Goal: Task Accomplishment & Management: Use online tool/utility

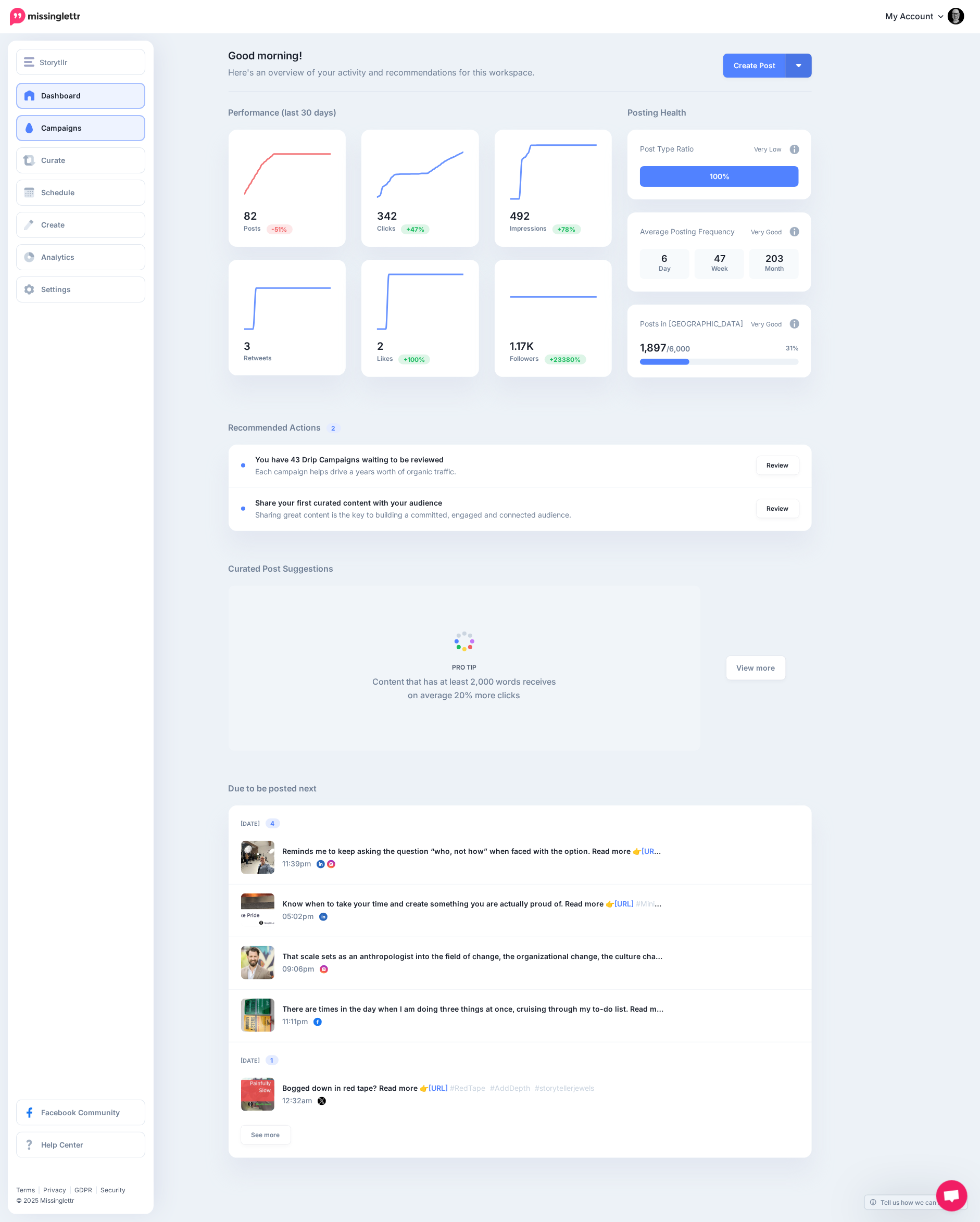
click at [41, 125] on span "Campaigns" at bounding box center [62, 127] width 41 height 9
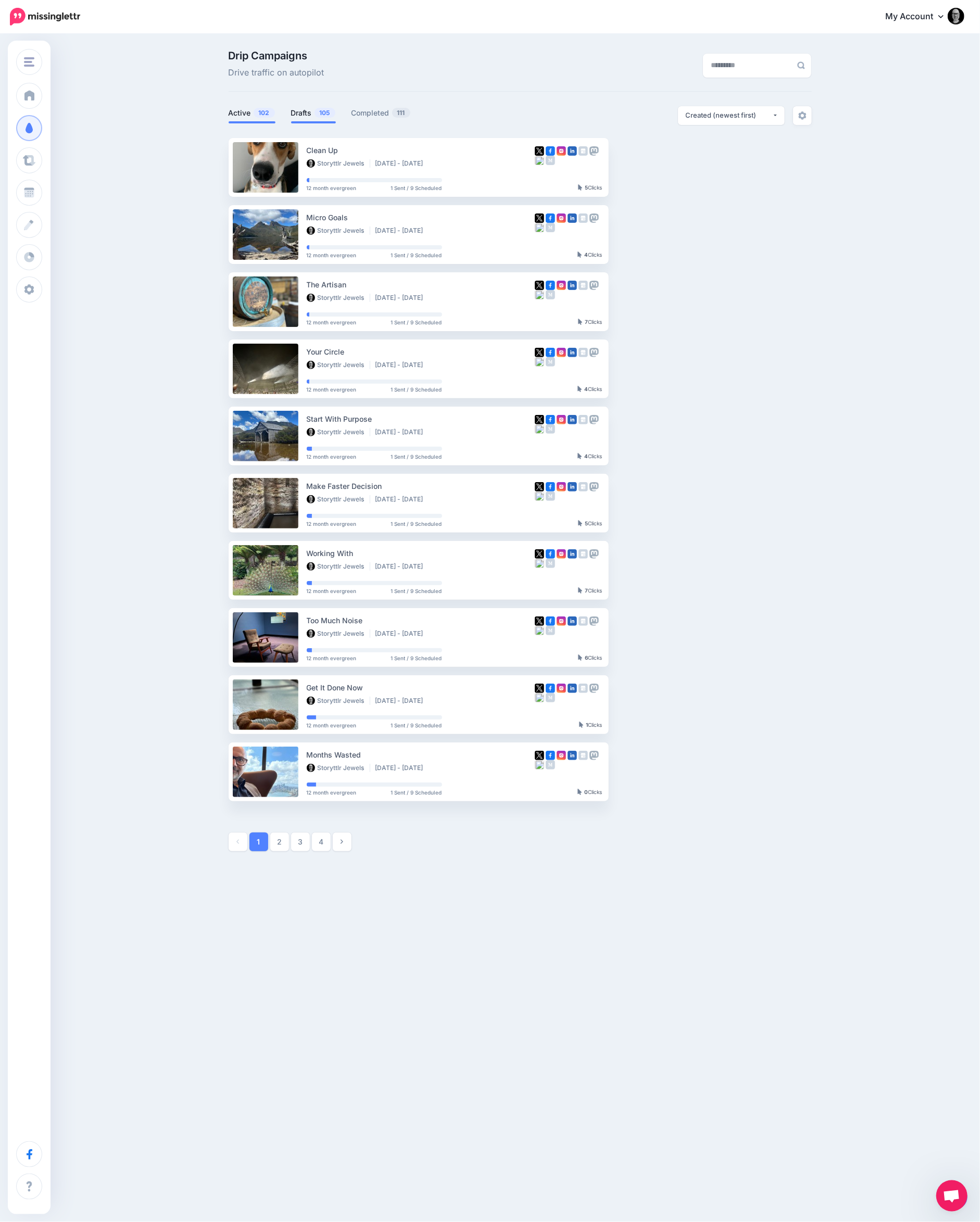
click at [307, 114] on link "Drafts 105" at bounding box center [313, 113] width 45 height 13
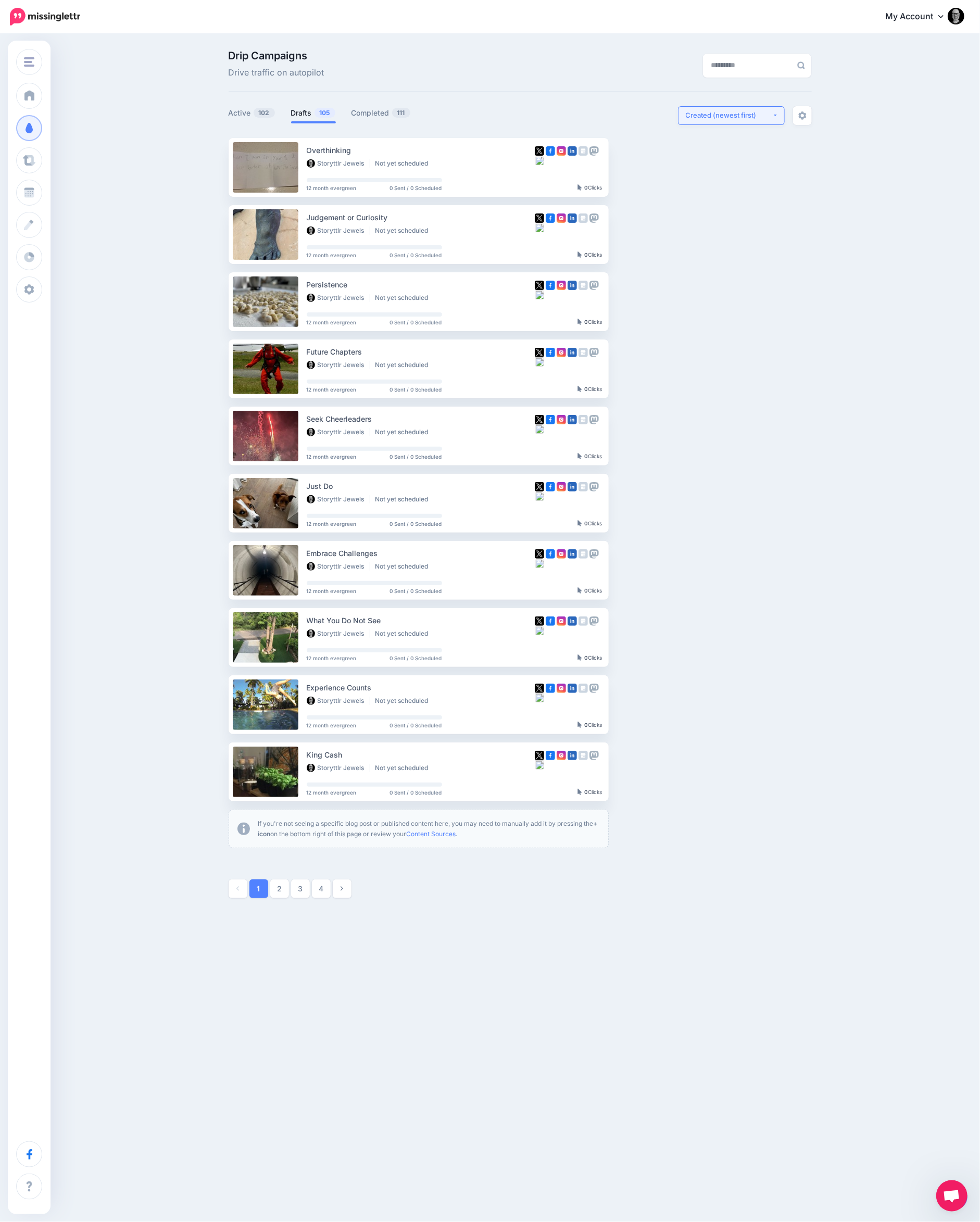
click at [775, 115] on button "Created (newest first)" at bounding box center [731, 115] width 107 height 19
click at [727, 210] on span "Created (oldest first)" at bounding box center [725, 212] width 71 height 13
select select "**********"
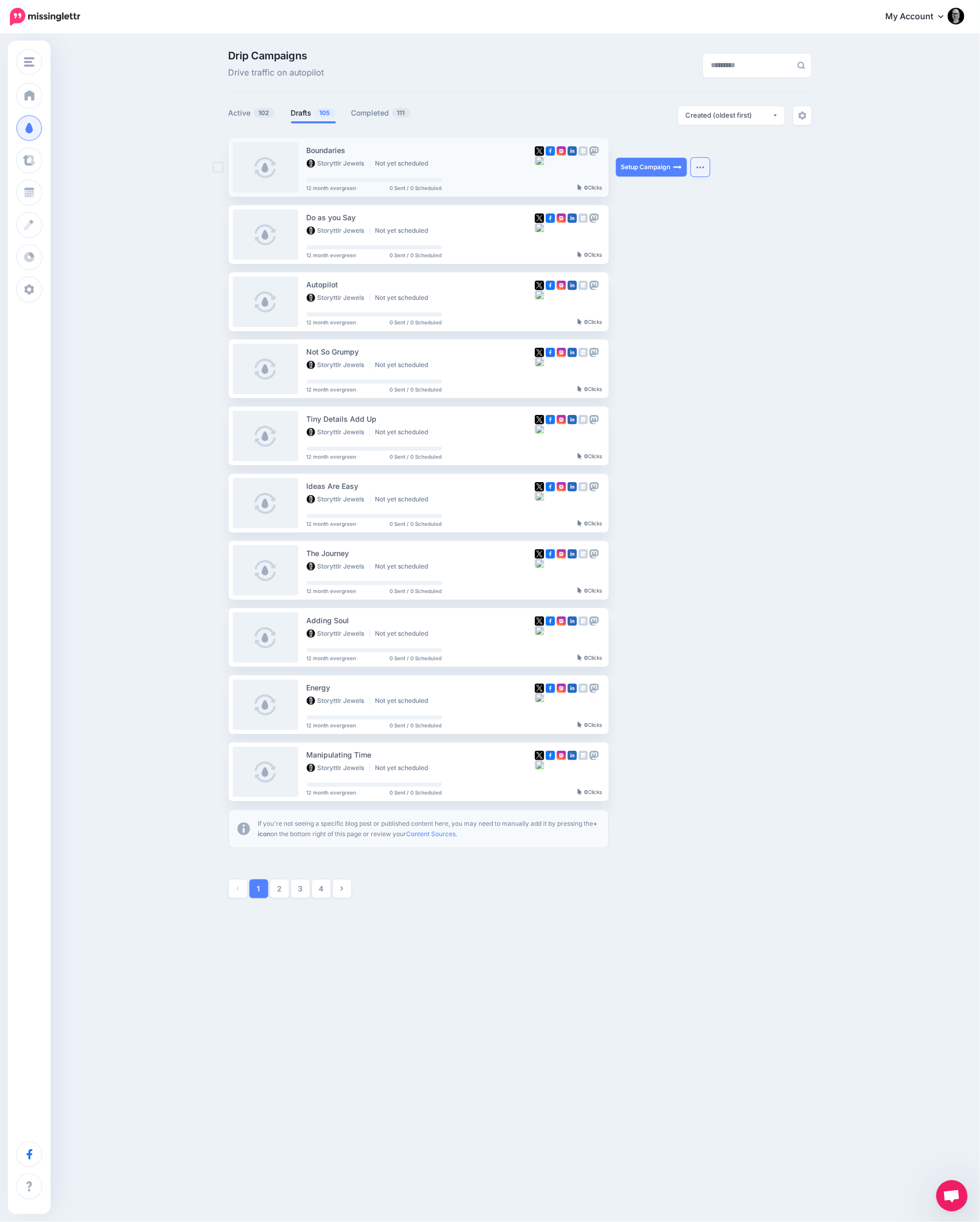
click at [700, 170] on button "button" at bounding box center [700, 167] width 19 height 19
click at [655, 196] on link "Generate Campaign" at bounding box center [642, 193] width 121 height 20
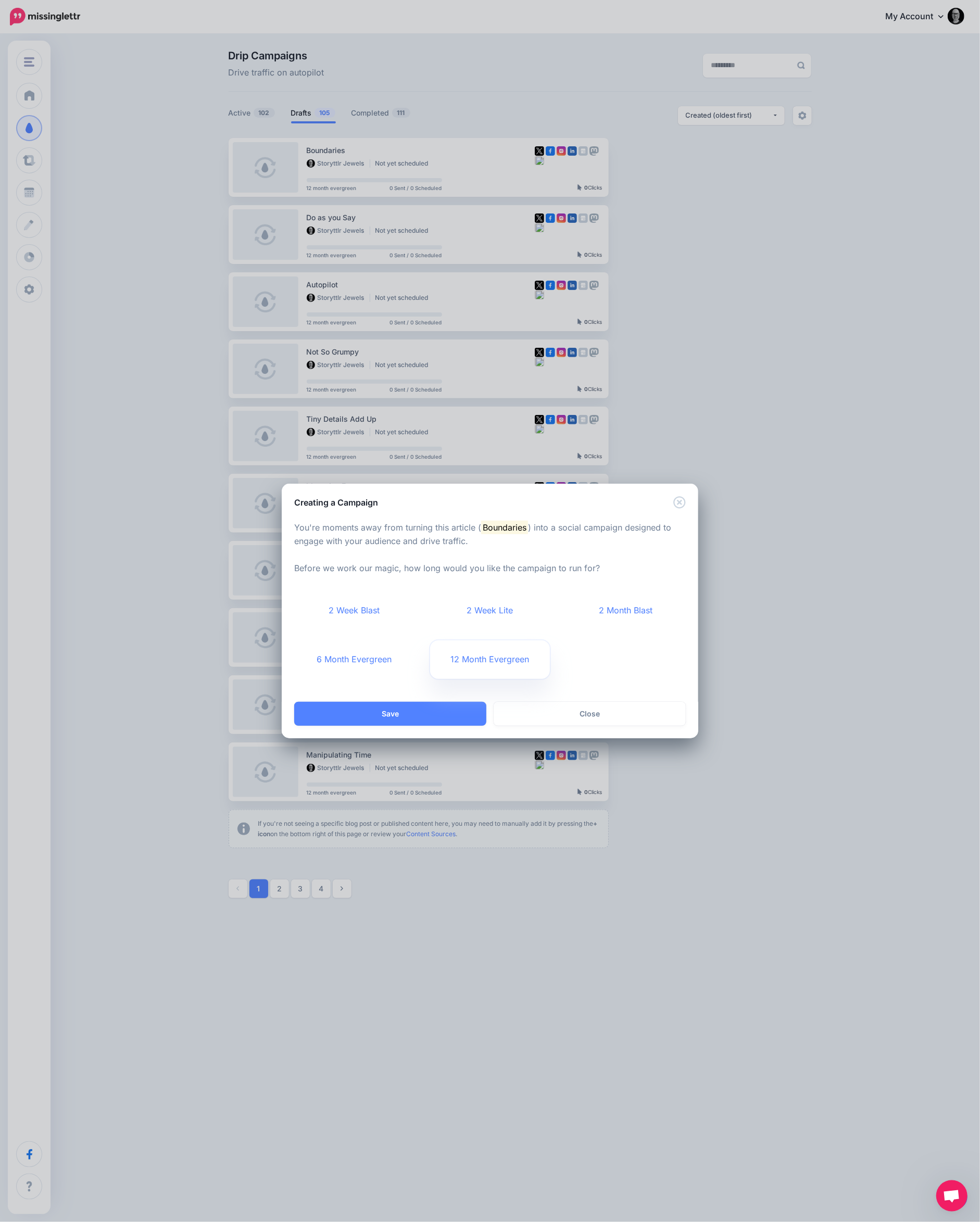
click at [474, 665] on link "12 Month Evergreen" at bounding box center [490, 660] width 120 height 39
click at [437, 718] on button "Save" at bounding box center [390, 714] width 192 height 24
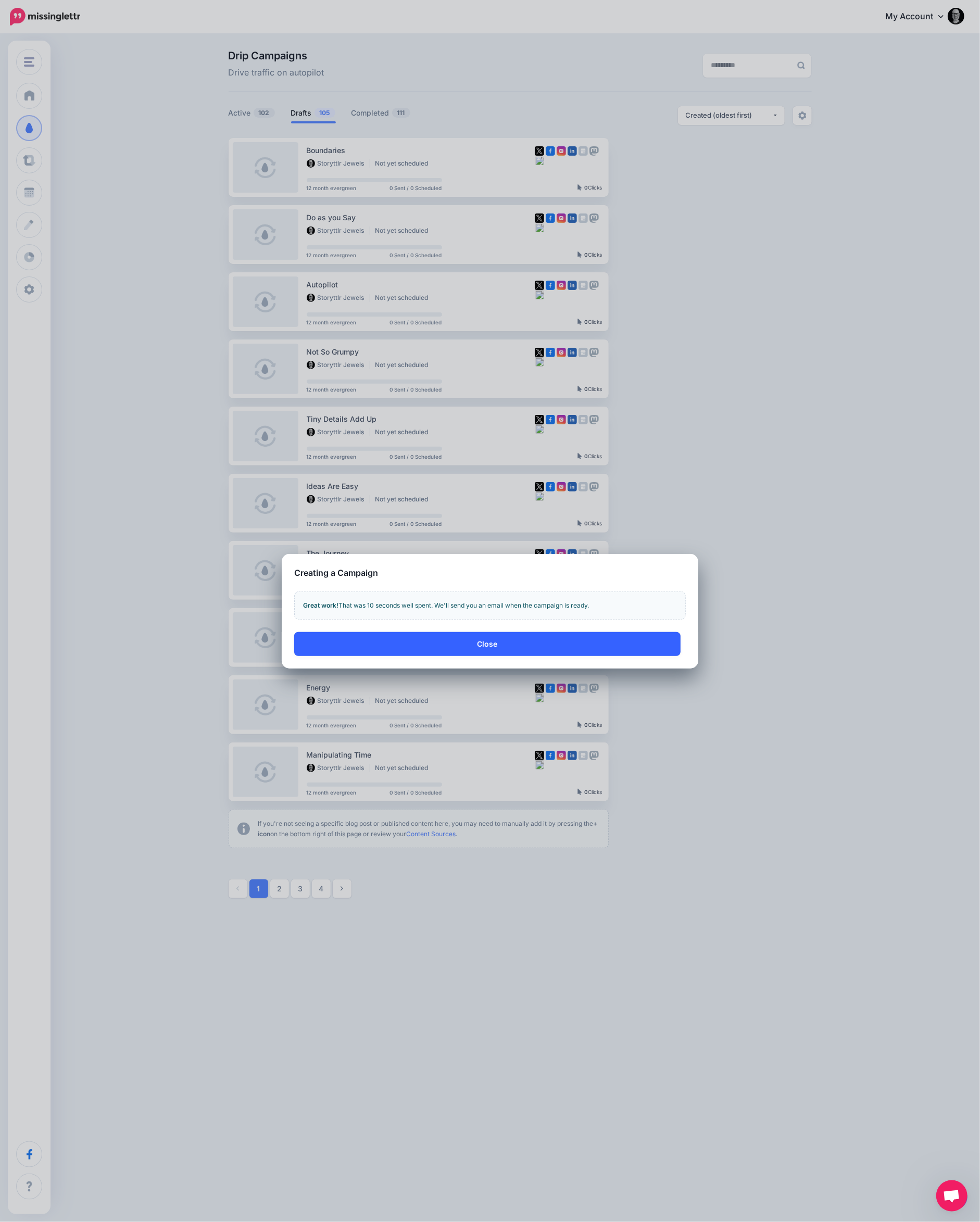
click at [498, 651] on button "Close" at bounding box center [487, 644] width 386 height 24
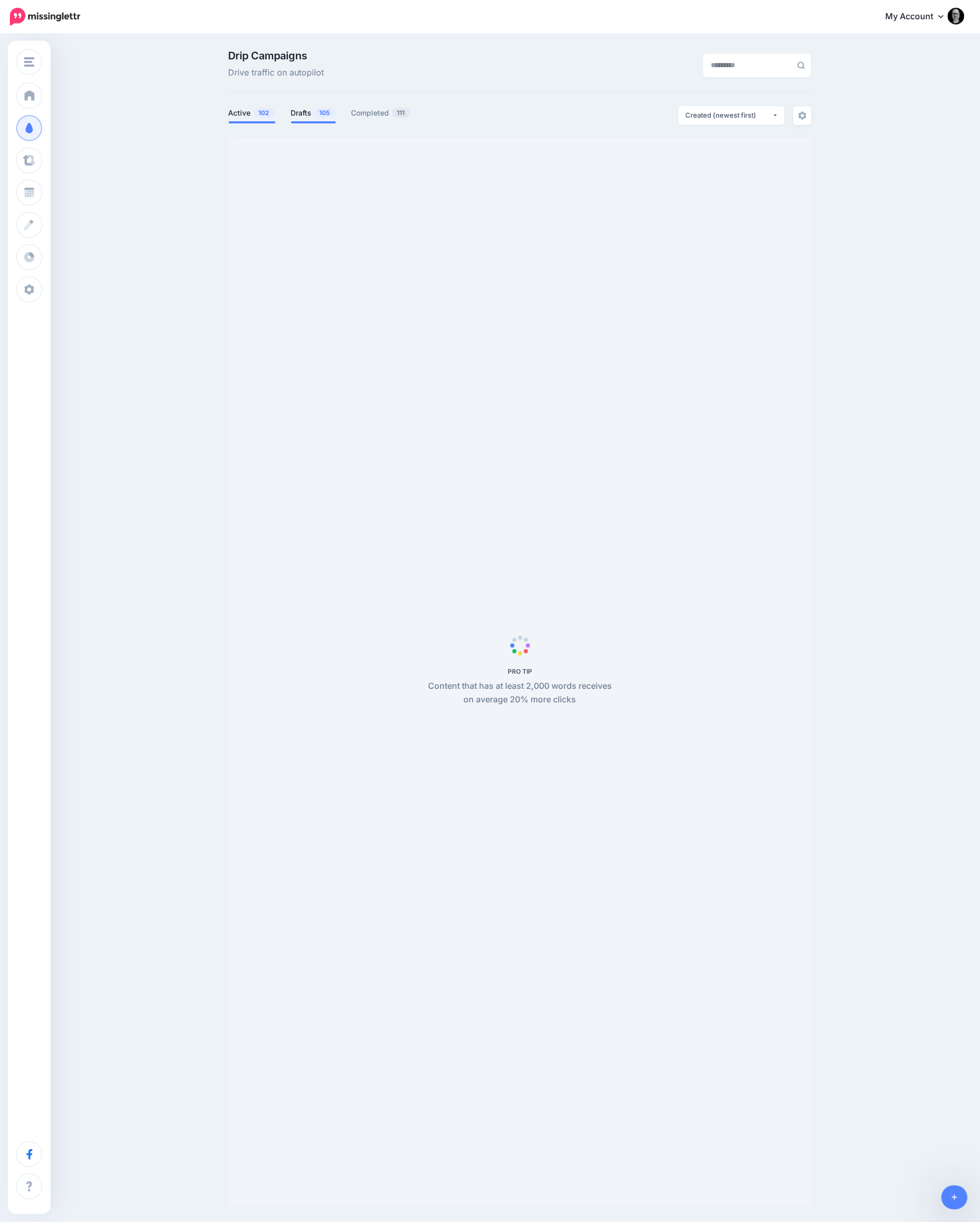
click at [298, 111] on link "Drafts 105" at bounding box center [313, 113] width 45 height 13
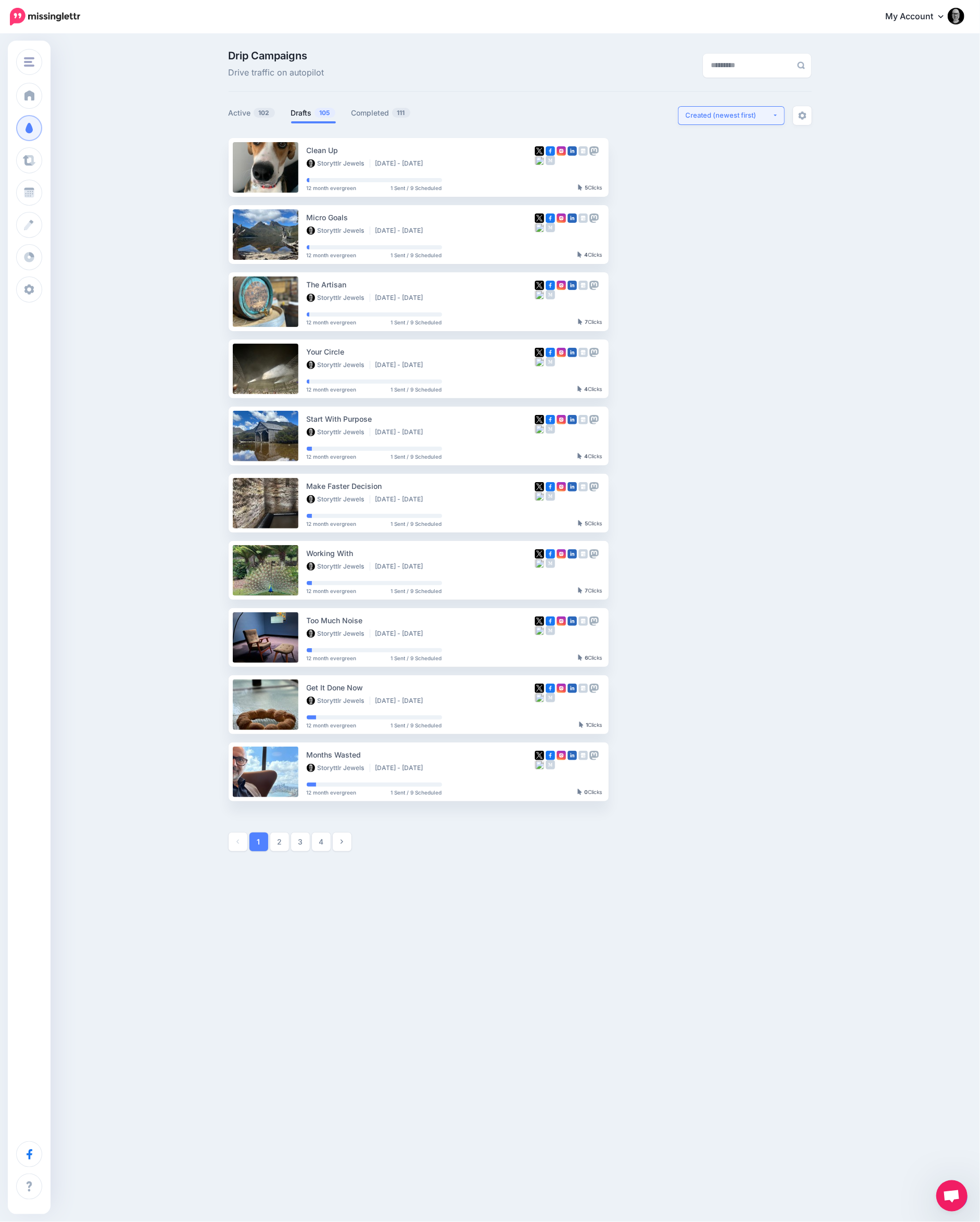
click at [703, 118] on div "Created (newest first)" at bounding box center [729, 115] width 87 height 10
click at [706, 206] on span "Created (oldest first)" at bounding box center [725, 212] width 71 height 13
select select "**********"
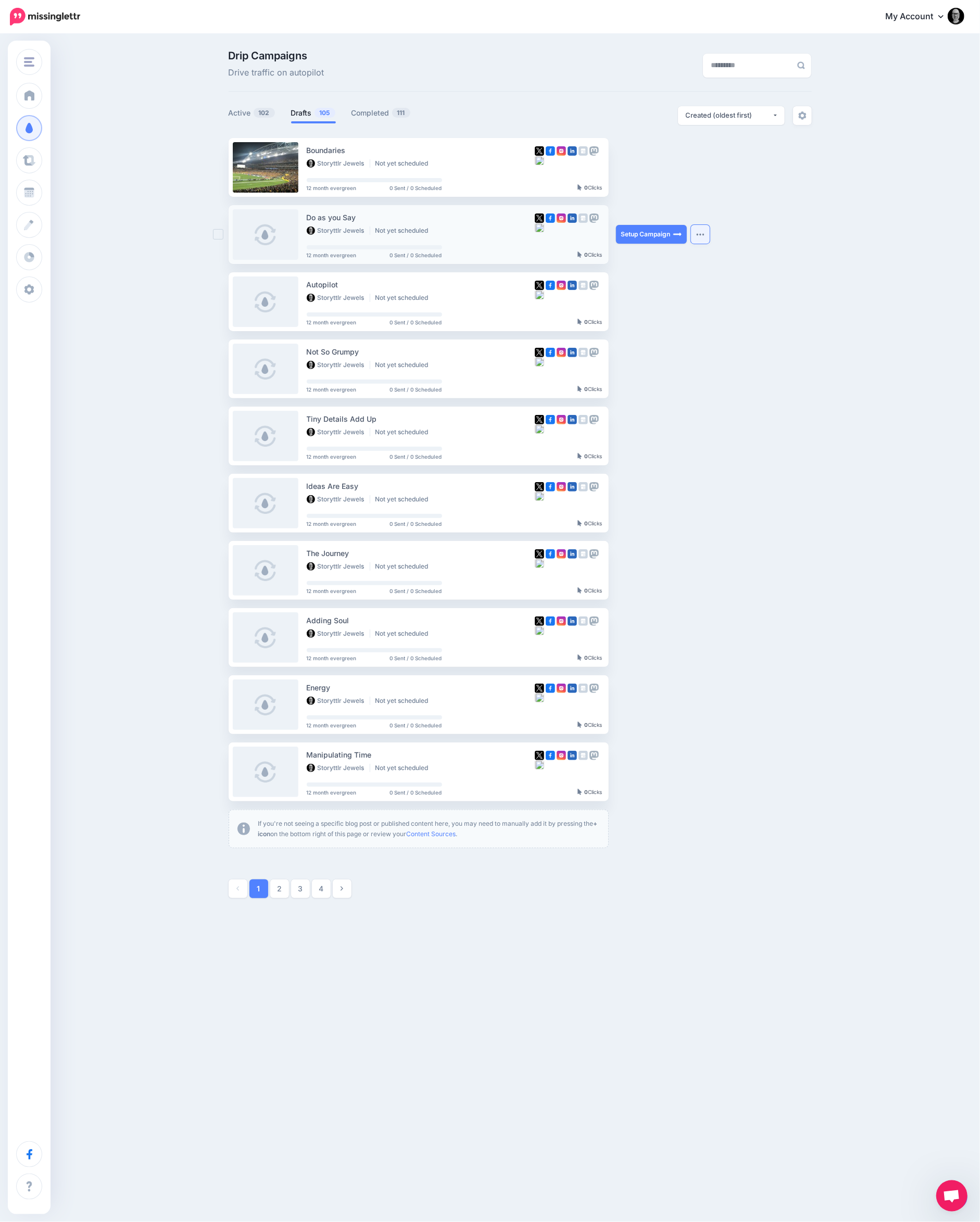
click at [699, 235] on img "button" at bounding box center [700, 234] width 8 height 3
click at [668, 262] on link "Generate Campaign" at bounding box center [642, 260] width 121 height 20
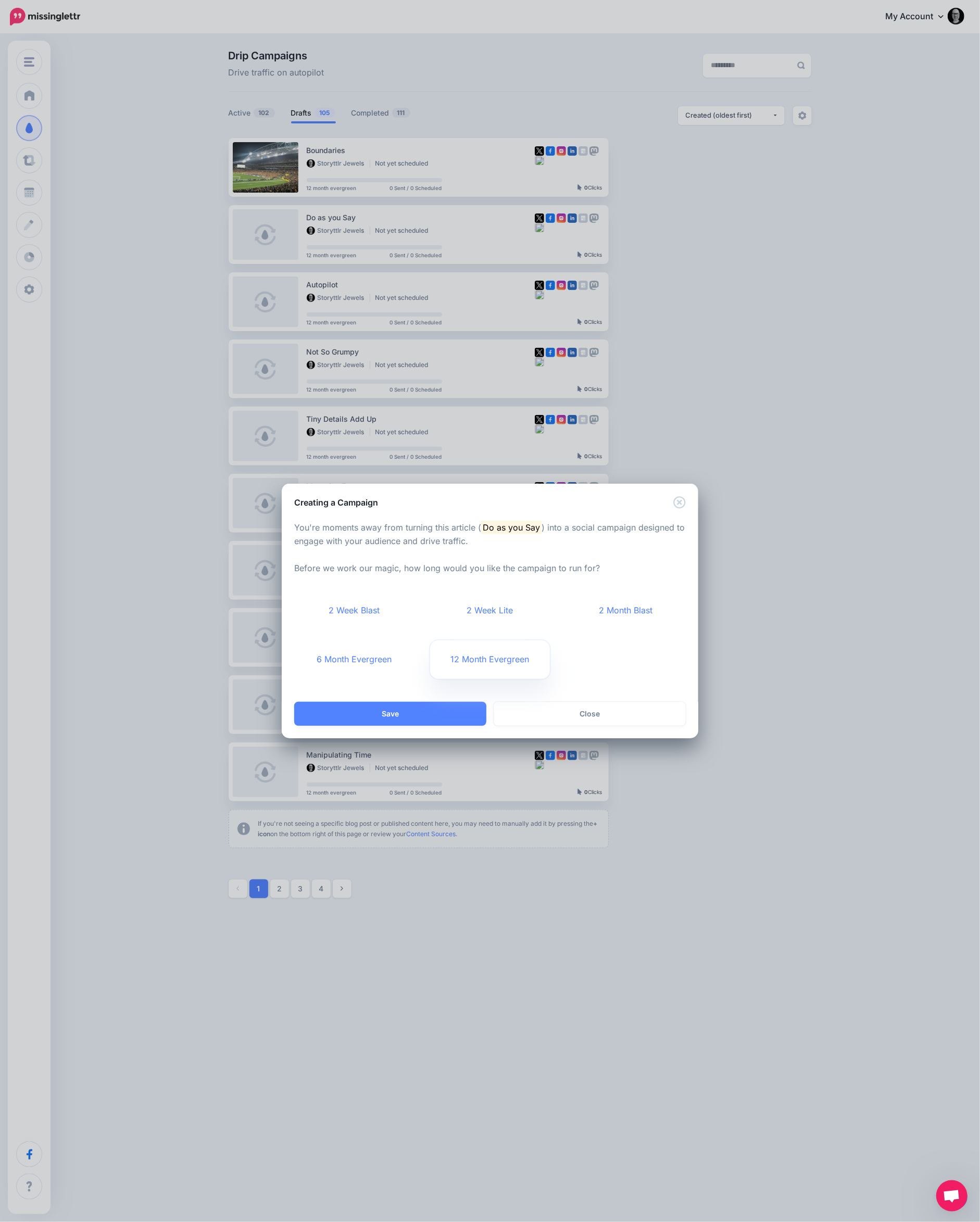
click at [471, 657] on link "12 Month Evergreen" at bounding box center [490, 660] width 120 height 39
click at [448, 709] on button "Save" at bounding box center [390, 714] width 192 height 24
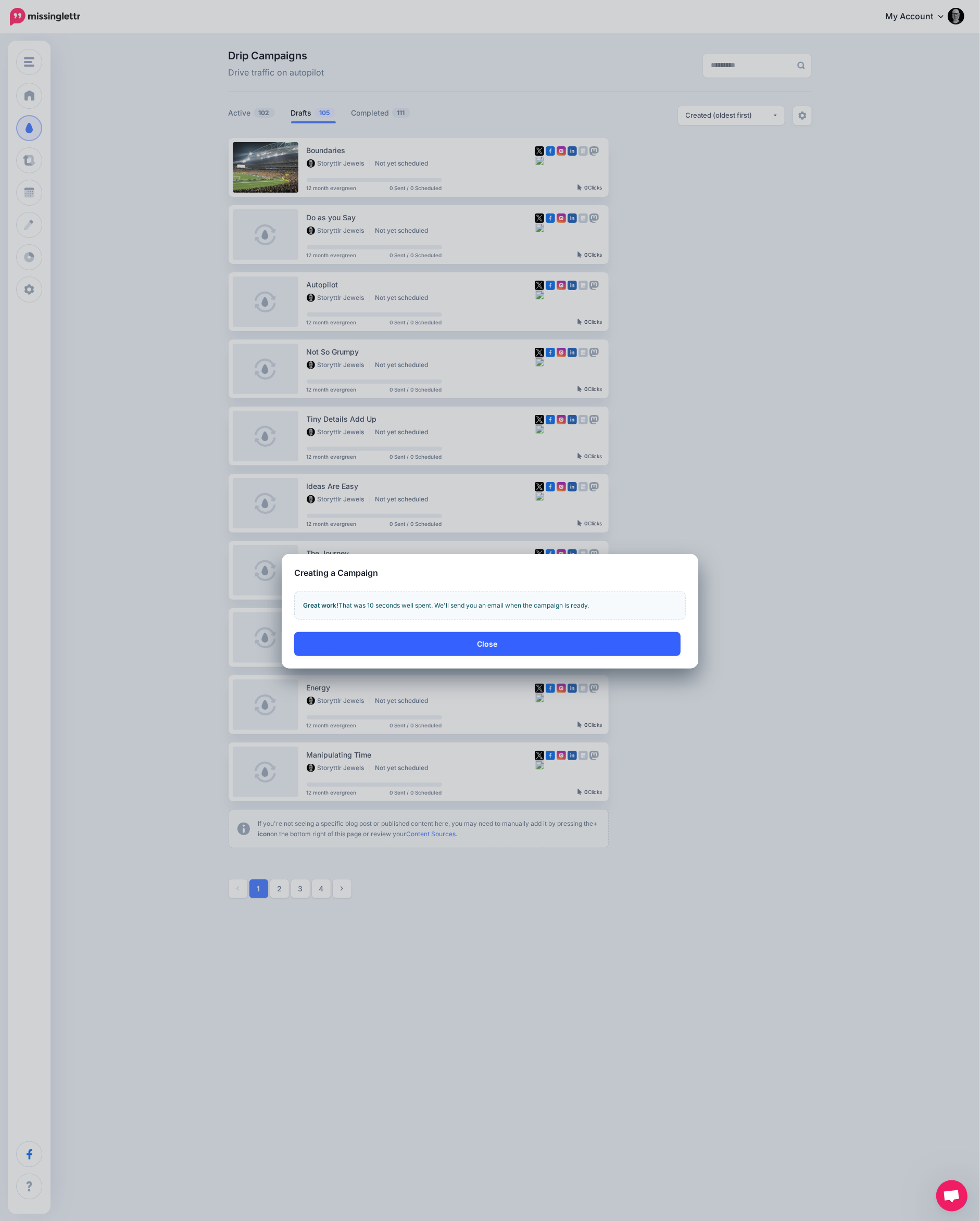
click at [478, 650] on button "Close" at bounding box center [487, 644] width 386 height 24
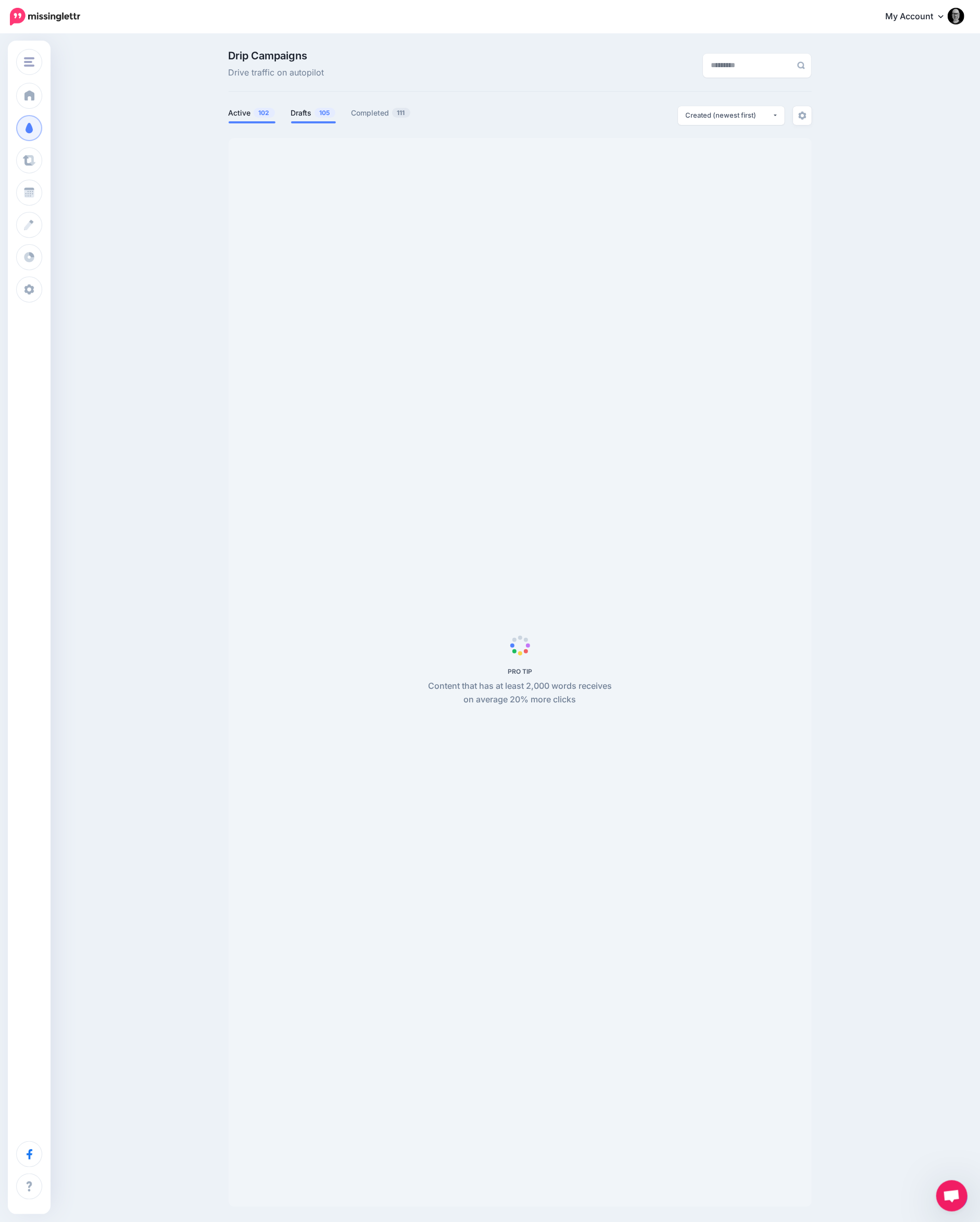
click at [300, 115] on link "Drafts 105" at bounding box center [313, 113] width 45 height 13
click at [722, 112] on div "Created (newest first)" at bounding box center [729, 115] width 87 height 10
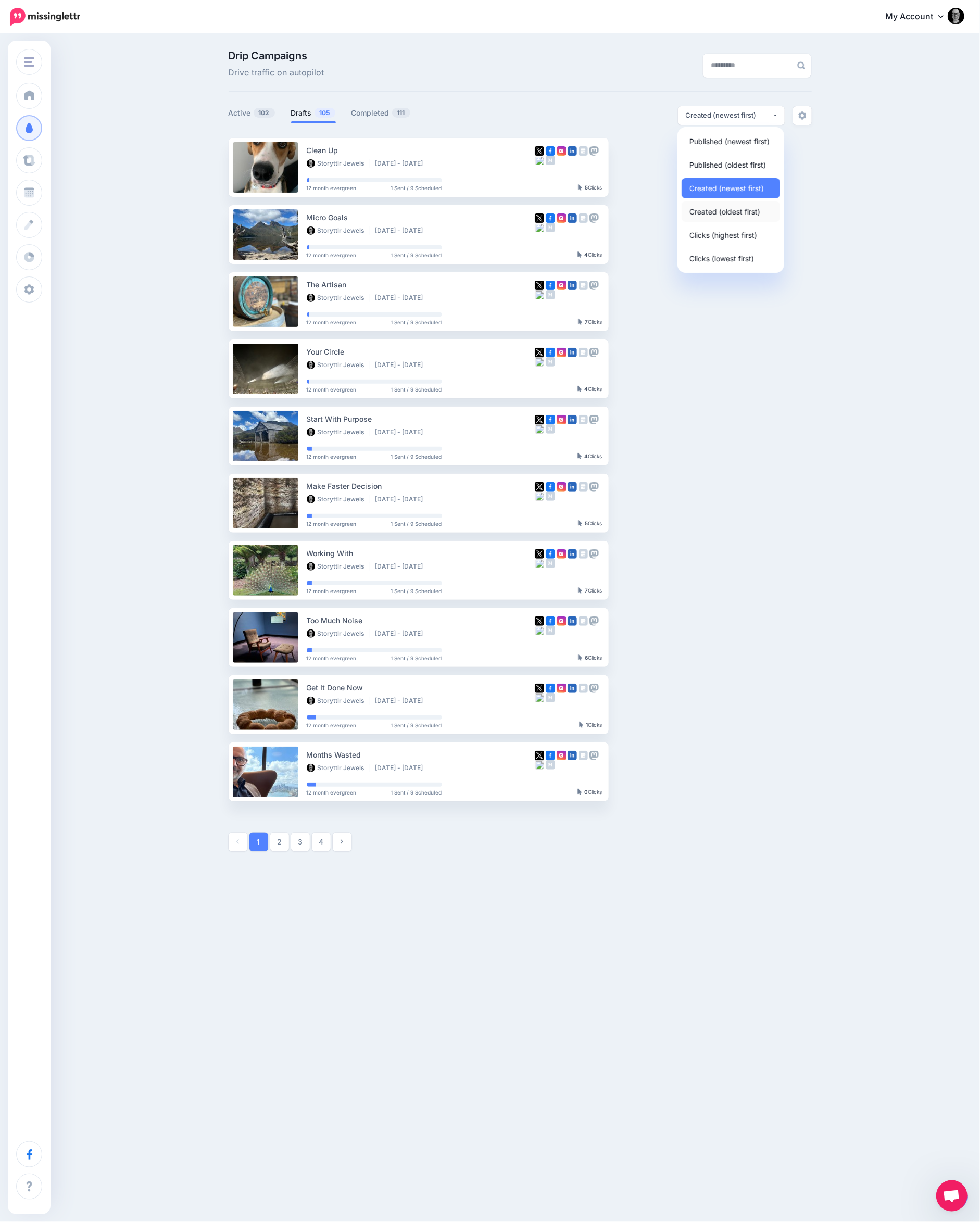
click at [721, 208] on span "Created (oldest first)" at bounding box center [725, 212] width 71 height 13
select select "**********"
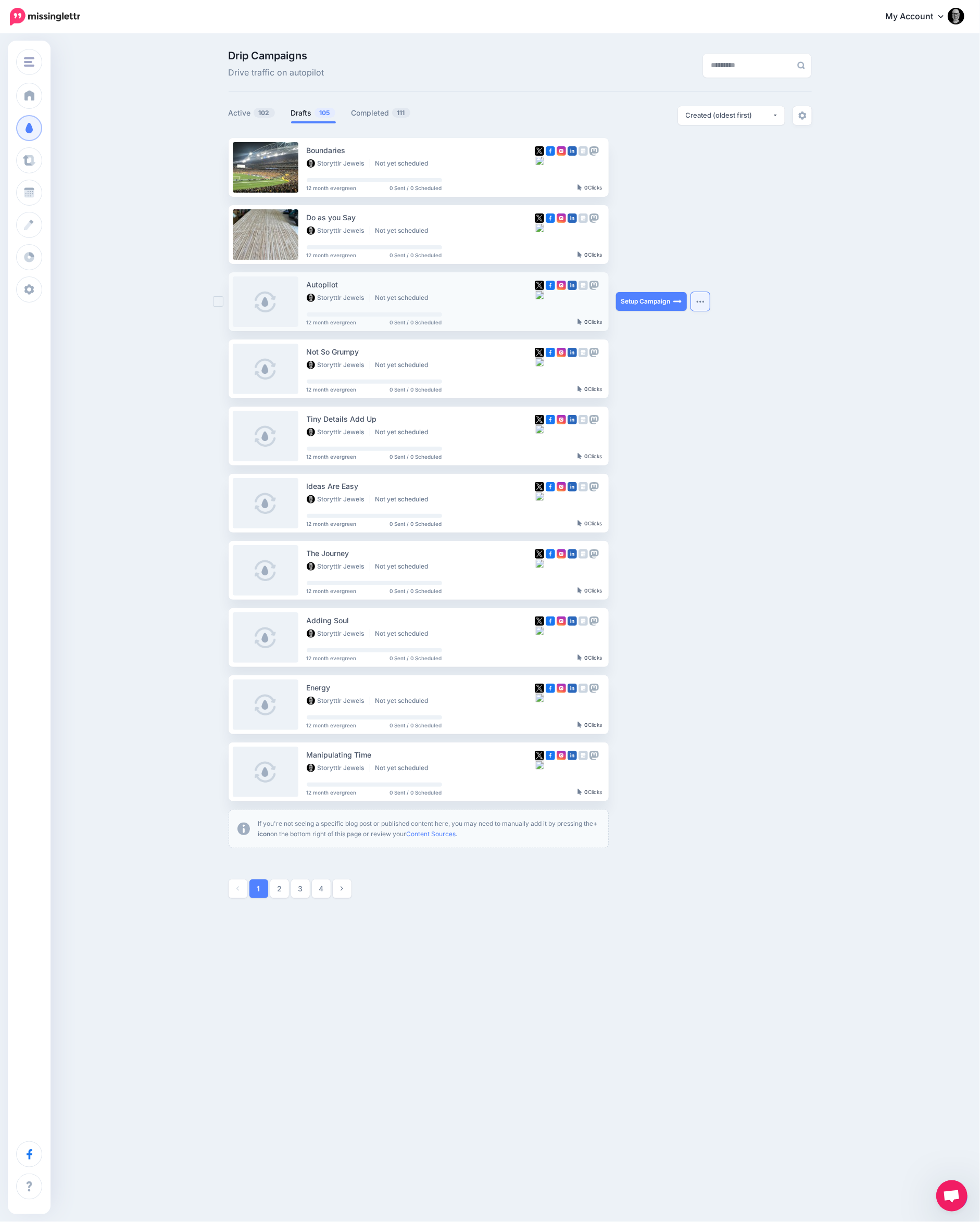
click at [706, 306] on button "button" at bounding box center [700, 301] width 19 height 19
click at [638, 332] on link "Generate Campaign" at bounding box center [642, 327] width 121 height 20
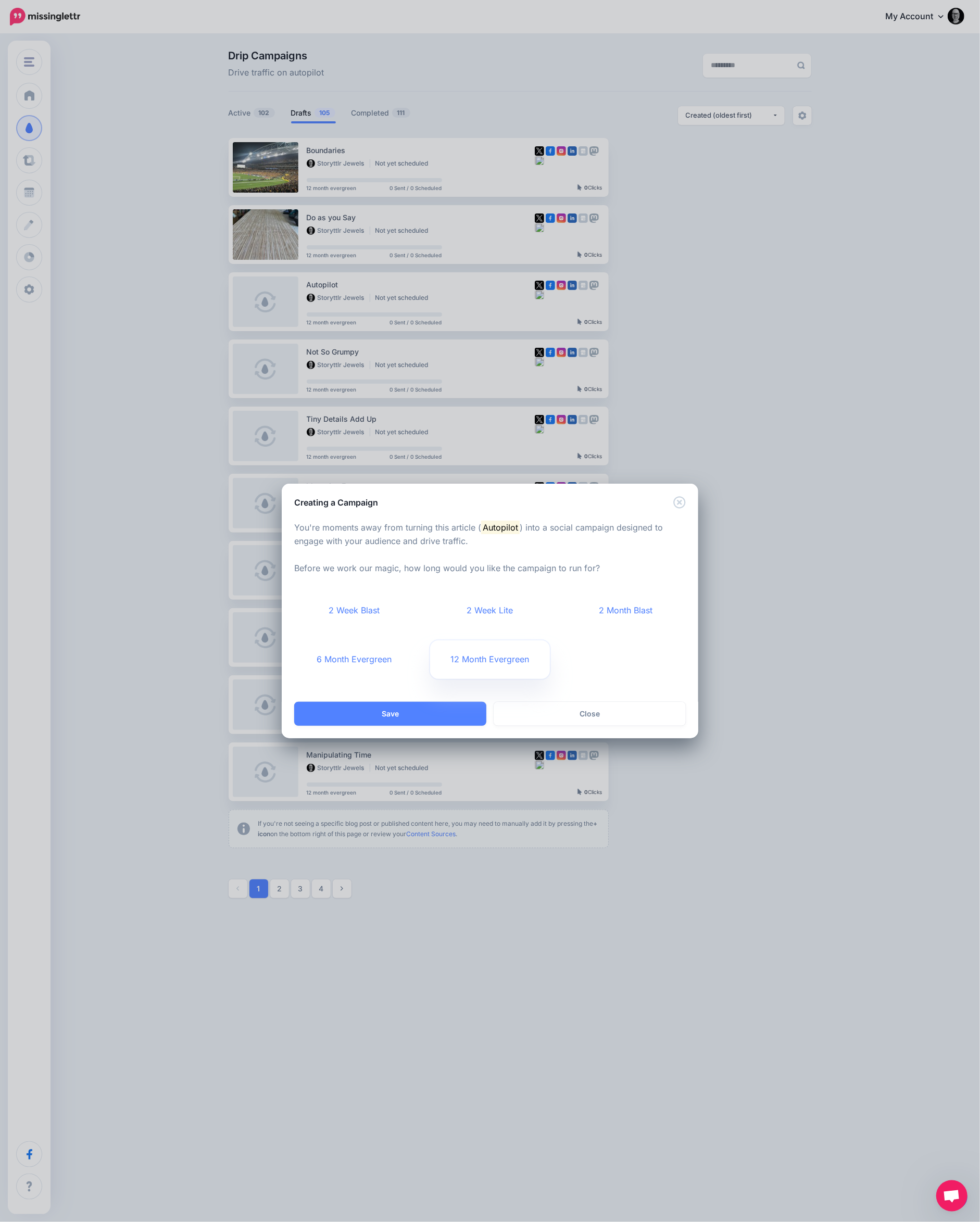
click at [474, 664] on link "12 Month Evergreen" at bounding box center [490, 660] width 120 height 39
click at [416, 711] on button "Save" at bounding box center [390, 714] width 192 height 24
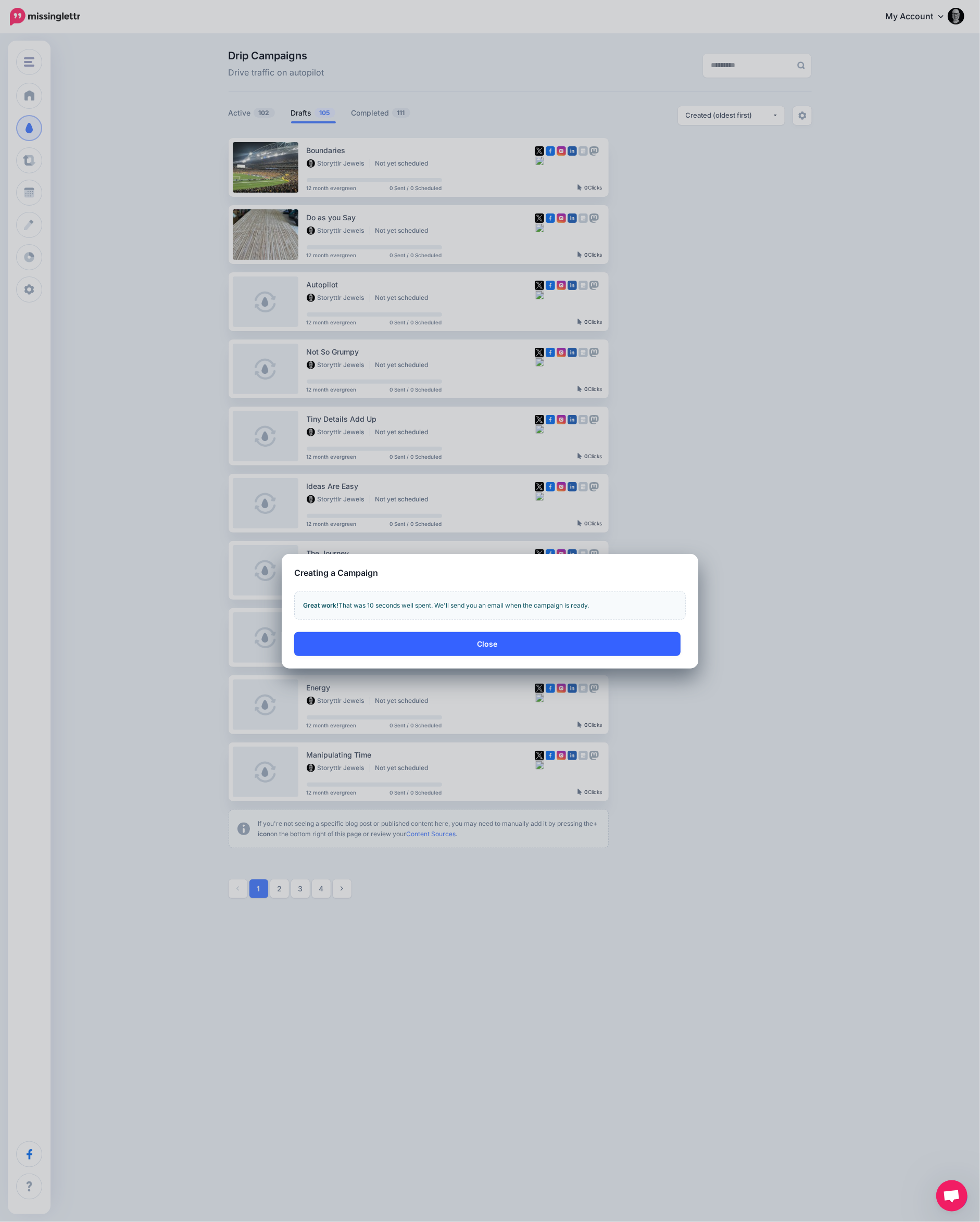
click at [480, 641] on button "Close" at bounding box center [487, 644] width 386 height 24
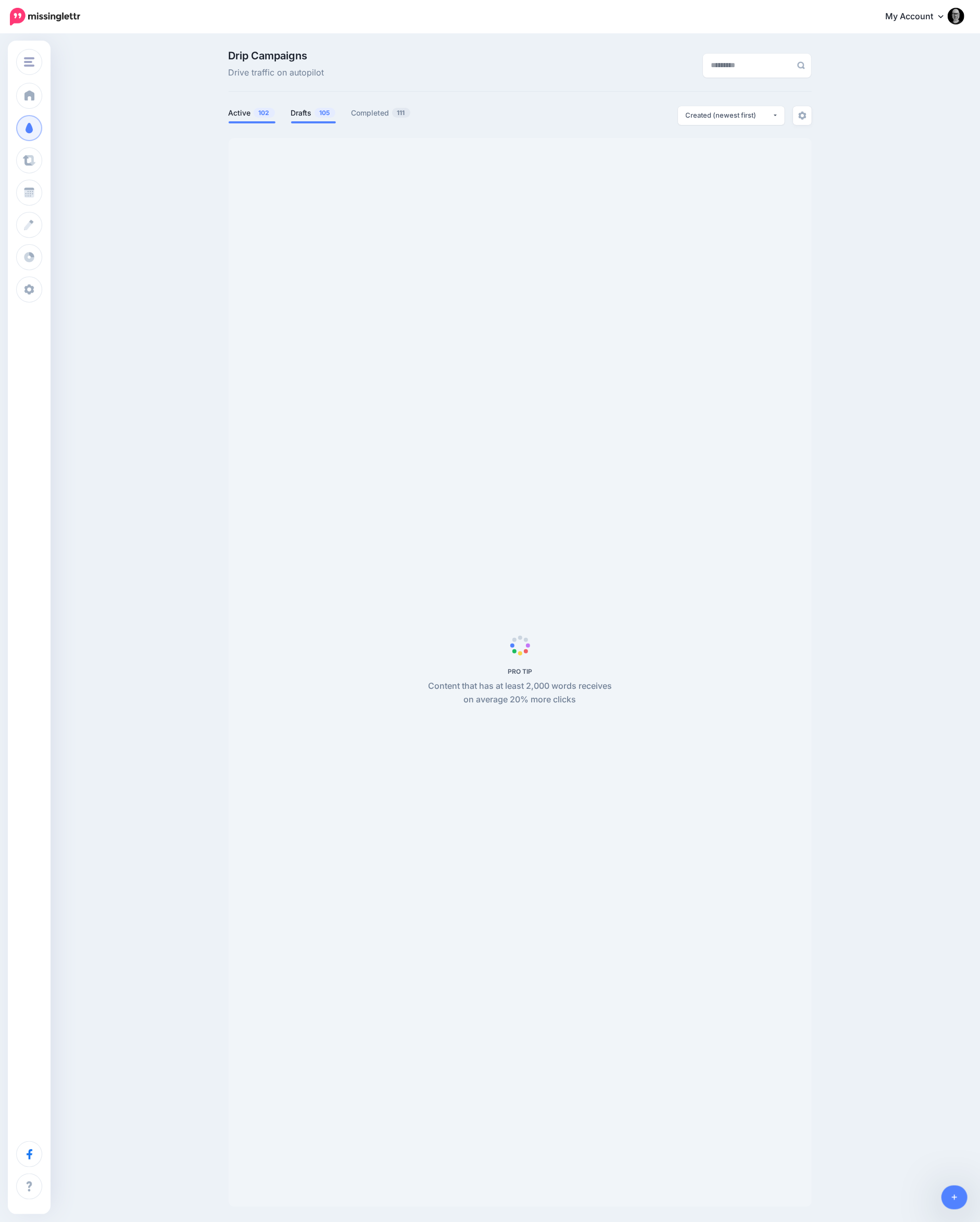
click at [318, 112] on span "105" at bounding box center [325, 112] width 21 height 10
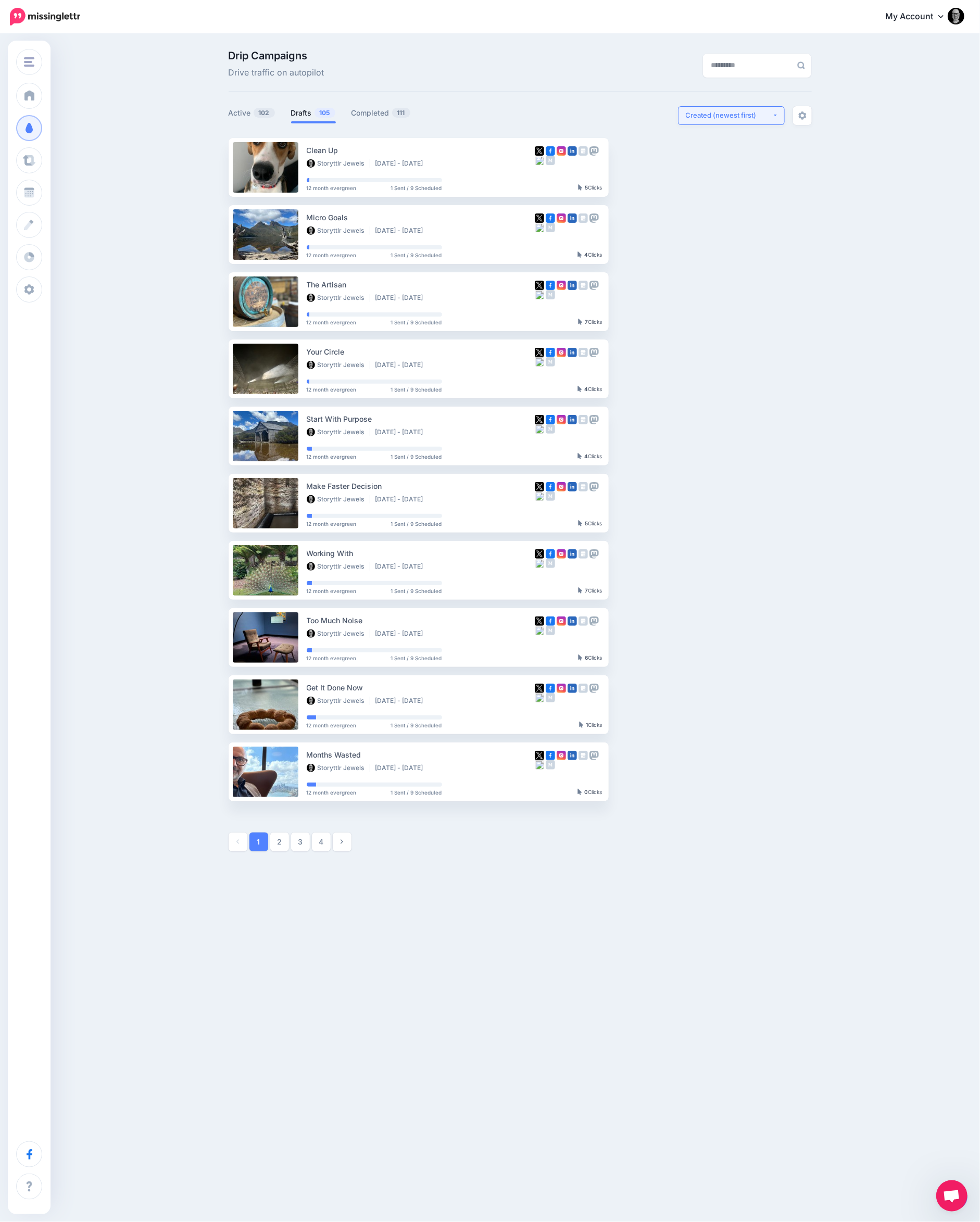
click at [740, 111] on div "Created (newest first)" at bounding box center [729, 115] width 87 height 10
click at [723, 214] on span "Created (oldest first)" at bounding box center [725, 212] width 71 height 13
select select "**********"
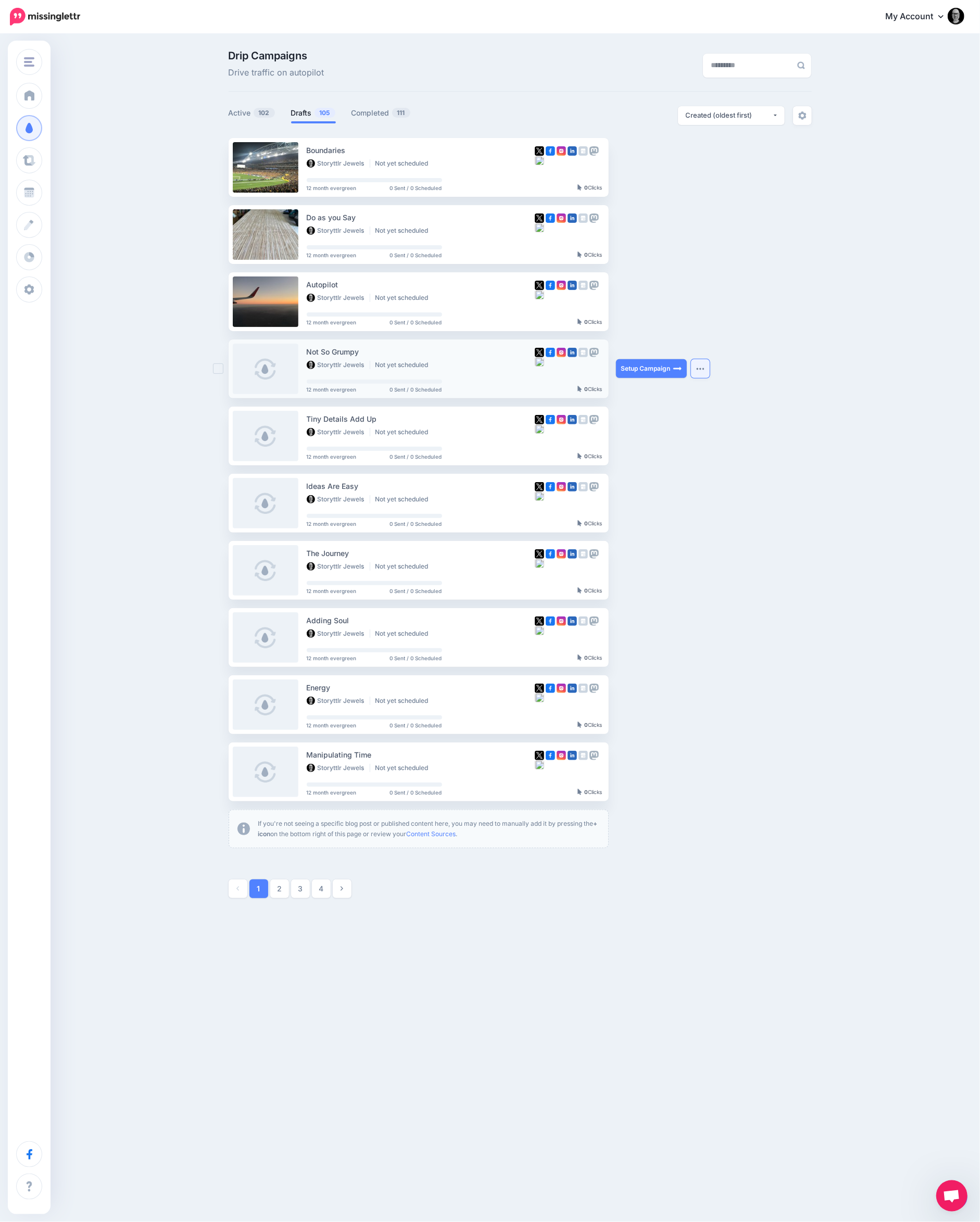
click at [697, 366] on button "button" at bounding box center [700, 369] width 19 height 19
click at [647, 397] on link "Generate Campaign" at bounding box center [642, 394] width 121 height 20
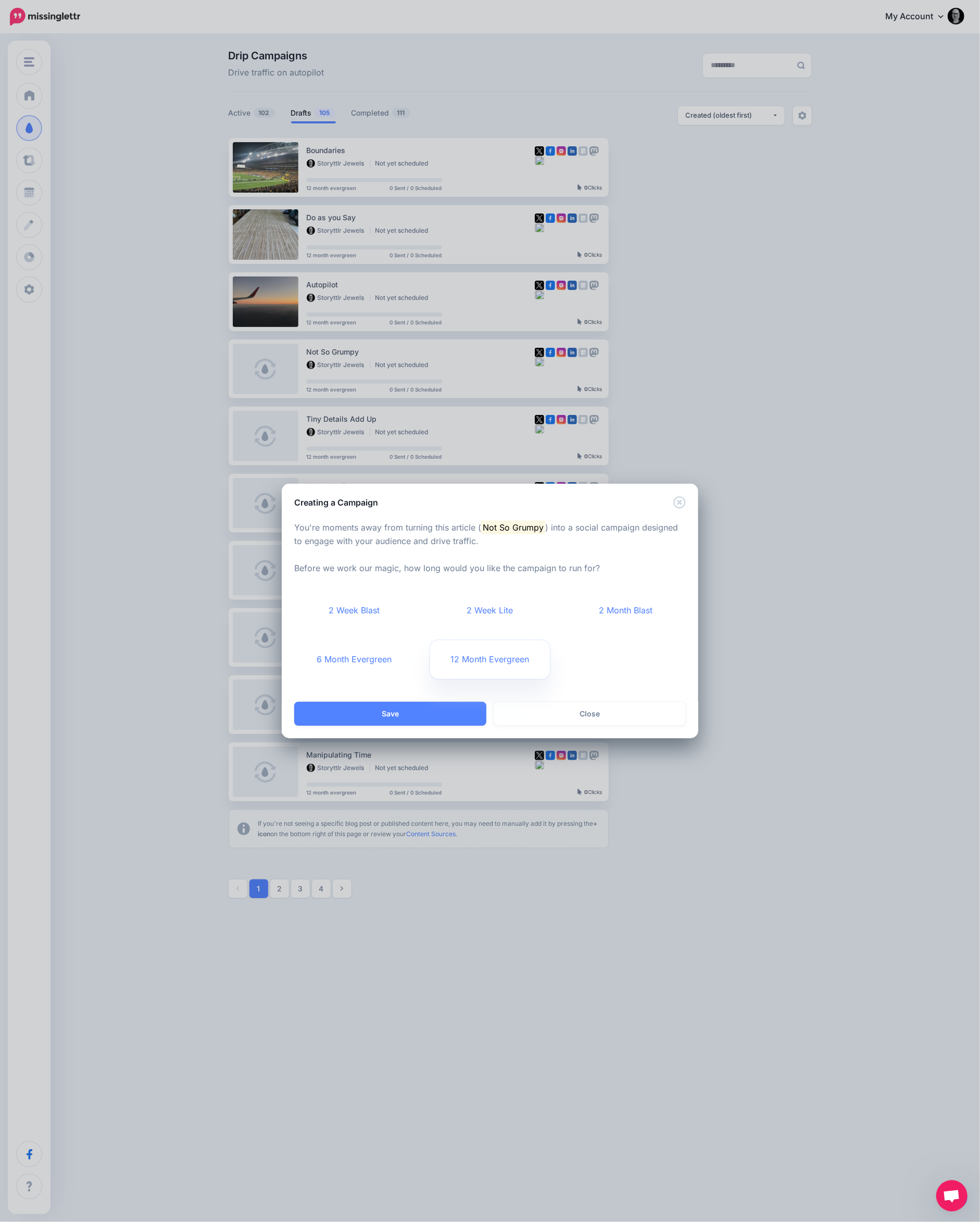
click at [470, 655] on link "12 Month Evergreen" at bounding box center [490, 660] width 120 height 39
click at [433, 716] on button "Save" at bounding box center [390, 714] width 192 height 24
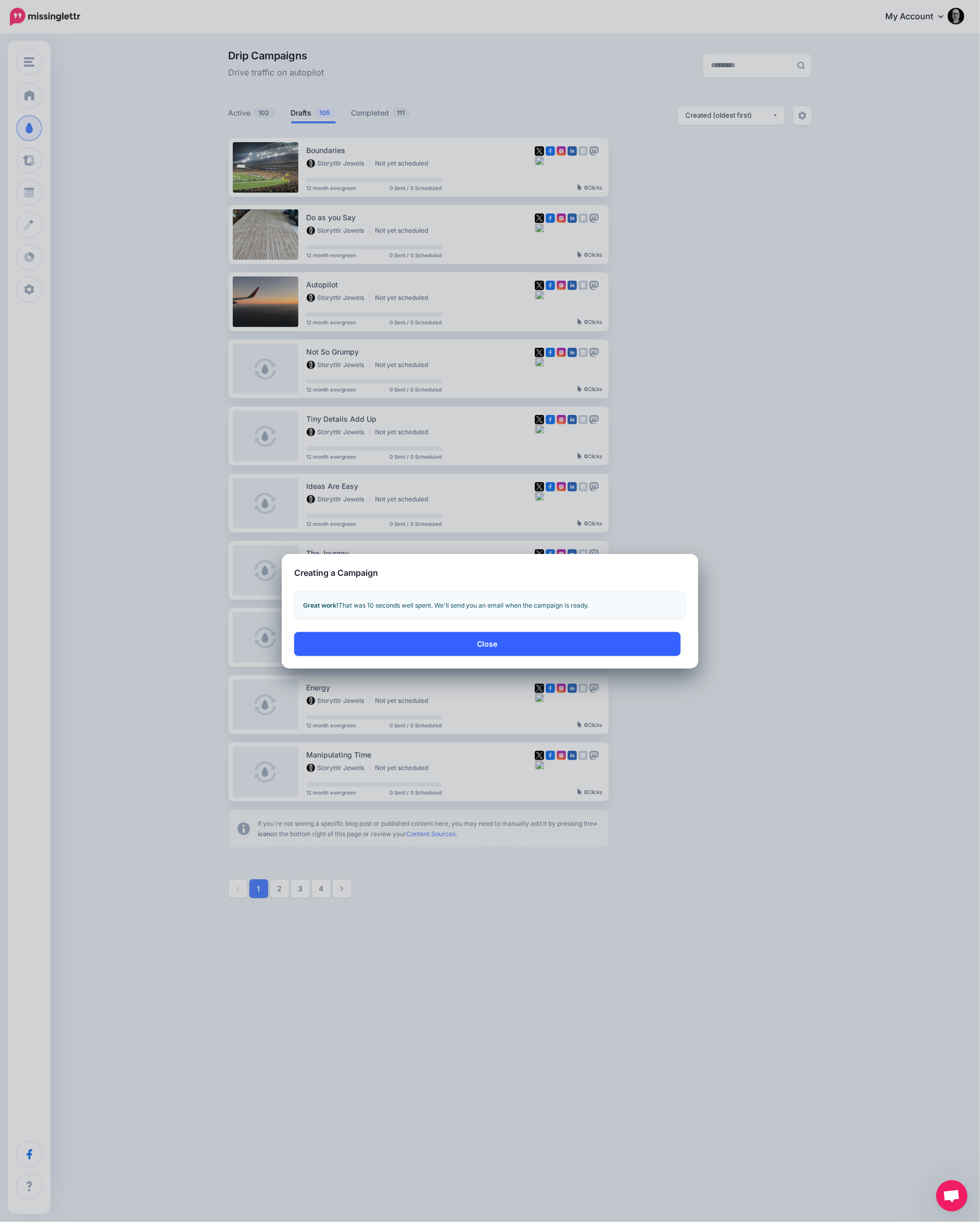
click at [459, 637] on button "Close" at bounding box center [487, 644] width 386 height 24
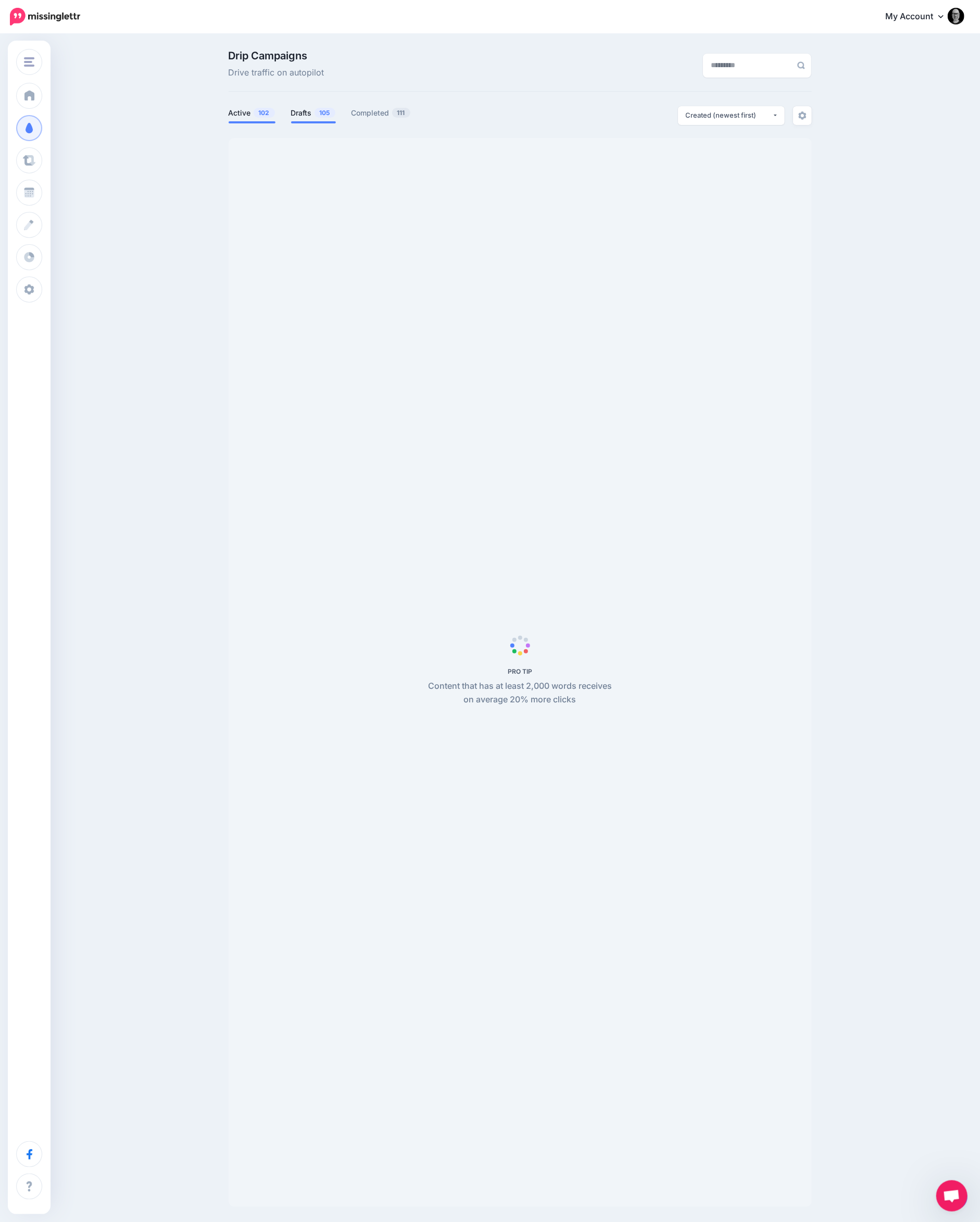
click at [304, 113] on link "Drafts 105" at bounding box center [313, 113] width 45 height 13
click at [714, 117] on div "Created (newest first)" at bounding box center [729, 115] width 87 height 10
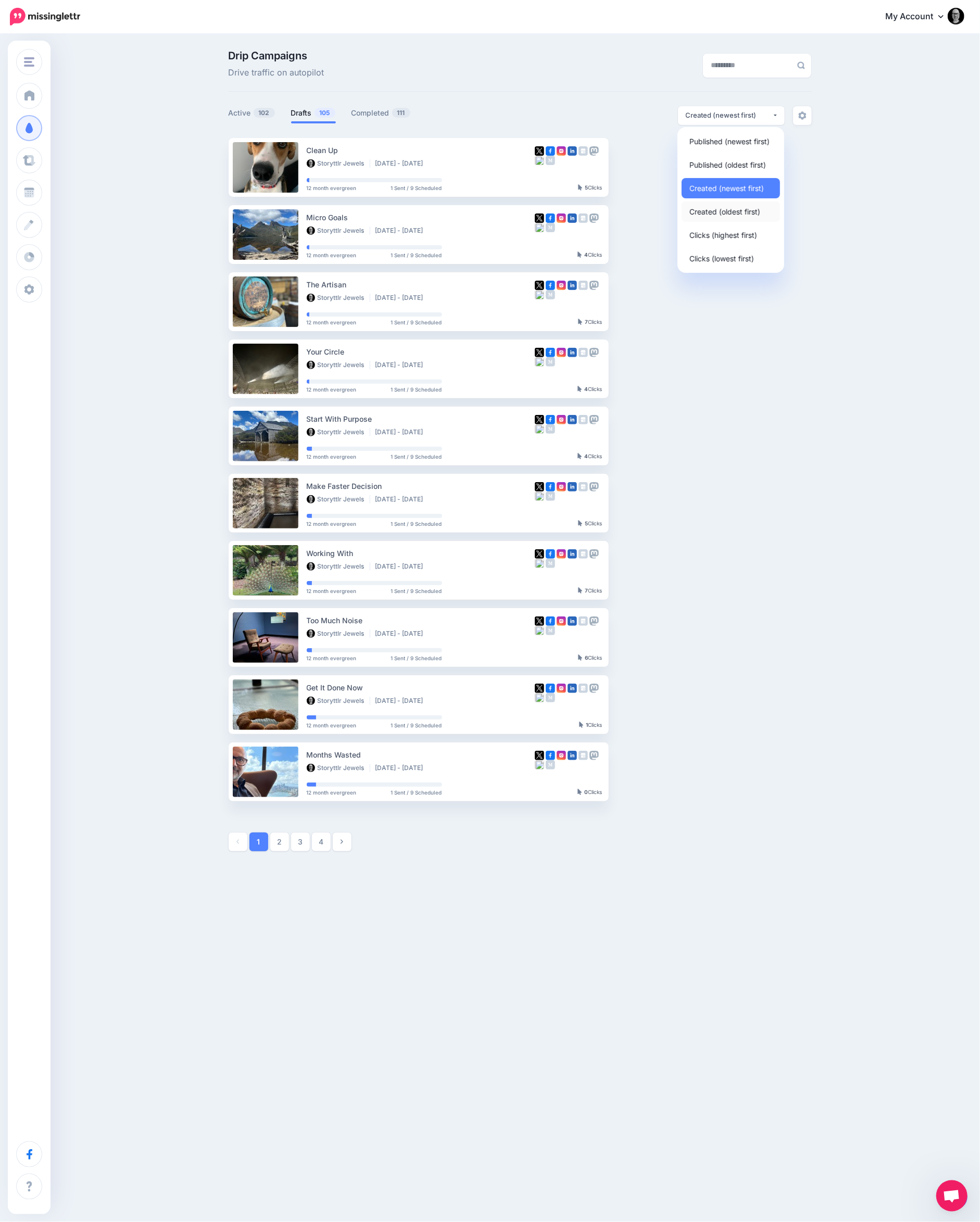
click at [715, 207] on span "Created (oldest first)" at bounding box center [725, 212] width 71 height 13
select select "**********"
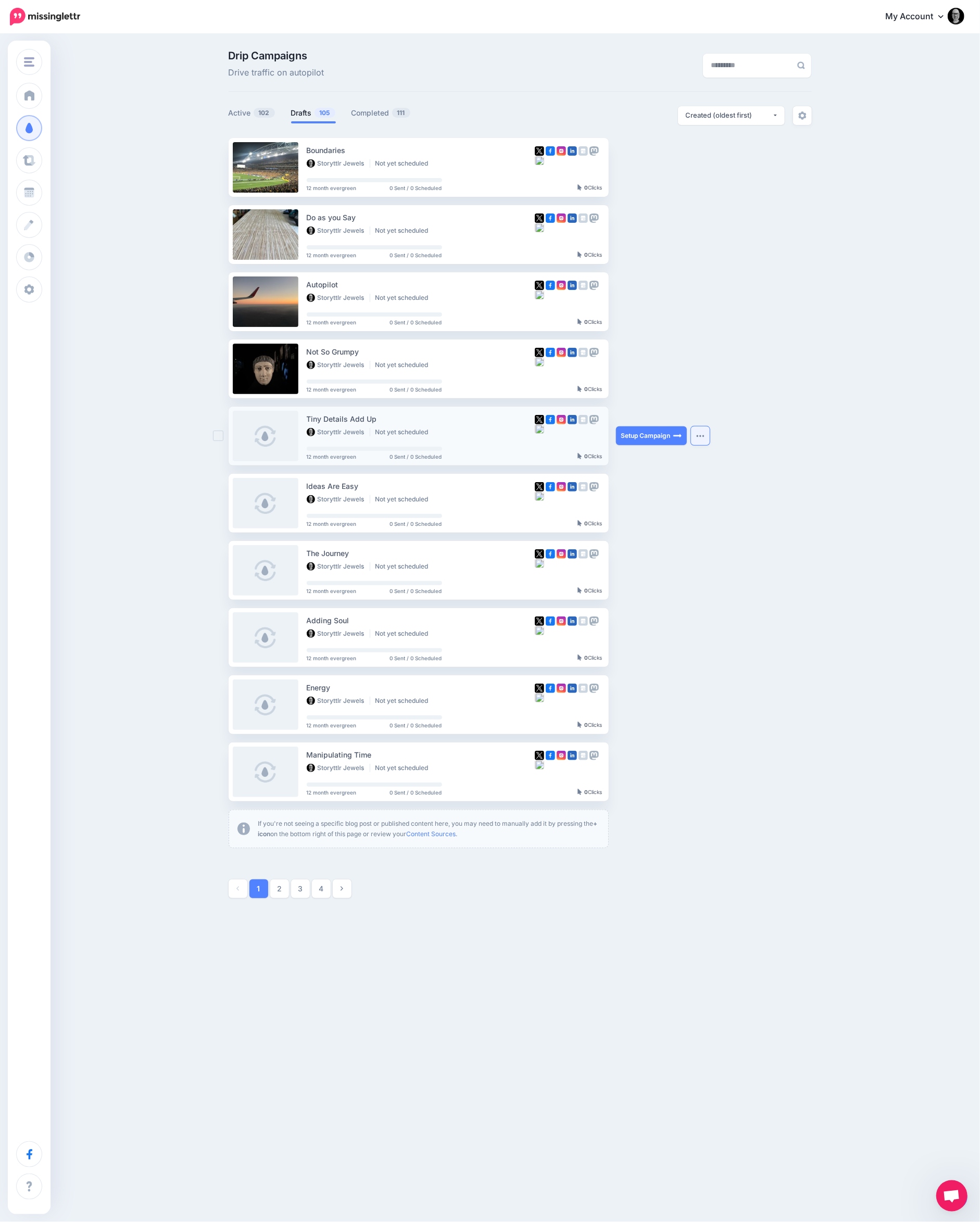
click at [699, 432] on button "button" at bounding box center [700, 436] width 19 height 19
click at [647, 454] on link "Generate Campaign" at bounding box center [642, 462] width 121 height 20
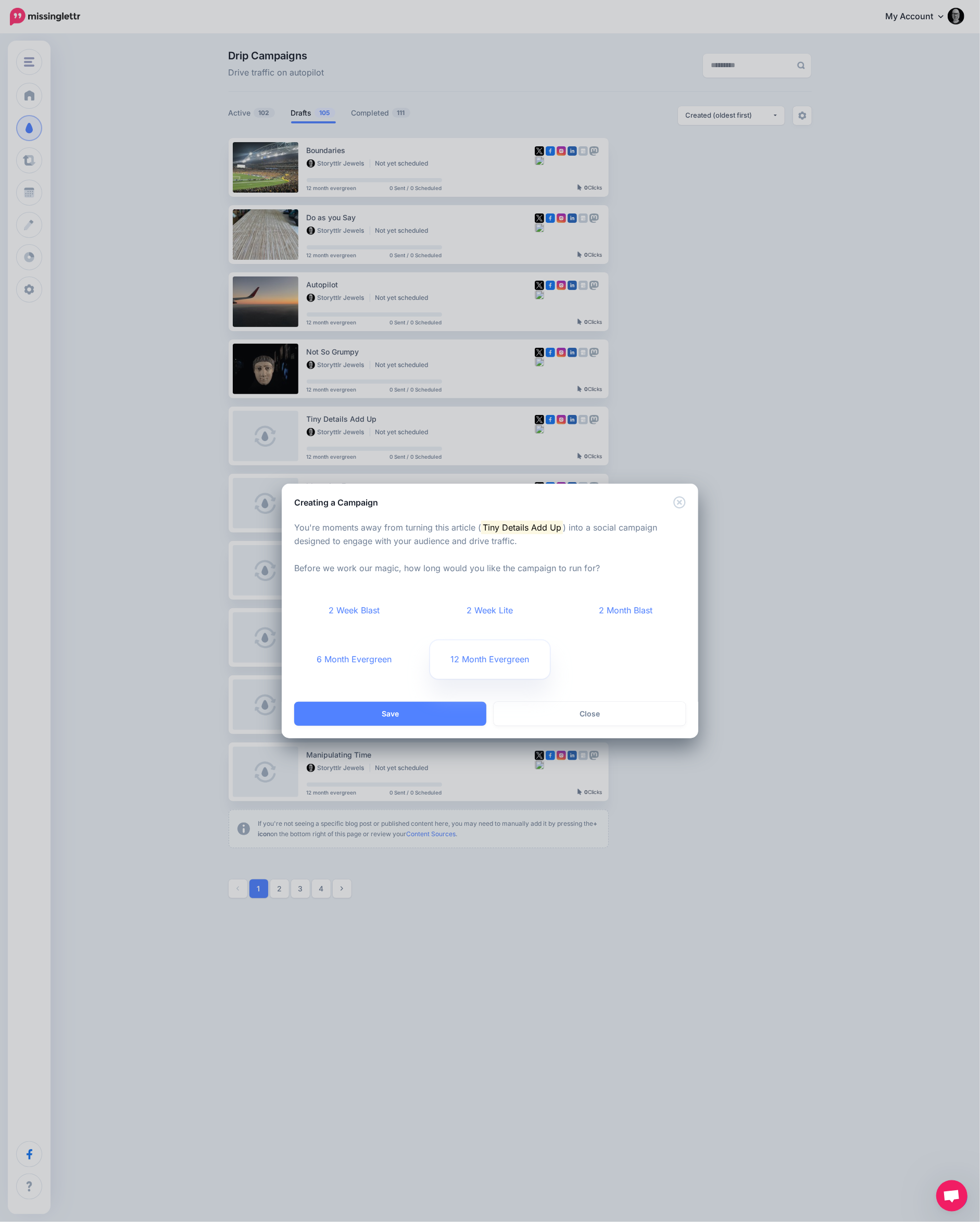
click at [476, 656] on link "12 Month Evergreen" at bounding box center [490, 660] width 120 height 39
click at [432, 722] on button "Save" at bounding box center [390, 714] width 192 height 24
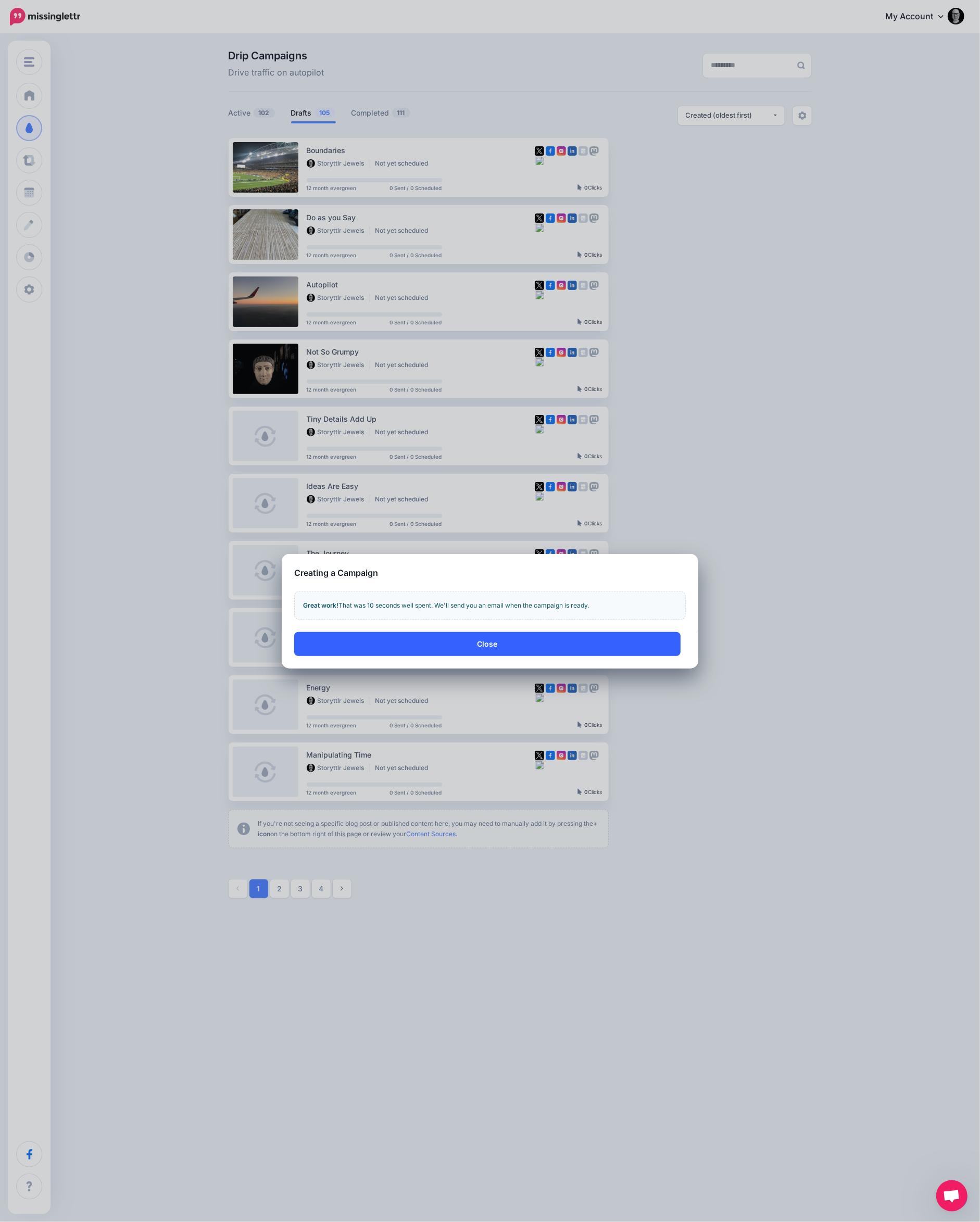
click at [461, 648] on button "Close" at bounding box center [487, 644] width 386 height 24
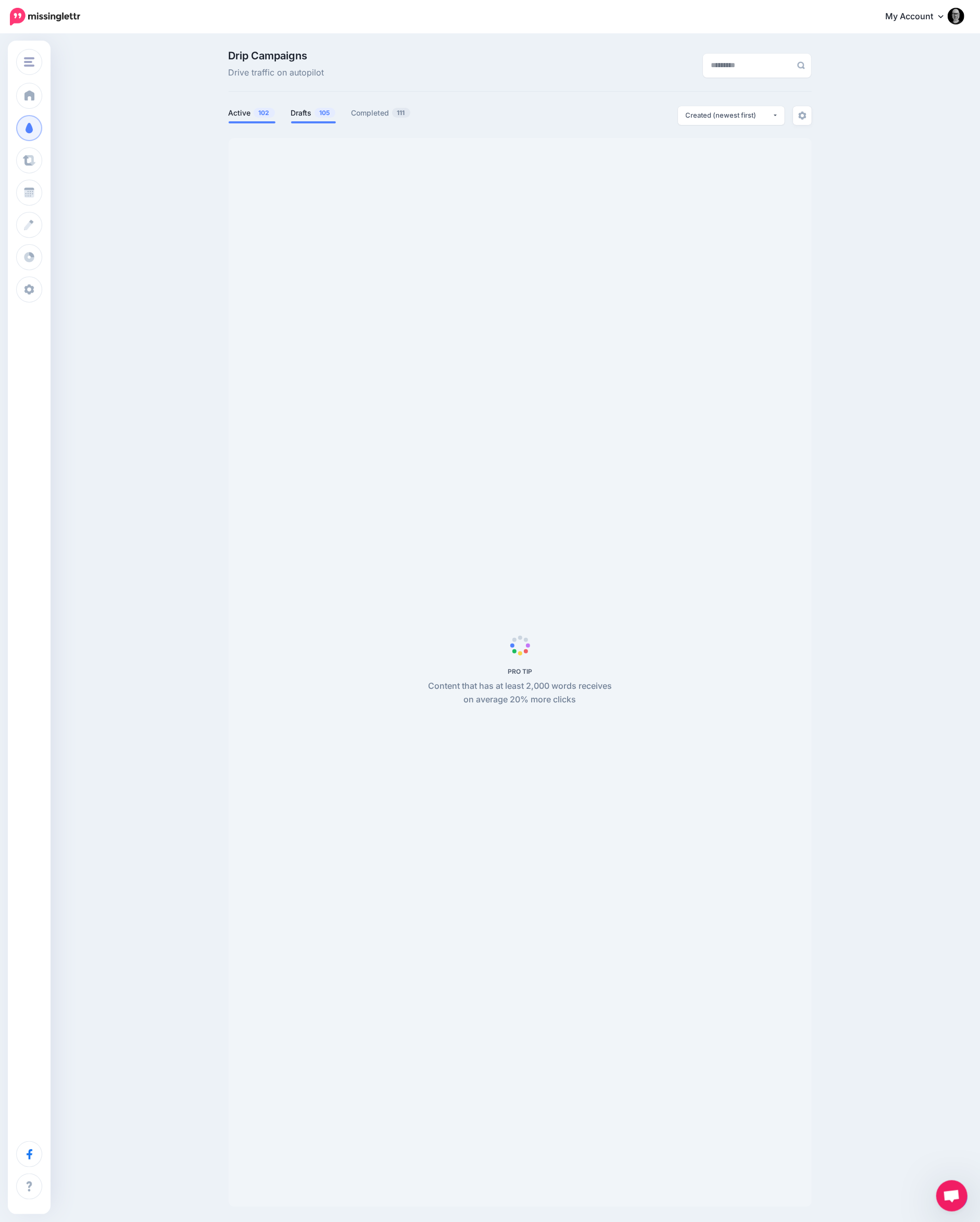
click at [303, 114] on link "Drafts 105" at bounding box center [313, 113] width 45 height 13
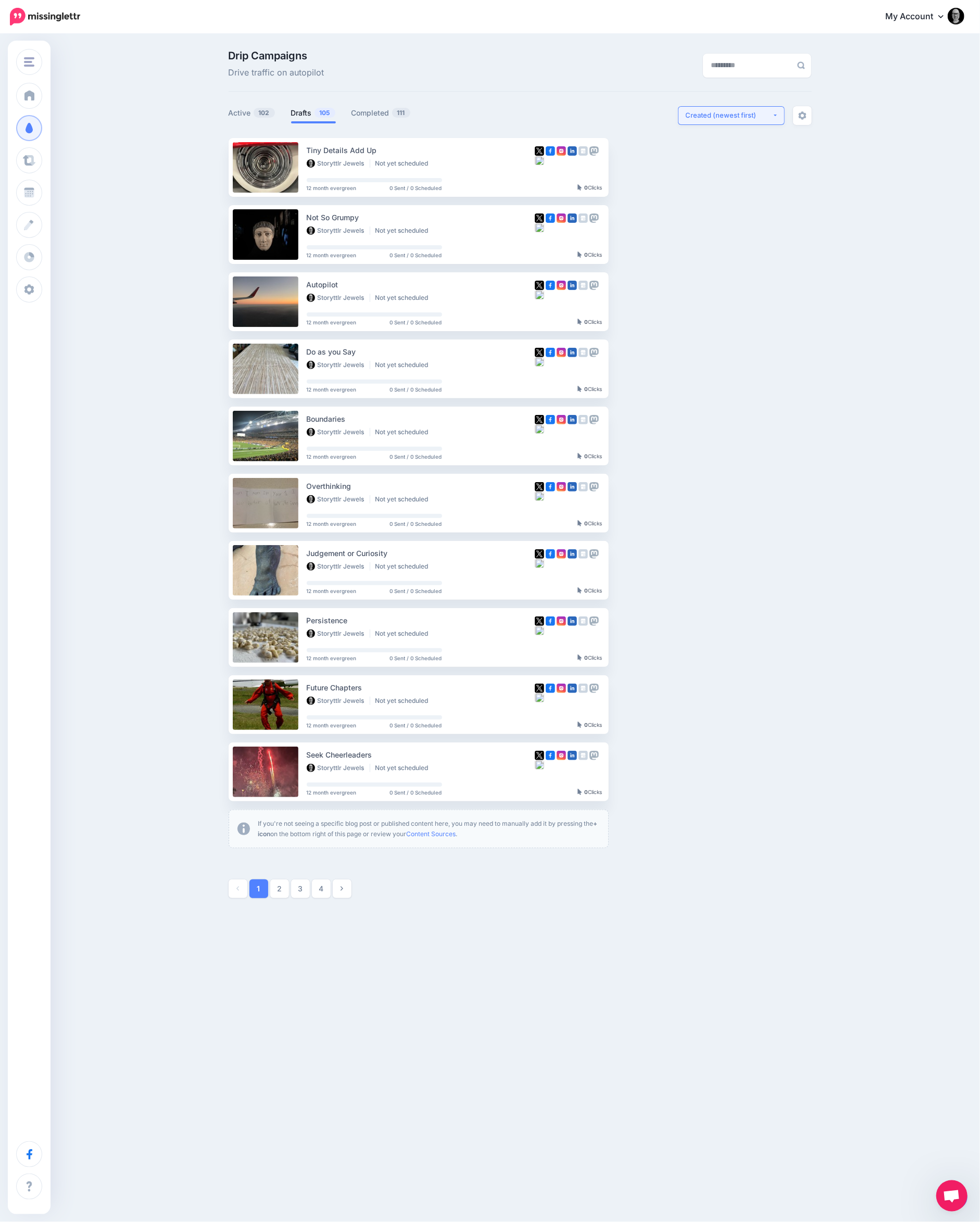
click at [726, 115] on div "Created (newest first)" at bounding box center [729, 115] width 87 height 10
click at [720, 203] on link "Created (oldest first)" at bounding box center [730, 212] width 98 height 20
select select "**********"
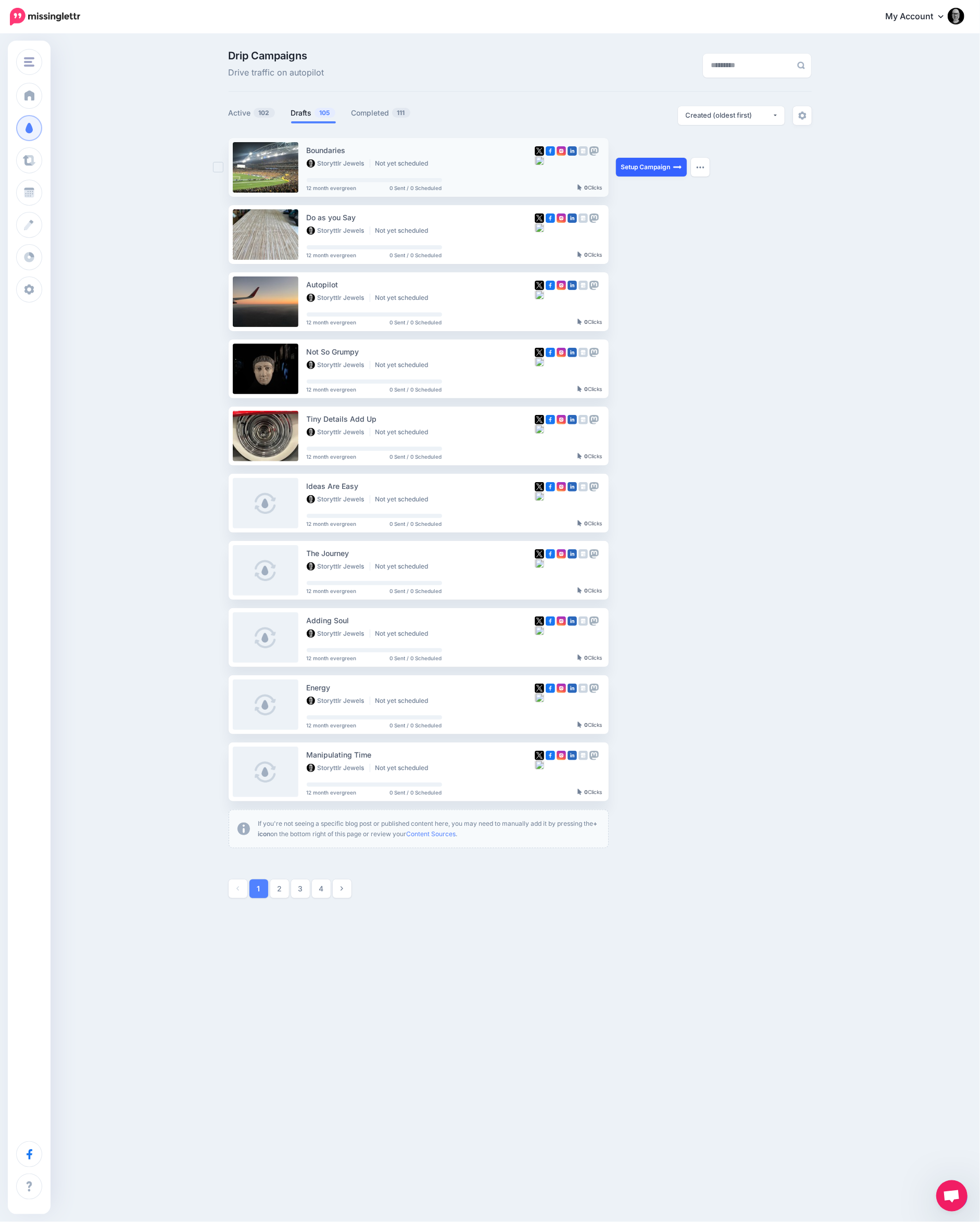
click at [647, 168] on link "Setup Campaign" at bounding box center [652, 167] width 71 height 19
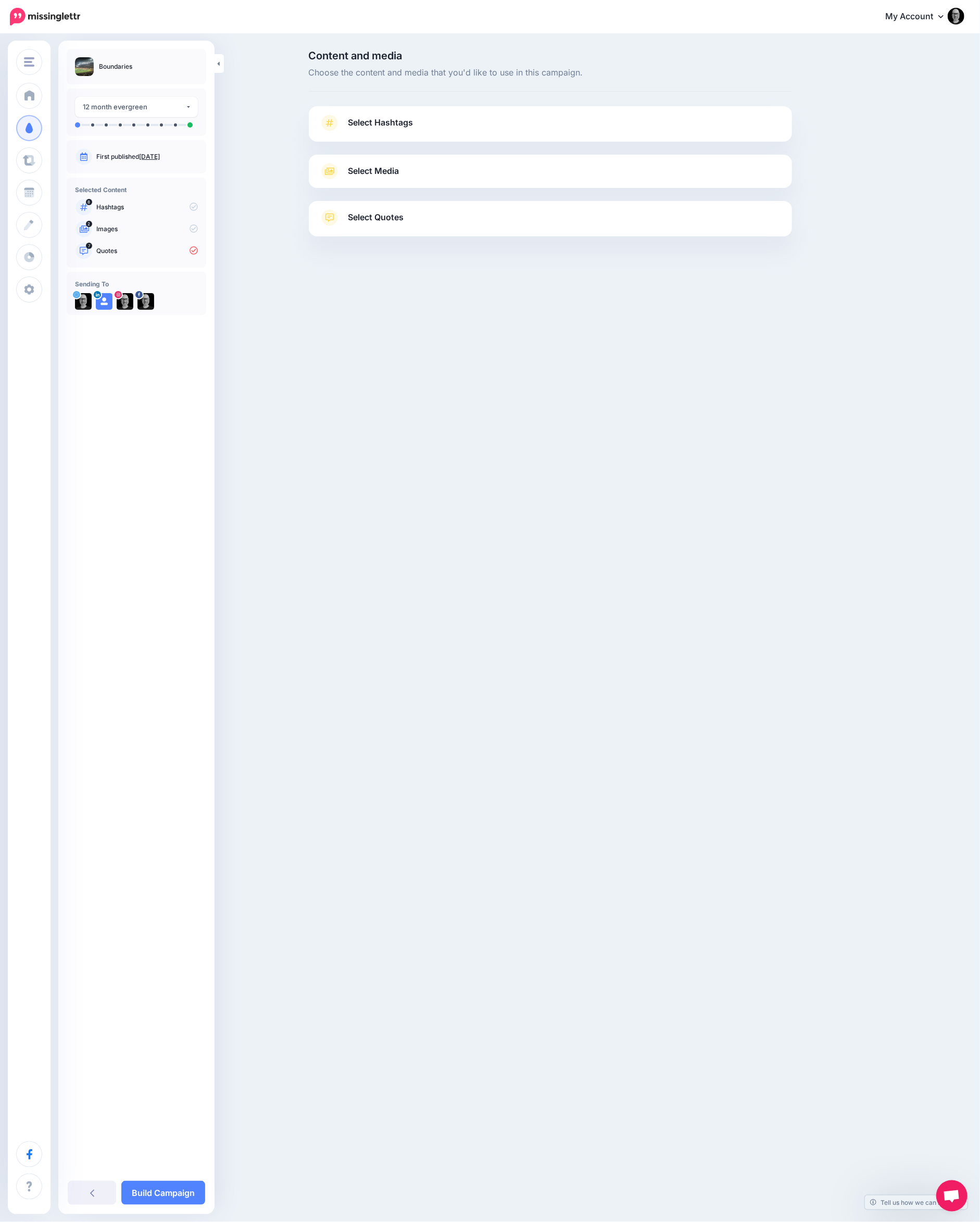
click at [584, 144] on div at bounding box center [550, 148] width 483 height 13
click at [583, 131] on link "Select Hashtags" at bounding box center [550, 128] width 462 height 27
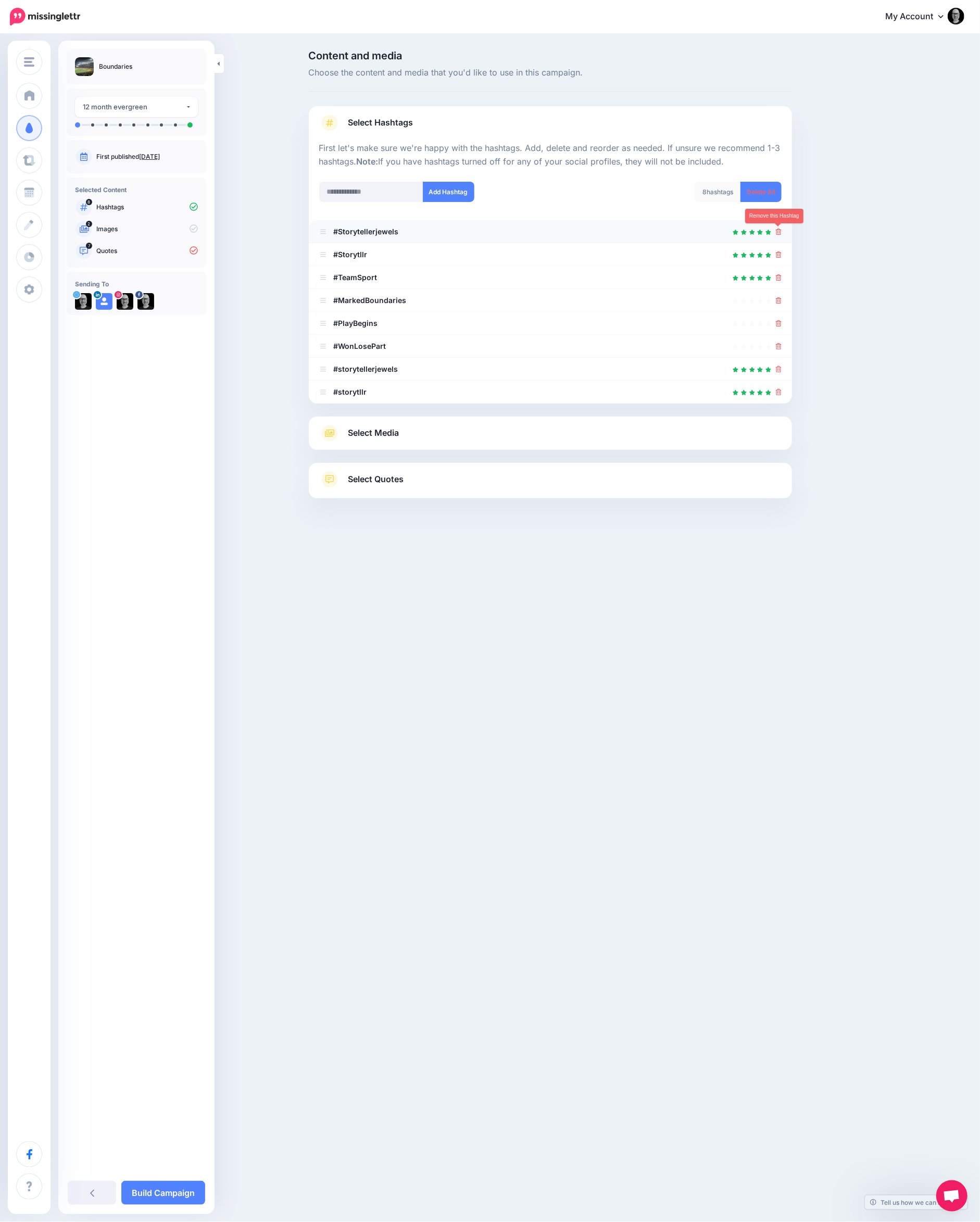
click at [777, 229] on icon at bounding box center [778, 232] width 6 height 6
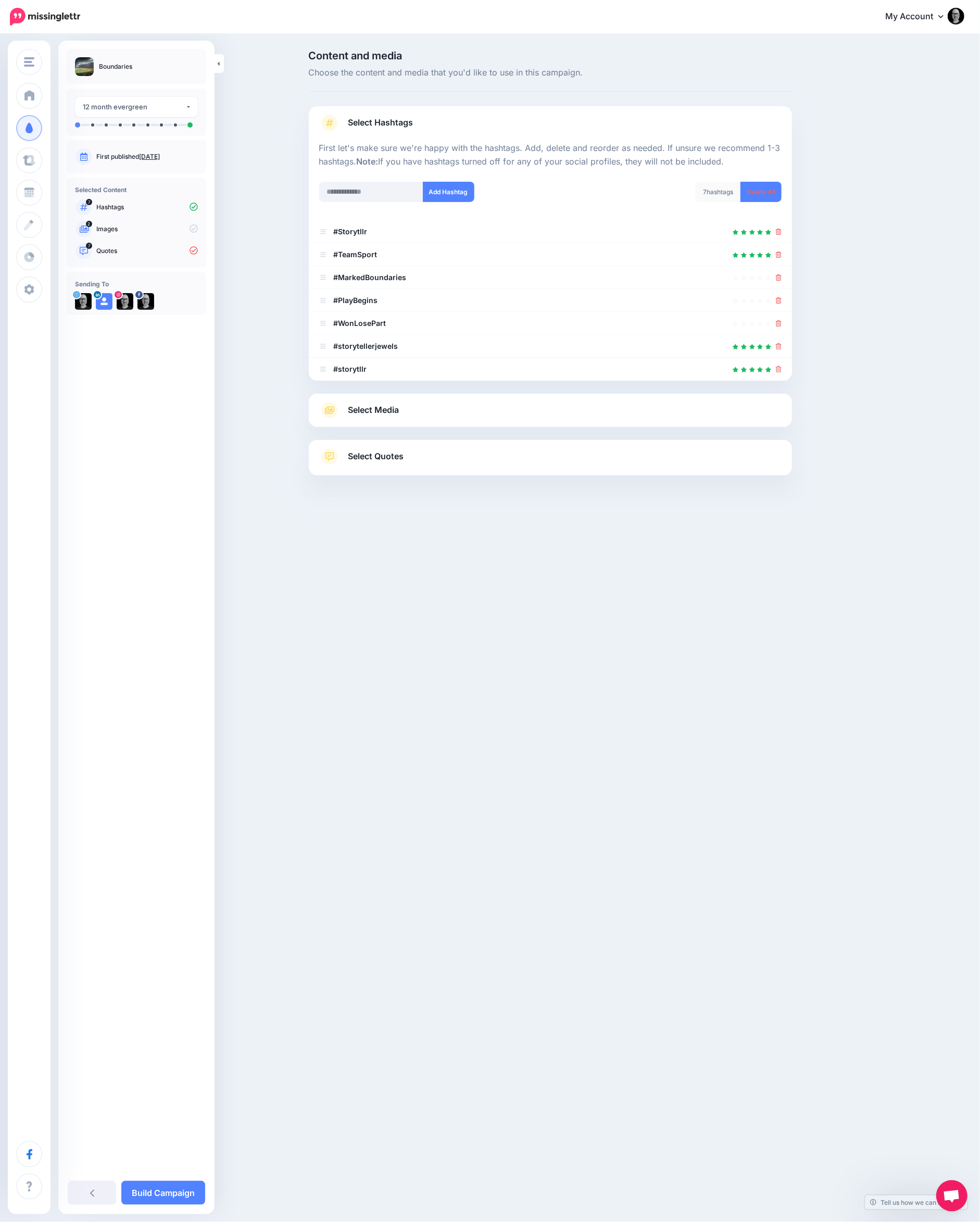
click at [777, 229] on icon at bounding box center [778, 232] width 6 height 6
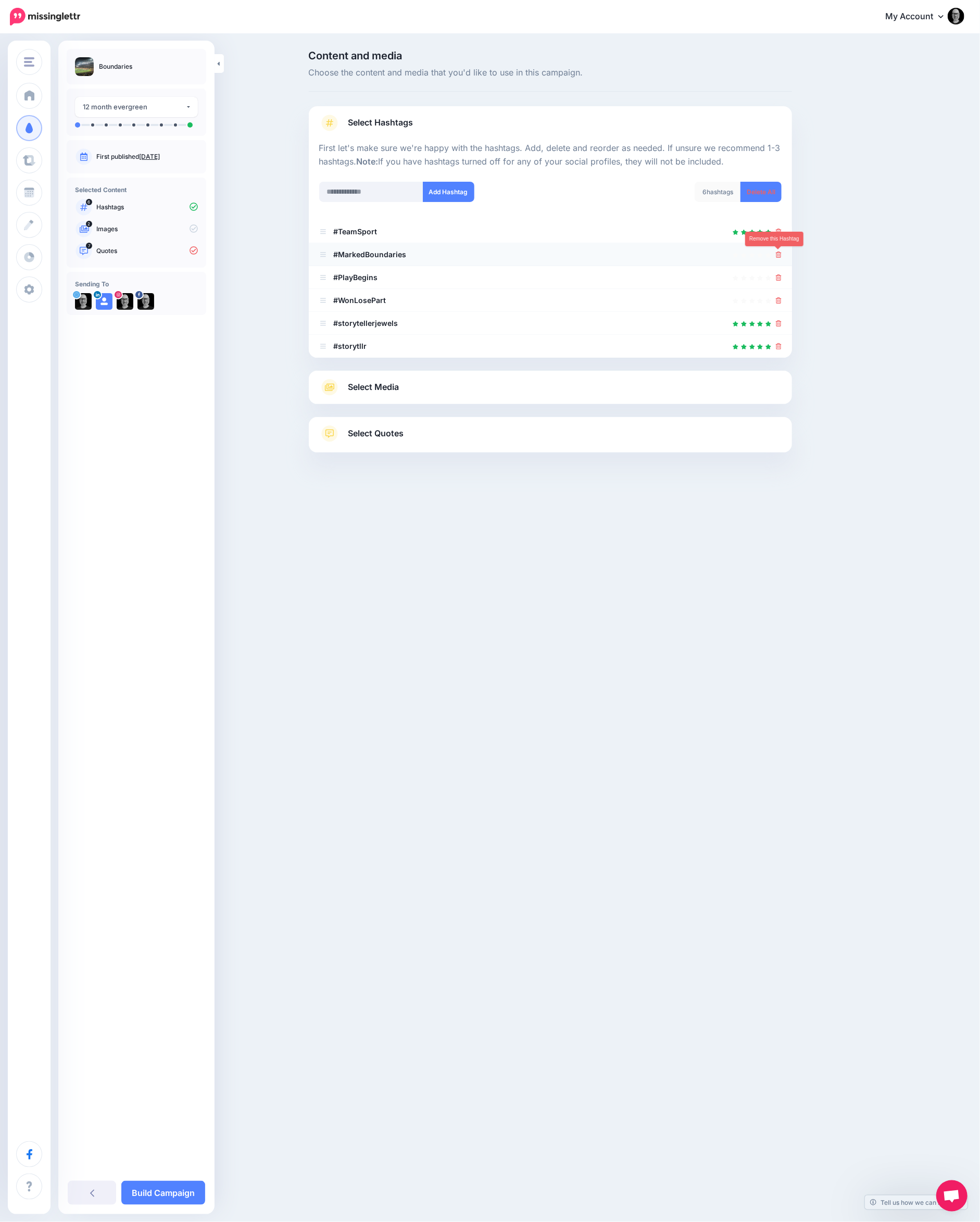
click at [777, 252] on icon at bounding box center [778, 255] width 6 height 6
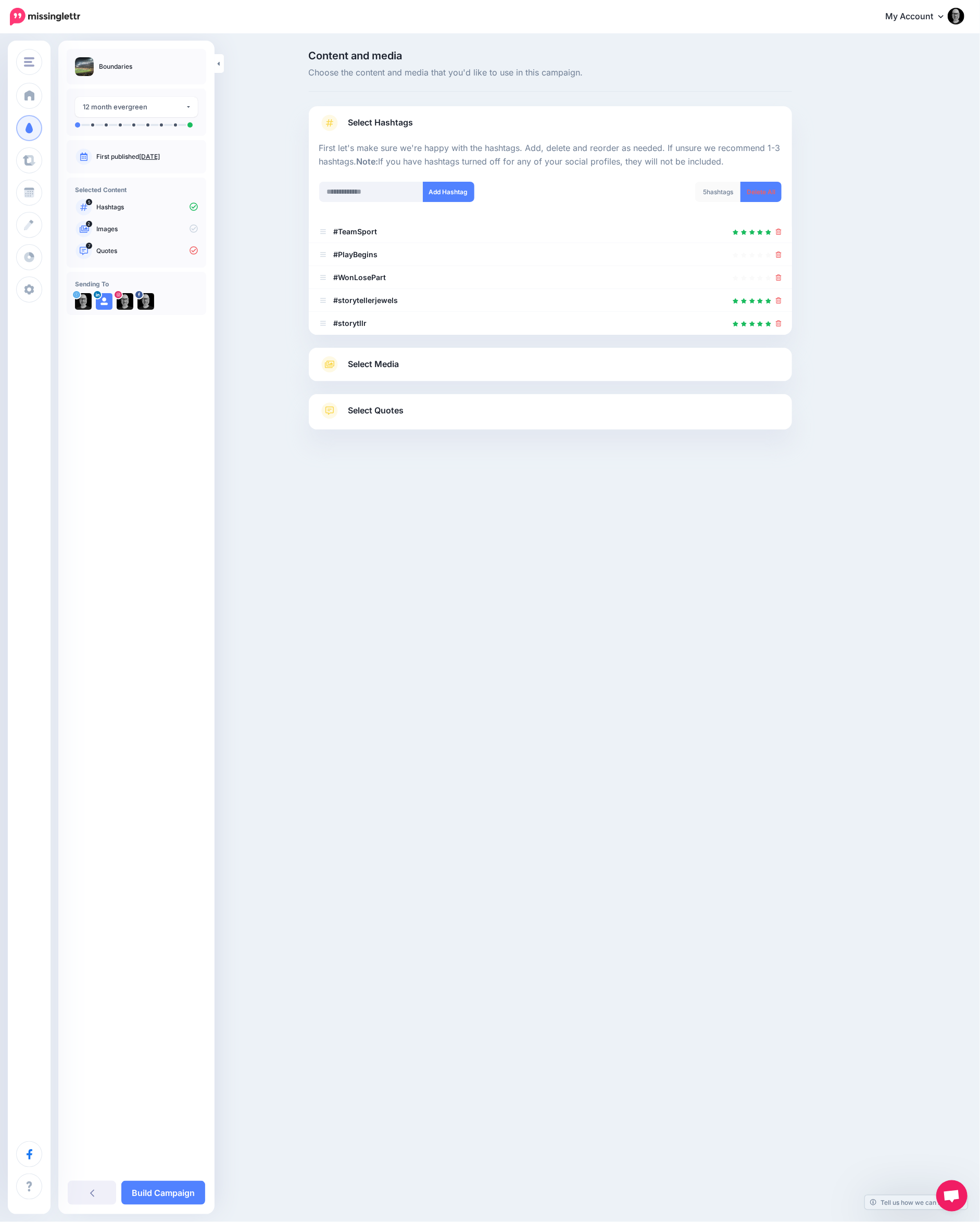
click at [777, 252] on icon at bounding box center [778, 255] width 6 height 6
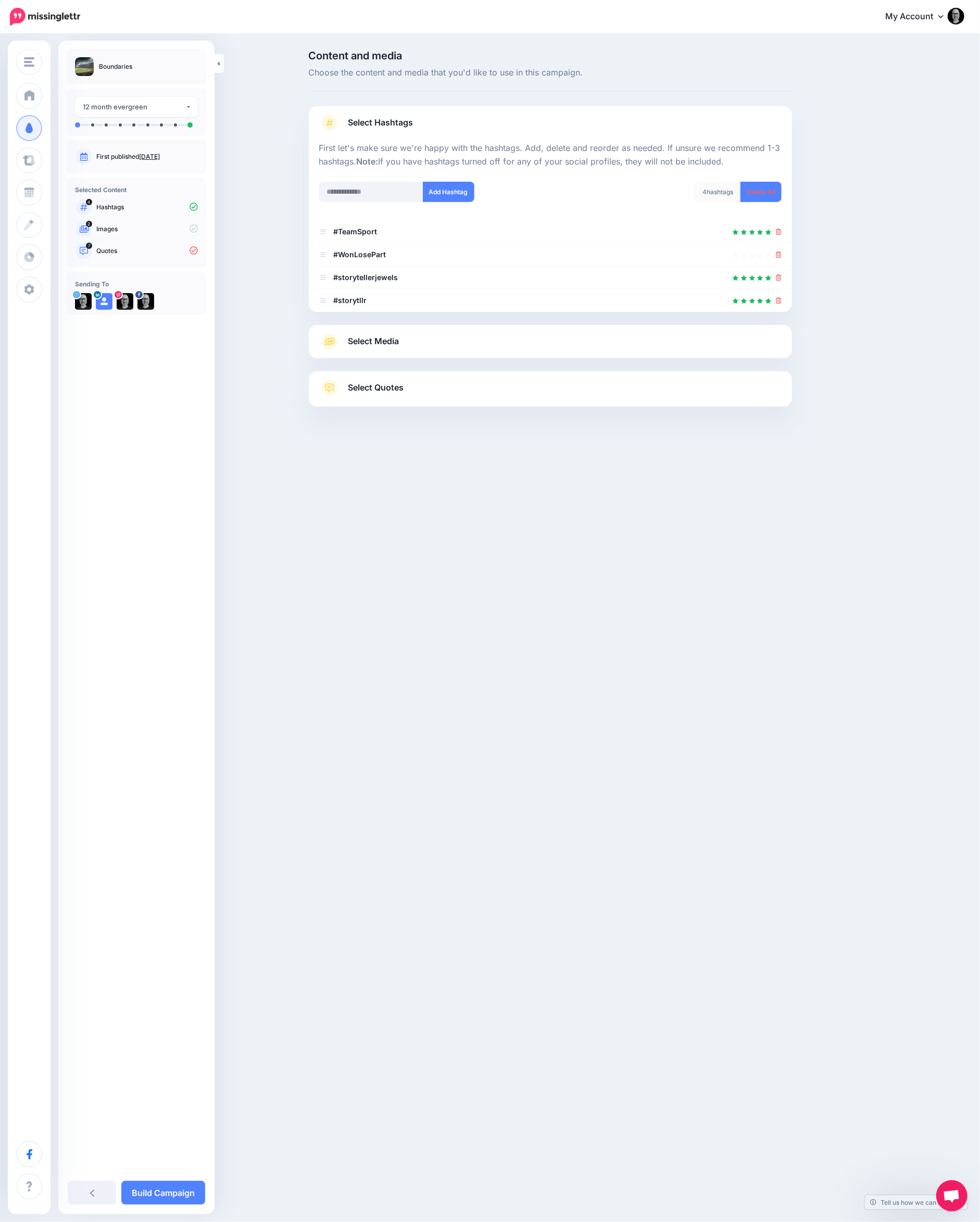
click at [777, 252] on icon at bounding box center [778, 255] width 6 height 6
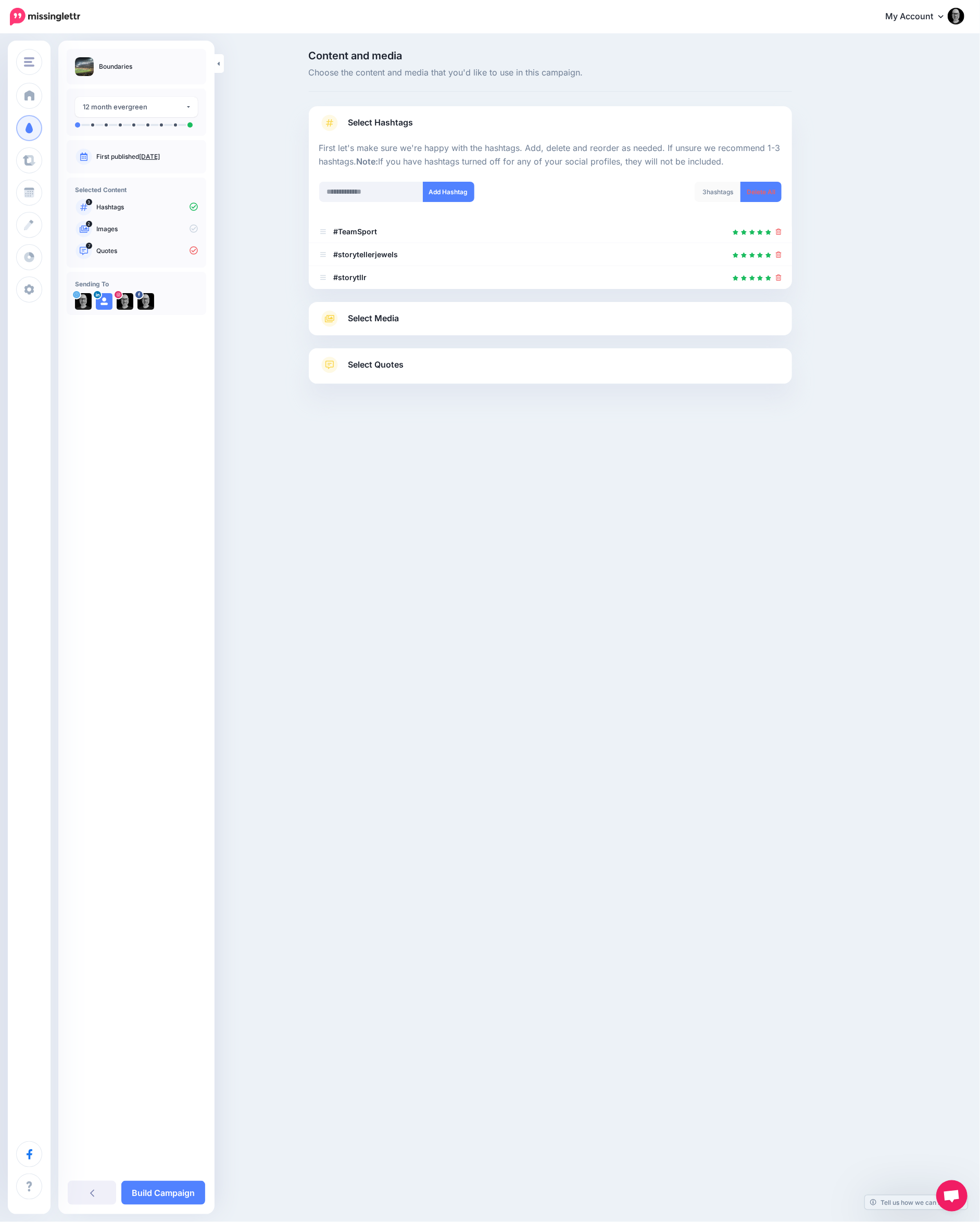
click at [498, 317] on link "Select Media" at bounding box center [550, 319] width 462 height 17
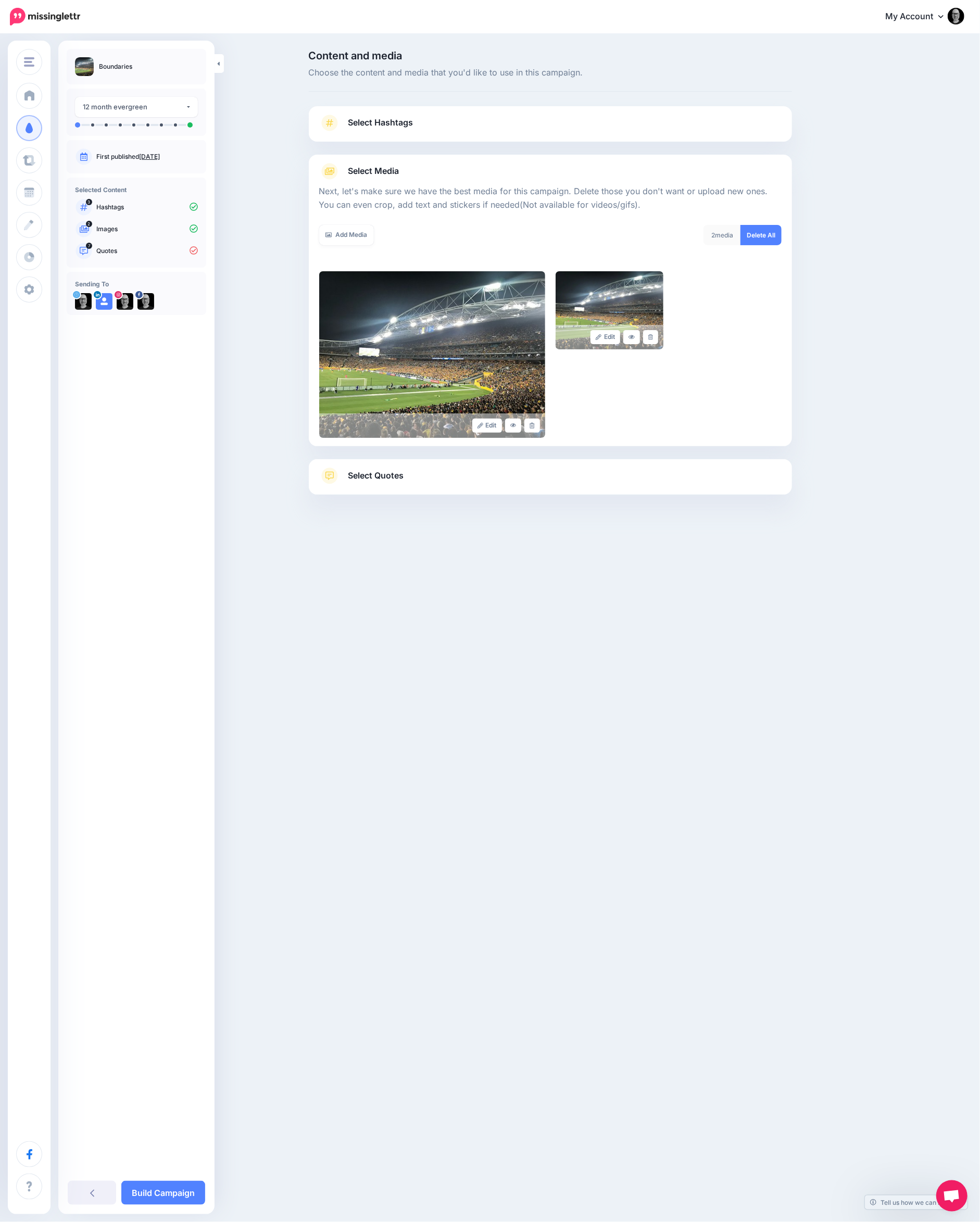
click at [462, 473] on link "Select Quotes" at bounding box center [550, 481] width 462 height 27
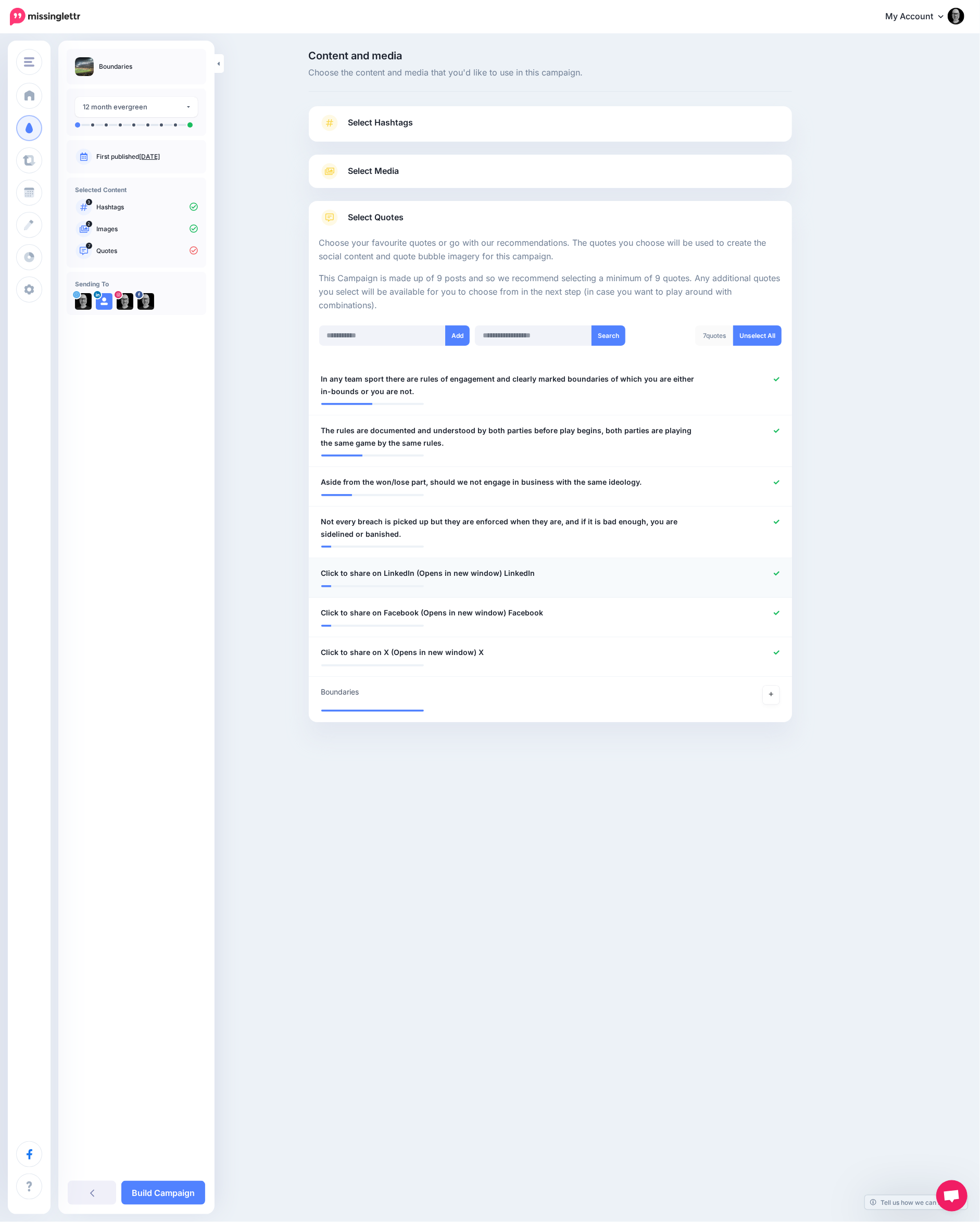
click at [782, 568] on div at bounding box center [748, 573] width 79 height 13
click at [776, 572] on icon at bounding box center [776, 573] width 6 height 6
click at [774, 610] on icon at bounding box center [776, 613] width 6 height 6
click at [775, 650] on icon at bounding box center [776, 652] width 6 height 6
click at [772, 694] on icon at bounding box center [771, 694] width 4 height 6
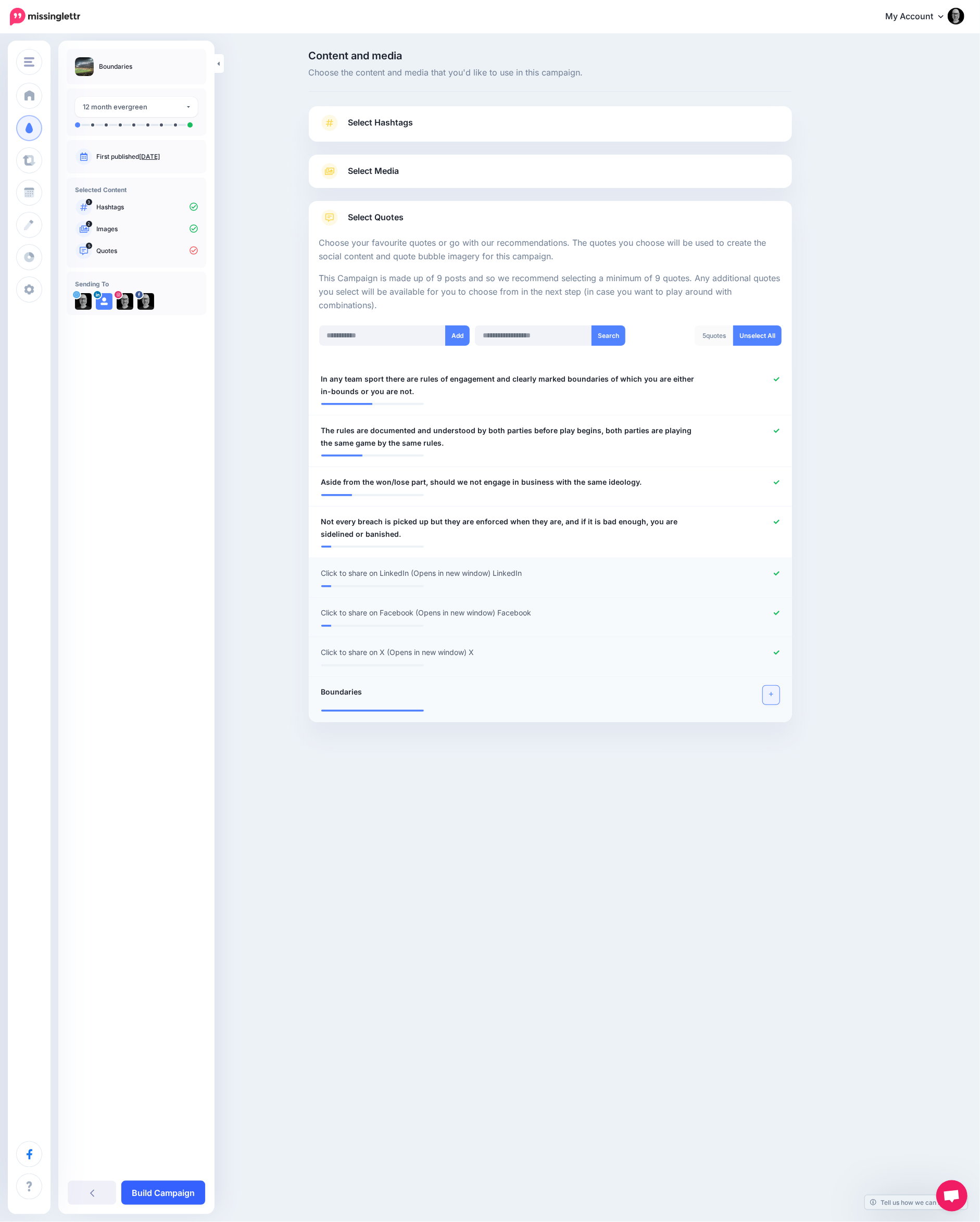
click at [164, 1185] on link "Build Campaign" at bounding box center [163, 1193] width 84 height 24
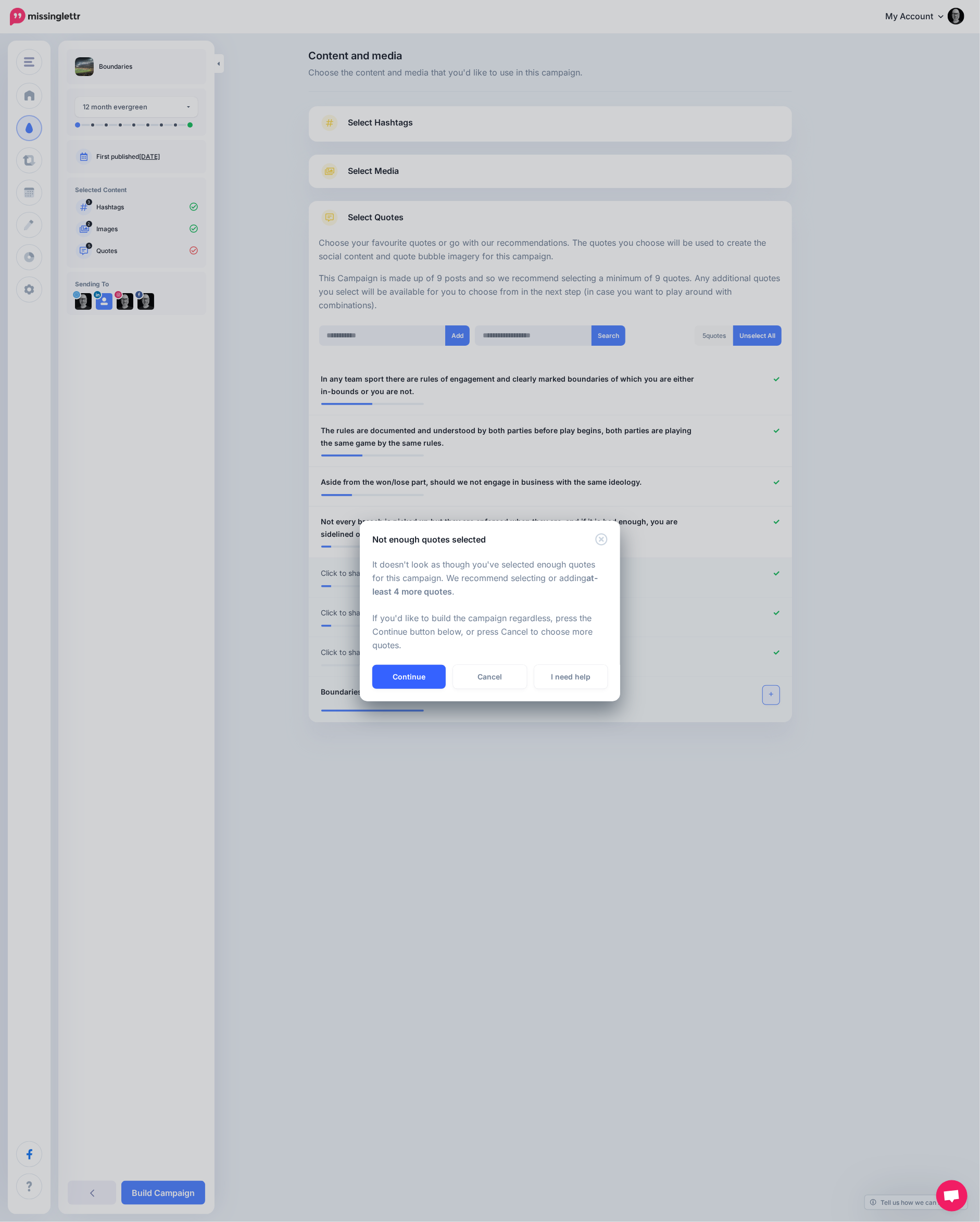
click at [407, 676] on button "Continue" at bounding box center [409, 677] width 74 height 24
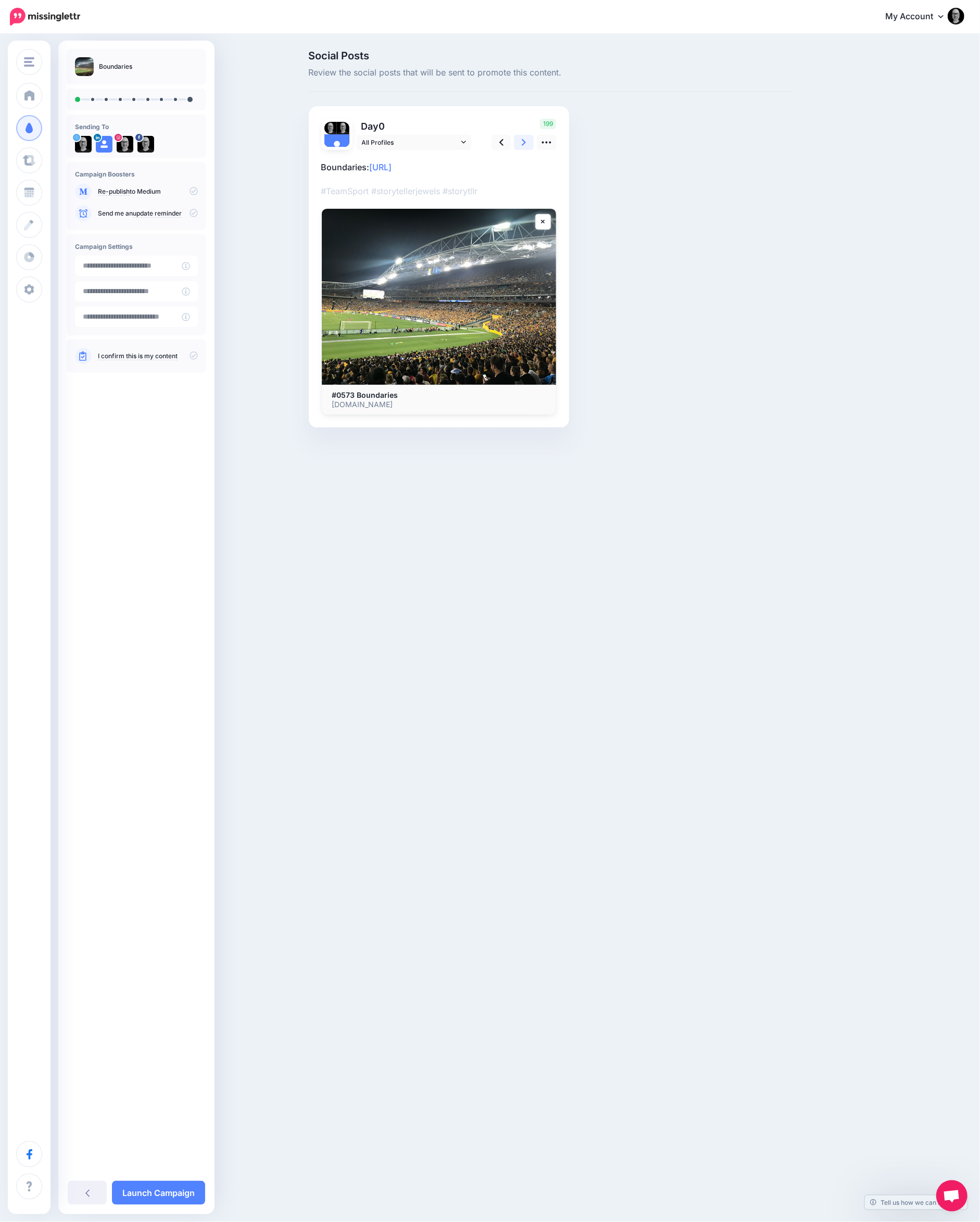
click at [524, 140] on icon at bounding box center [524, 142] width 4 height 7
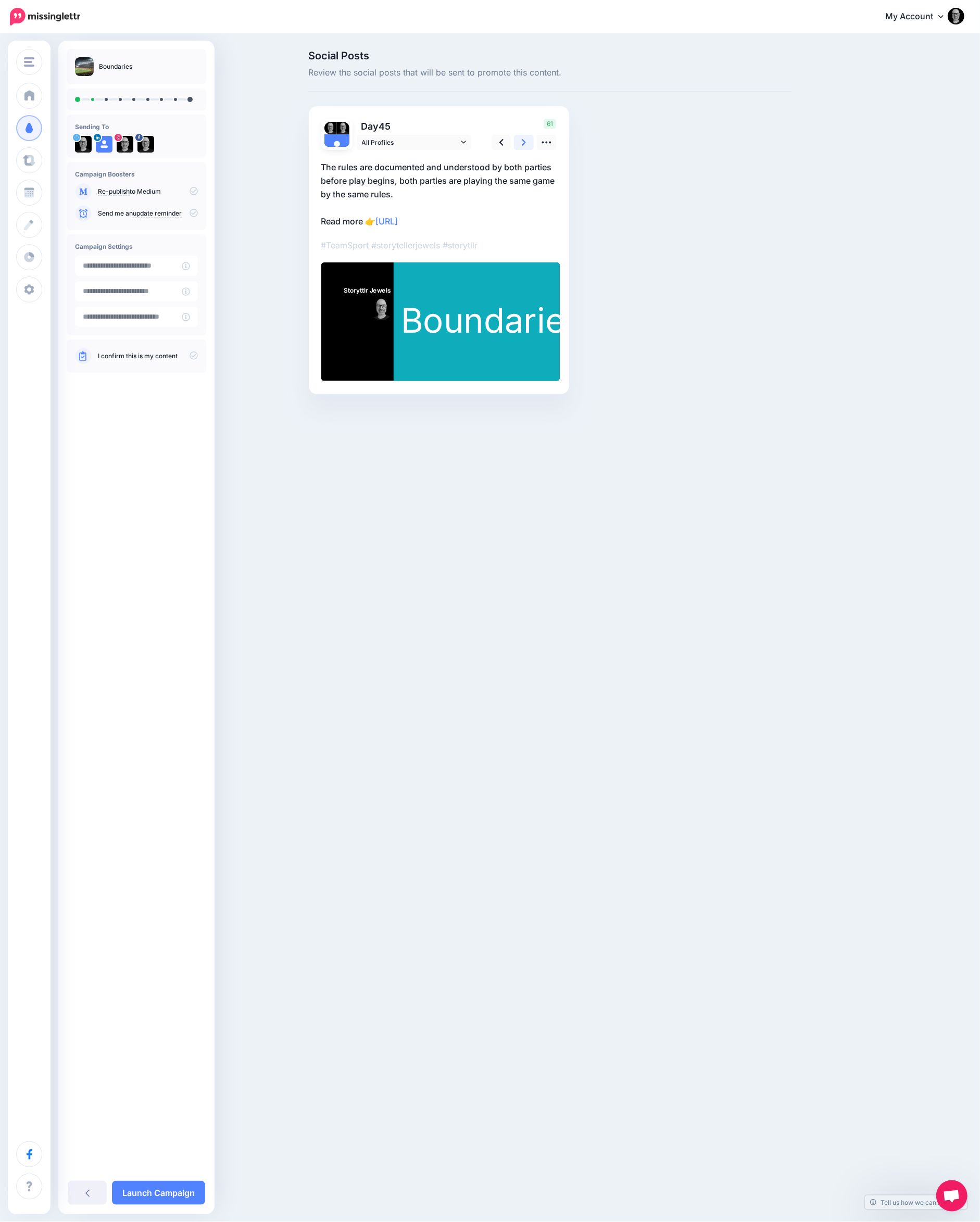
click at [524, 140] on icon at bounding box center [524, 142] width 4 height 7
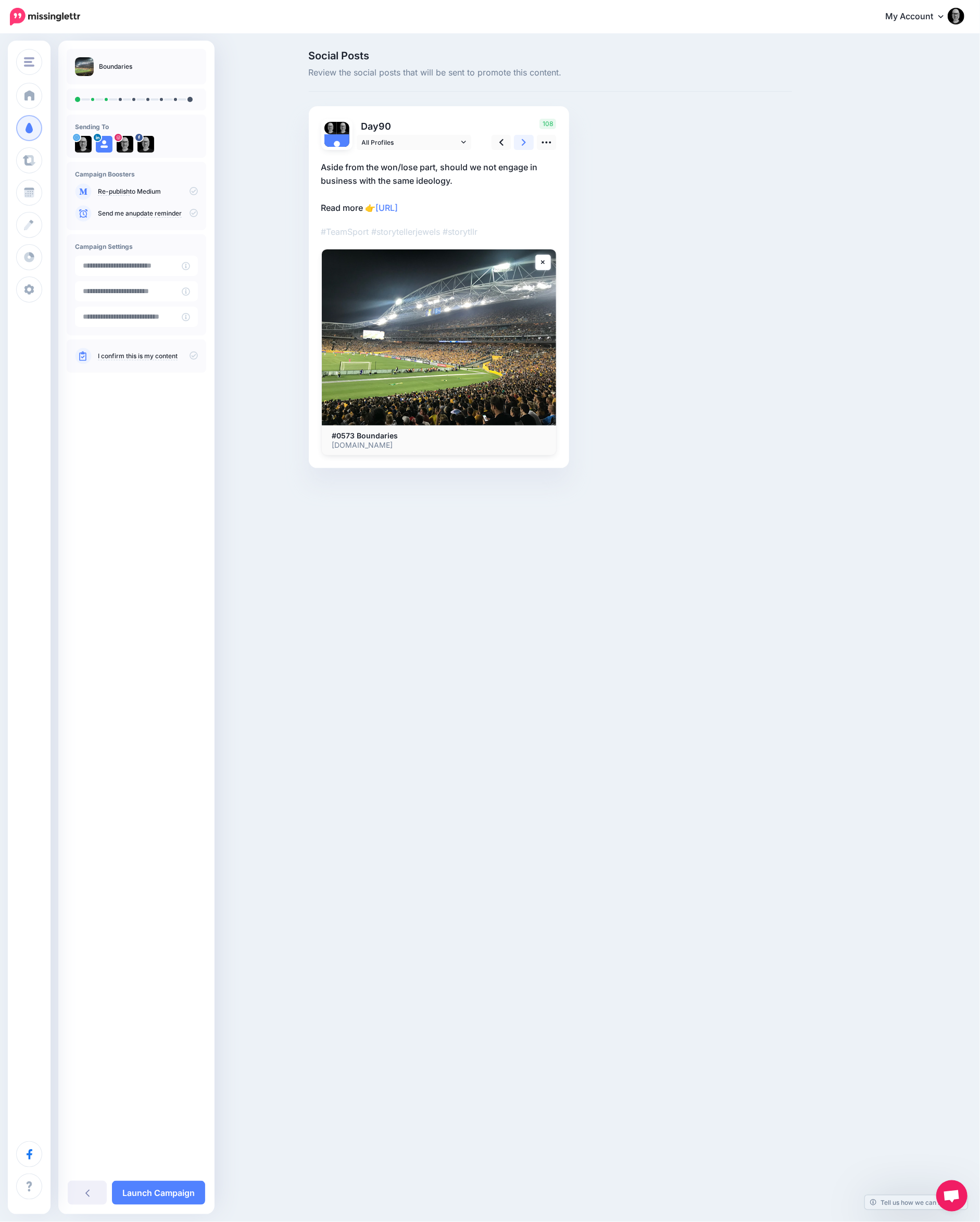
click at [524, 140] on icon at bounding box center [524, 142] width 4 height 7
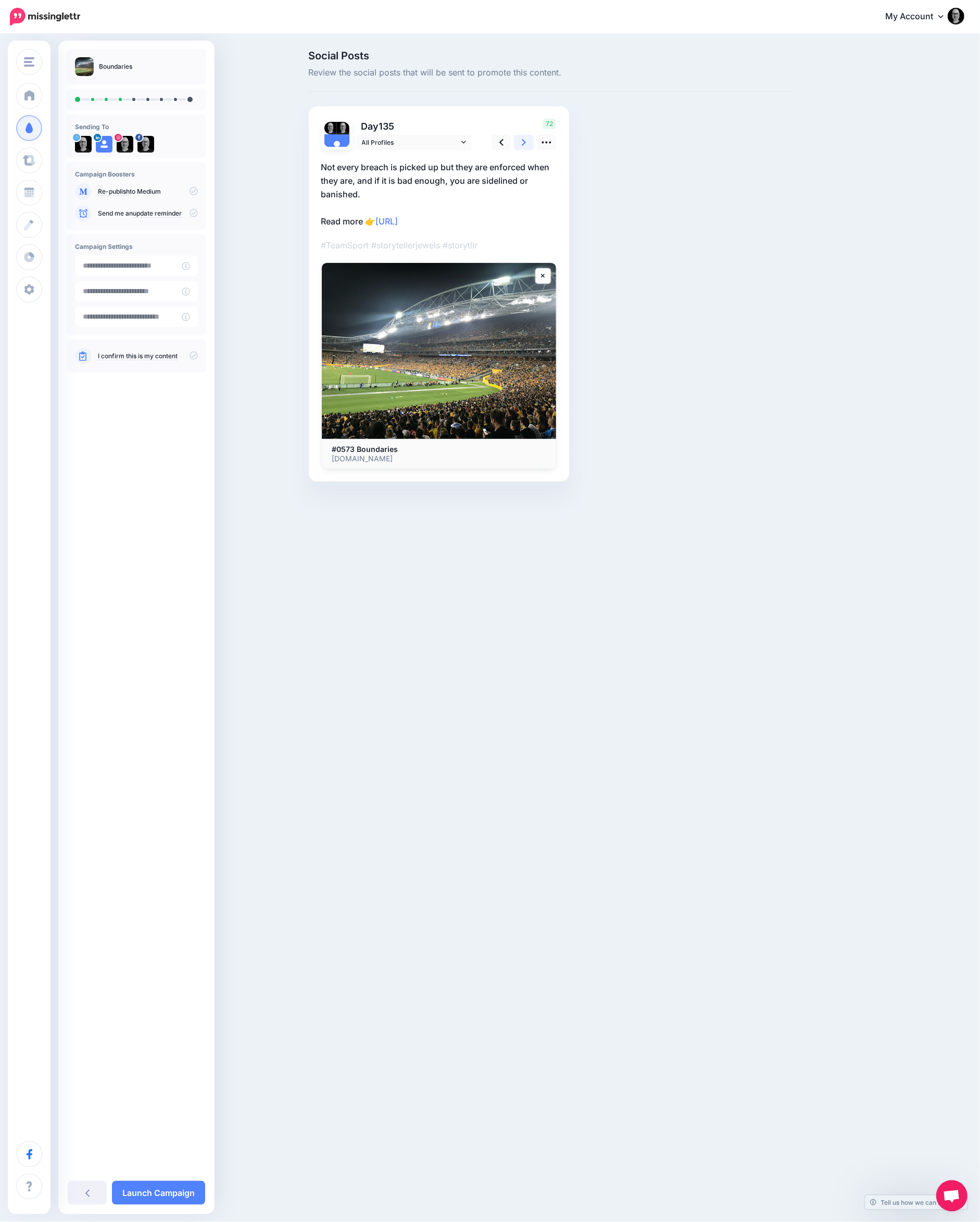
click at [524, 140] on icon at bounding box center [524, 142] width 4 height 7
click at [523, 138] on icon at bounding box center [524, 142] width 4 height 11
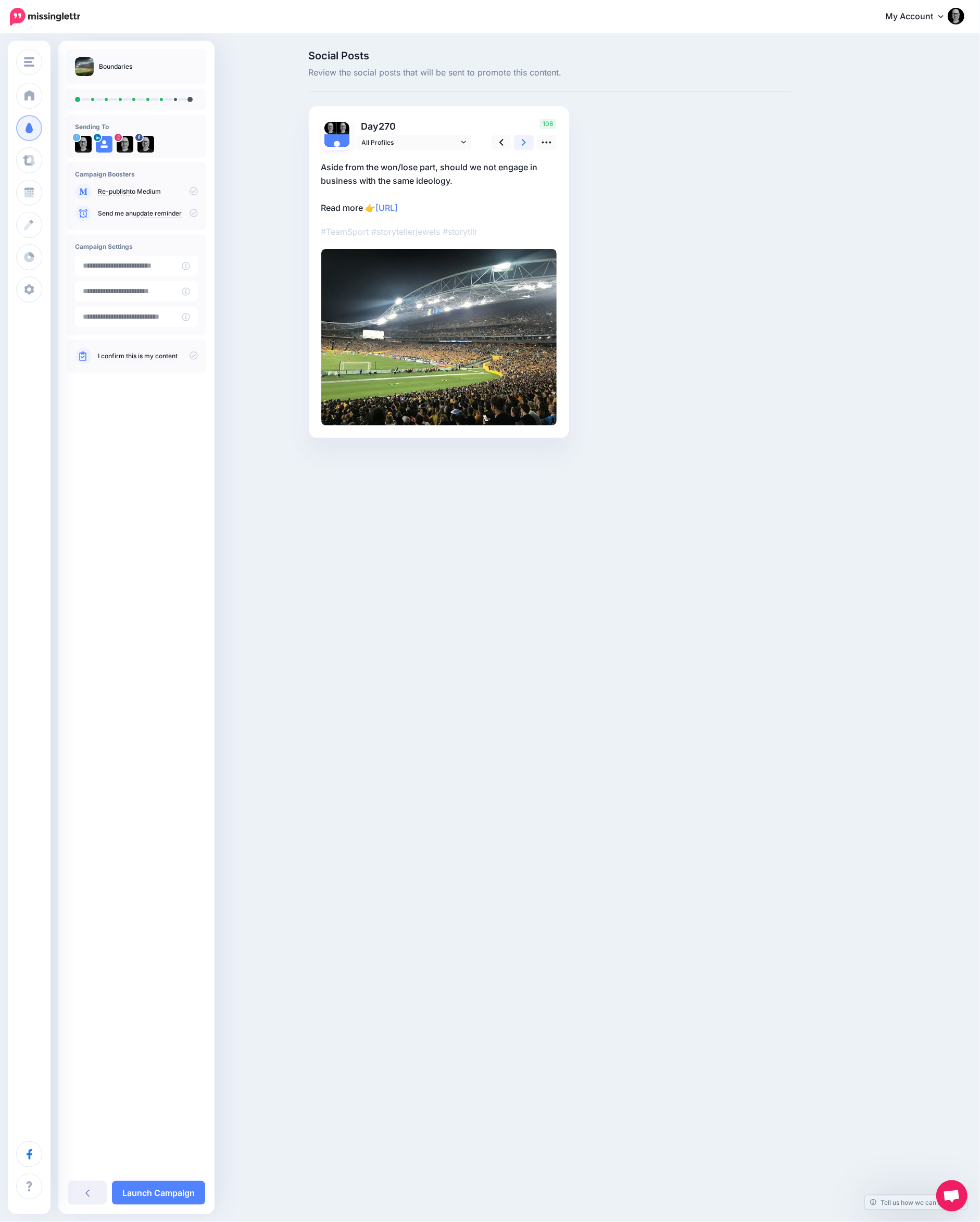
click at [523, 140] on icon at bounding box center [524, 142] width 4 height 7
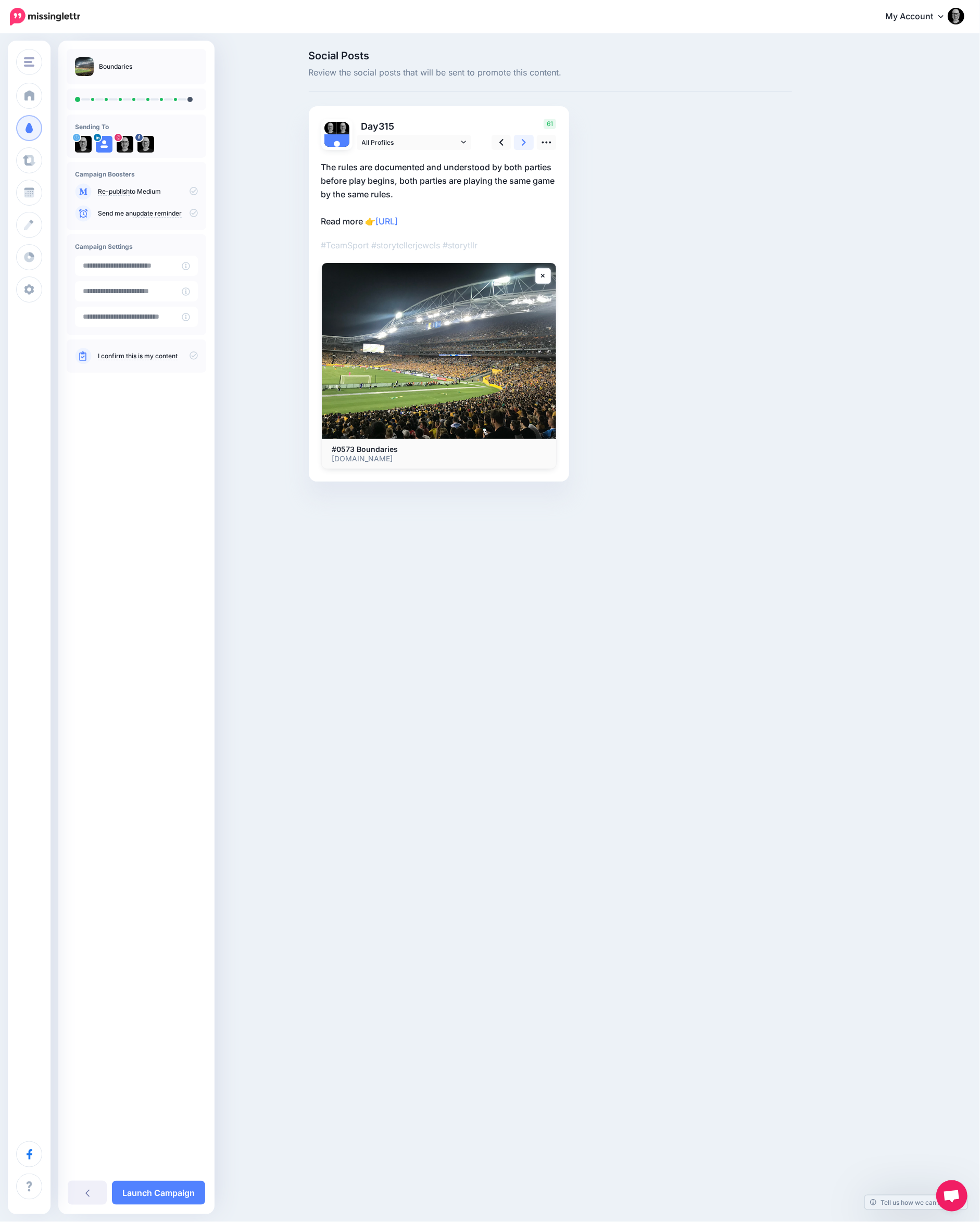
click at [523, 140] on icon at bounding box center [524, 142] width 4 height 7
click at [166, 1185] on link "Launch Campaign" at bounding box center [158, 1193] width 93 height 24
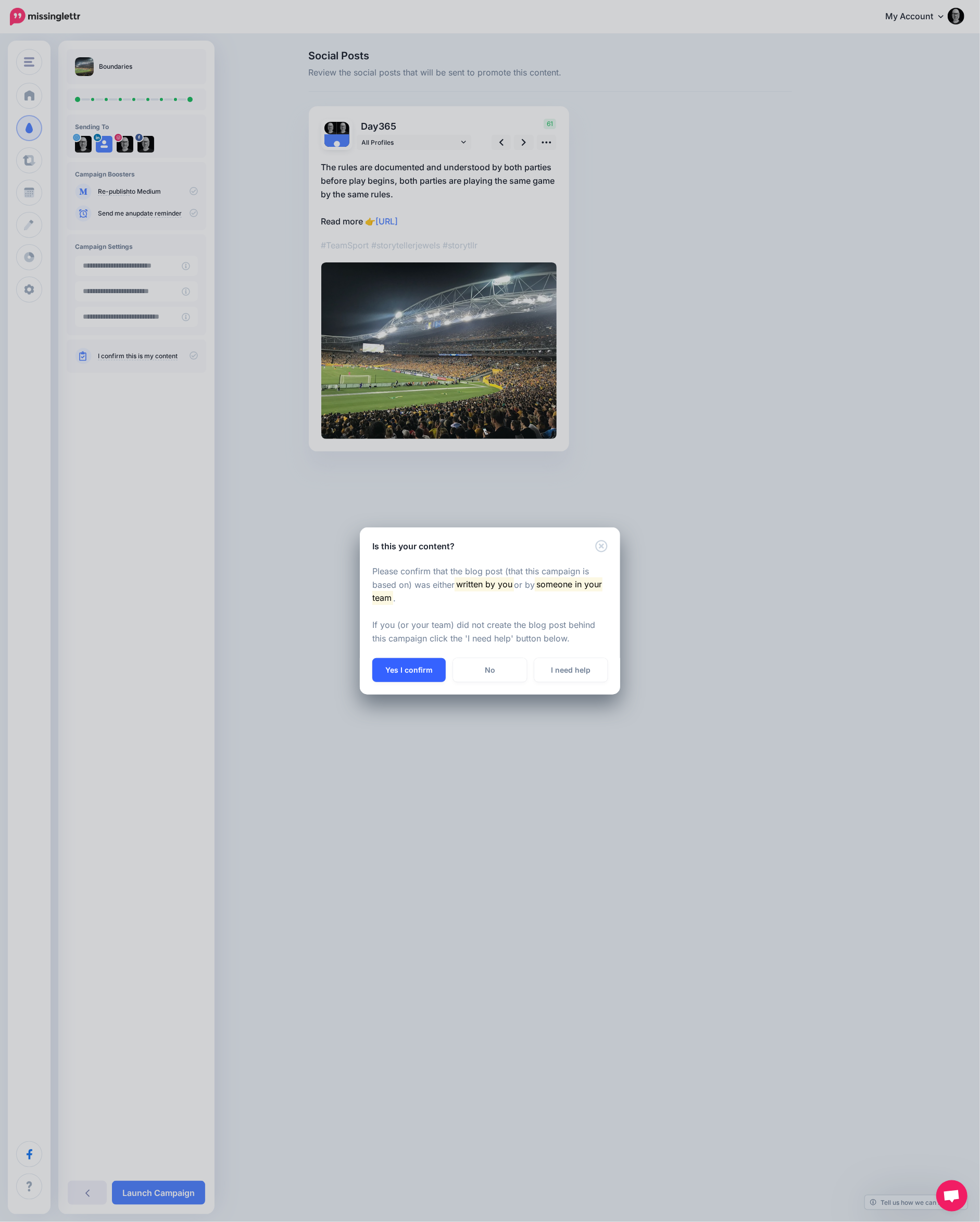
click at [414, 669] on button "Yes I confirm" at bounding box center [409, 670] width 74 height 24
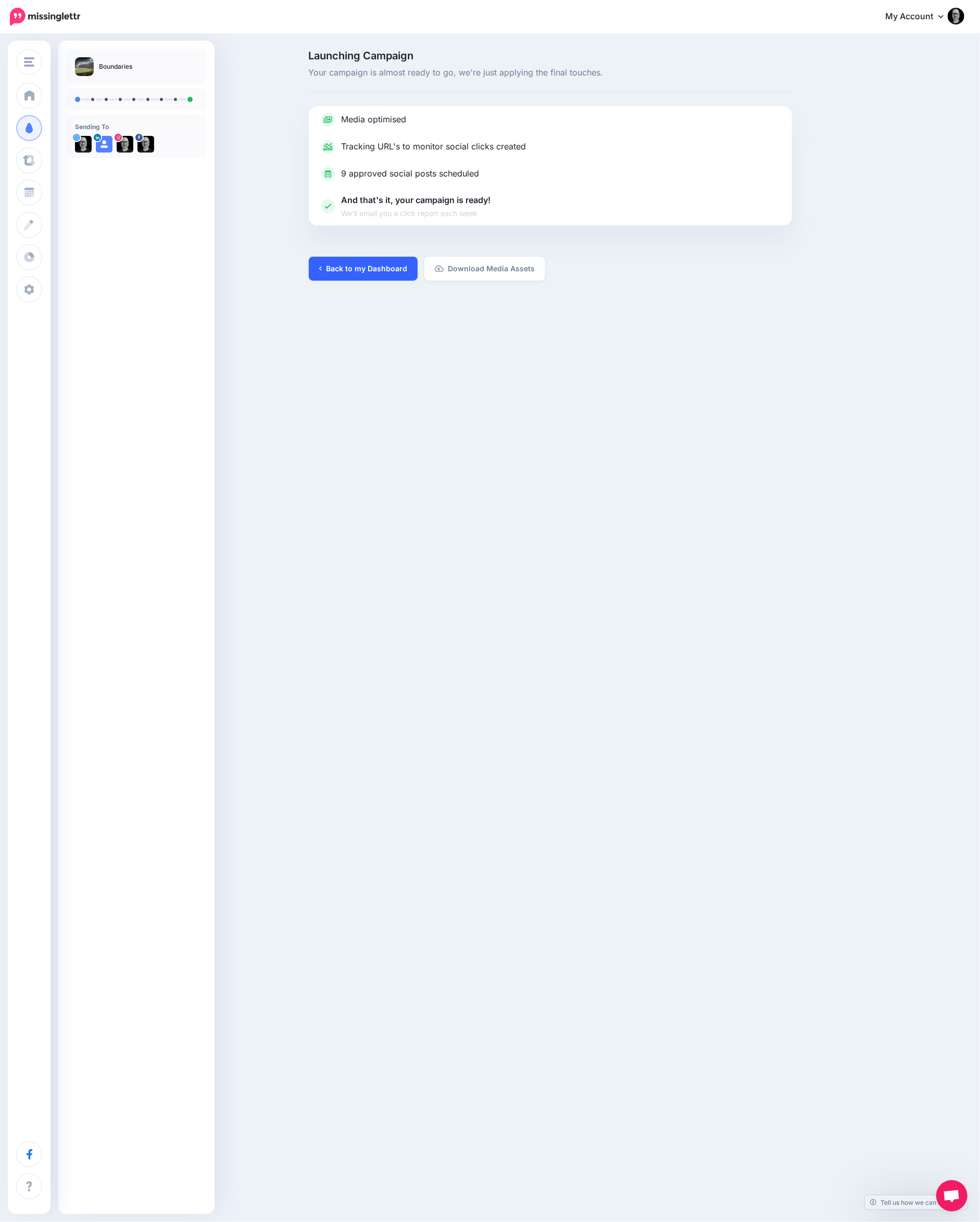
click at [374, 274] on link "Back to my Dashboard" at bounding box center [363, 269] width 109 height 24
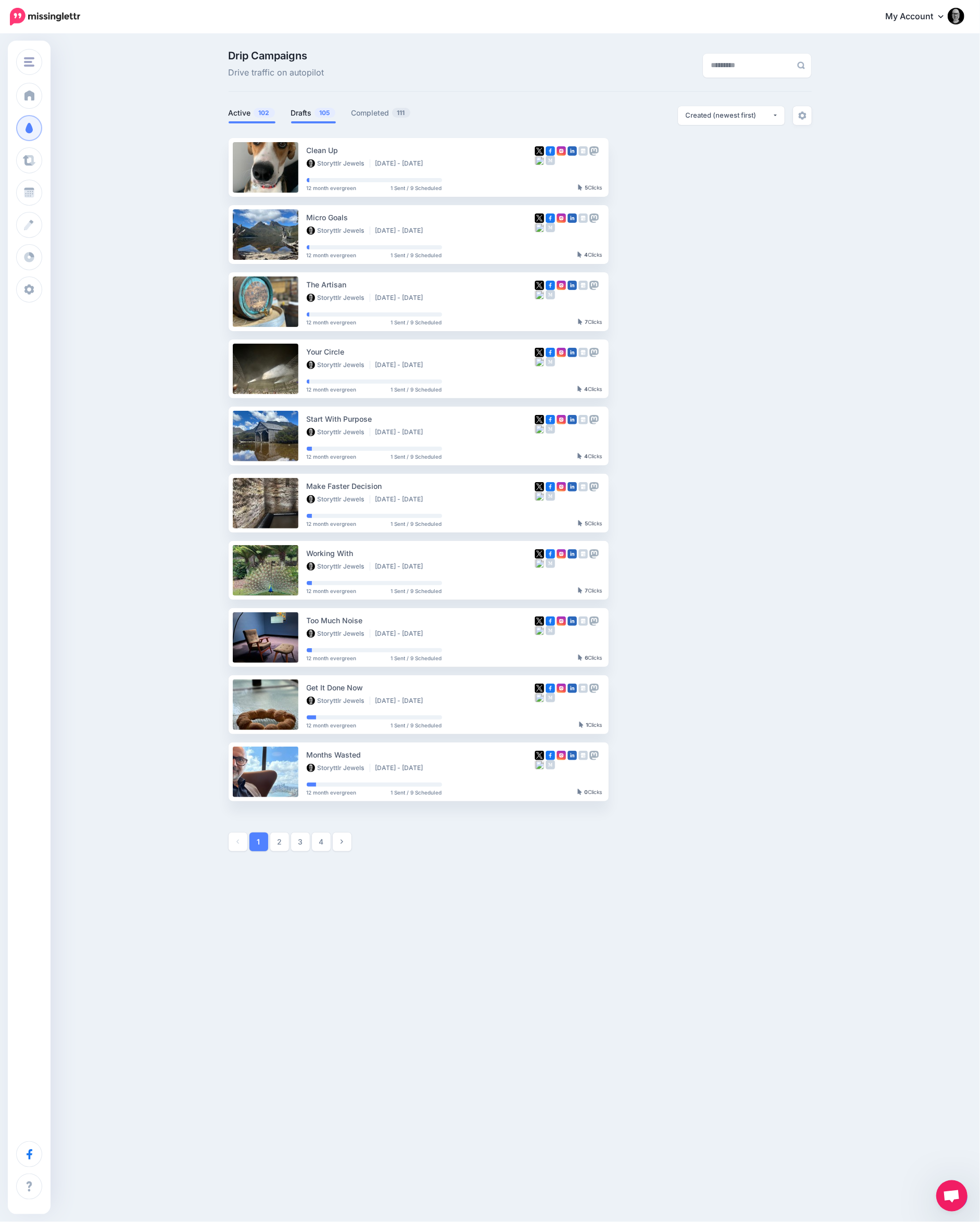
click at [306, 112] on link "Drafts 105" at bounding box center [313, 113] width 45 height 13
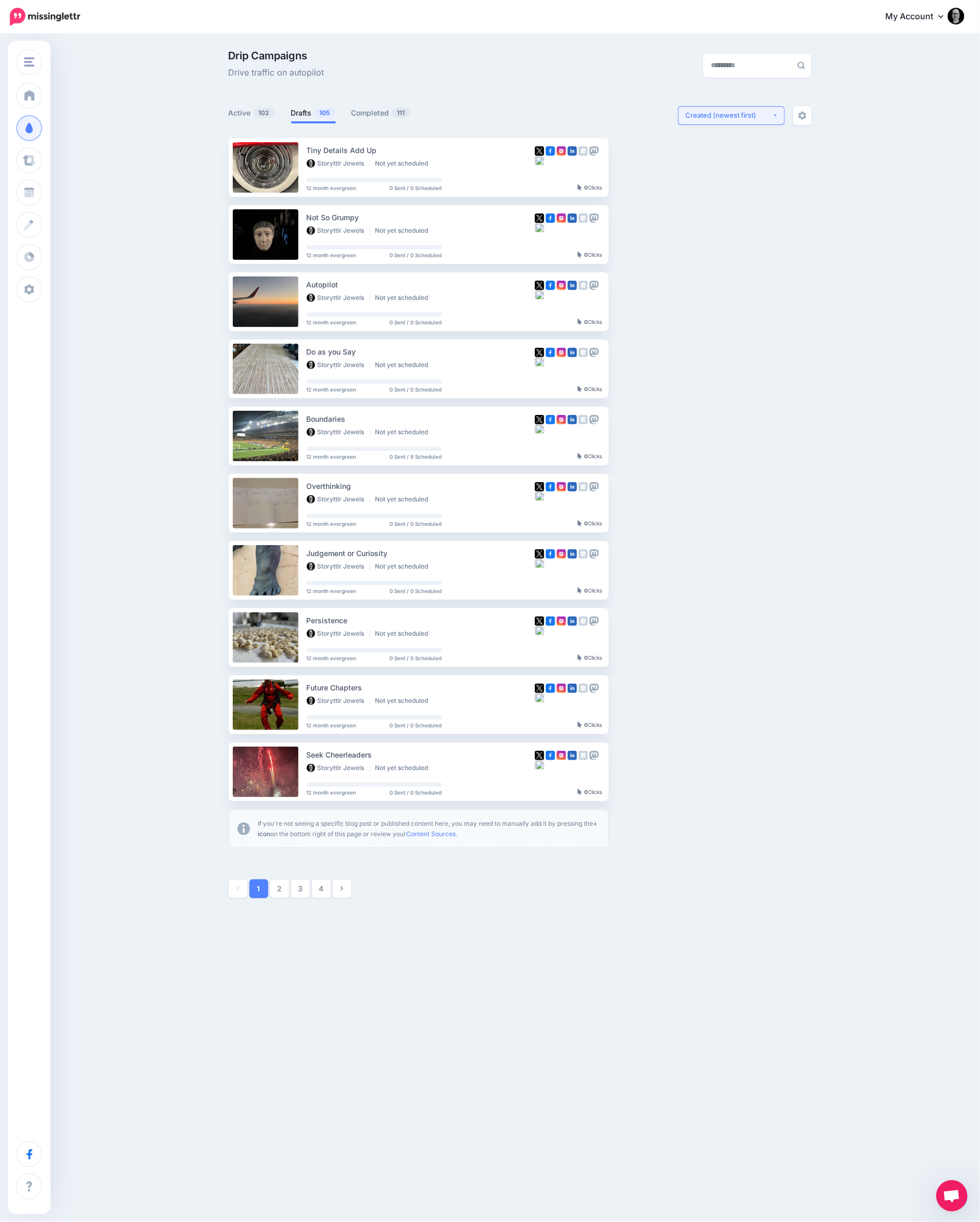
click at [717, 114] on div "Created (newest first)" at bounding box center [729, 115] width 87 height 10
click at [712, 204] on link "Created (oldest first)" at bounding box center [730, 212] width 98 height 20
select select "**********"
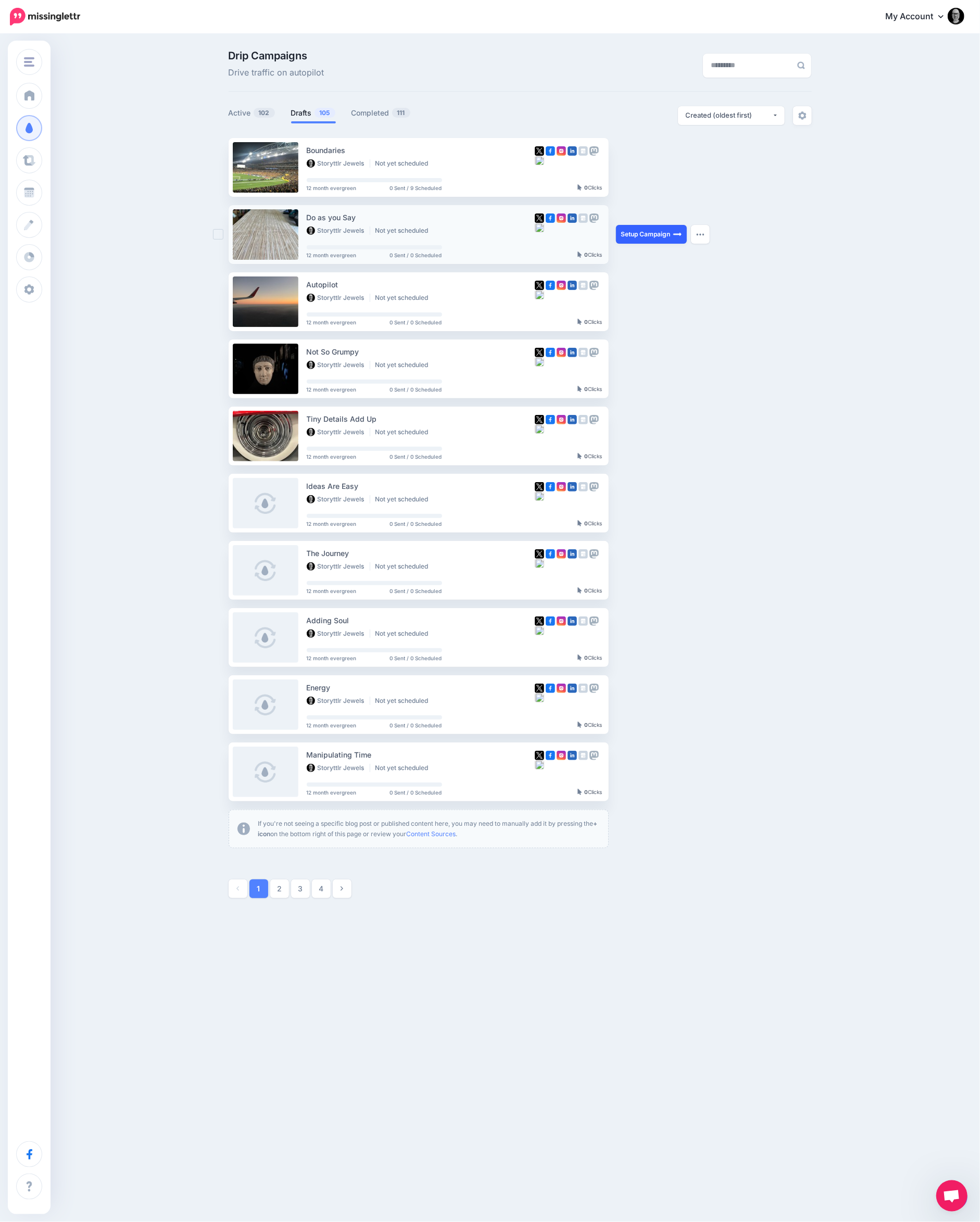
click at [652, 233] on link "Setup Campaign" at bounding box center [652, 234] width 71 height 19
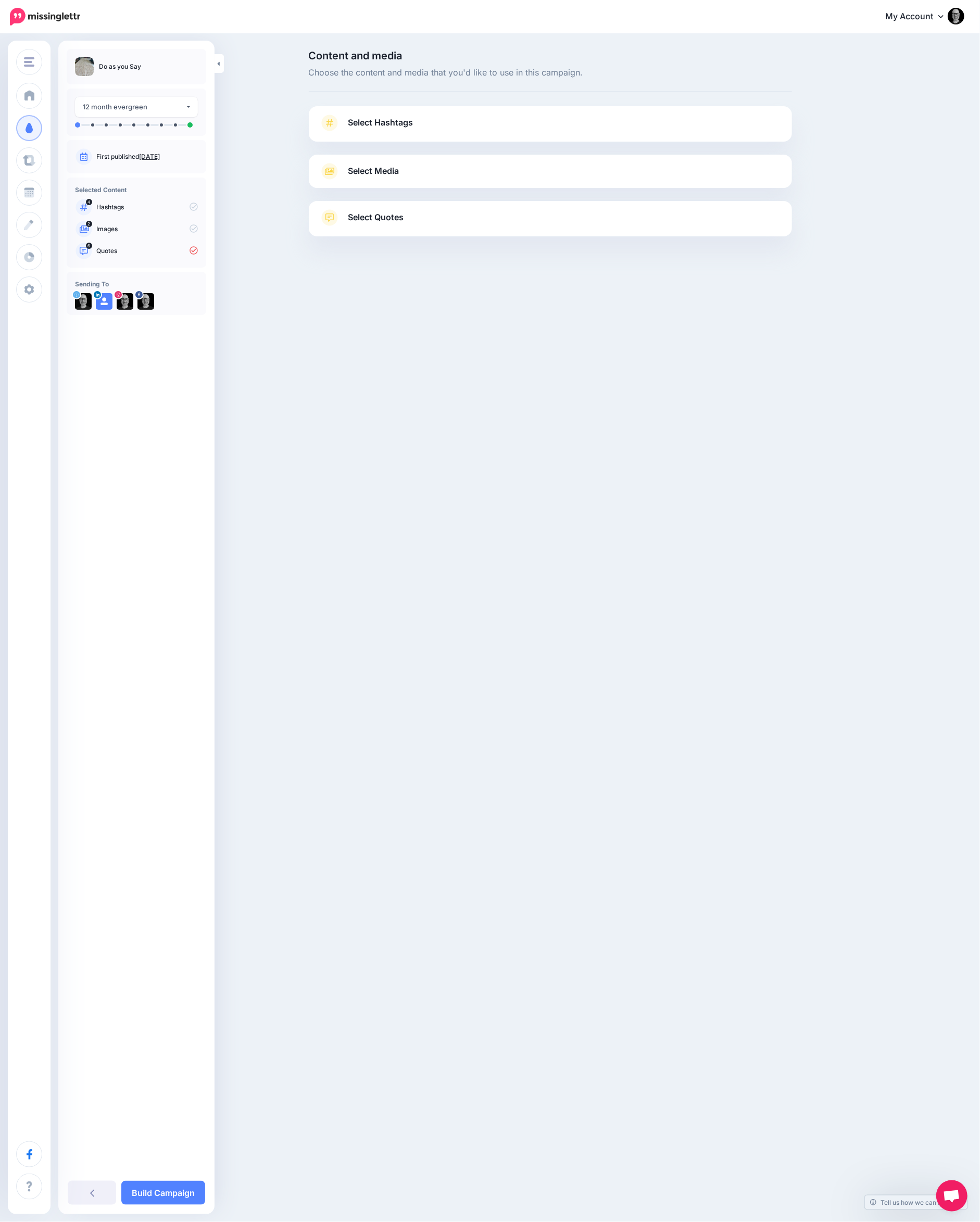
click at [629, 126] on link "Select Hashtags" at bounding box center [550, 128] width 462 height 27
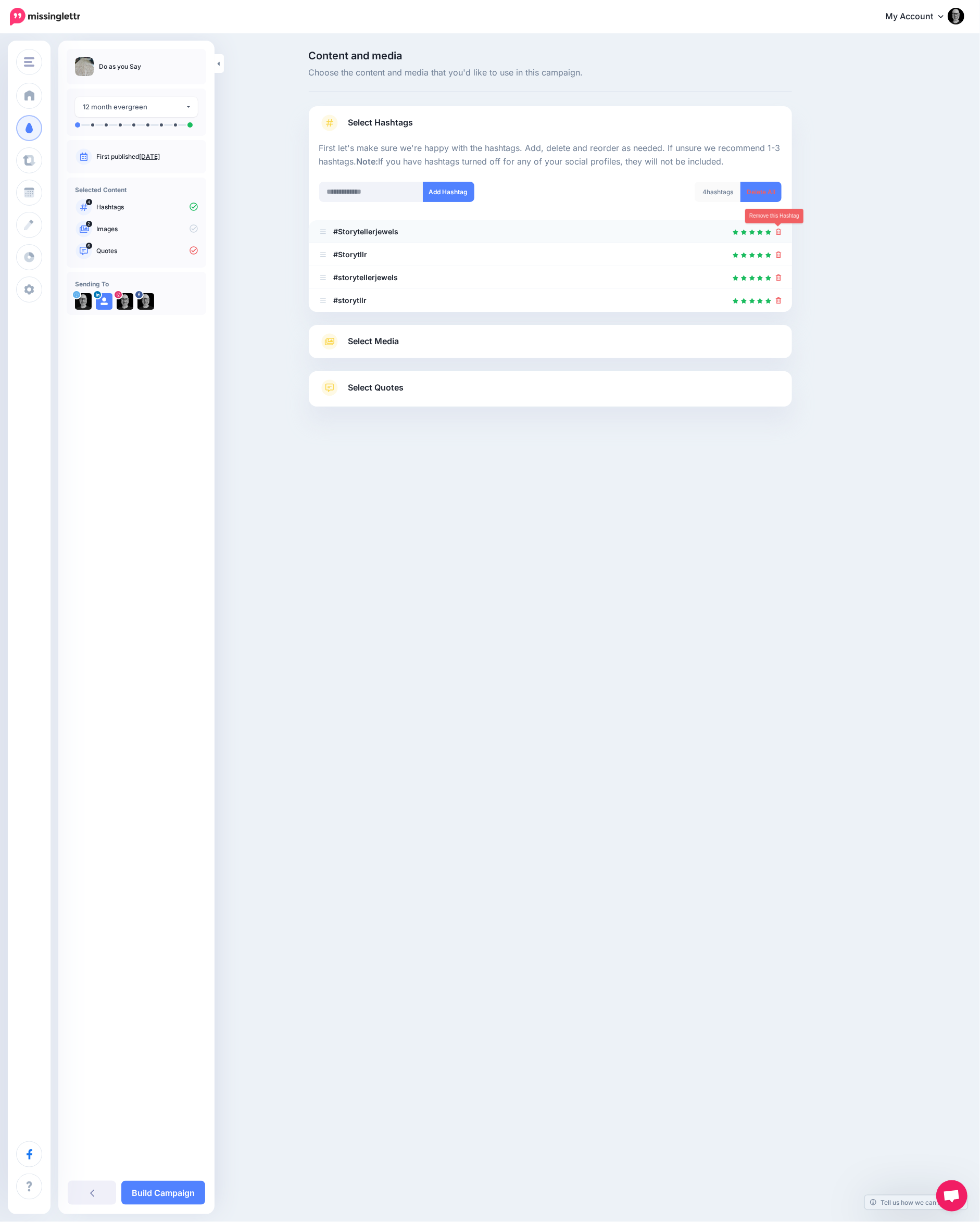
click at [776, 231] on icon at bounding box center [778, 232] width 6 height 6
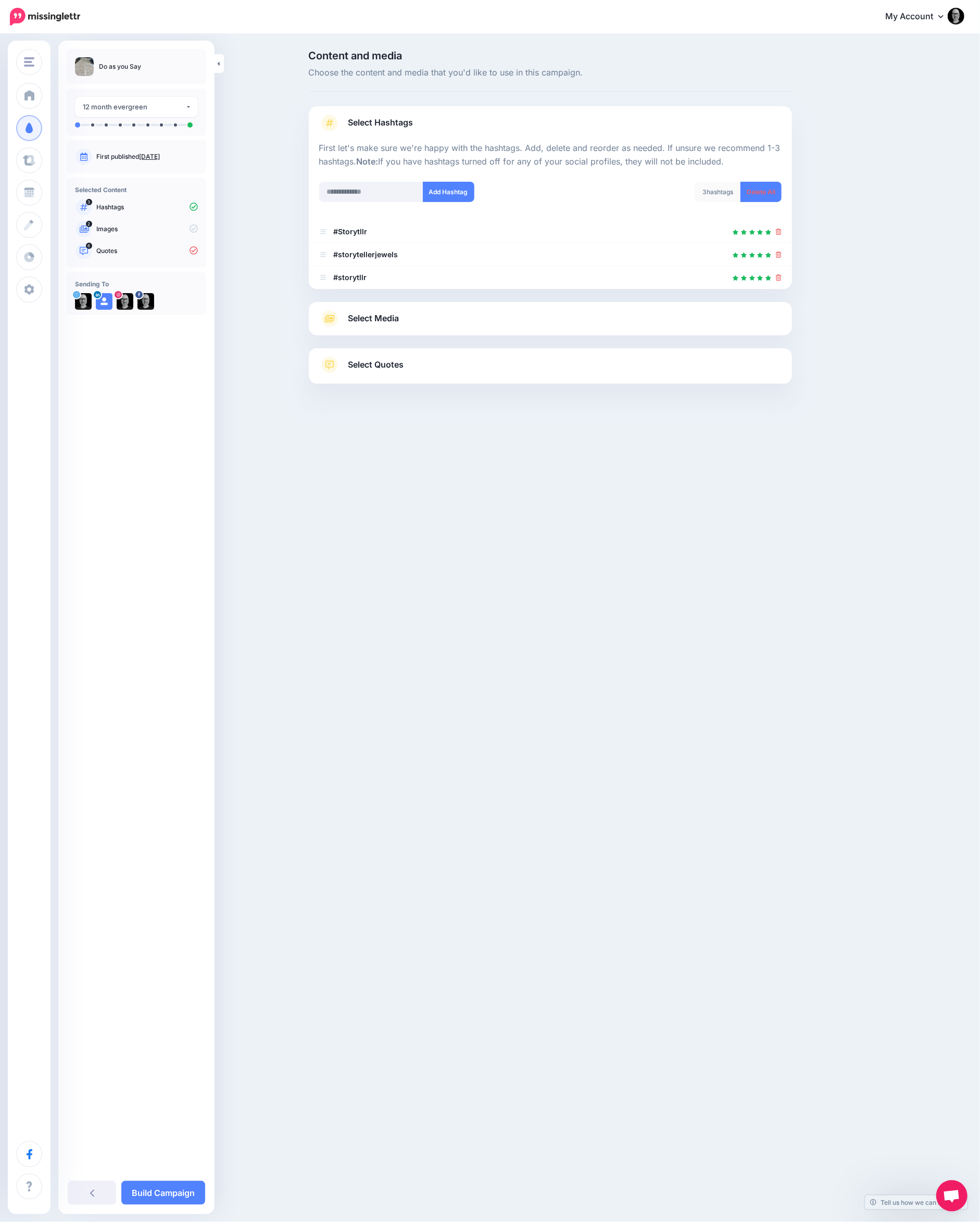
click at [776, 231] on icon at bounding box center [778, 232] width 6 height 6
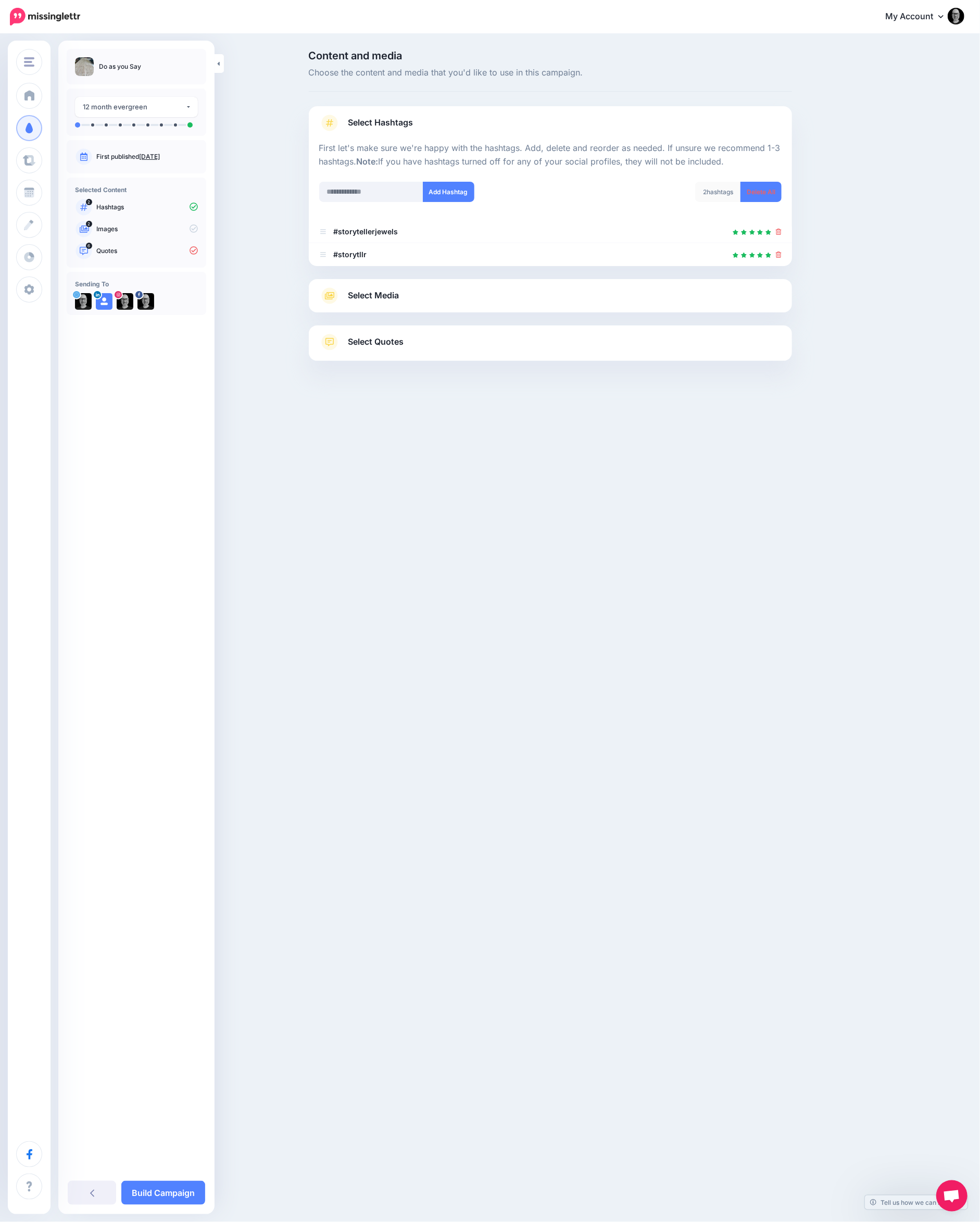
click at [616, 299] on link "Select Media" at bounding box center [550, 296] width 462 height 17
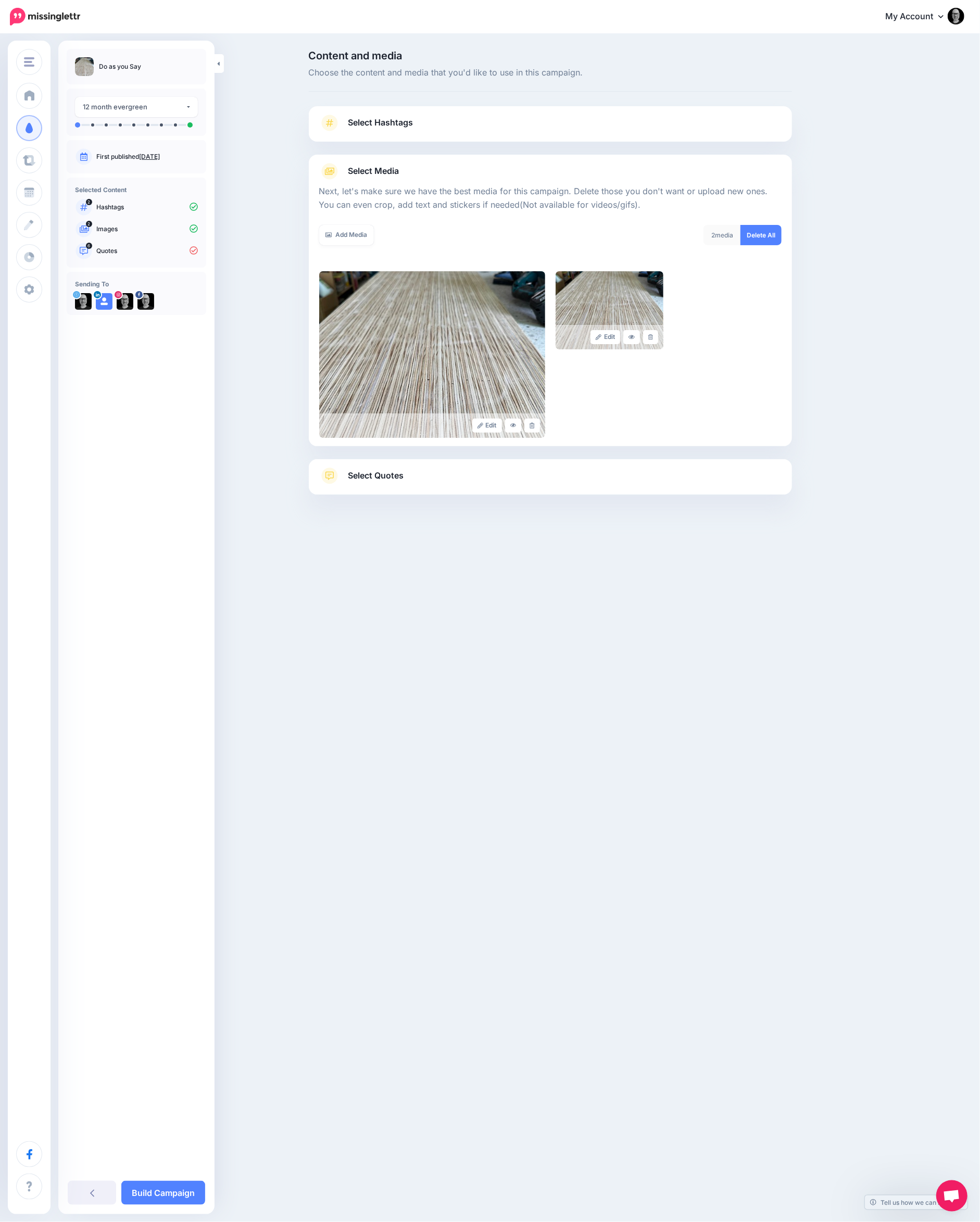
click at [562, 489] on link "Select Quotes" at bounding box center [550, 481] width 462 height 27
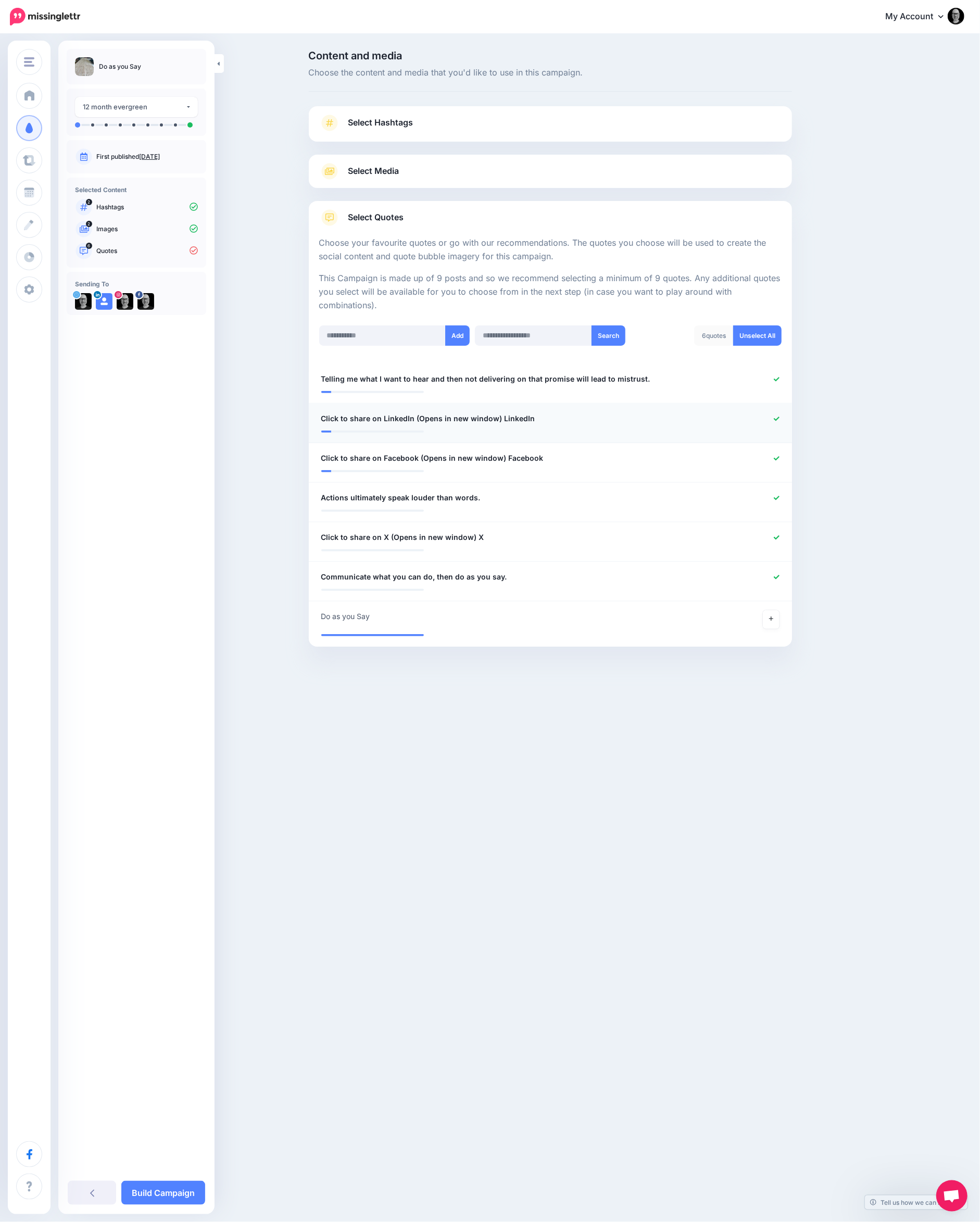
click at [774, 418] on icon at bounding box center [776, 419] width 6 height 4
click at [775, 459] on icon at bounding box center [776, 459] width 6 height 4
click at [775, 535] on icon at bounding box center [776, 537] width 6 height 6
click at [772, 616] on icon at bounding box center [771, 619] width 4 height 6
click at [172, 1186] on link "Build Campaign" at bounding box center [163, 1193] width 84 height 24
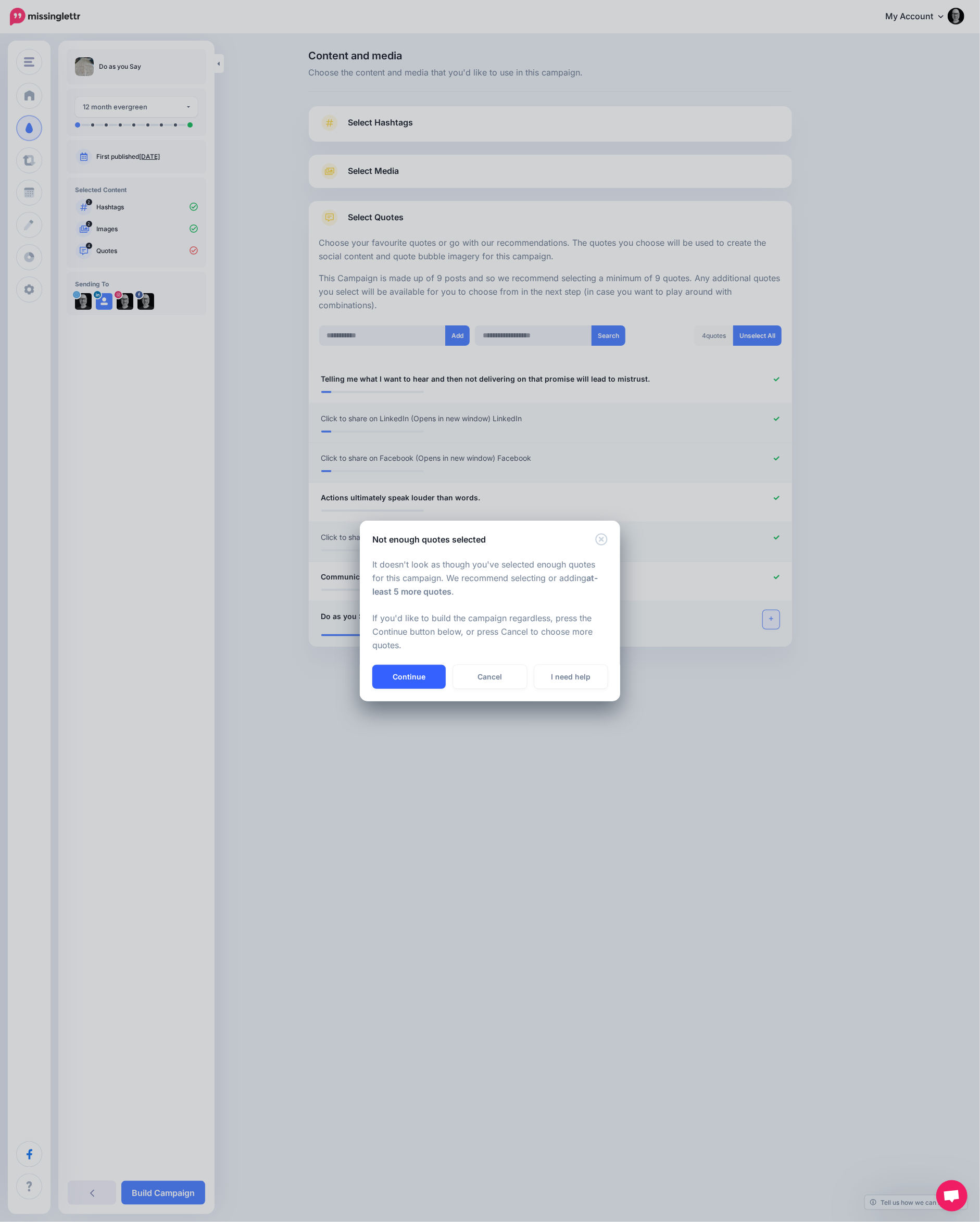
click at [416, 674] on button "Continue" at bounding box center [409, 677] width 74 height 24
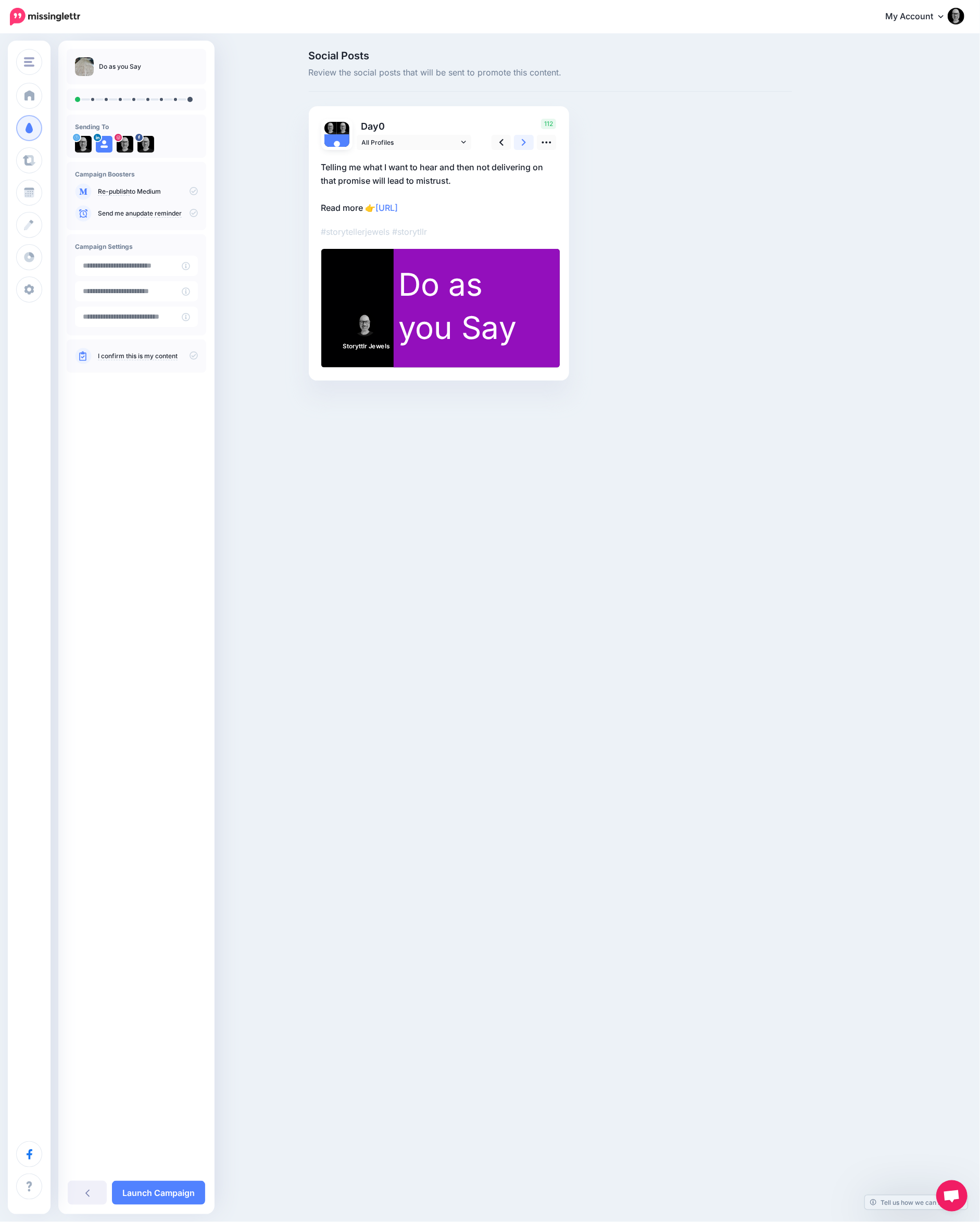
click at [526, 147] on icon at bounding box center [524, 142] width 4 height 11
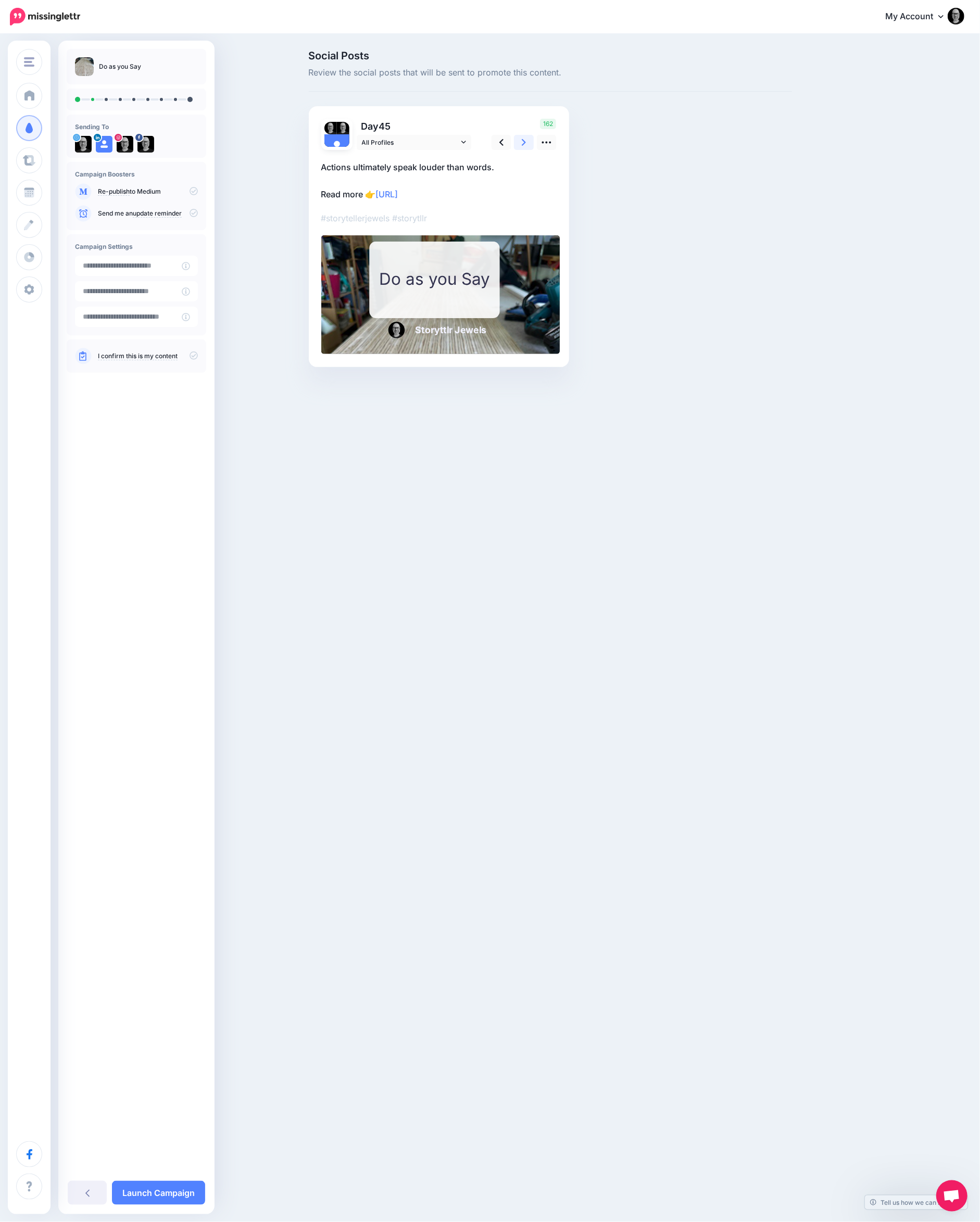
click at [526, 147] on icon at bounding box center [524, 142] width 4 height 11
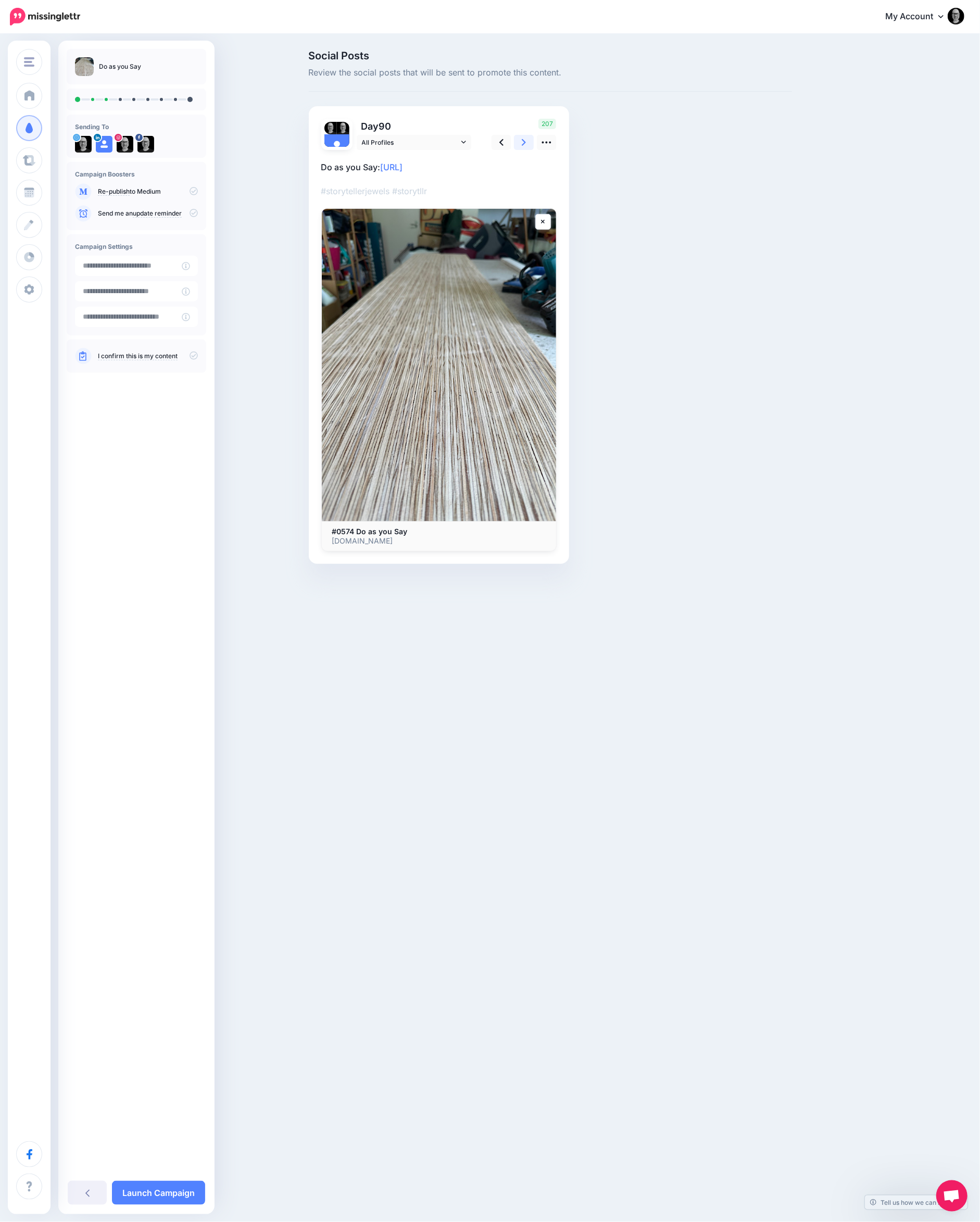
click at [526, 147] on icon at bounding box center [524, 142] width 4 height 11
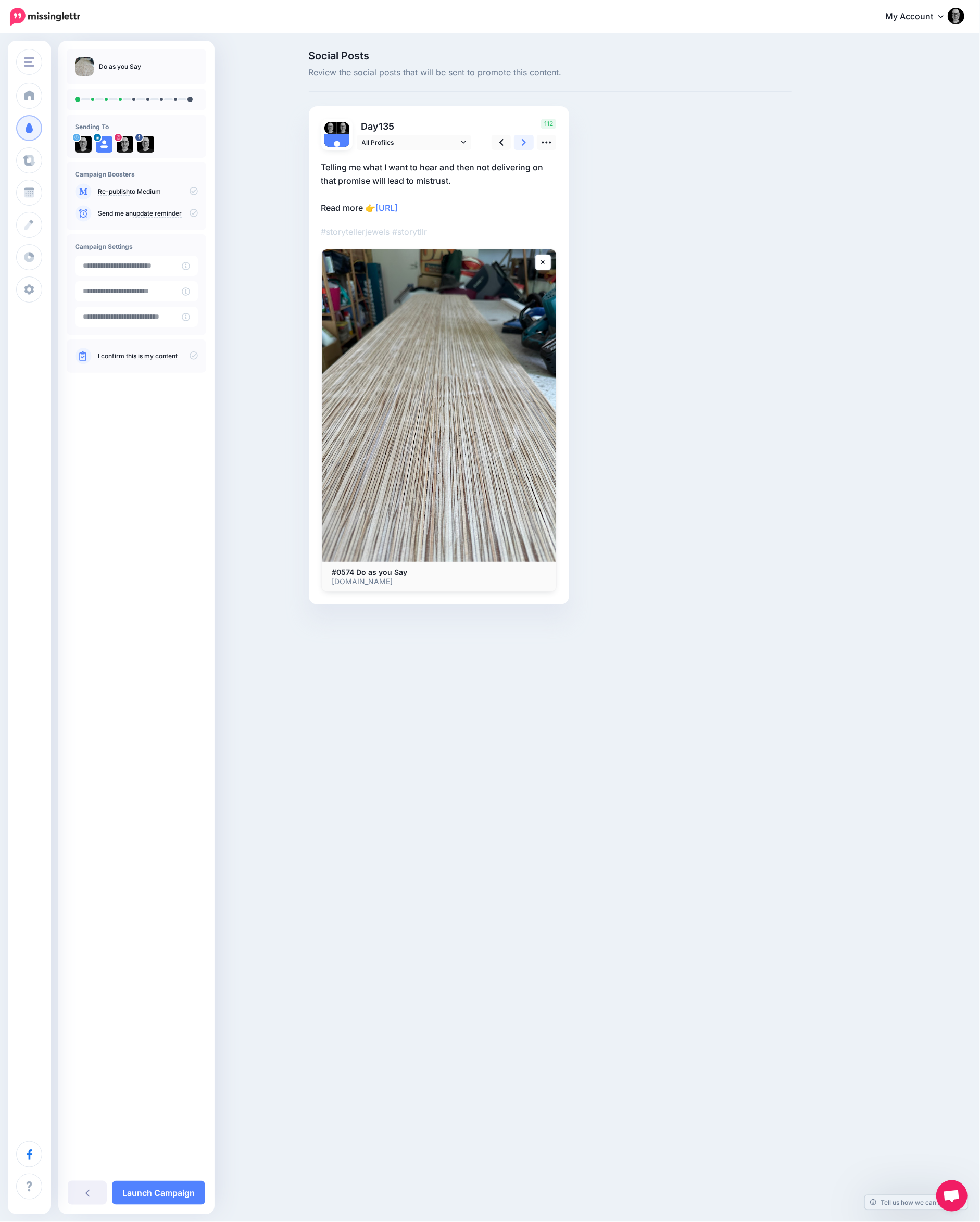
click at [526, 147] on icon at bounding box center [524, 142] width 4 height 11
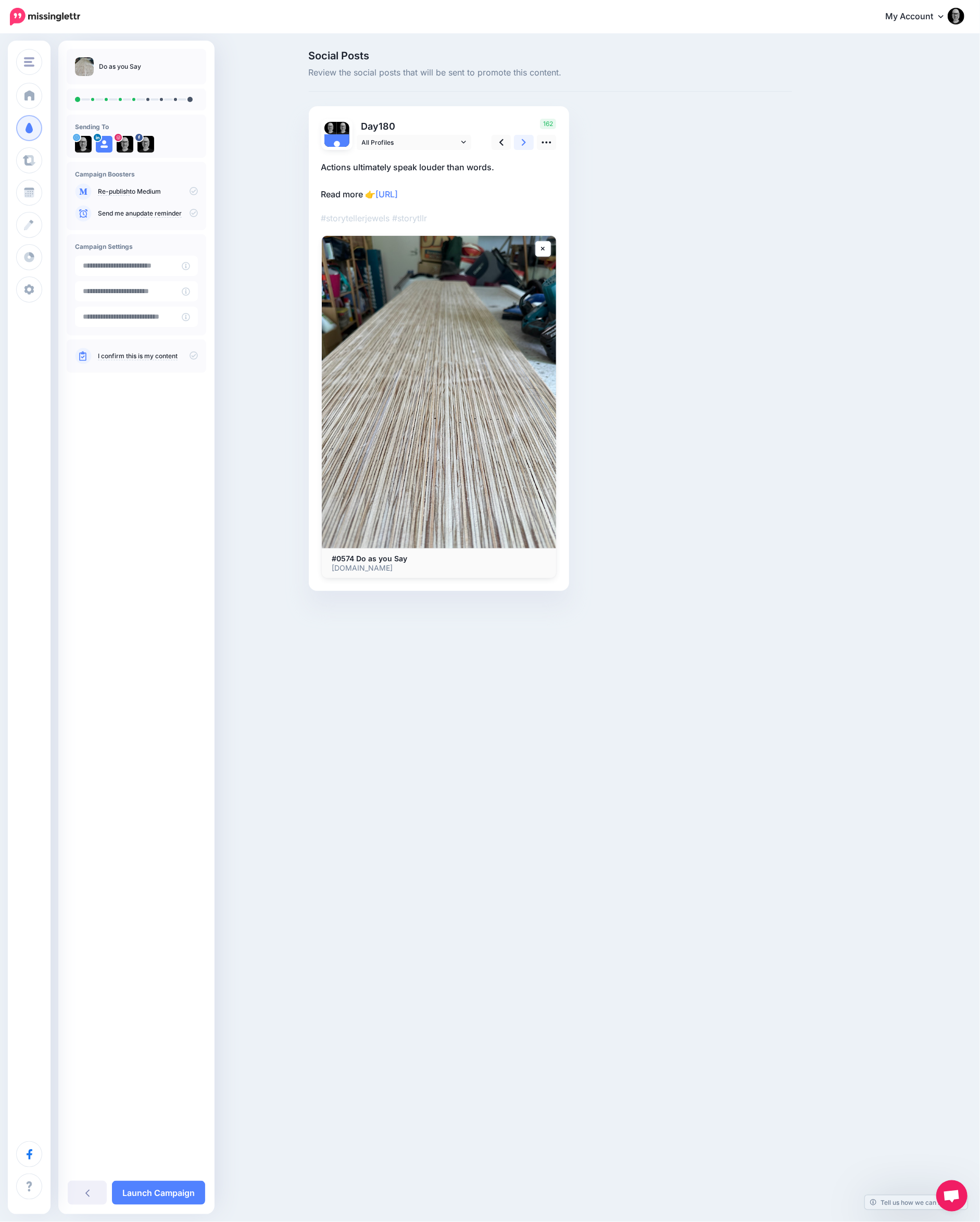
click at [526, 147] on icon at bounding box center [524, 142] width 4 height 11
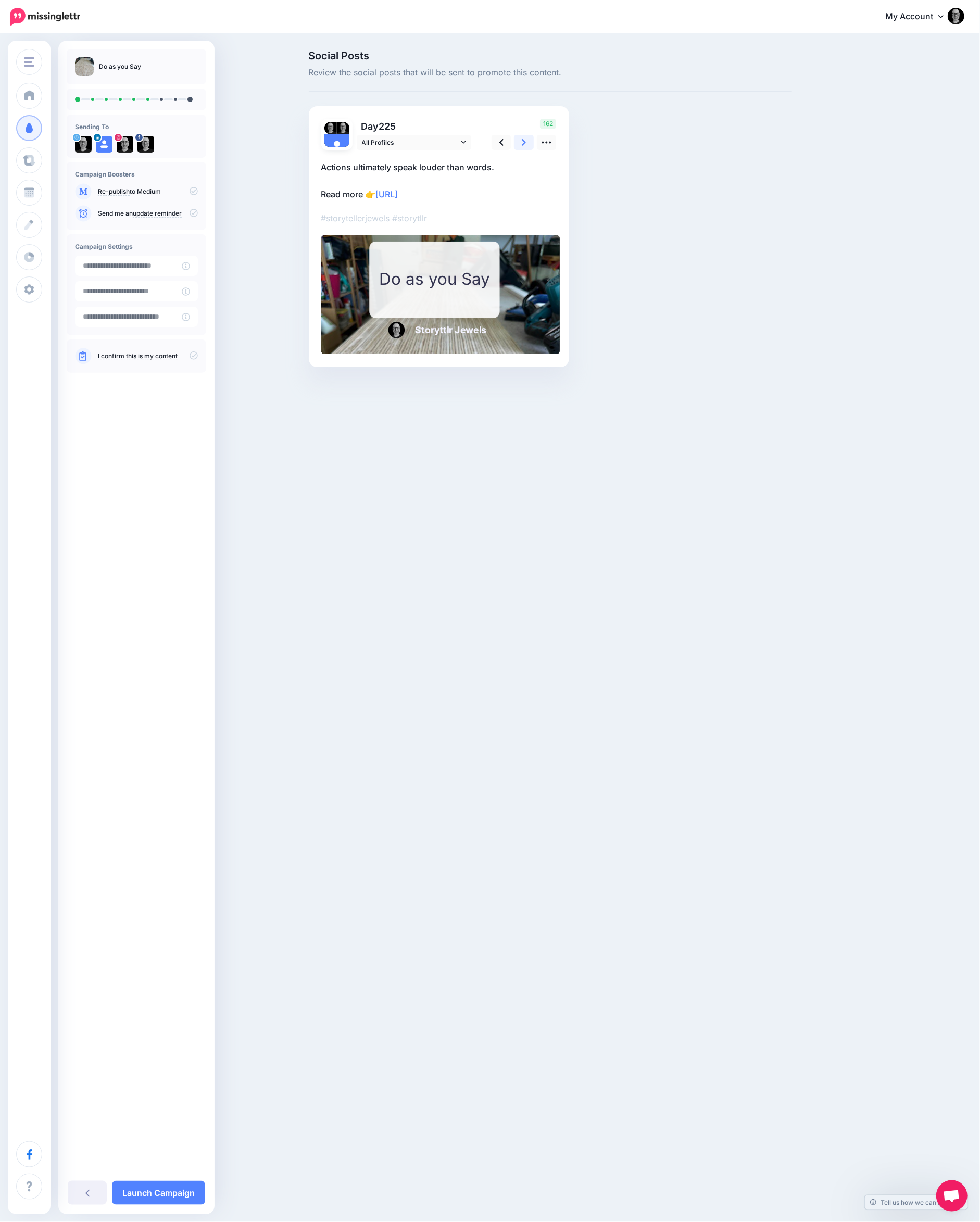
click at [526, 147] on icon at bounding box center [524, 142] width 4 height 11
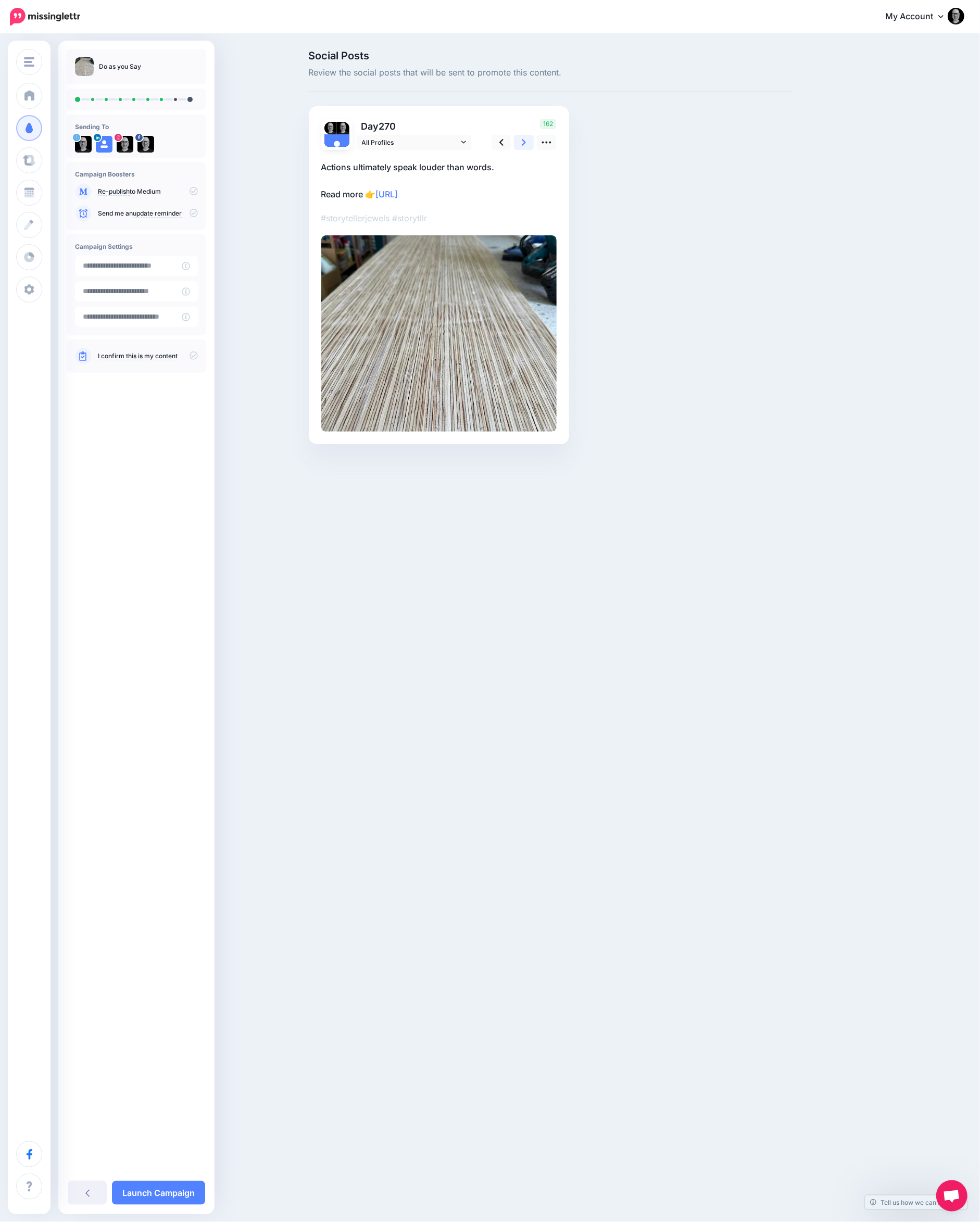
click at [526, 147] on icon at bounding box center [524, 142] width 4 height 11
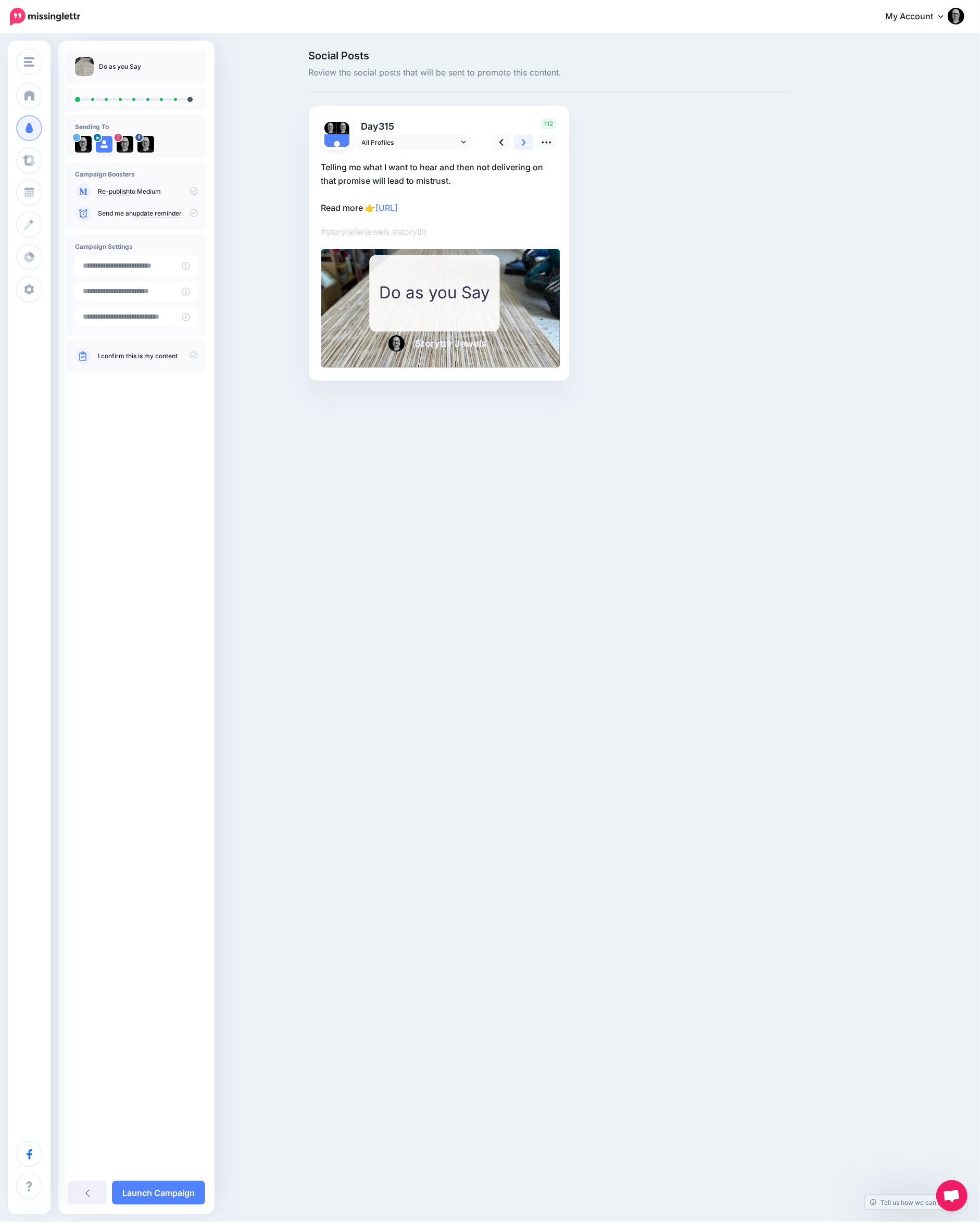
click at [526, 147] on icon at bounding box center [524, 142] width 4 height 11
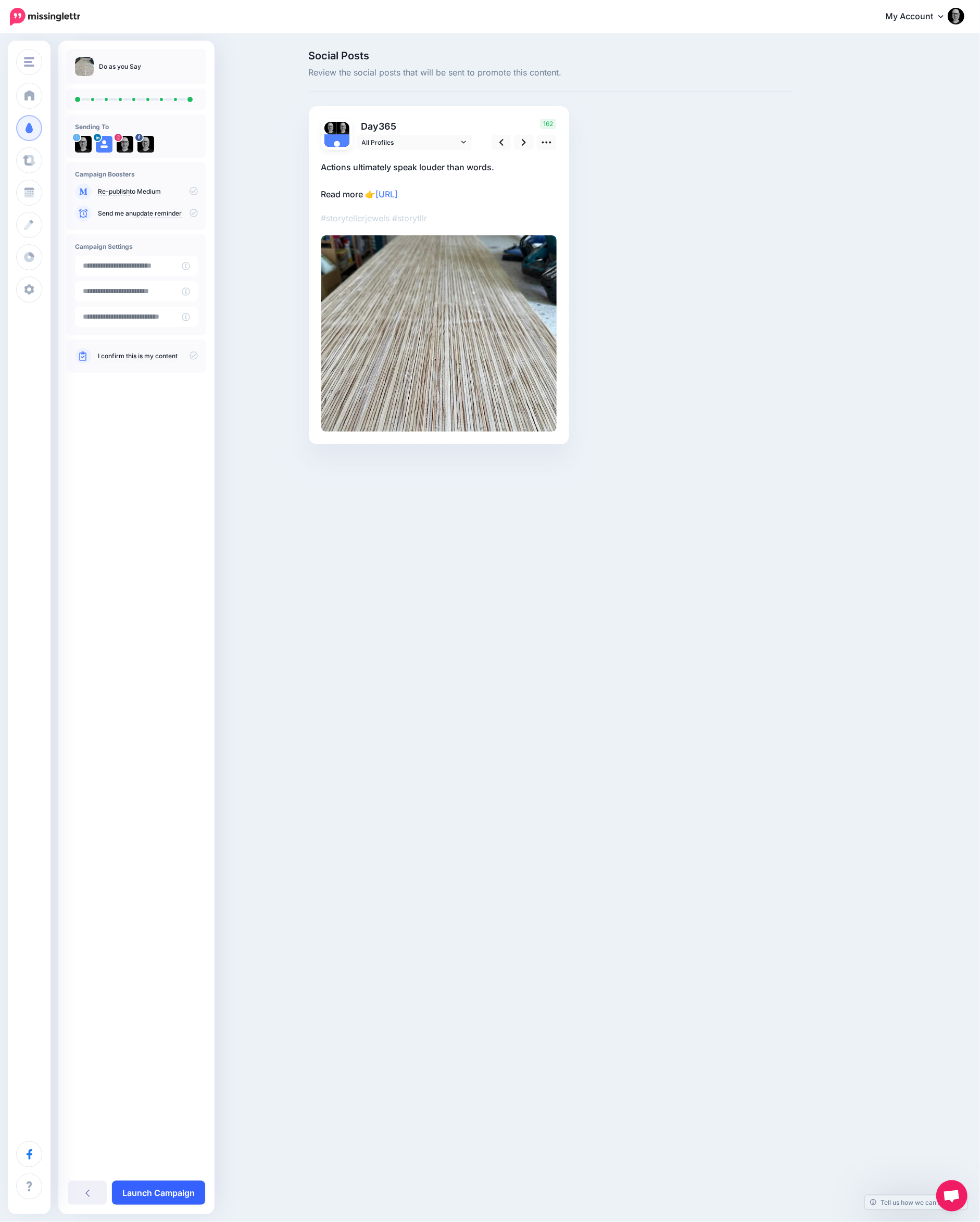
click at [148, 1187] on link "Launch Campaign" at bounding box center [158, 1193] width 93 height 24
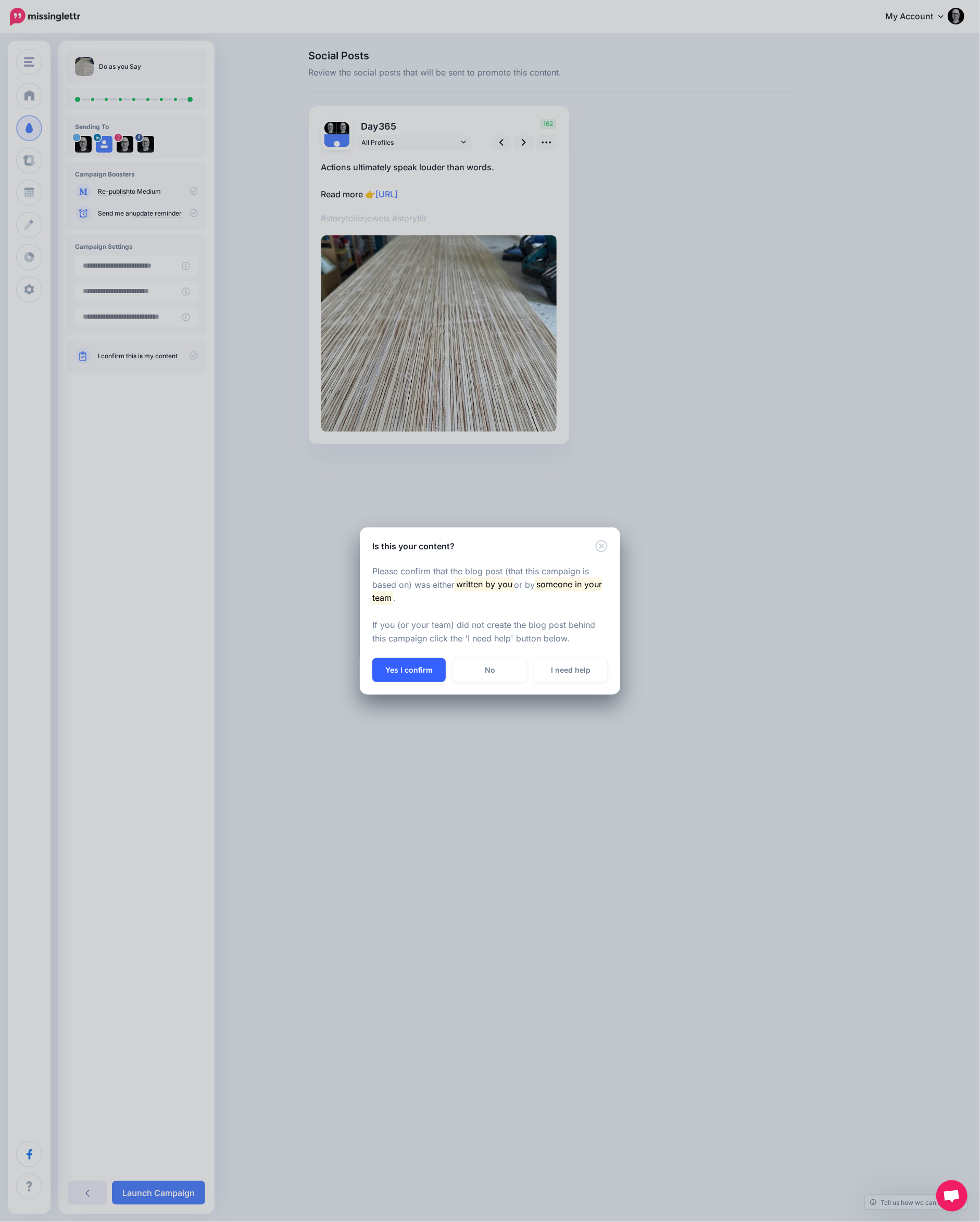
click at [416, 668] on button "Yes I confirm" at bounding box center [409, 670] width 74 height 24
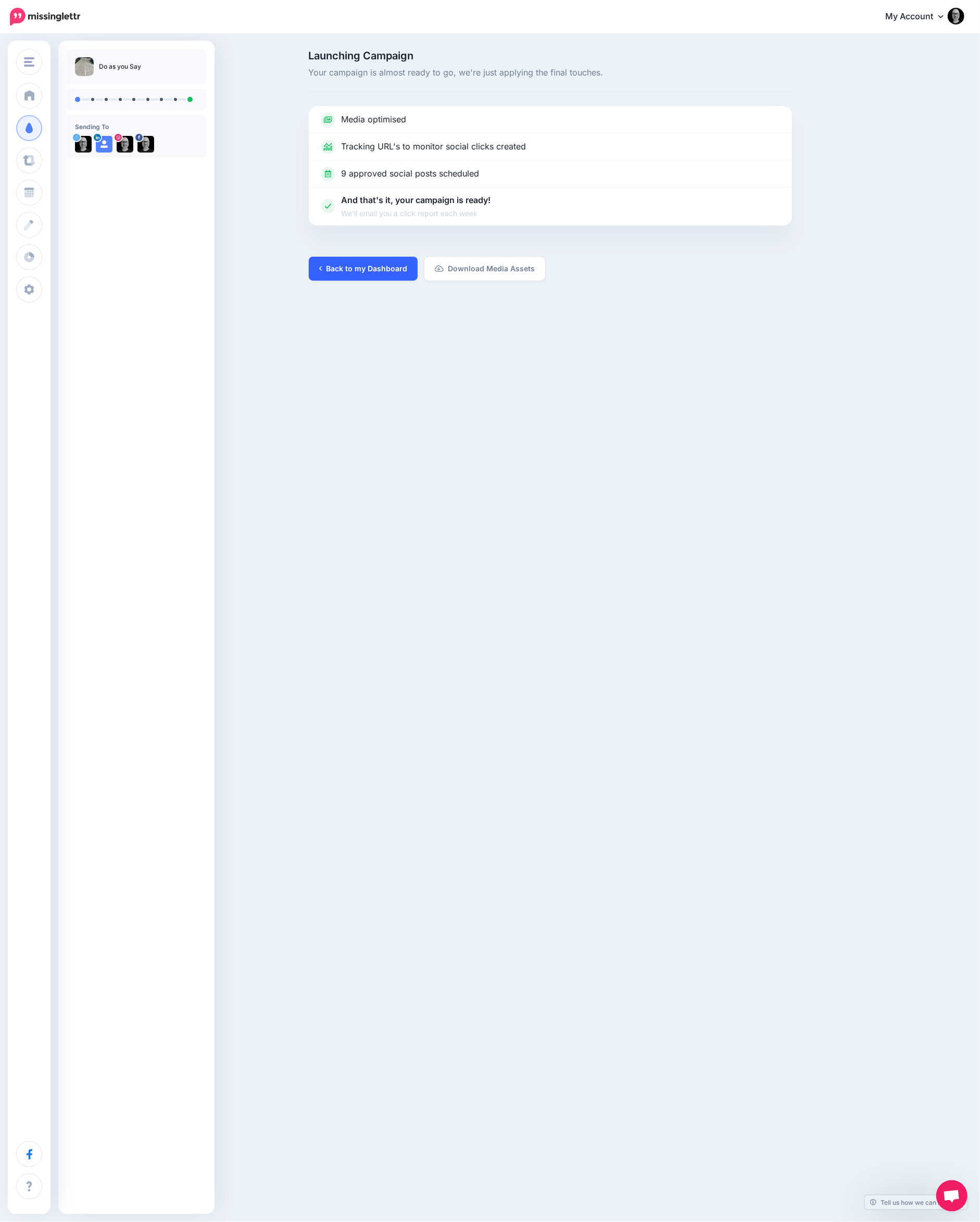
click at [389, 271] on link "Back to my Dashboard" at bounding box center [363, 269] width 109 height 24
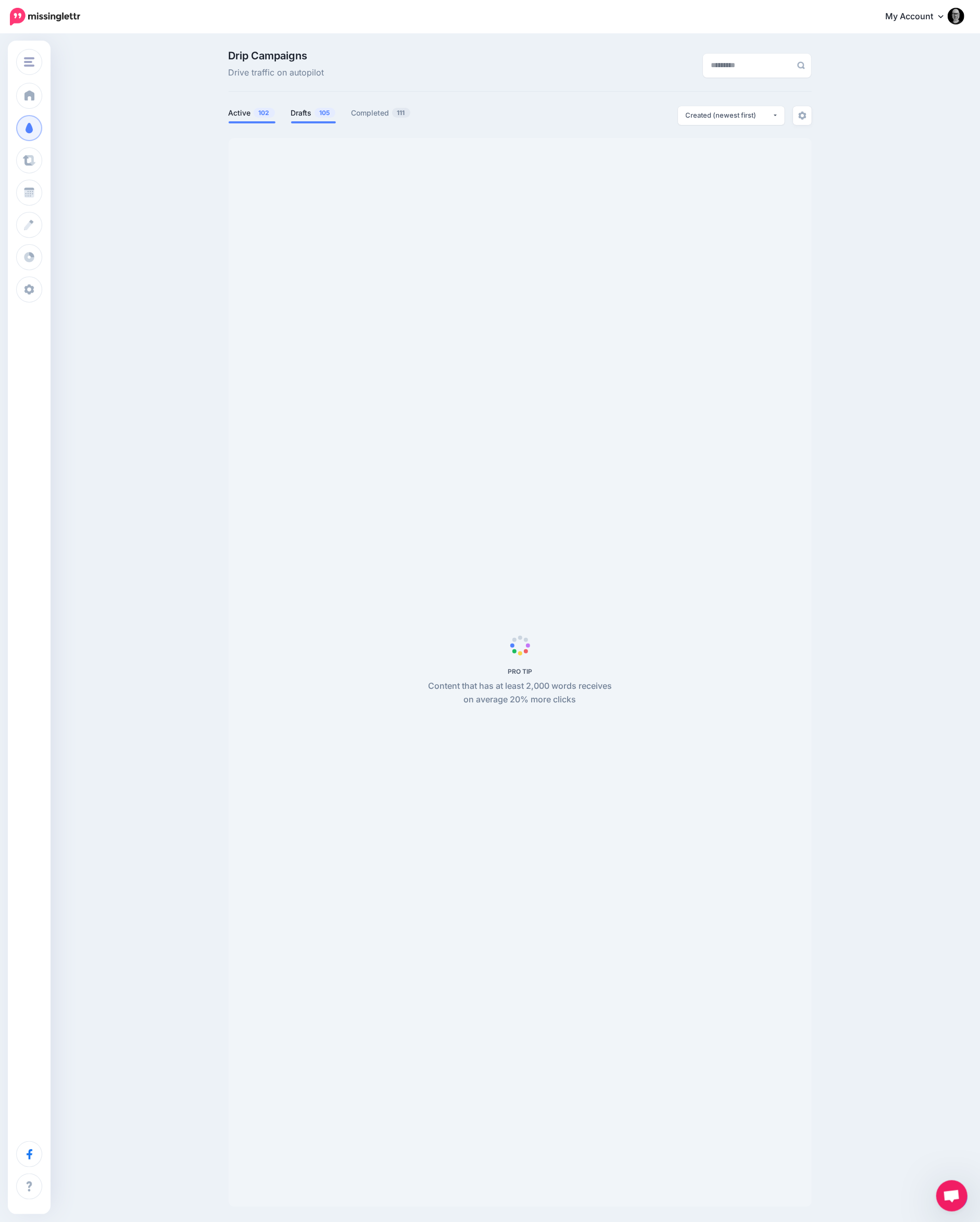
click at [304, 111] on link "Drafts 105" at bounding box center [313, 113] width 45 height 13
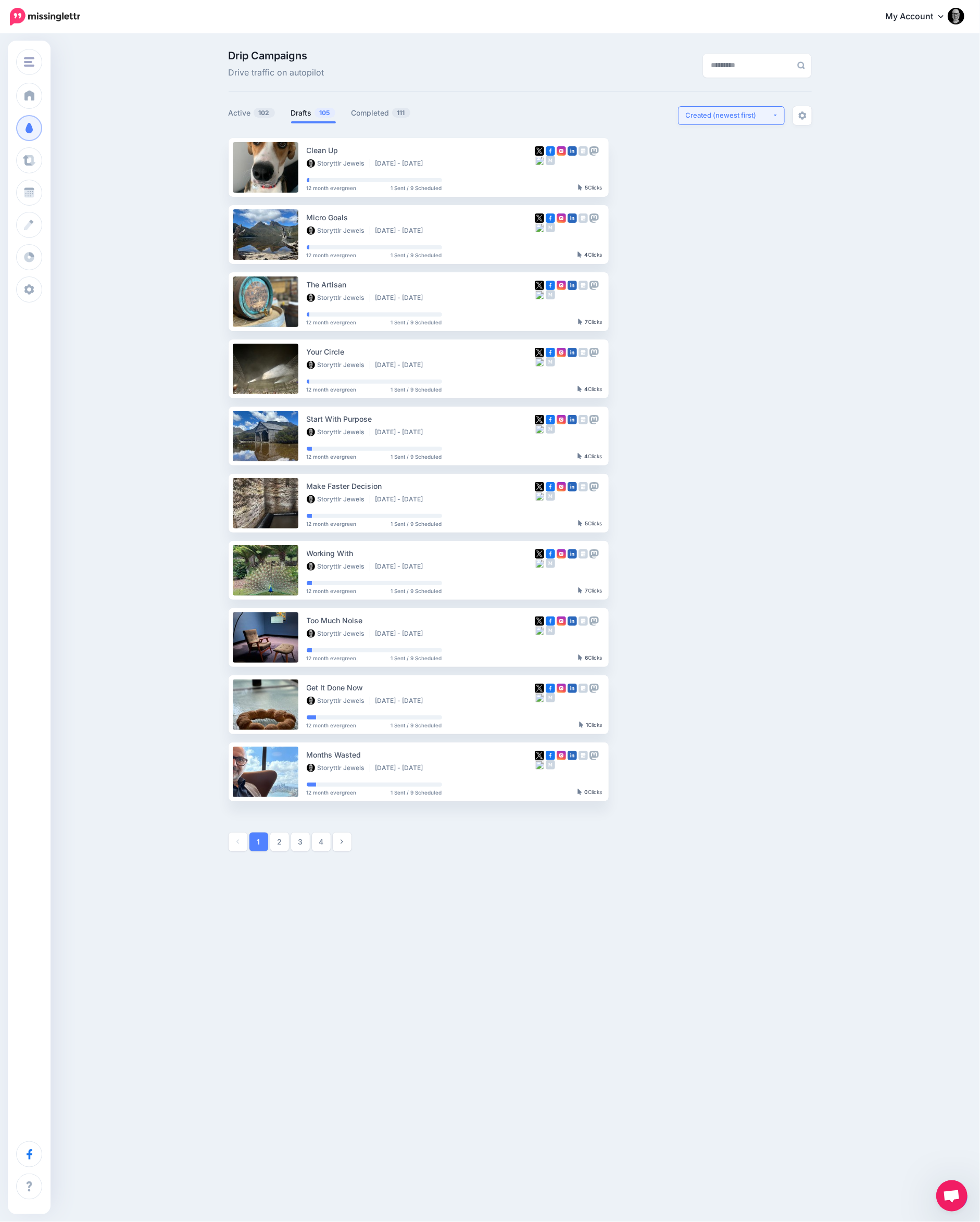
click at [736, 122] on button "Created (newest first)" at bounding box center [731, 115] width 107 height 19
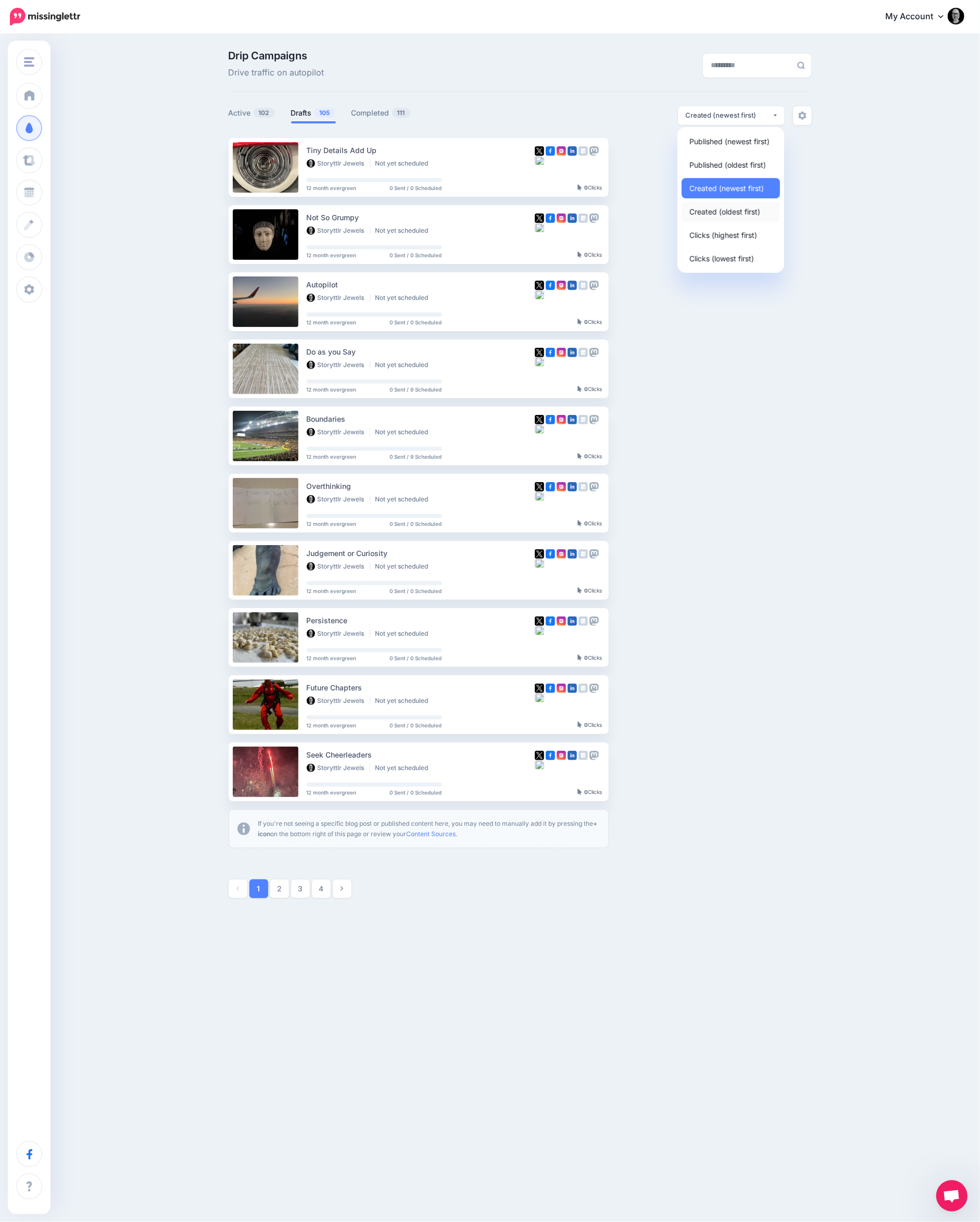
click at [721, 211] on span "Created (oldest first)" at bounding box center [725, 212] width 71 height 13
select select "**********"
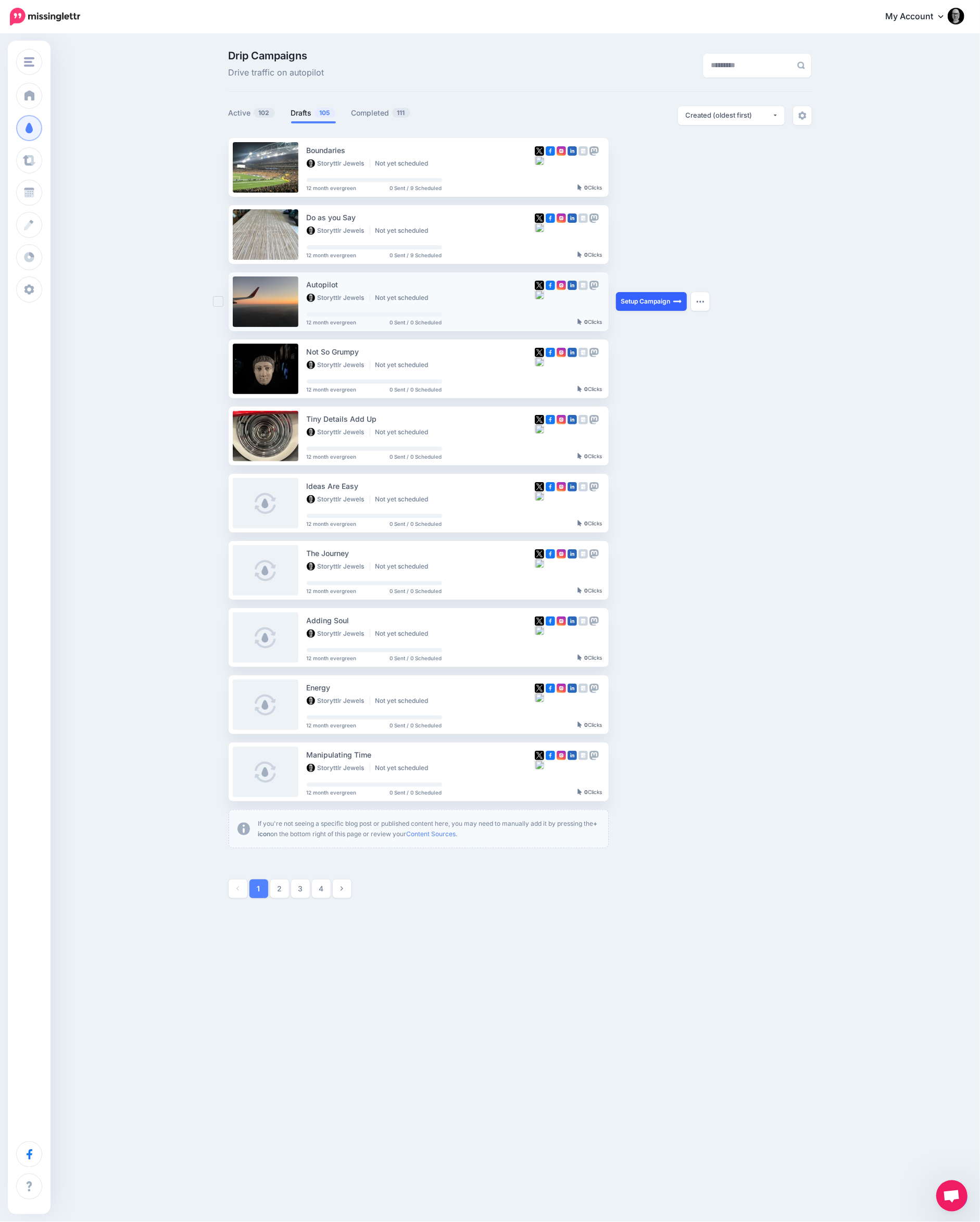
click at [662, 300] on link "Setup Campaign" at bounding box center [652, 301] width 71 height 19
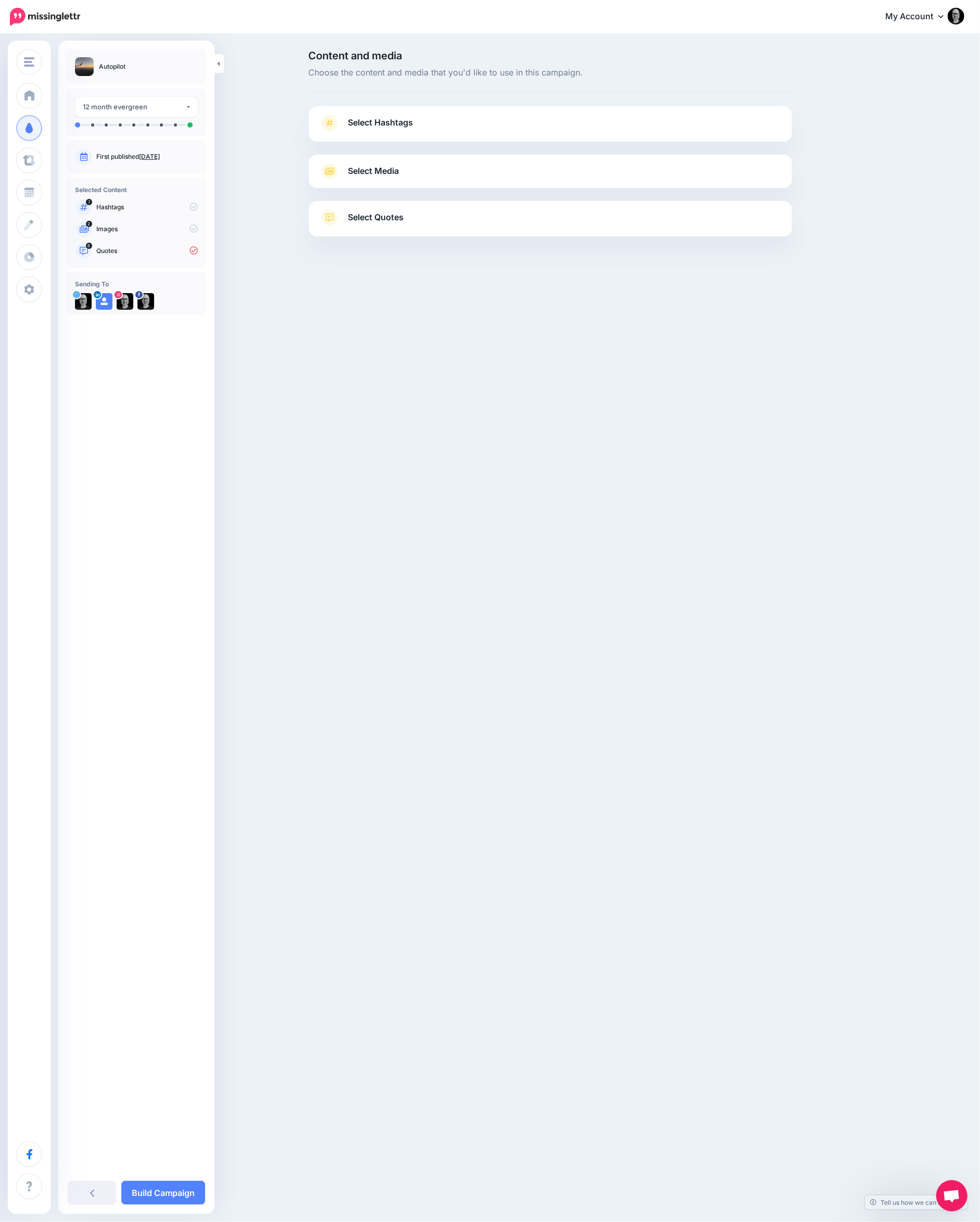
click at [619, 136] on link "Select Hashtags" at bounding box center [550, 128] width 462 height 27
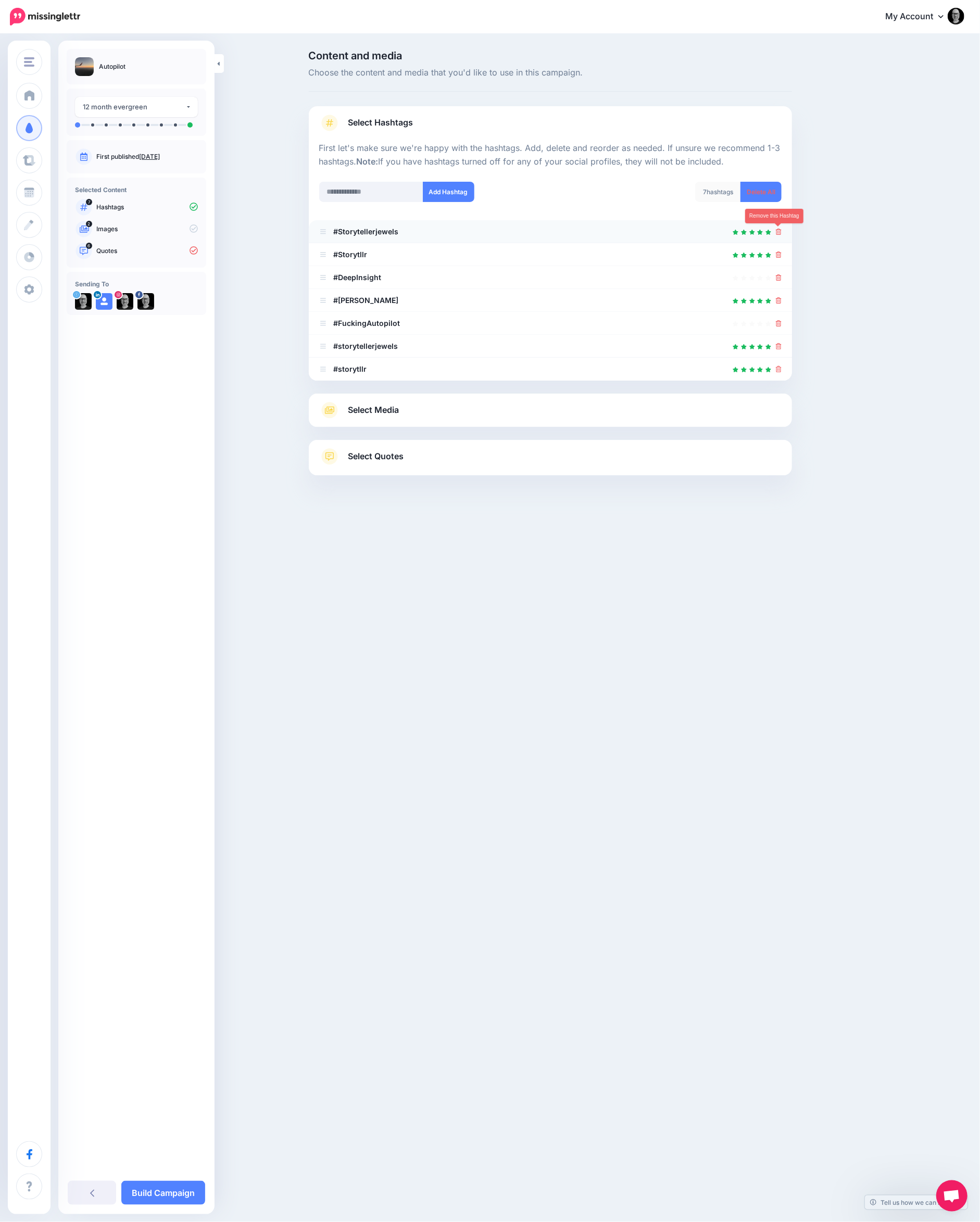
click at [778, 235] on link at bounding box center [778, 231] width 6 height 9
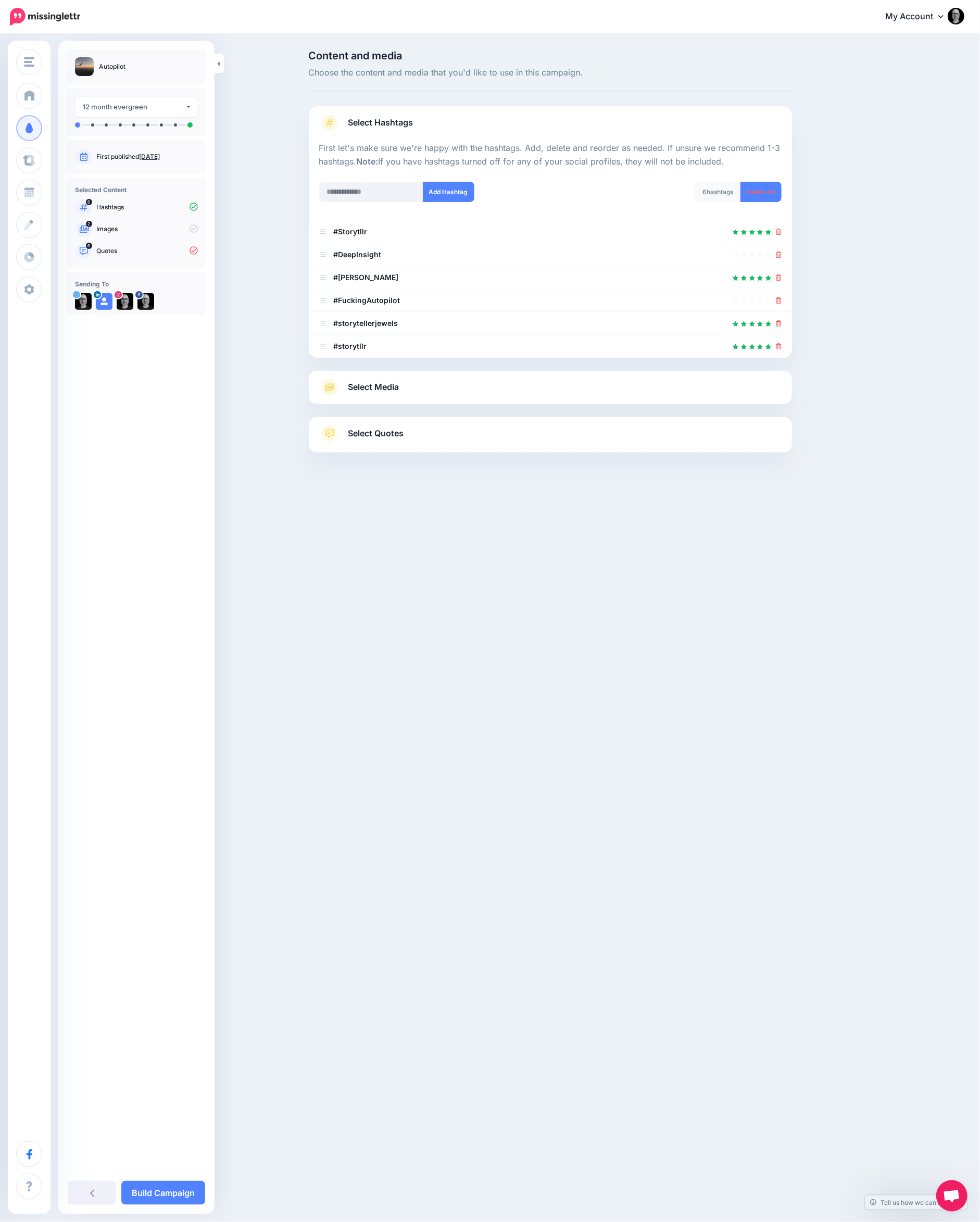
click at [778, 235] on link at bounding box center [778, 231] width 6 height 9
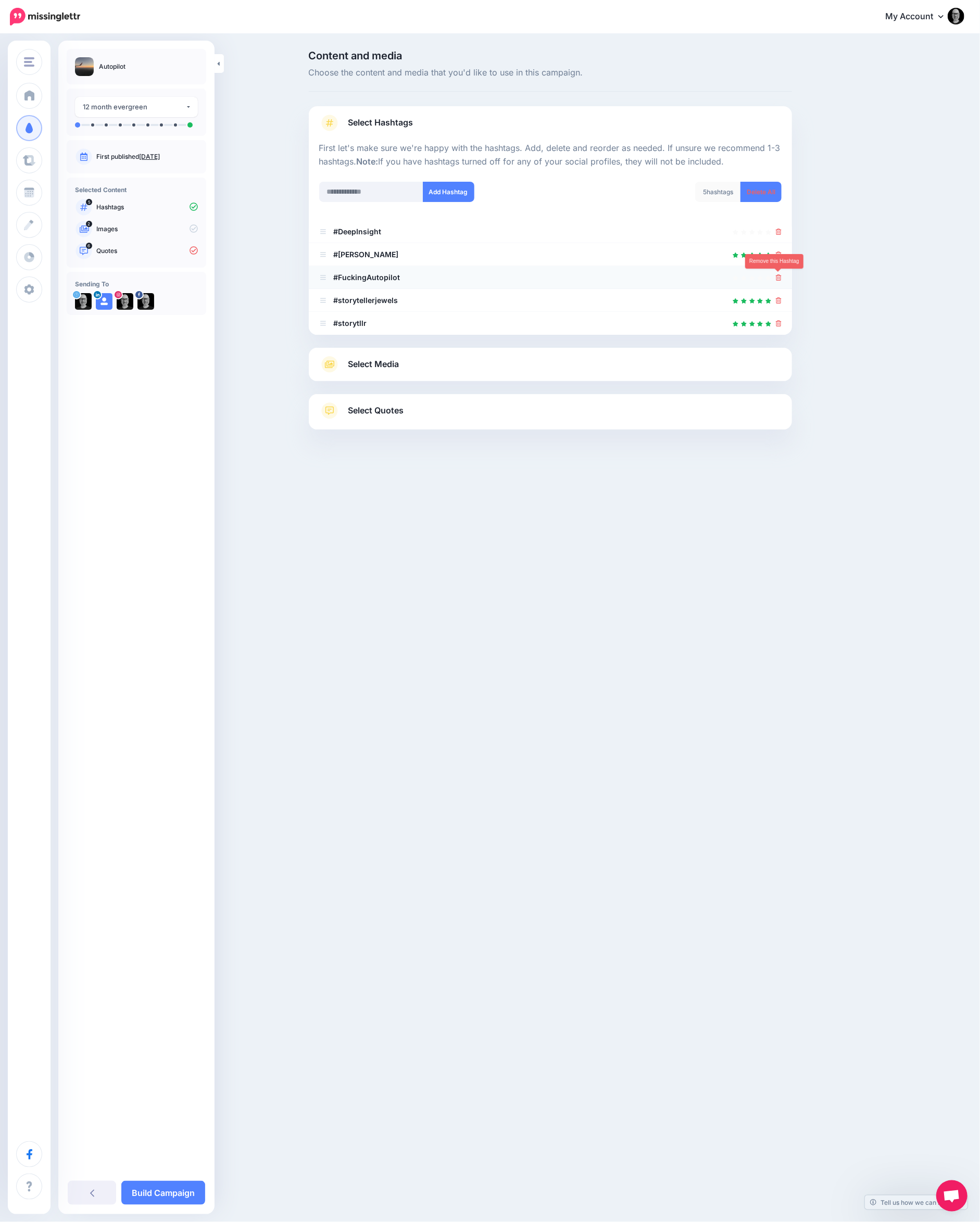
click at [777, 277] on icon at bounding box center [778, 278] width 6 height 6
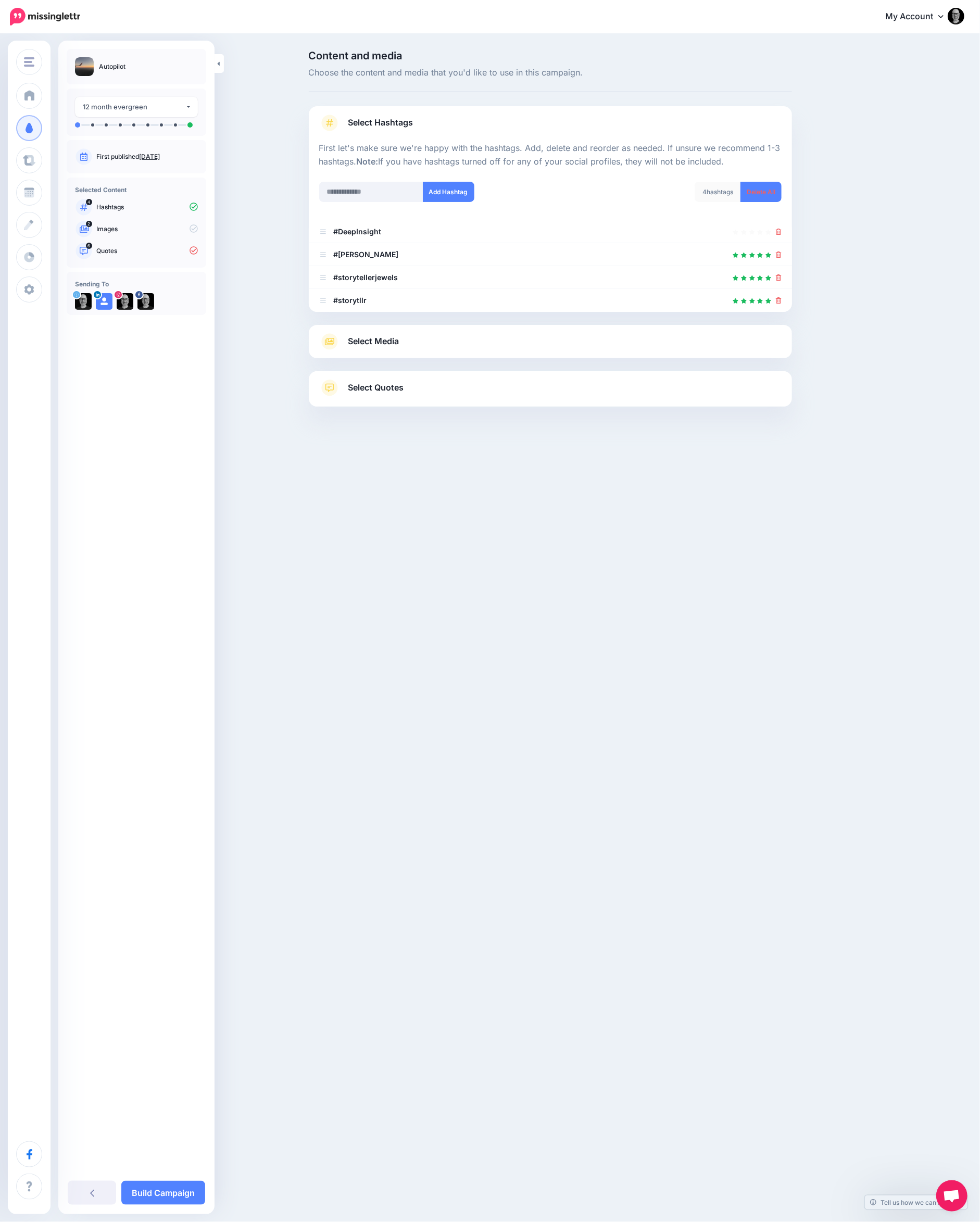
click at [678, 345] on link "Select Media" at bounding box center [550, 342] width 462 height 17
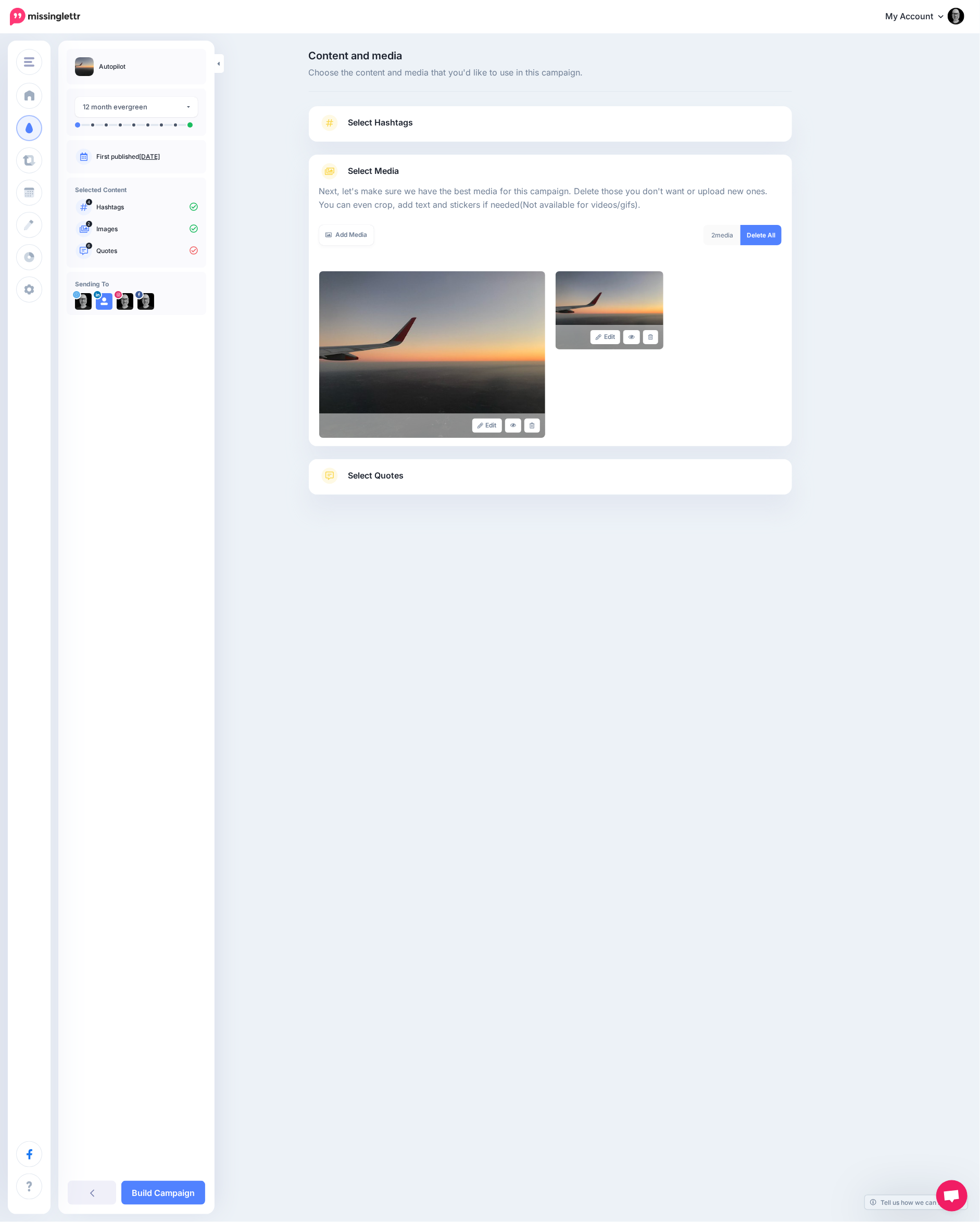
click at [644, 473] on link "Select Quotes" at bounding box center [550, 481] width 462 height 27
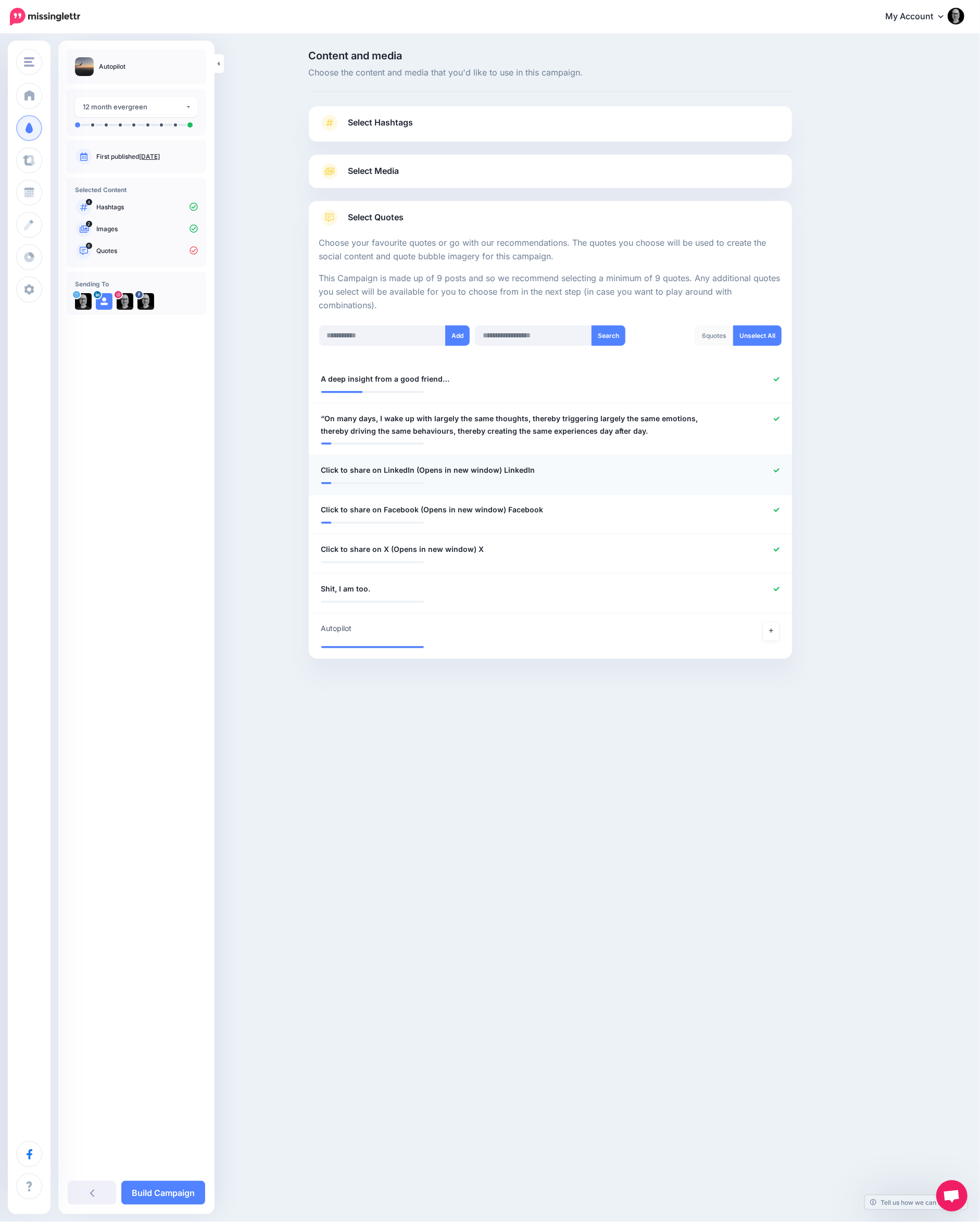
click at [775, 468] on icon at bounding box center [776, 470] width 6 height 6
click at [776, 507] on icon at bounding box center [776, 510] width 6 height 6
click at [774, 550] on icon at bounding box center [776, 549] width 6 height 6
click at [773, 630] on link at bounding box center [771, 632] width 17 height 19
click at [166, 1183] on link "Build Campaign" at bounding box center [163, 1193] width 84 height 24
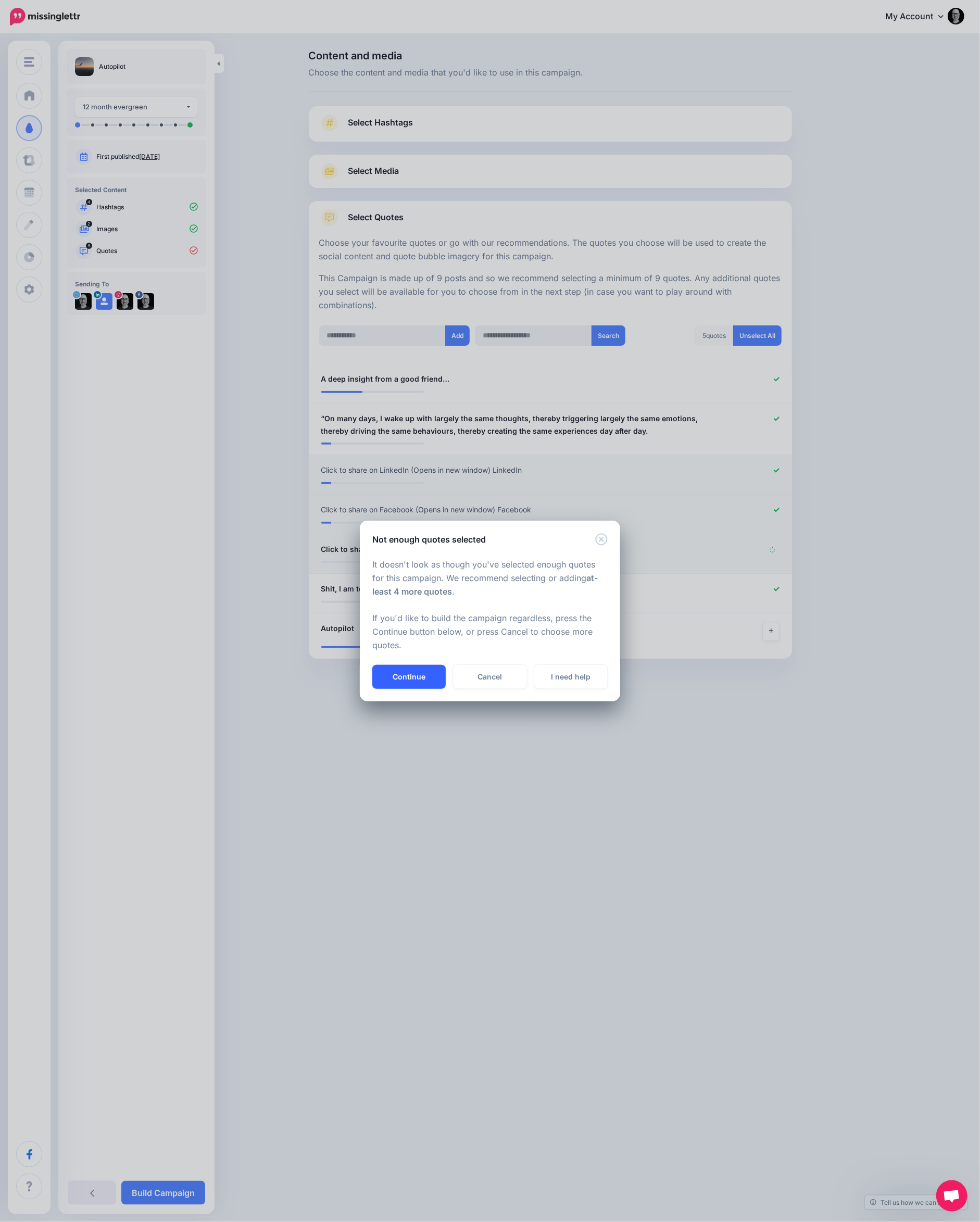
click at [411, 675] on button "Continue" at bounding box center [409, 677] width 74 height 24
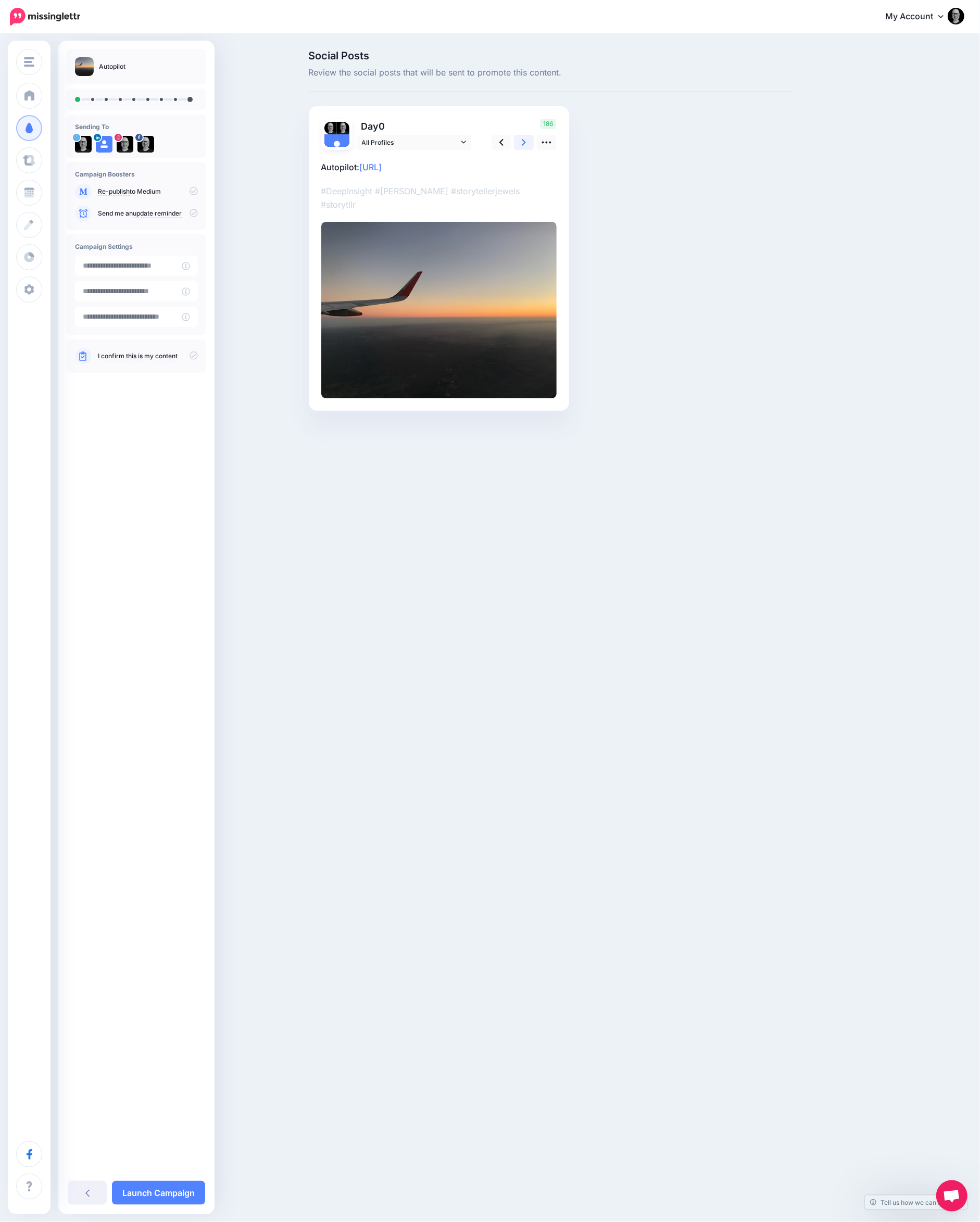
click at [527, 143] on link at bounding box center [524, 142] width 20 height 15
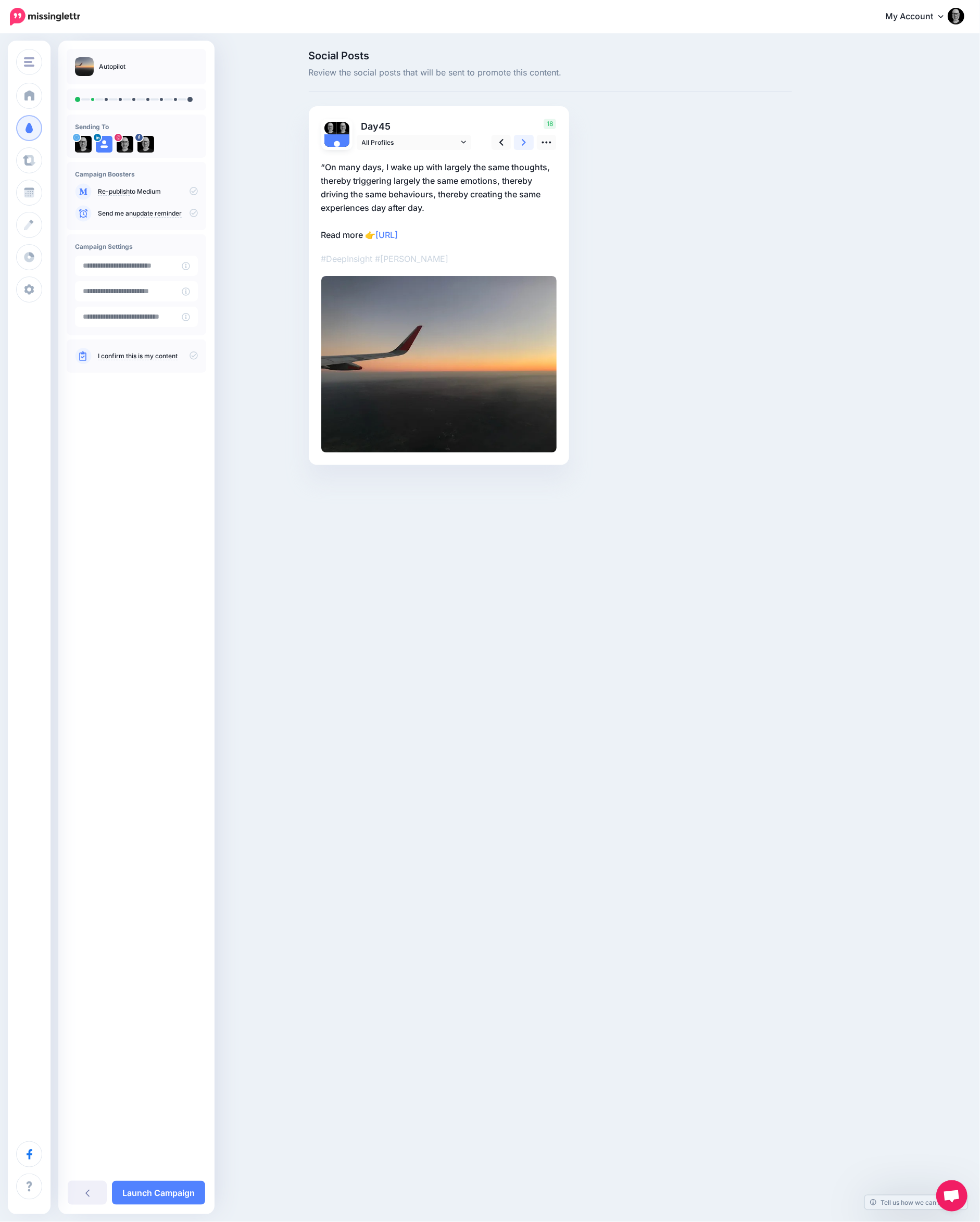
click at [527, 143] on link at bounding box center [524, 142] width 20 height 15
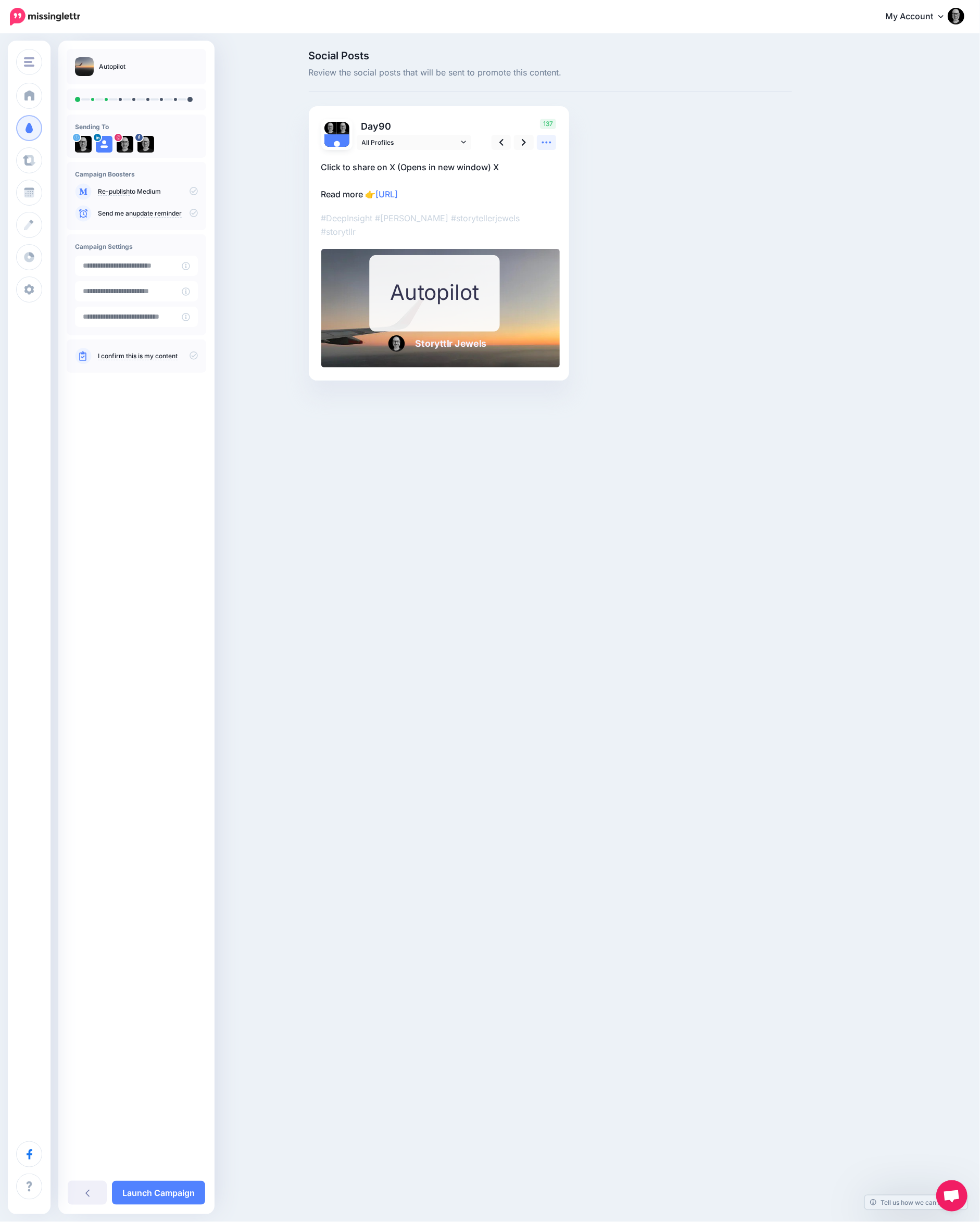
click at [549, 144] on icon at bounding box center [546, 142] width 11 height 11
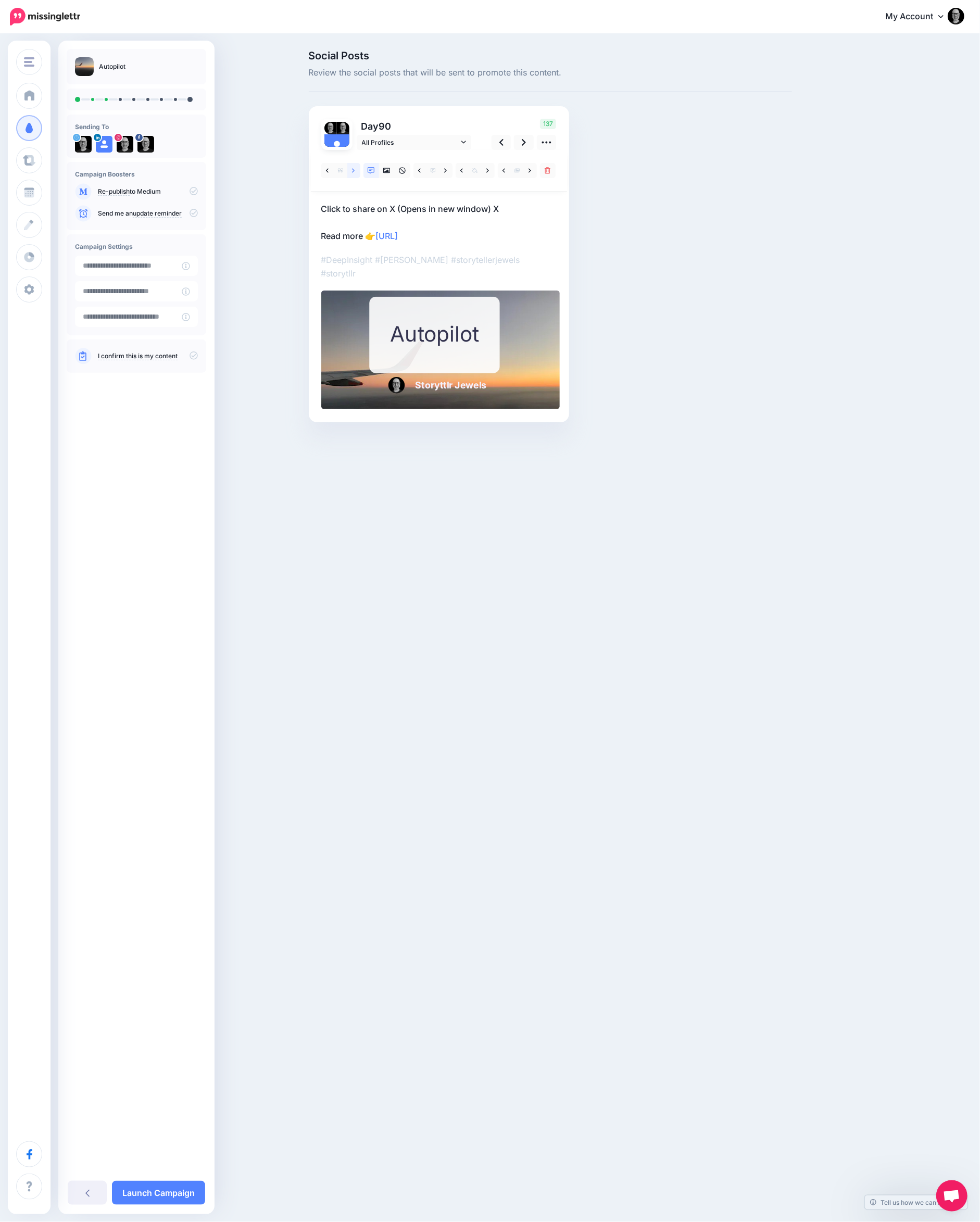
click at [352, 167] on icon at bounding box center [353, 171] width 3 height 7
click at [523, 142] on icon at bounding box center [524, 142] width 4 height 11
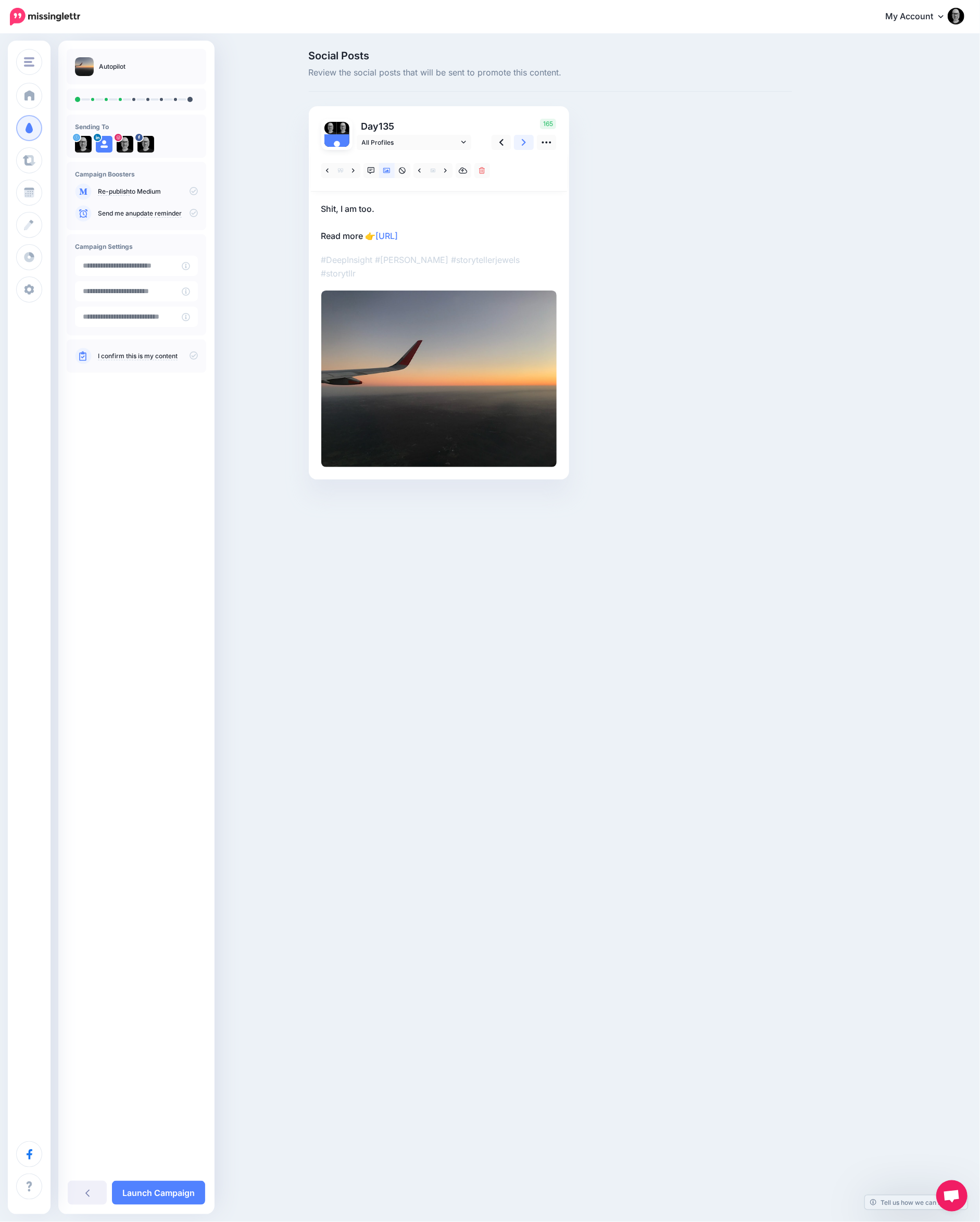
click at [523, 142] on icon at bounding box center [524, 142] width 4 height 11
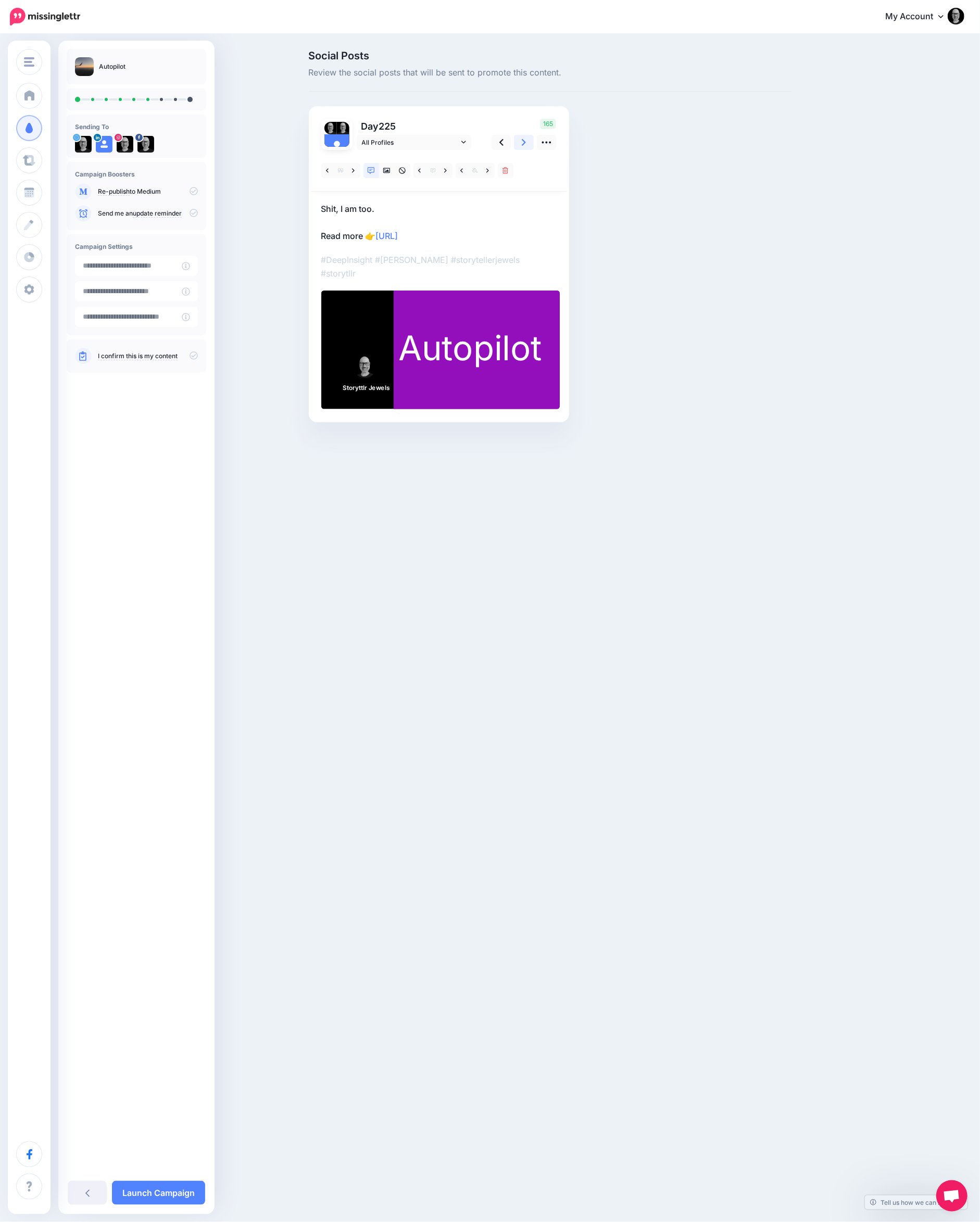
click at [523, 142] on icon at bounding box center [524, 142] width 4 height 11
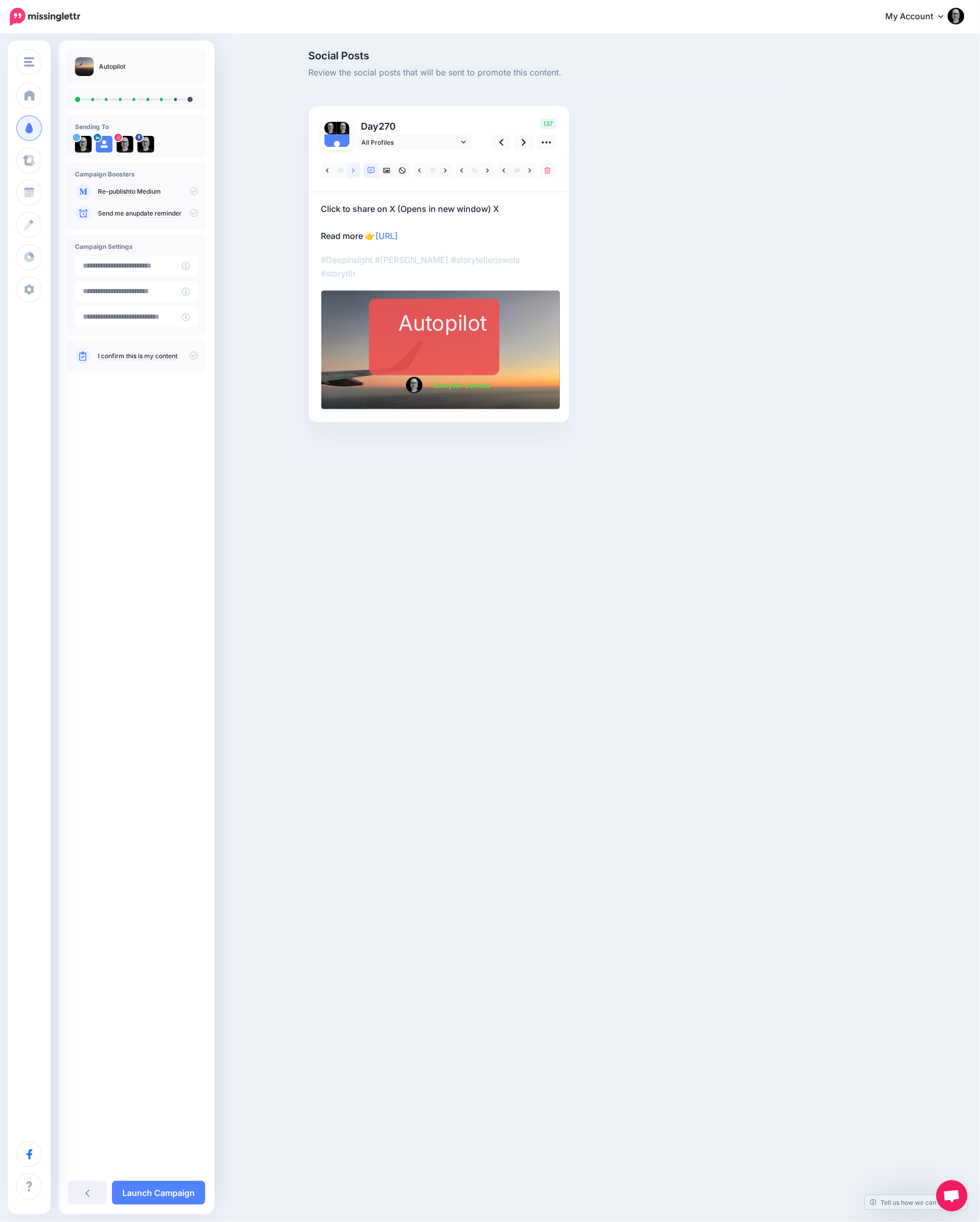
click at [352, 170] on icon at bounding box center [353, 171] width 3 height 7
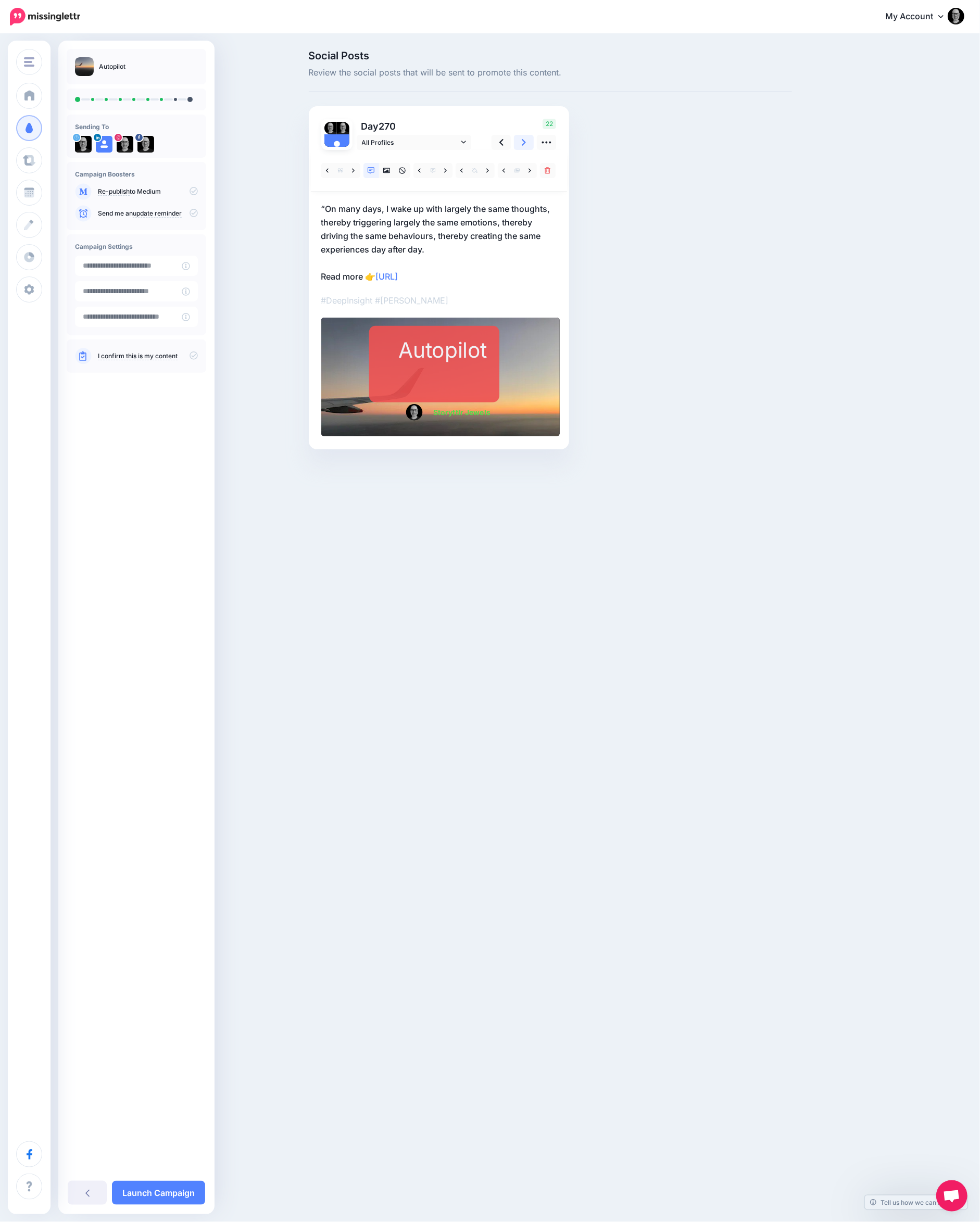
click at [523, 142] on icon at bounding box center [524, 142] width 4 height 11
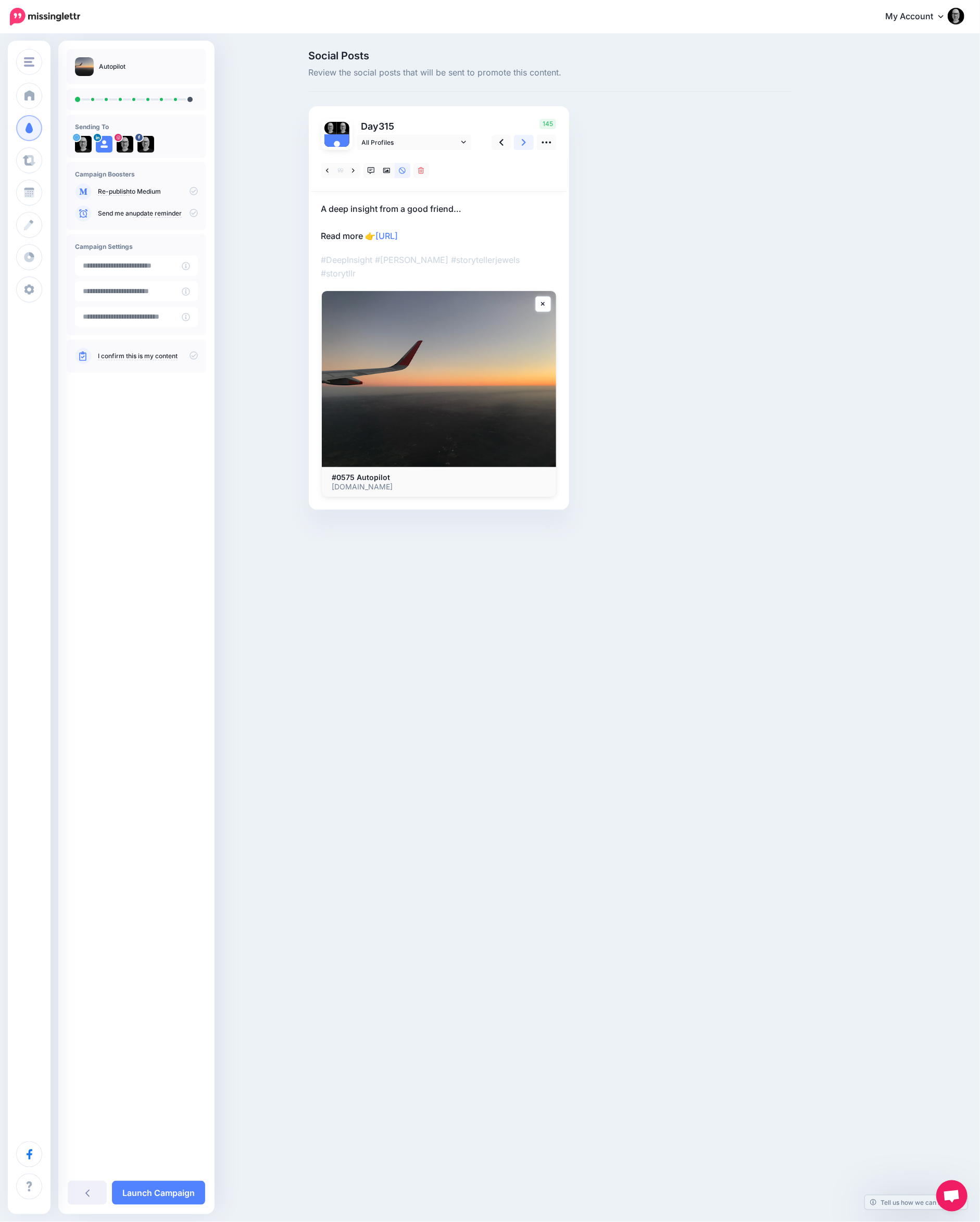
click at [523, 142] on icon at bounding box center [524, 142] width 4 height 11
click at [352, 167] on icon at bounding box center [353, 171] width 3 height 7
click at [353, 169] on icon at bounding box center [353, 170] width 3 height 4
click at [353, 170] on icon at bounding box center [353, 171] width 3 height 7
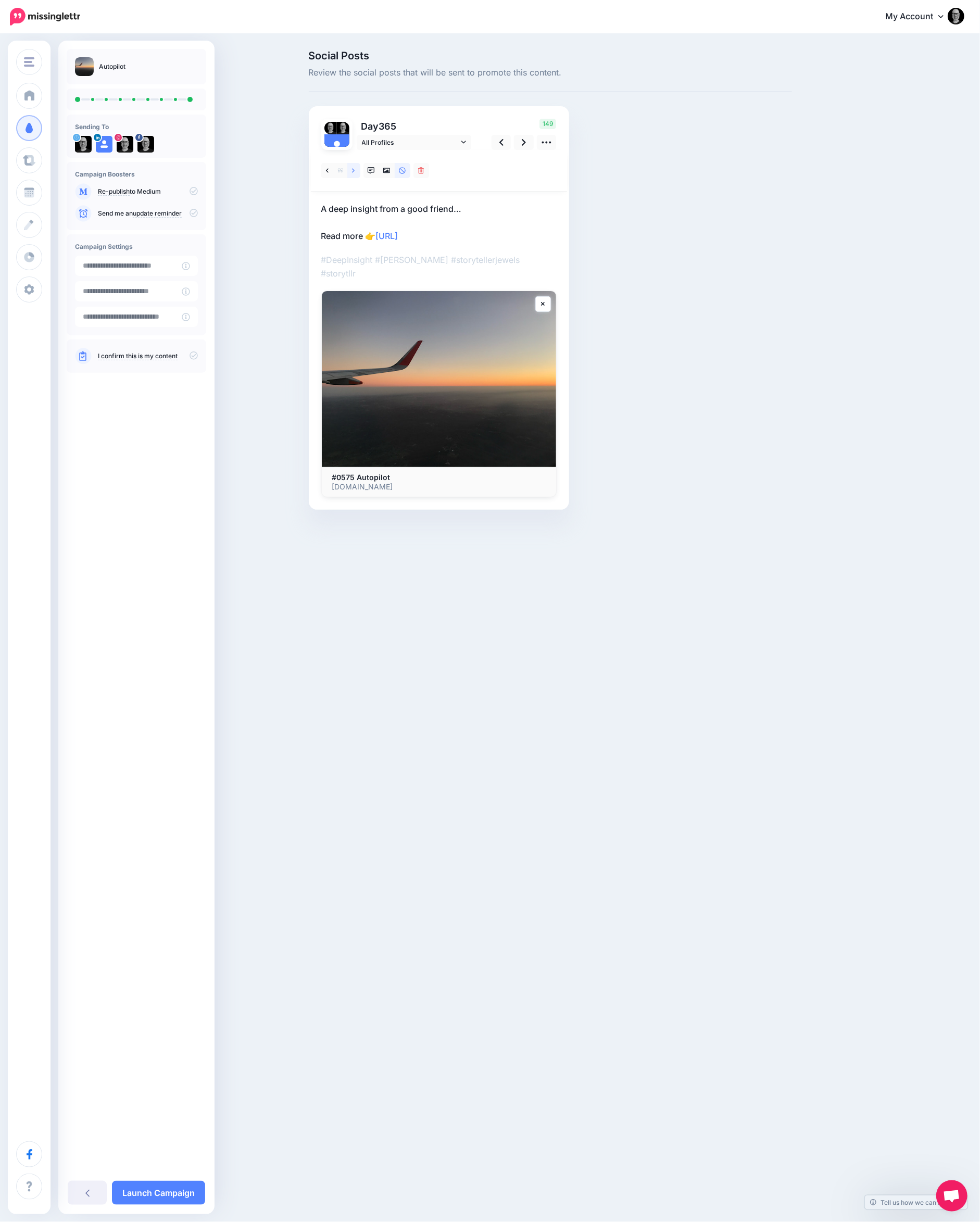
click at [356, 169] on link at bounding box center [353, 170] width 13 height 15
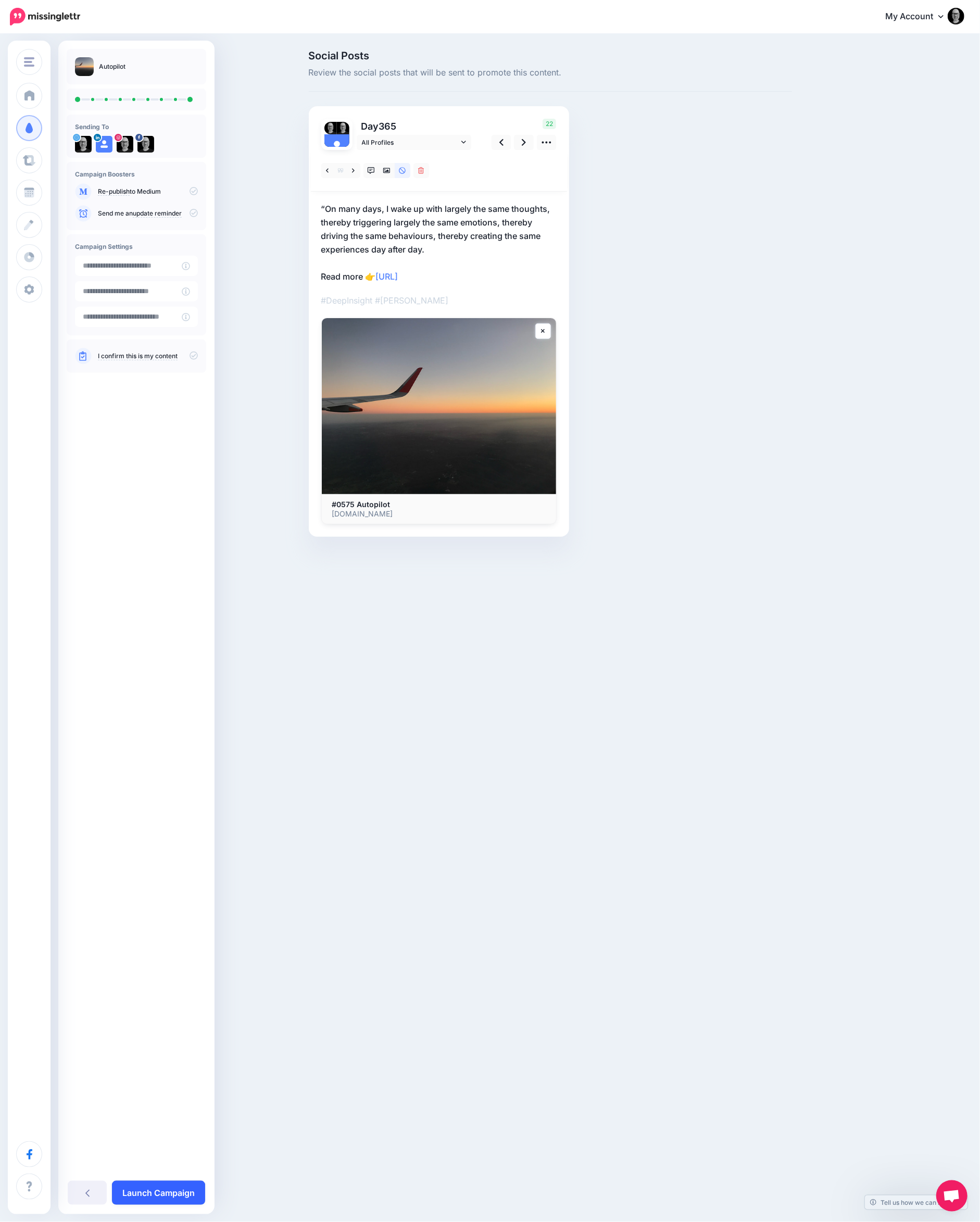
click at [161, 1190] on link "Launch Campaign" at bounding box center [158, 1193] width 93 height 24
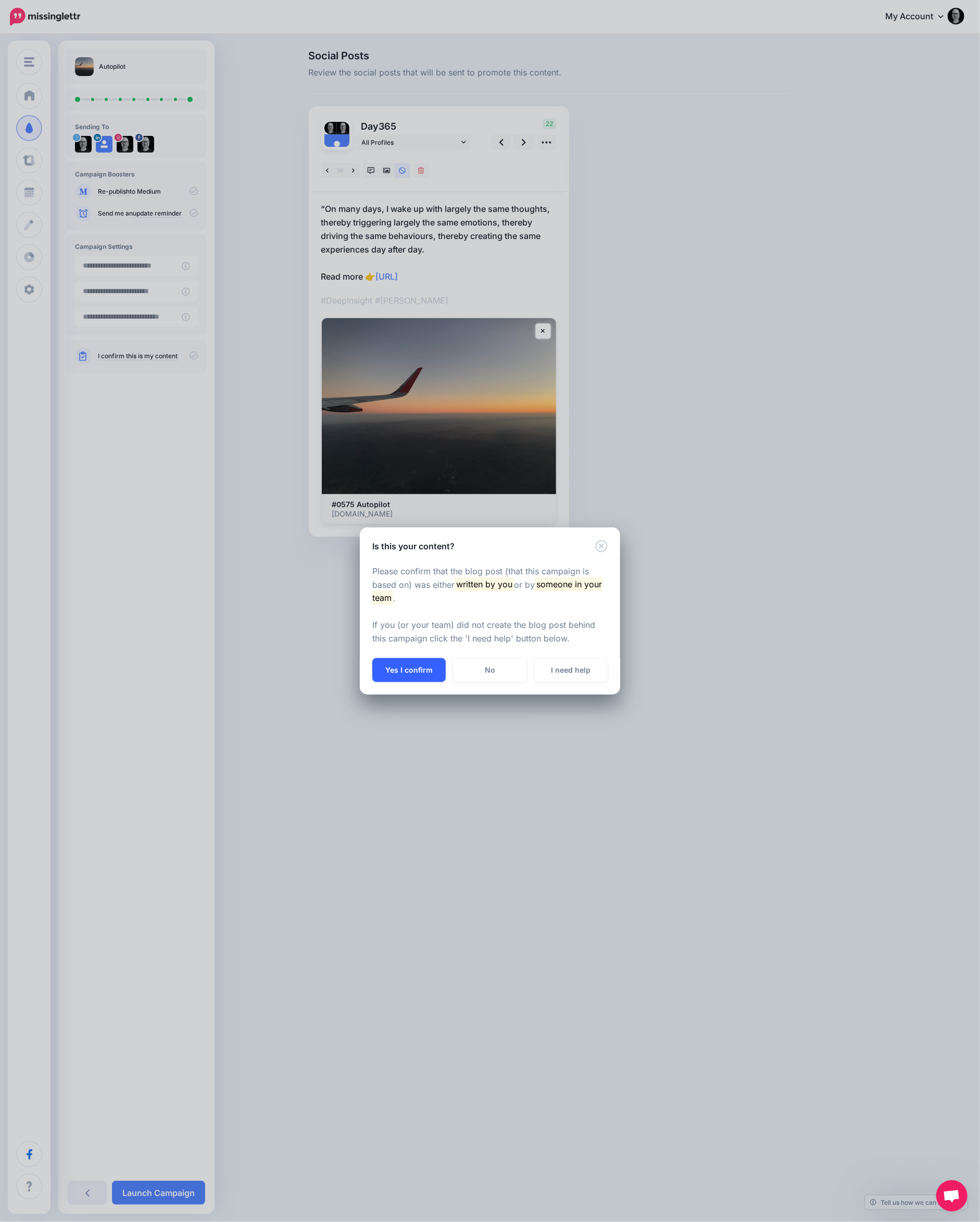
click at [409, 675] on button "Yes I confirm" at bounding box center [409, 670] width 74 height 24
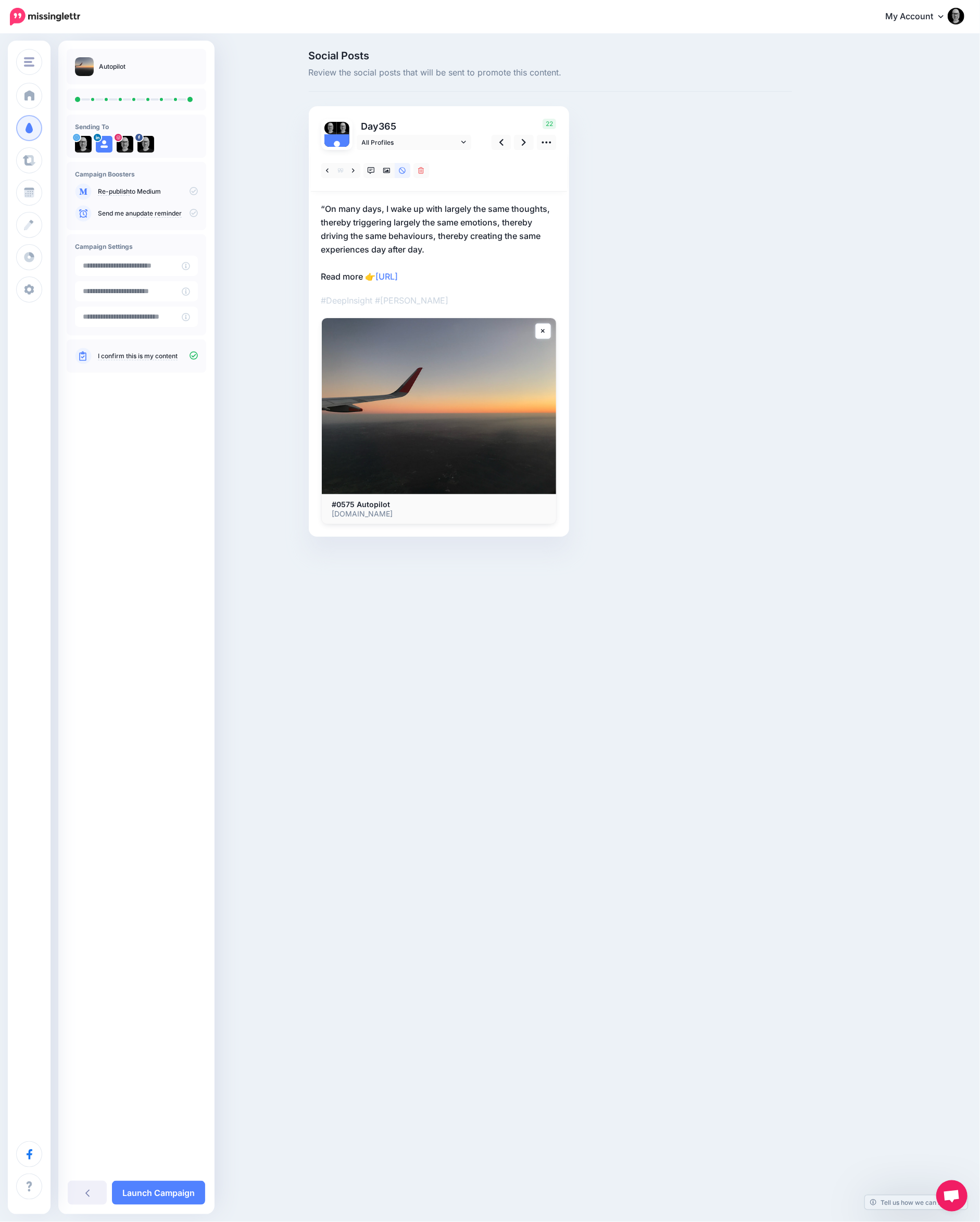
click at [409, 675] on div "Storytllr Storytllr Add Workspace Dashboard Campaigns Curate Schedule Create An…" at bounding box center [490, 611] width 980 height 1222
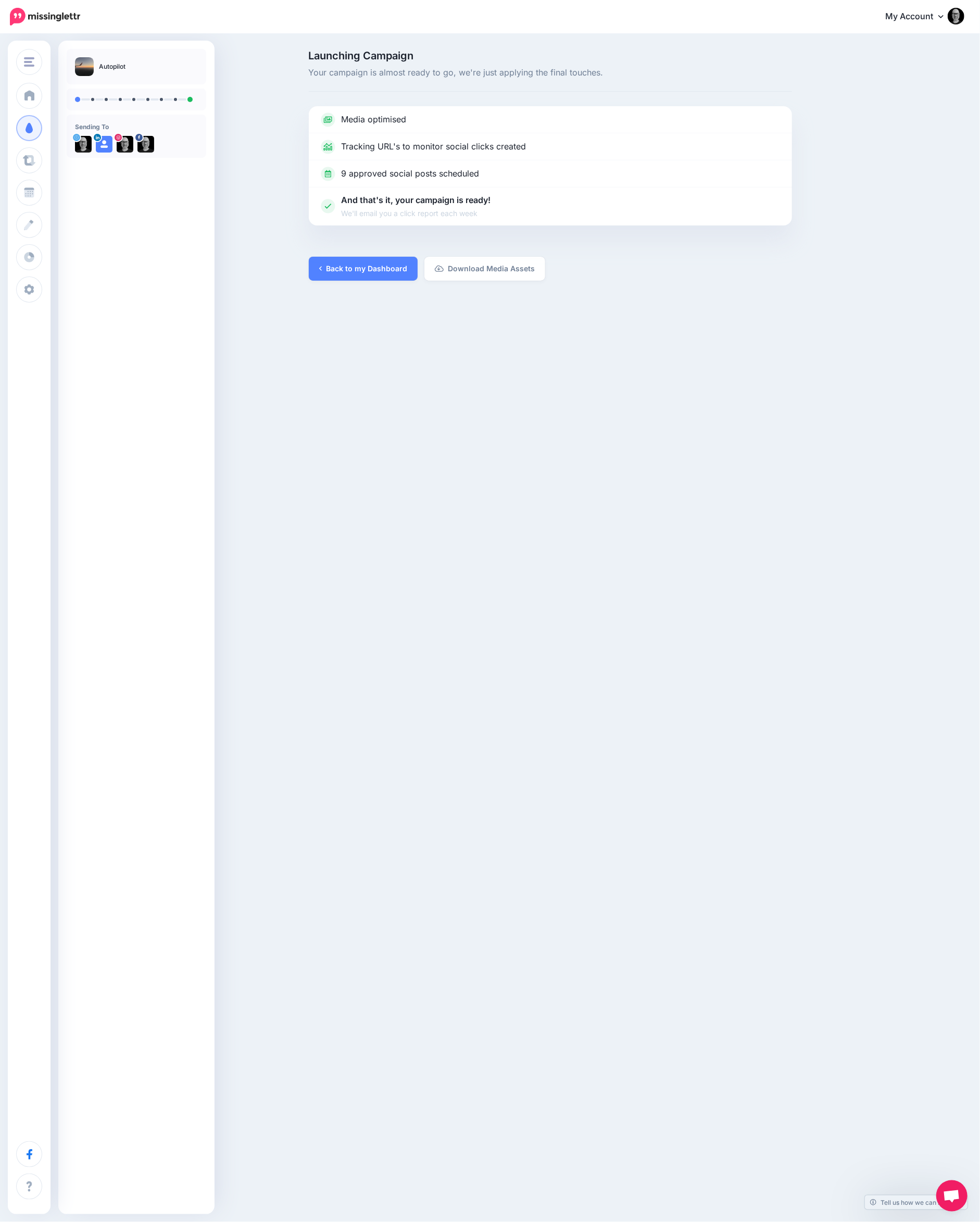
click at [373, 273] on link "Back to my Dashboard" at bounding box center [363, 269] width 109 height 24
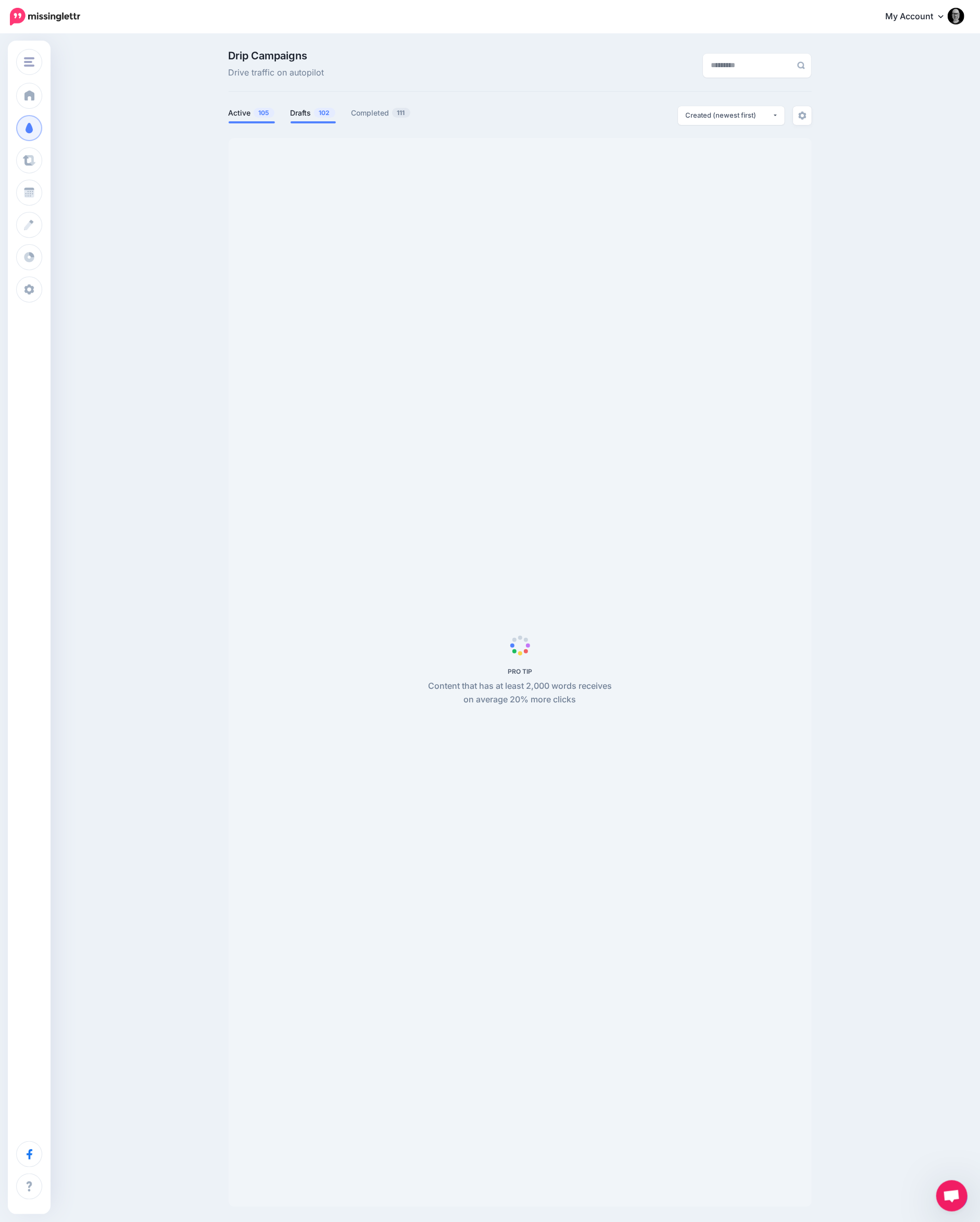
click at [306, 109] on link "Drafts 102" at bounding box center [313, 113] width 45 height 13
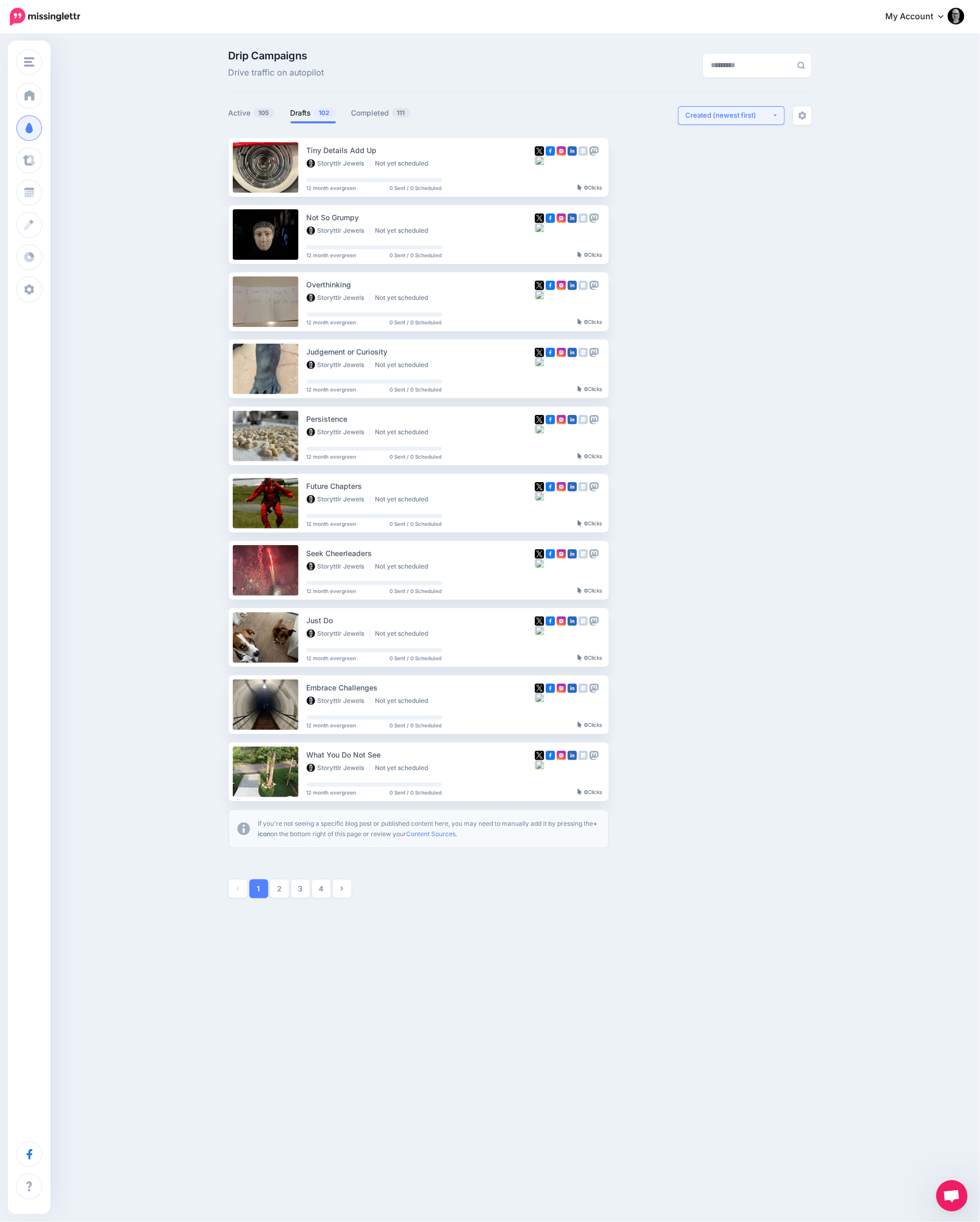
click at [727, 123] on button "Created (newest first)" at bounding box center [731, 115] width 107 height 19
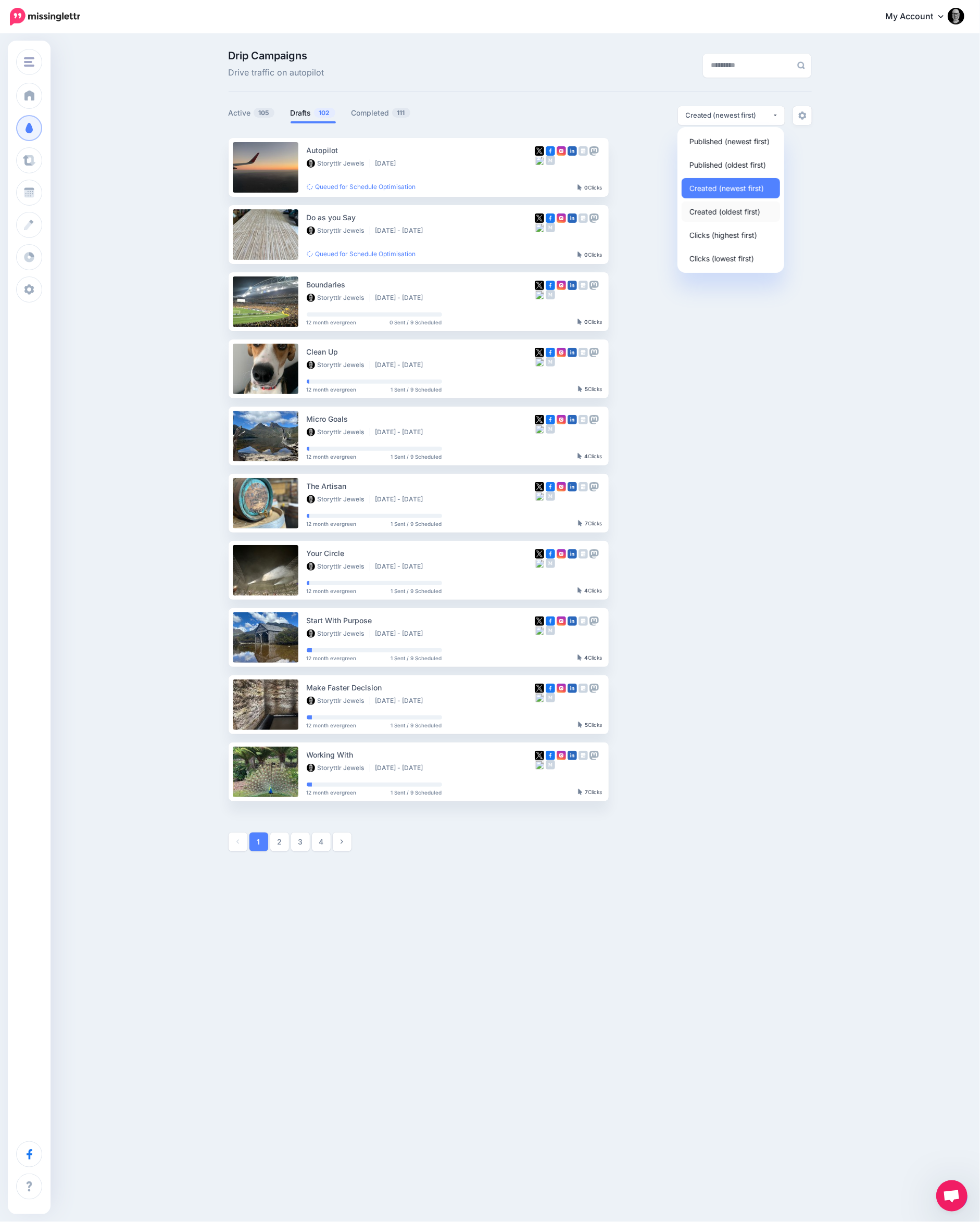
click at [726, 210] on span "Created (oldest first)" at bounding box center [725, 212] width 71 height 13
select select "**********"
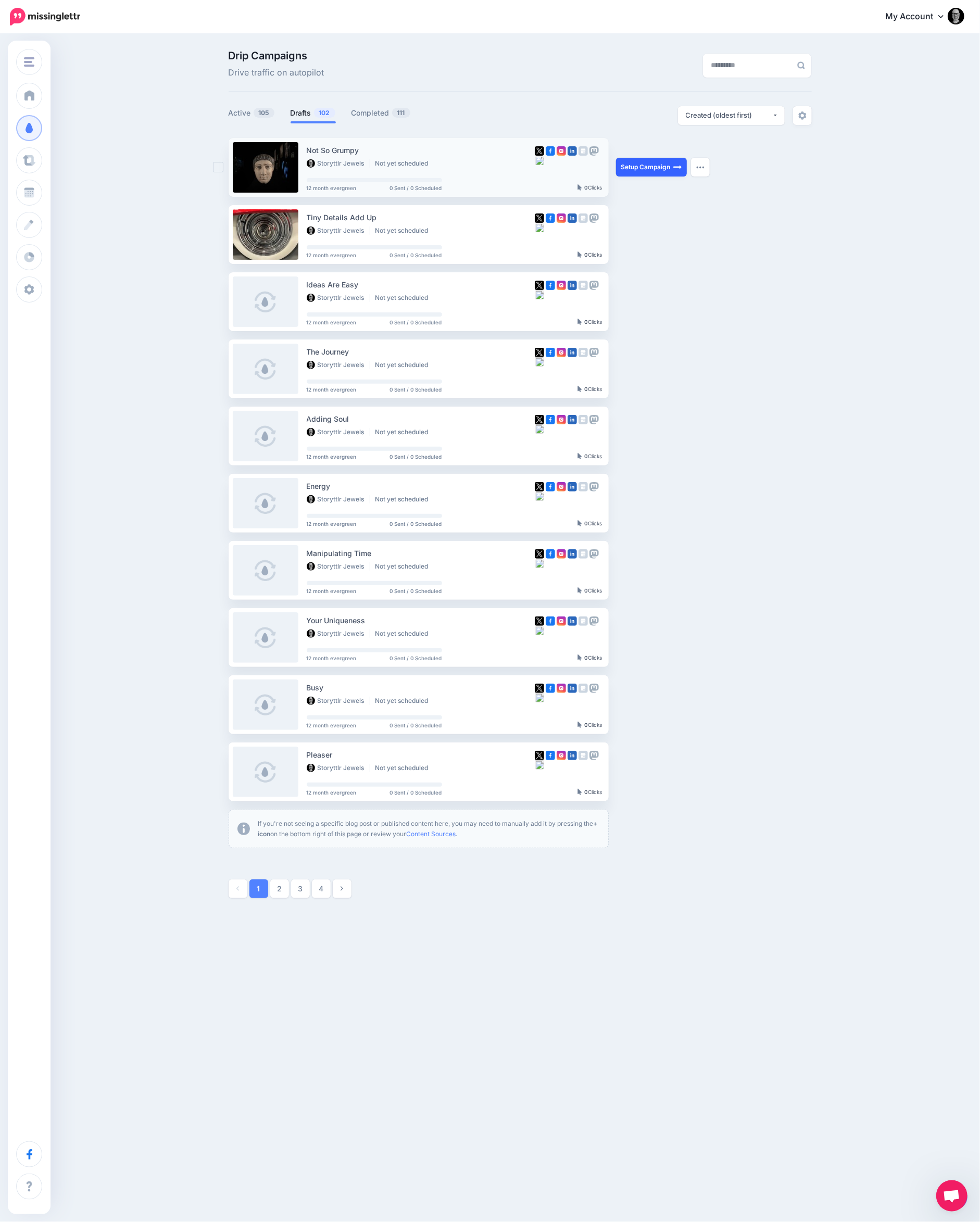
click at [657, 162] on link "Setup Campaign" at bounding box center [652, 167] width 71 height 19
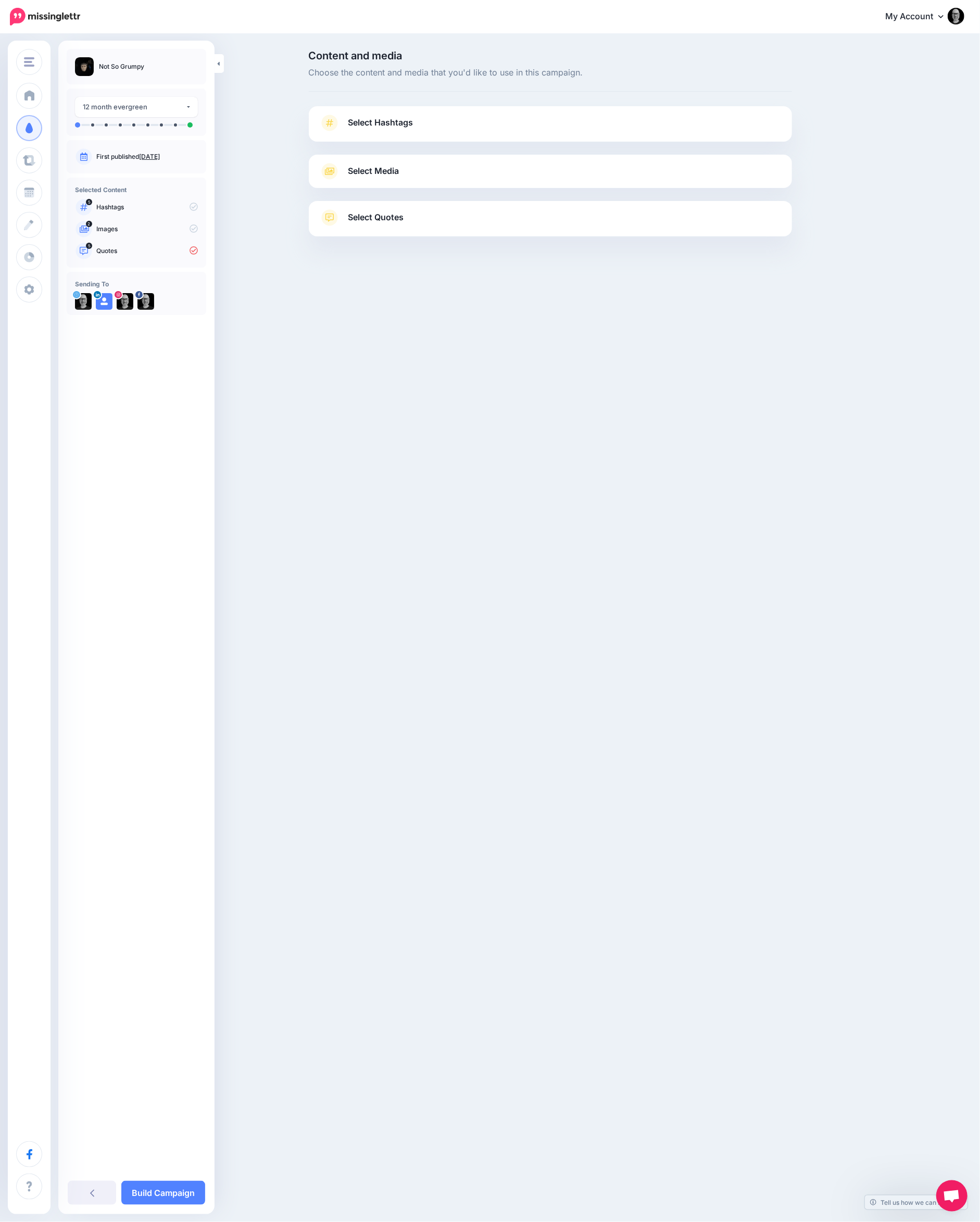
click at [577, 130] on link "Select Hashtags" at bounding box center [550, 128] width 462 height 27
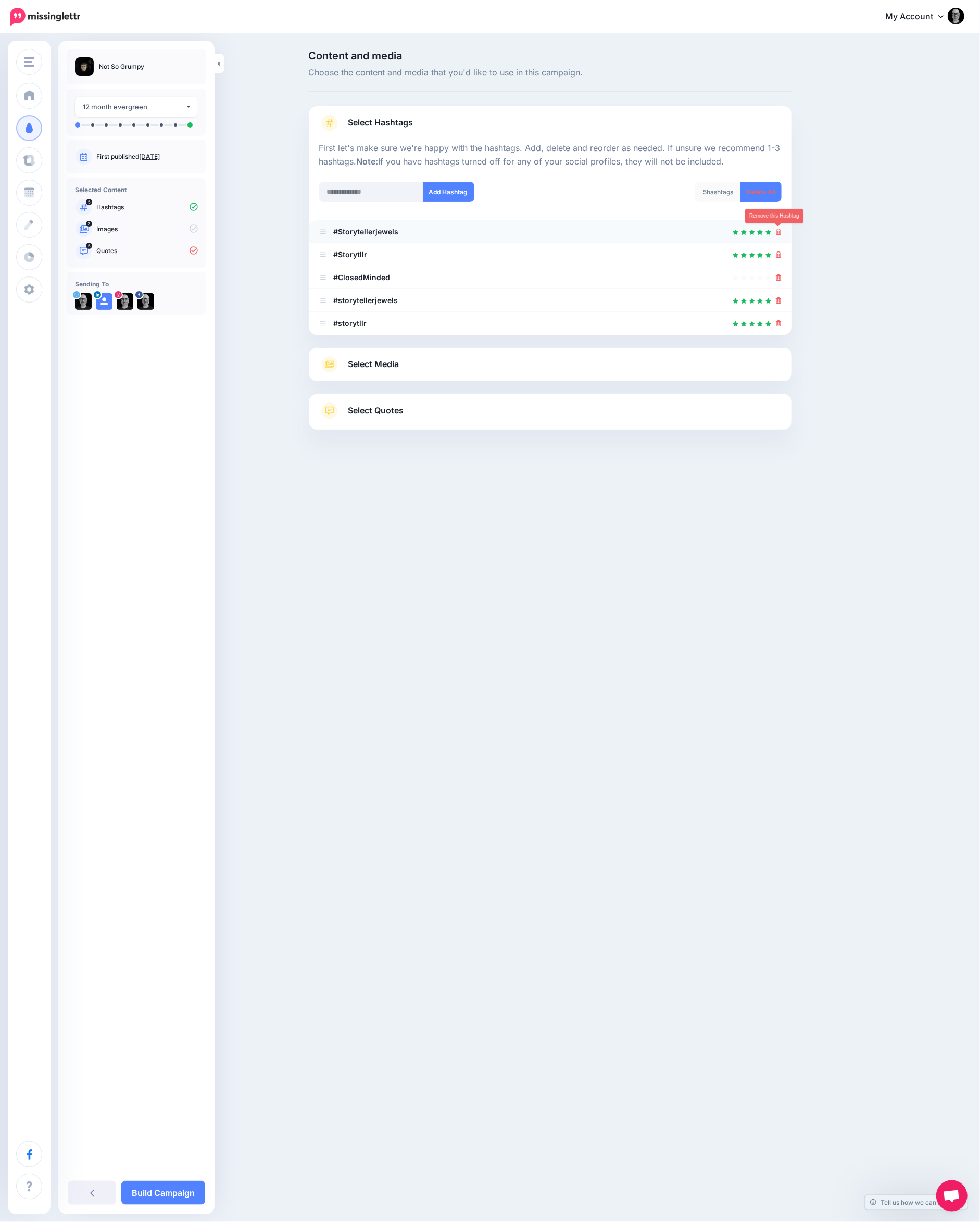
click at [781, 230] on icon at bounding box center [778, 232] width 6 height 6
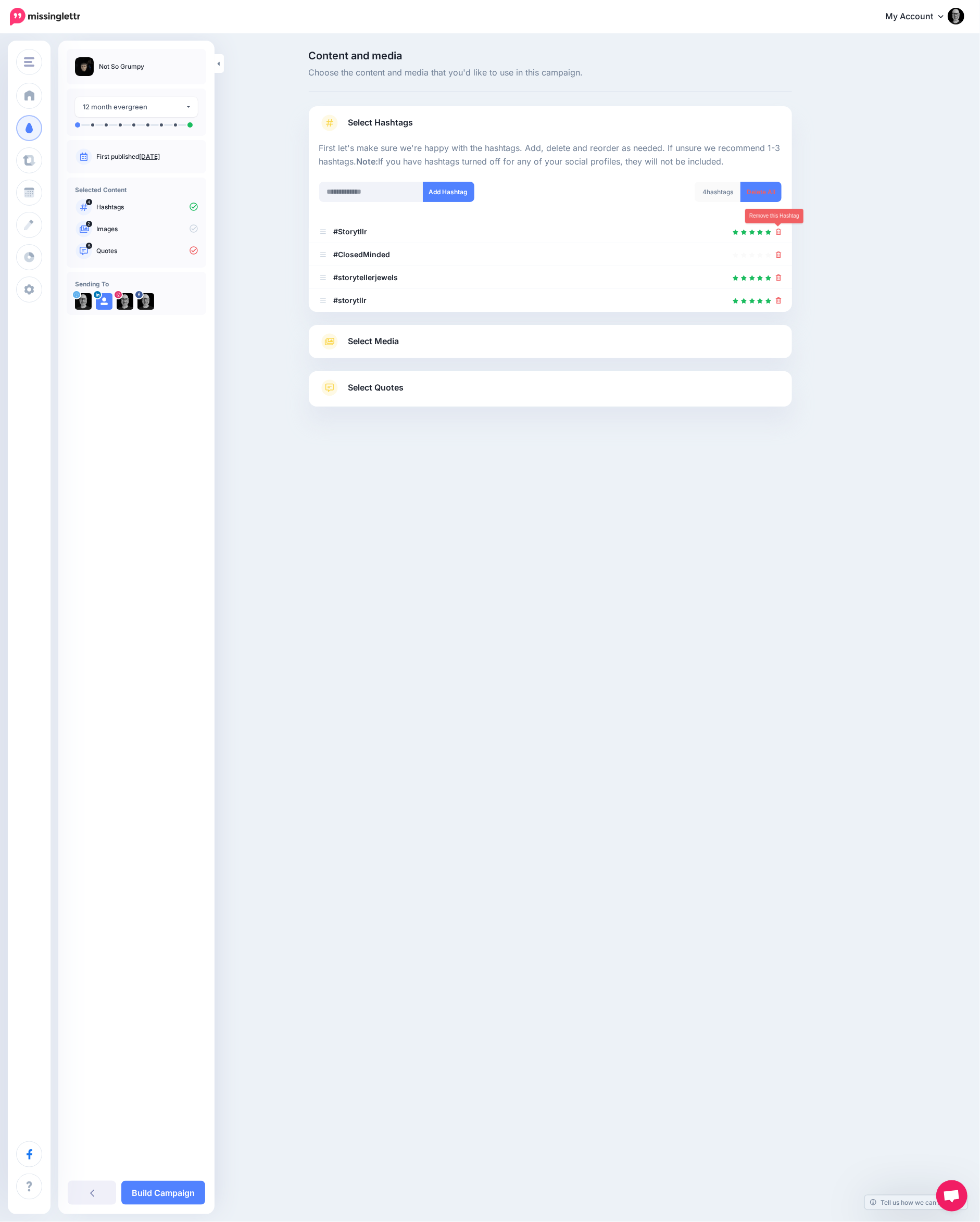
click at [781, 230] on icon at bounding box center [778, 232] width 6 height 6
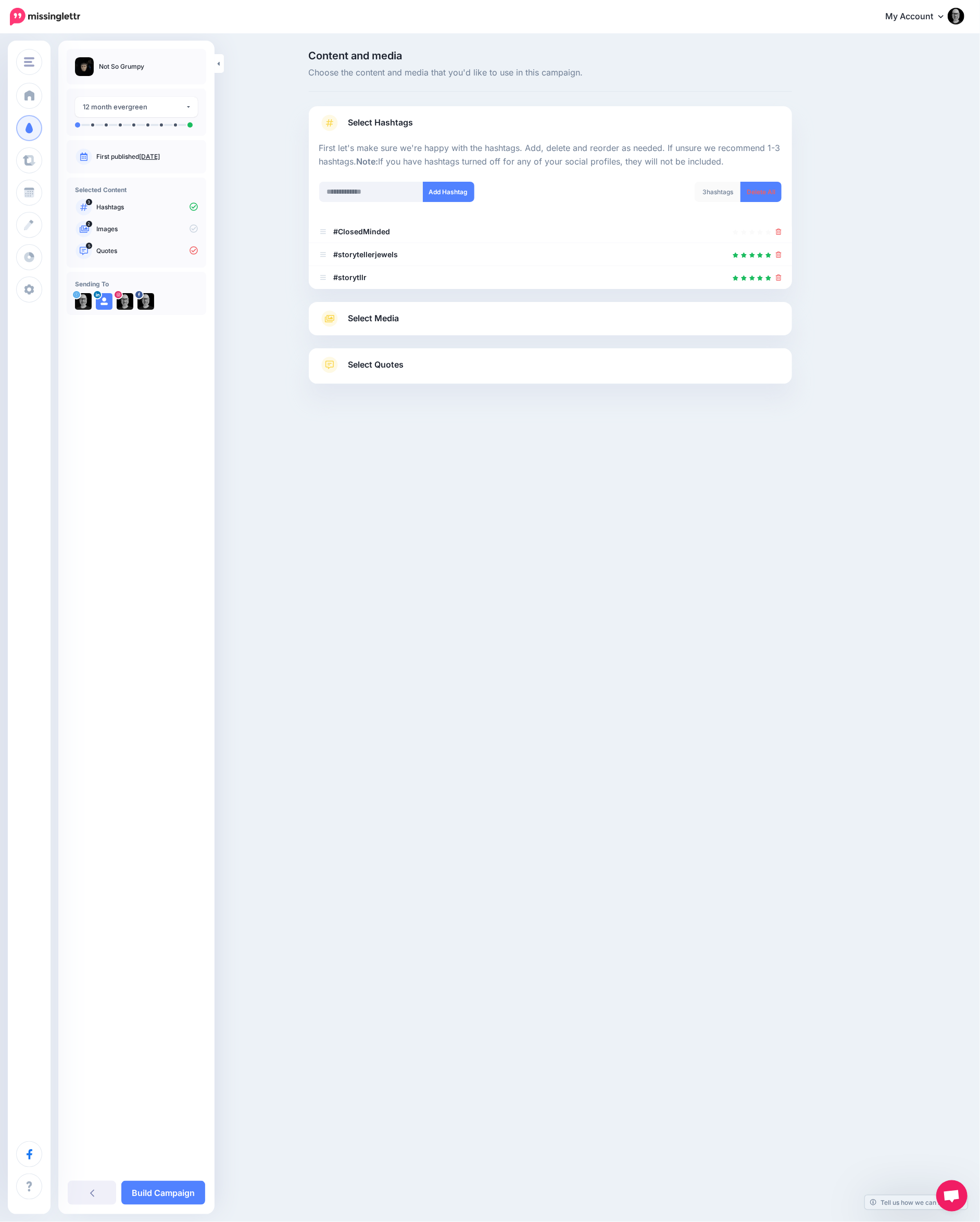
click at [658, 333] on div "Select Media Next, let's make sure we have the best media for this campaign. De…" at bounding box center [550, 319] width 483 height 33
click at [605, 312] on link "Select Media" at bounding box center [550, 319] width 462 height 17
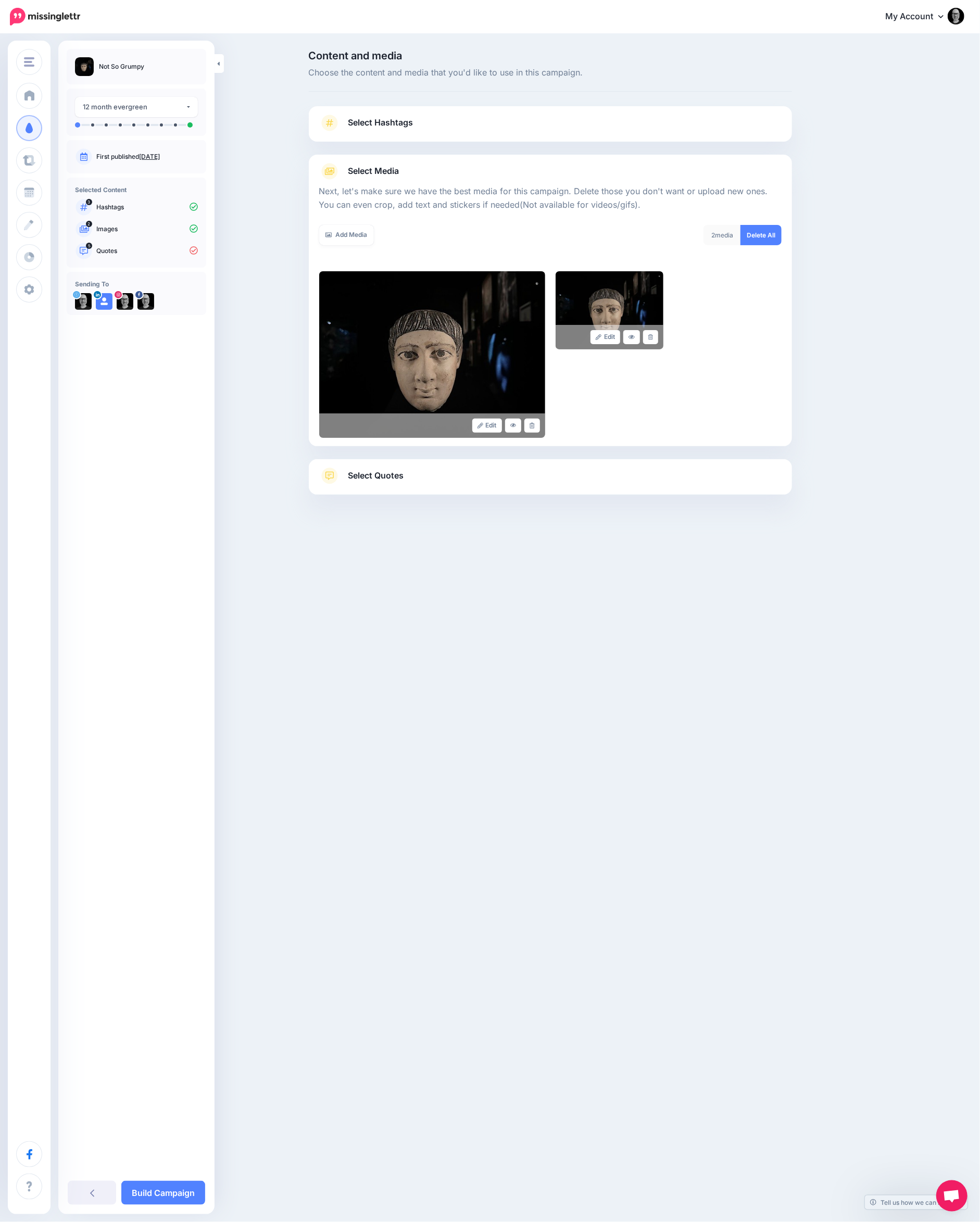
click at [570, 486] on link "Select Quotes" at bounding box center [550, 481] width 462 height 27
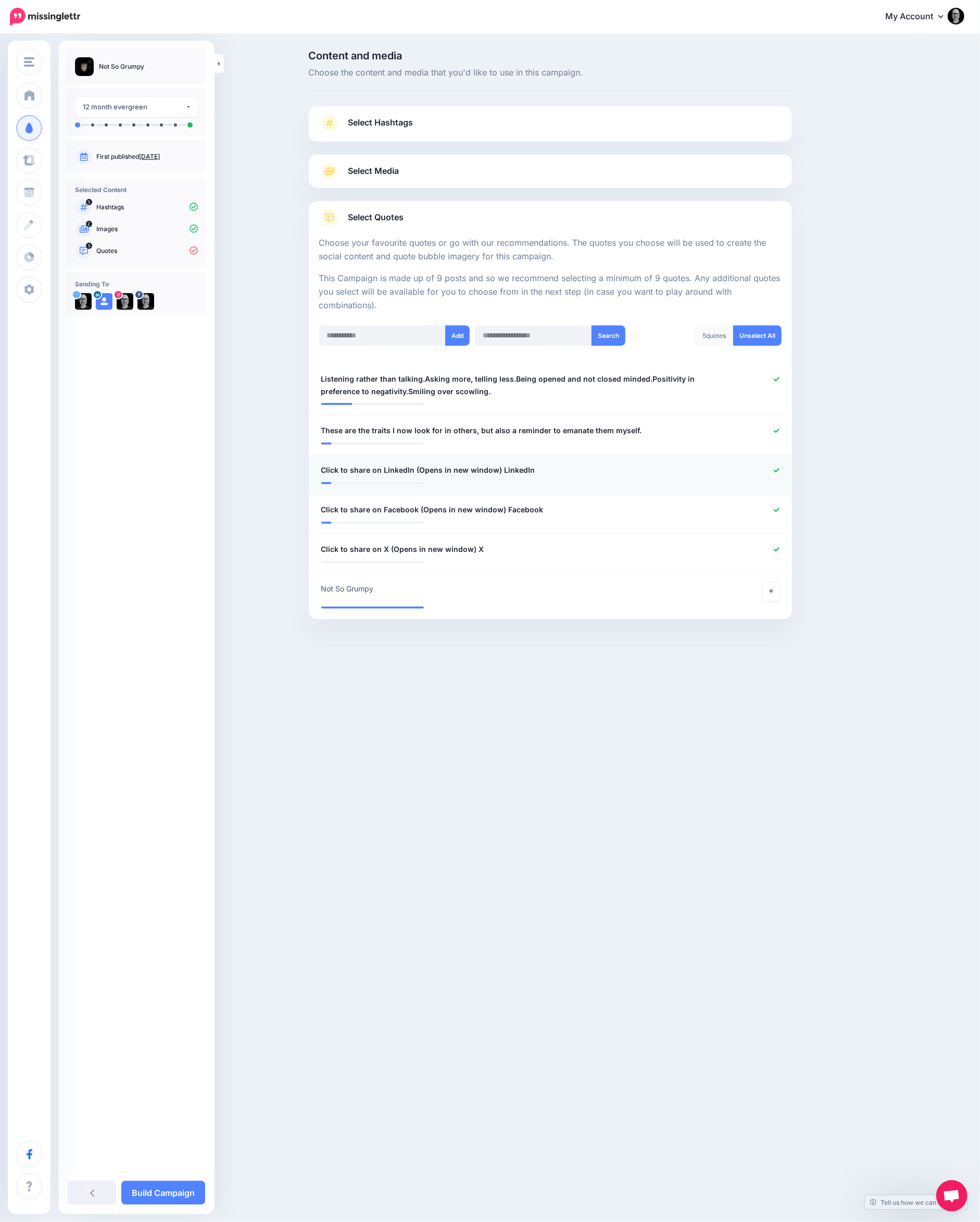
click at [776, 469] on icon at bounding box center [776, 470] width 6 height 4
click at [775, 508] on icon at bounding box center [776, 510] width 6 height 6
click at [774, 549] on icon at bounding box center [776, 549] width 6 height 6
click at [773, 589] on icon at bounding box center [771, 591] width 4 height 6
click at [167, 1196] on link "Build Campaign" at bounding box center [163, 1193] width 84 height 24
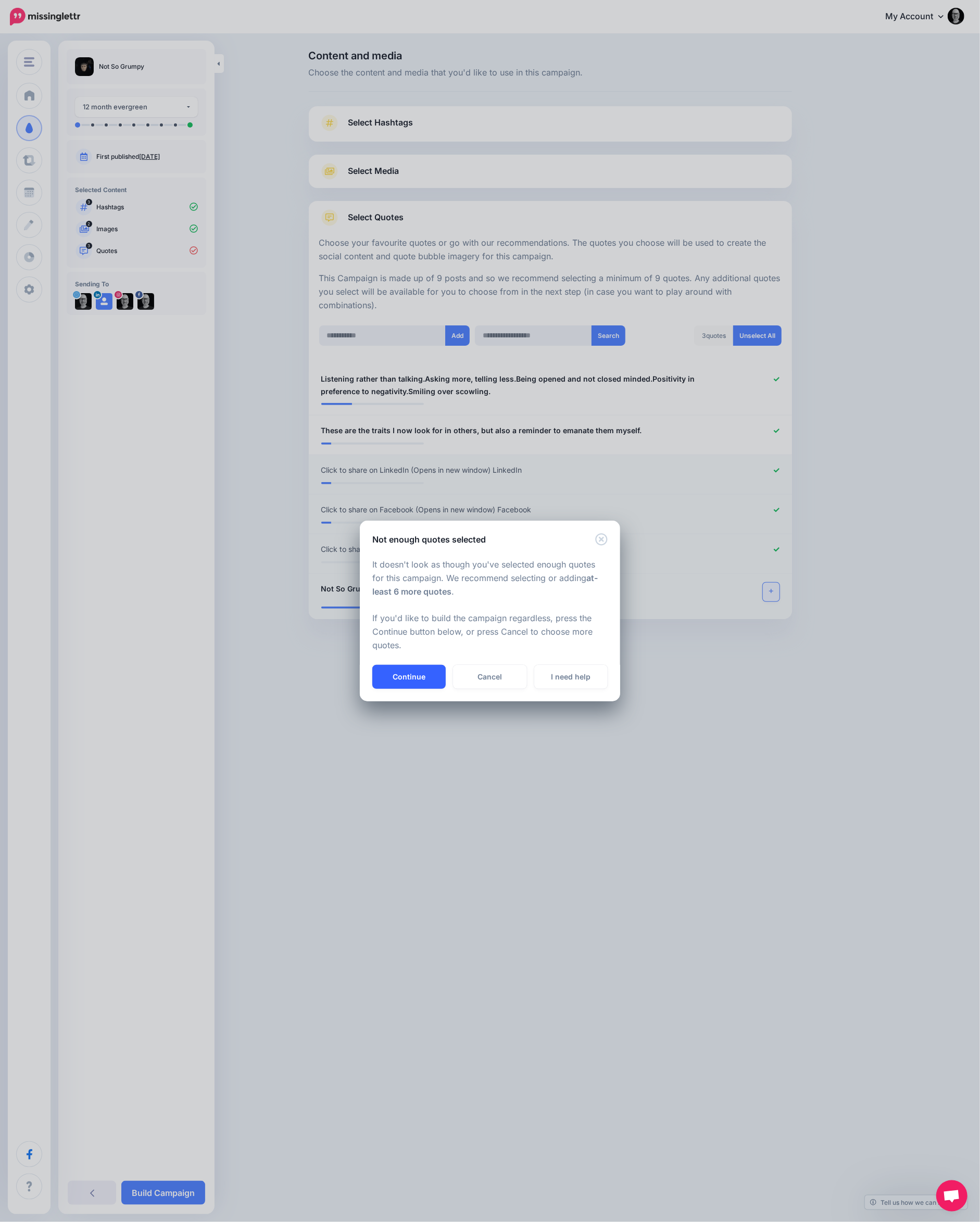
click at [416, 675] on button "Continue" at bounding box center [409, 677] width 74 height 24
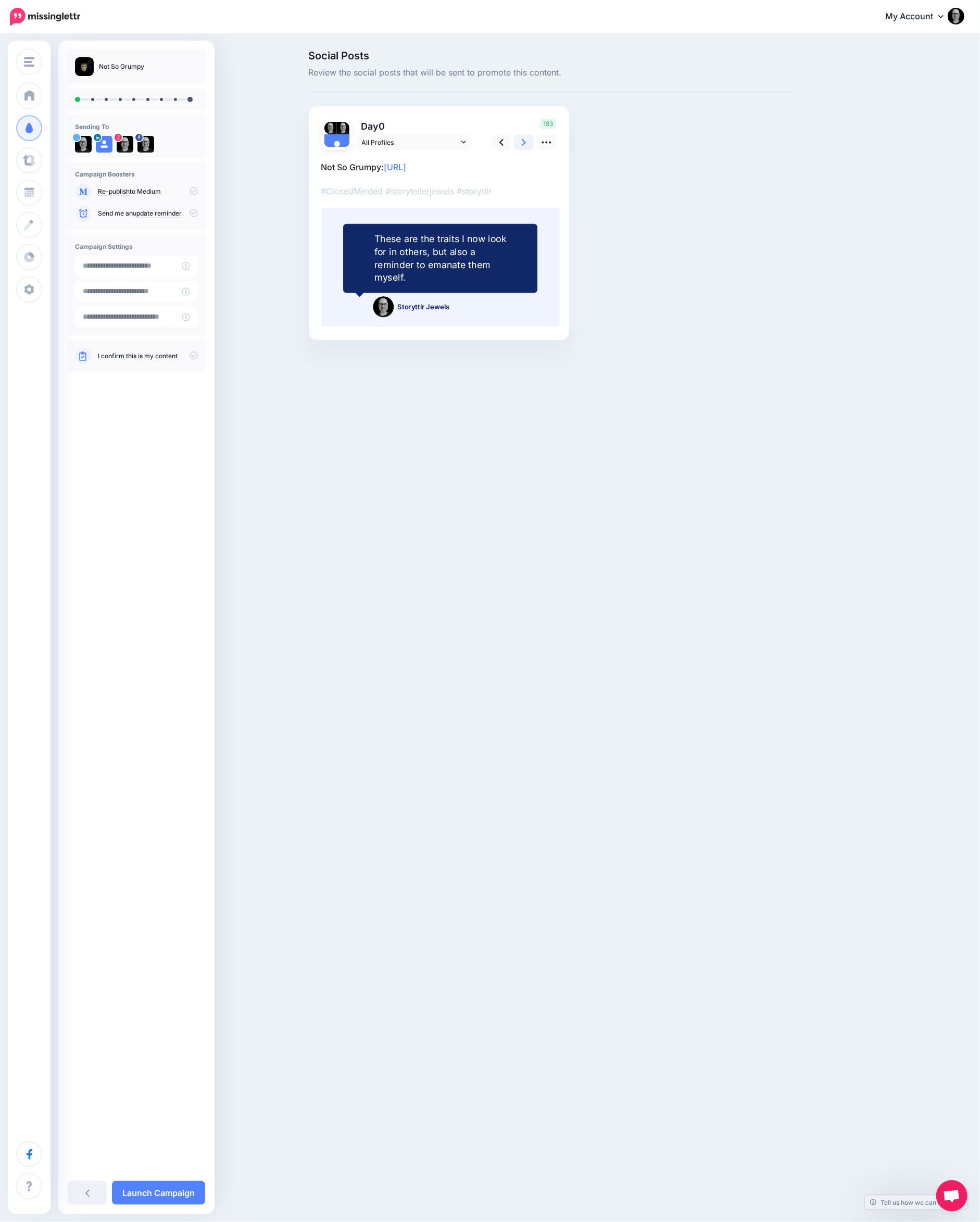
click at [522, 140] on icon at bounding box center [524, 142] width 4 height 7
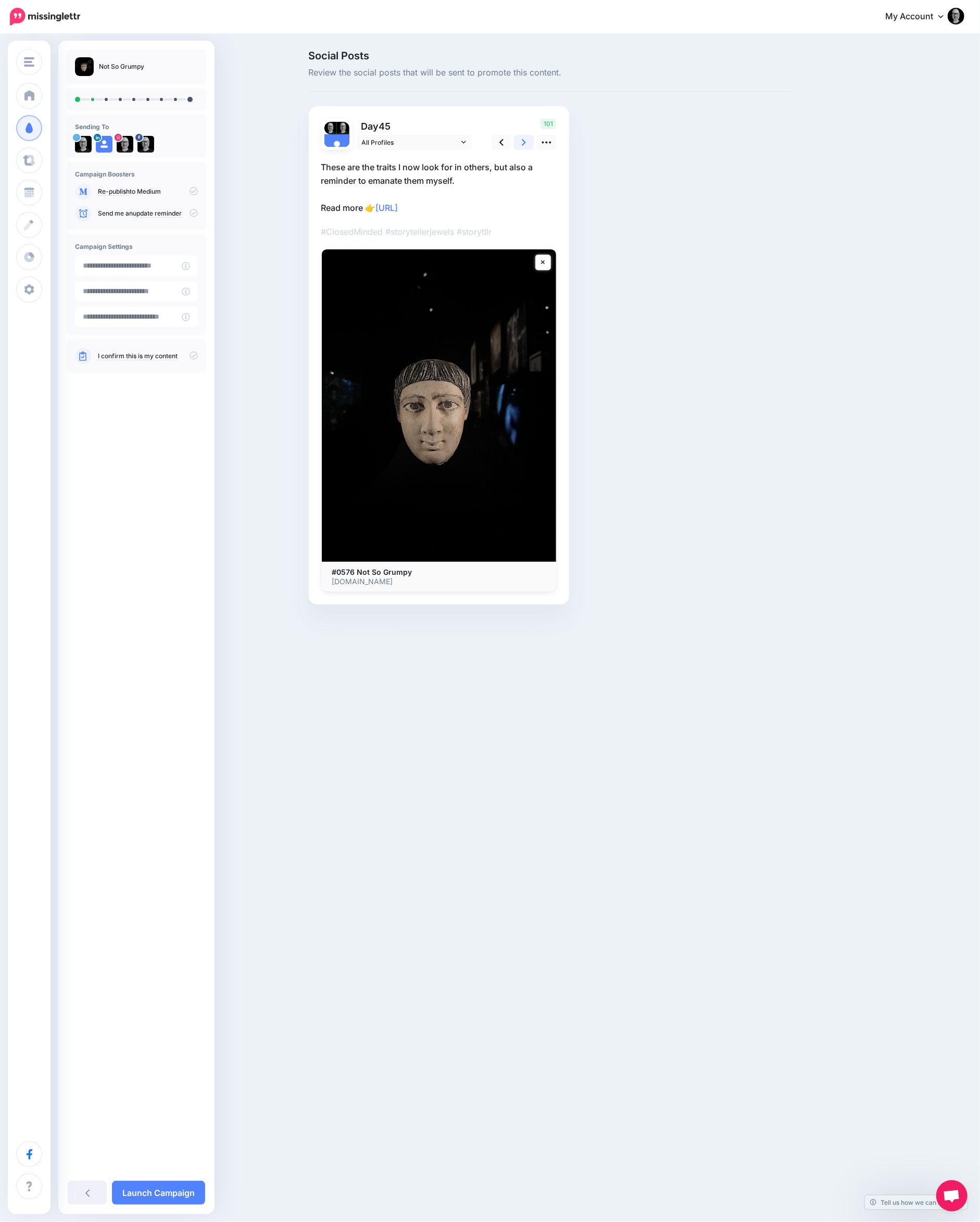
click at [522, 143] on icon at bounding box center [524, 142] width 4 height 11
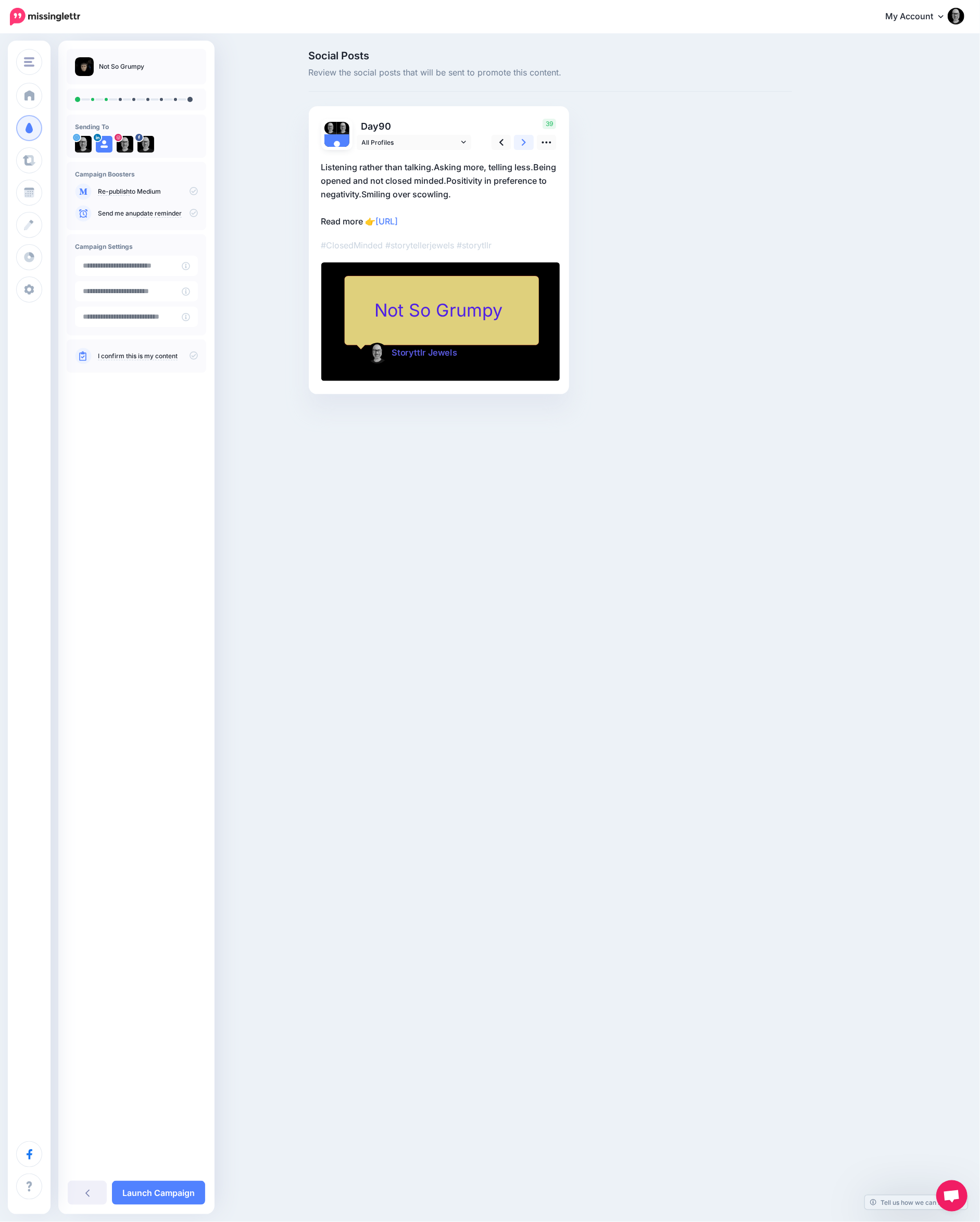
click at [522, 143] on icon at bounding box center [524, 142] width 4 height 11
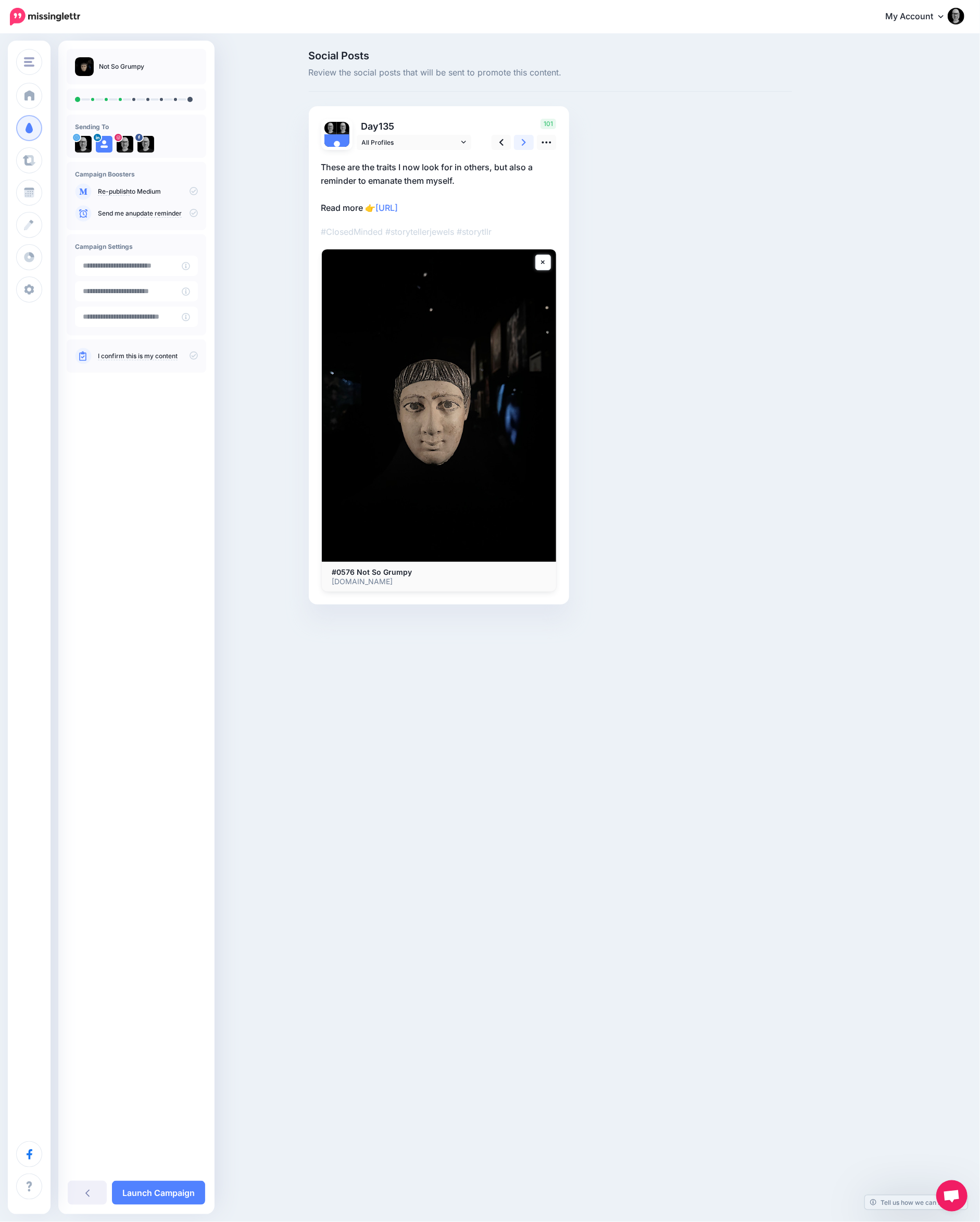
click at [522, 143] on icon at bounding box center [524, 142] width 4 height 11
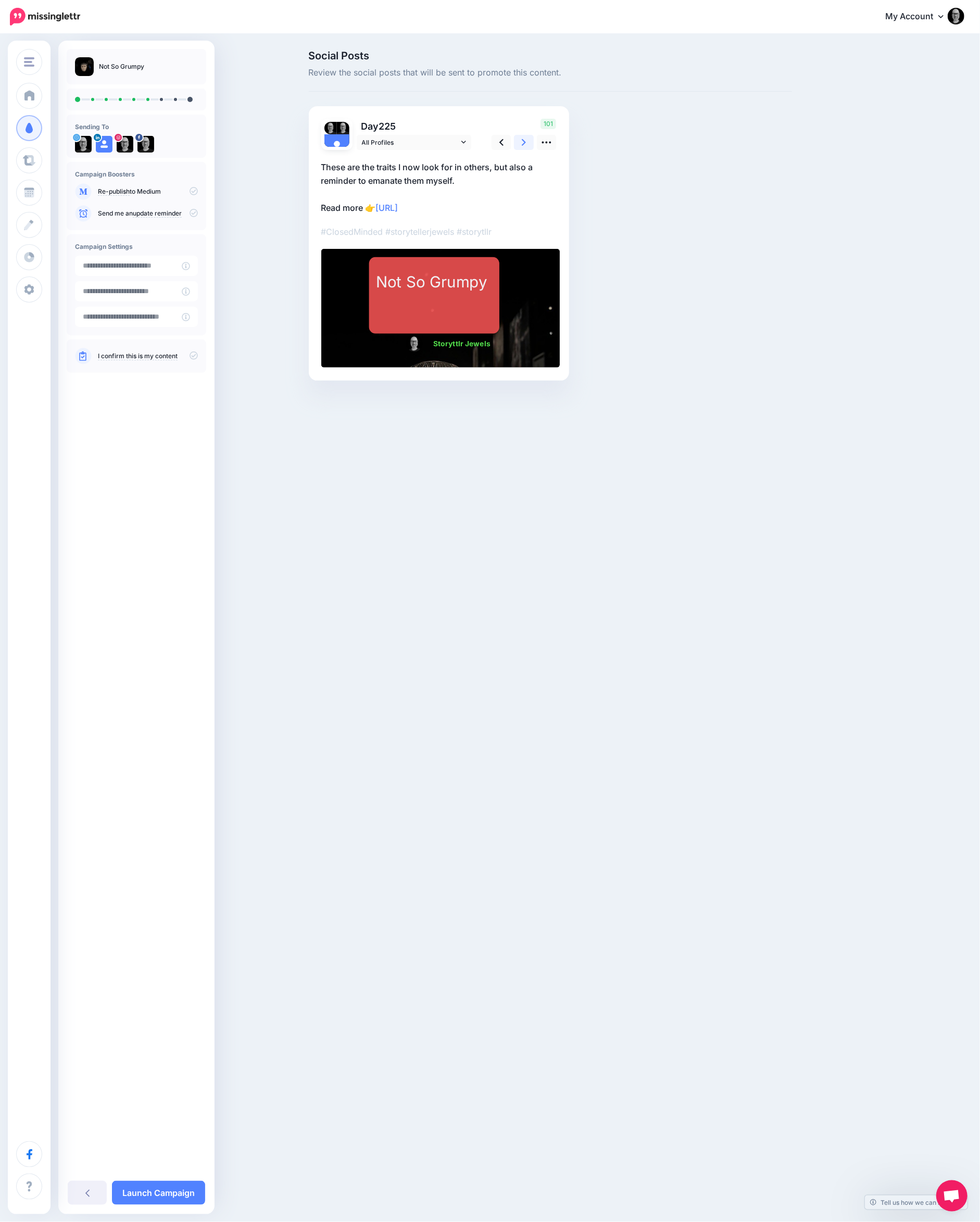
click at [522, 143] on icon at bounding box center [524, 142] width 4 height 11
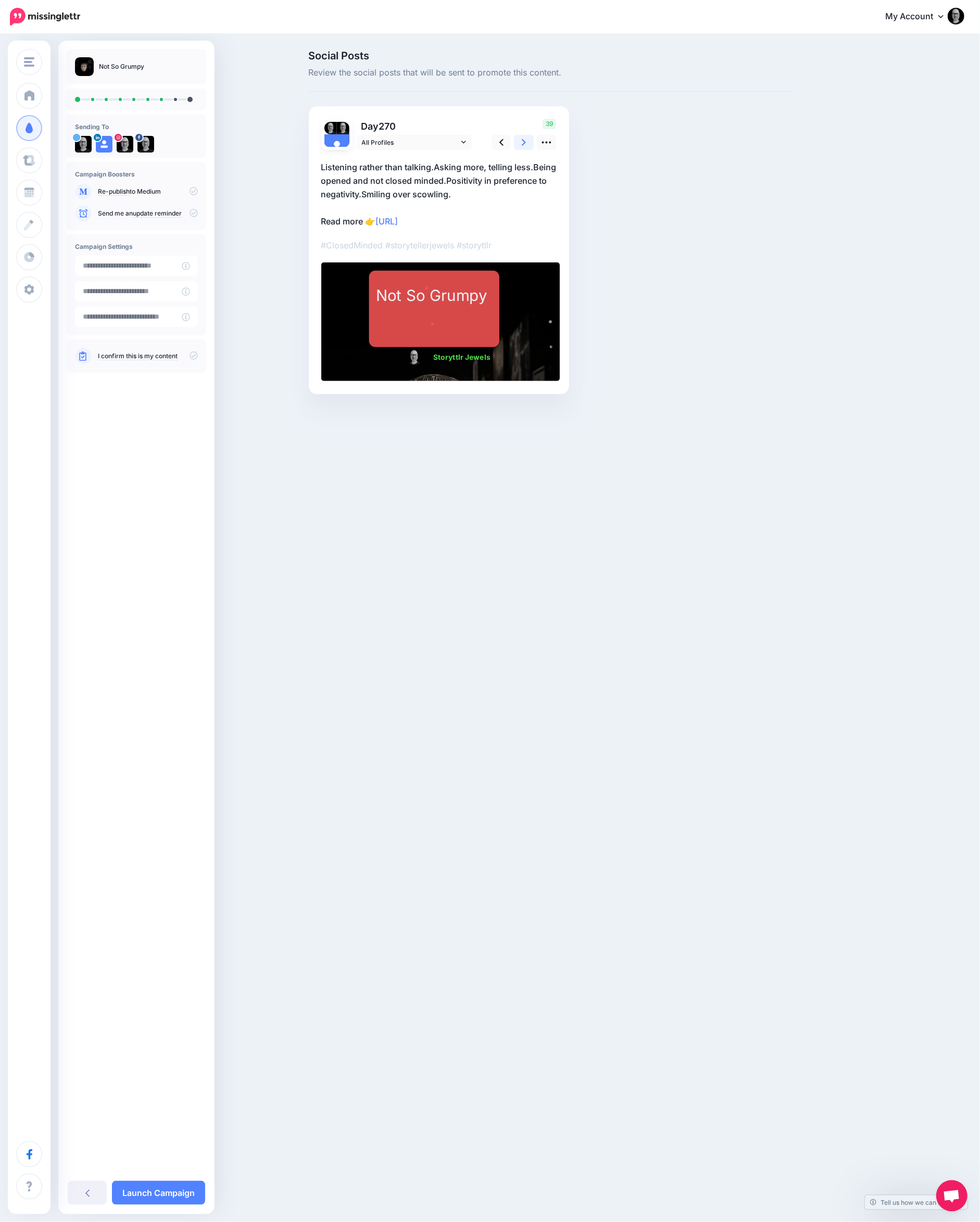
click at [522, 143] on icon at bounding box center [524, 142] width 4 height 11
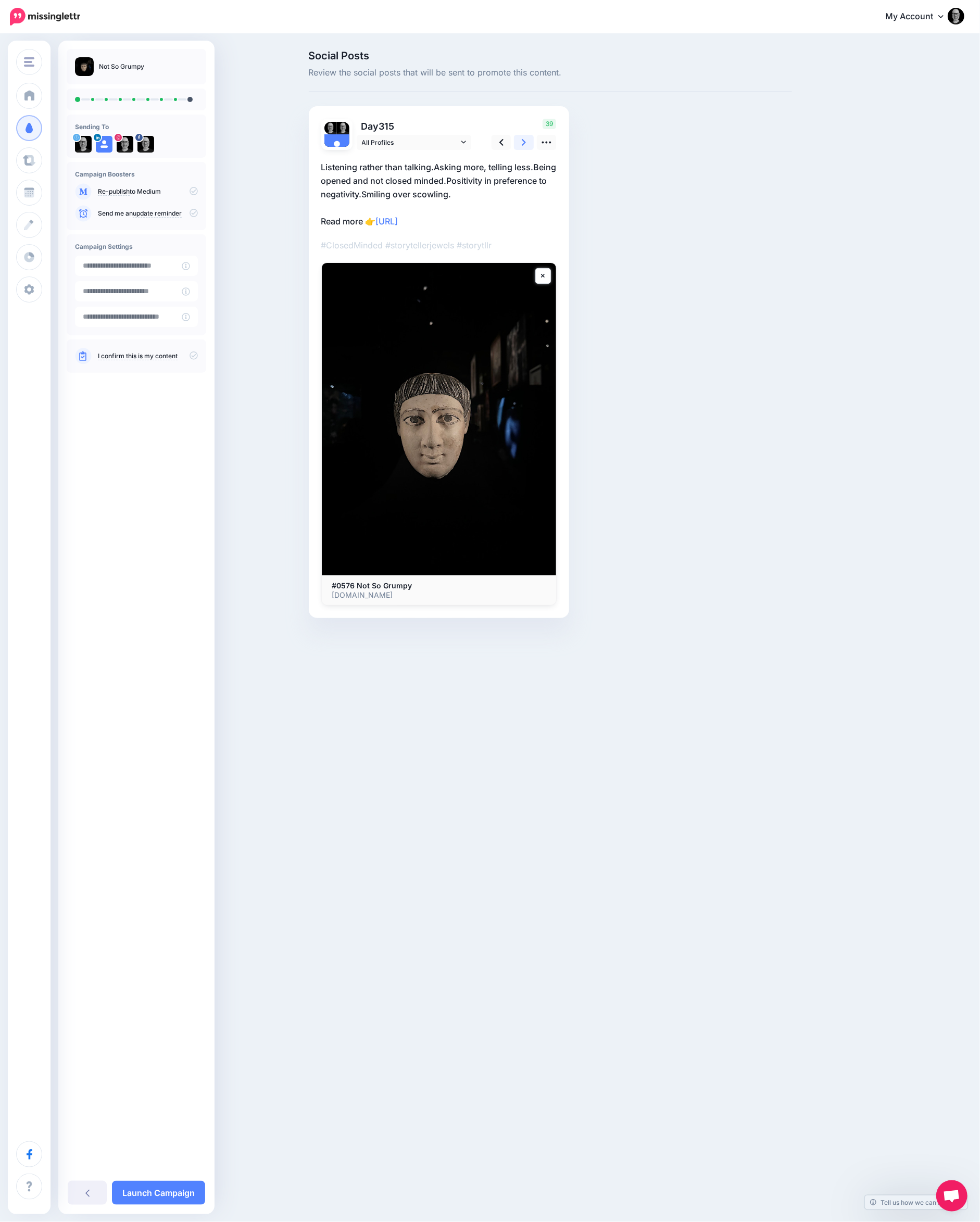
click at [522, 143] on icon at bounding box center [524, 142] width 4 height 11
click at [174, 1192] on link "Launch Campaign" at bounding box center [158, 1193] width 93 height 24
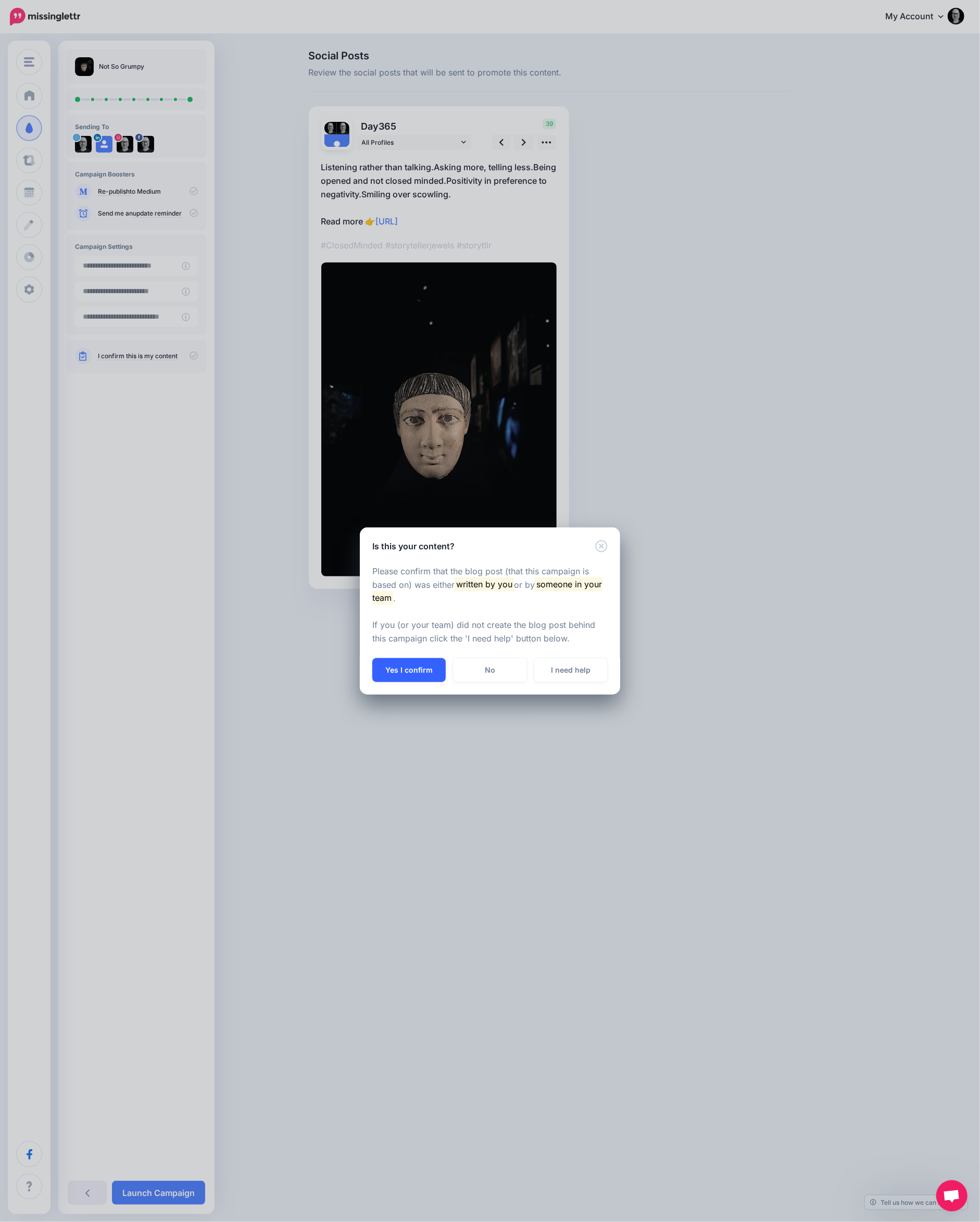
click at [411, 678] on button "Yes I confirm" at bounding box center [409, 670] width 74 height 24
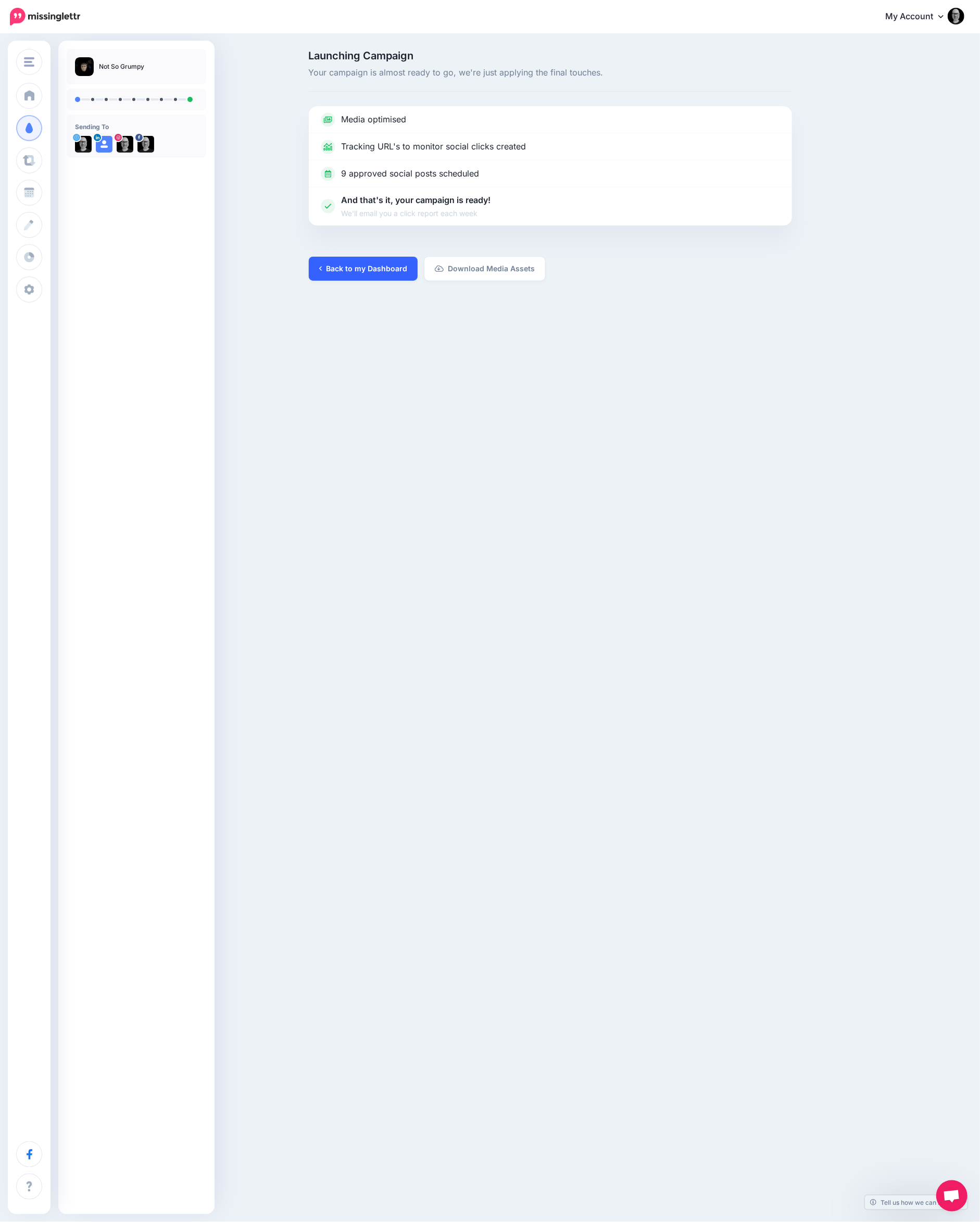
click at [399, 262] on link "Back to my Dashboard" at bounding box center [363, 269] width 109 height 24
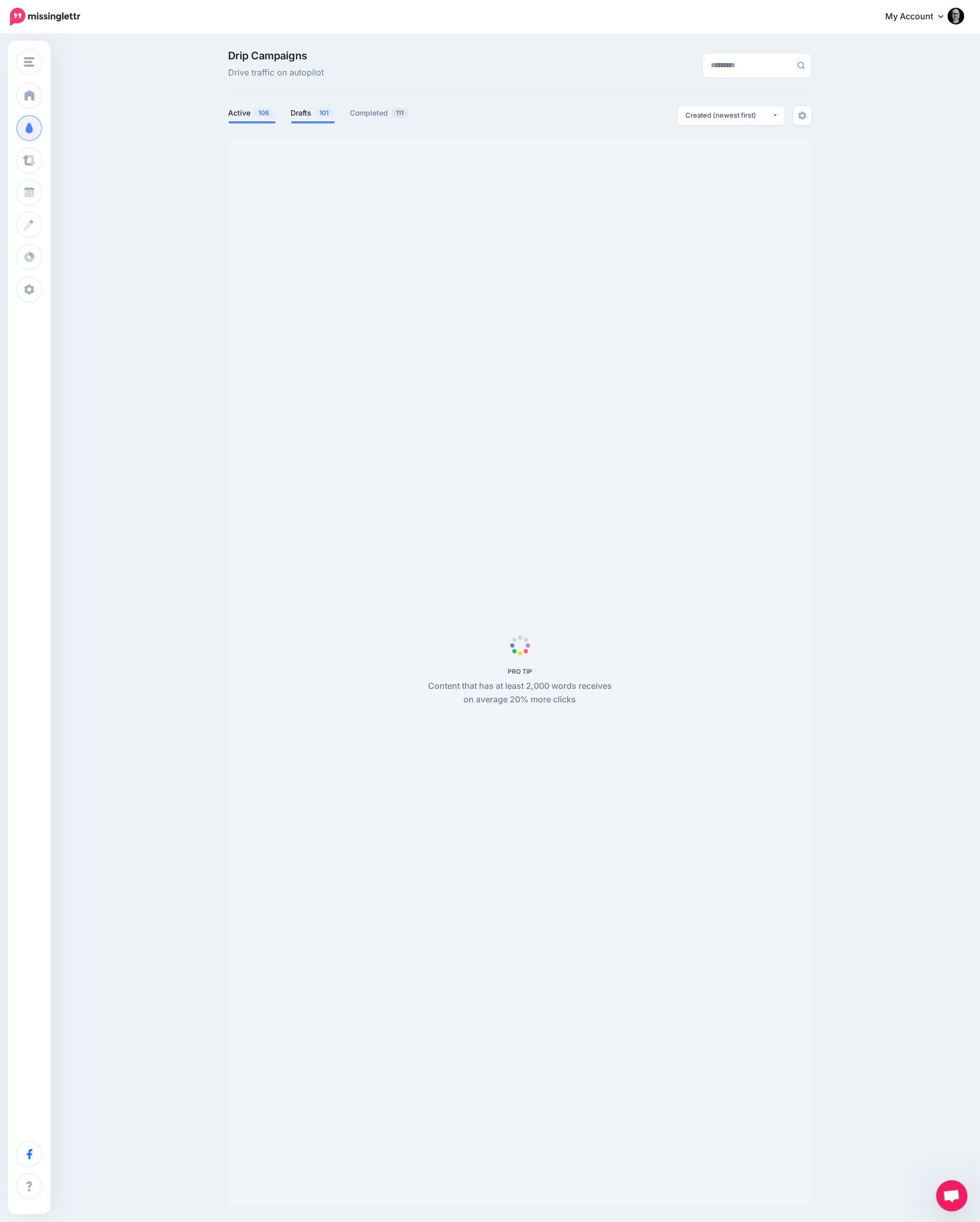
click at [297, 113] on link "Drafts 101" at bounding box center [313, 113] width 44 height 13
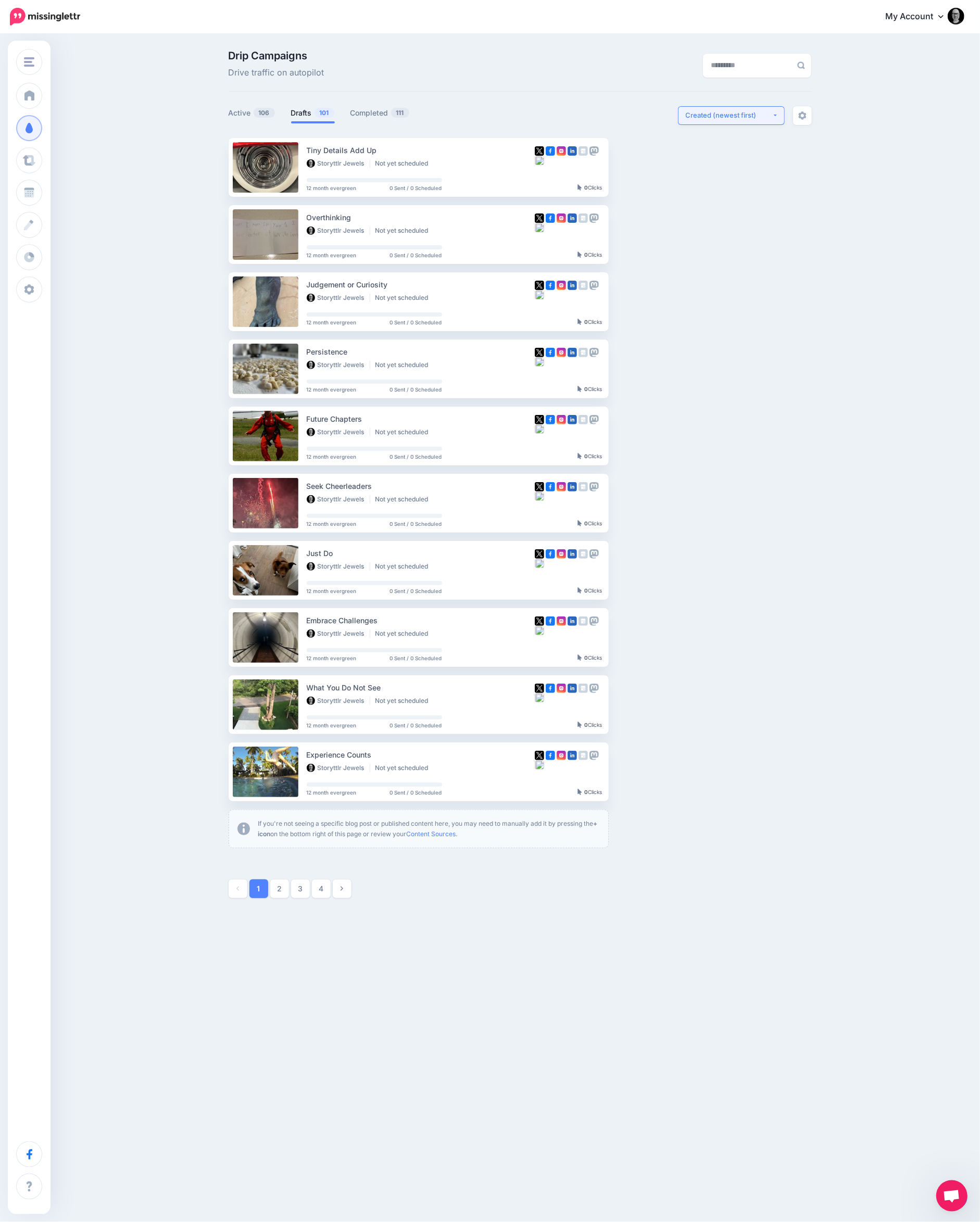
click at [701, 123] on button "Created (newest first)" at bounding box center [731, 115] width 107 height 19
click at [703, 209] on span "Created (oldest first)" at bounding box center [725, 212] width 71 height 13
select select "**********"
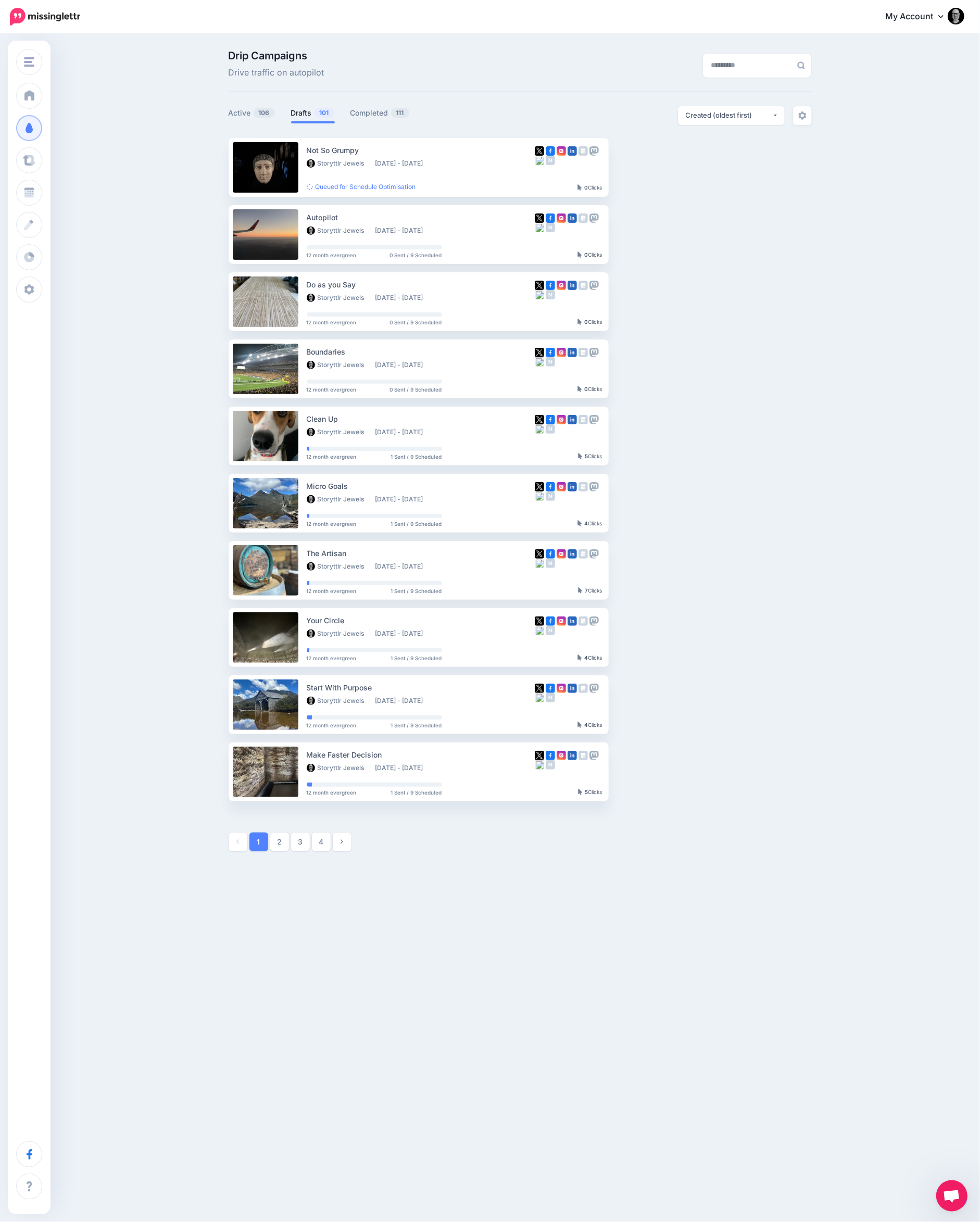
click at [662, 168] on link "View Campaign" at bounding box center [651, 167] width 69 height 19
click at [292, 108] on link "Drafts 101" at bounding box center [313, 113] width 44 height 13
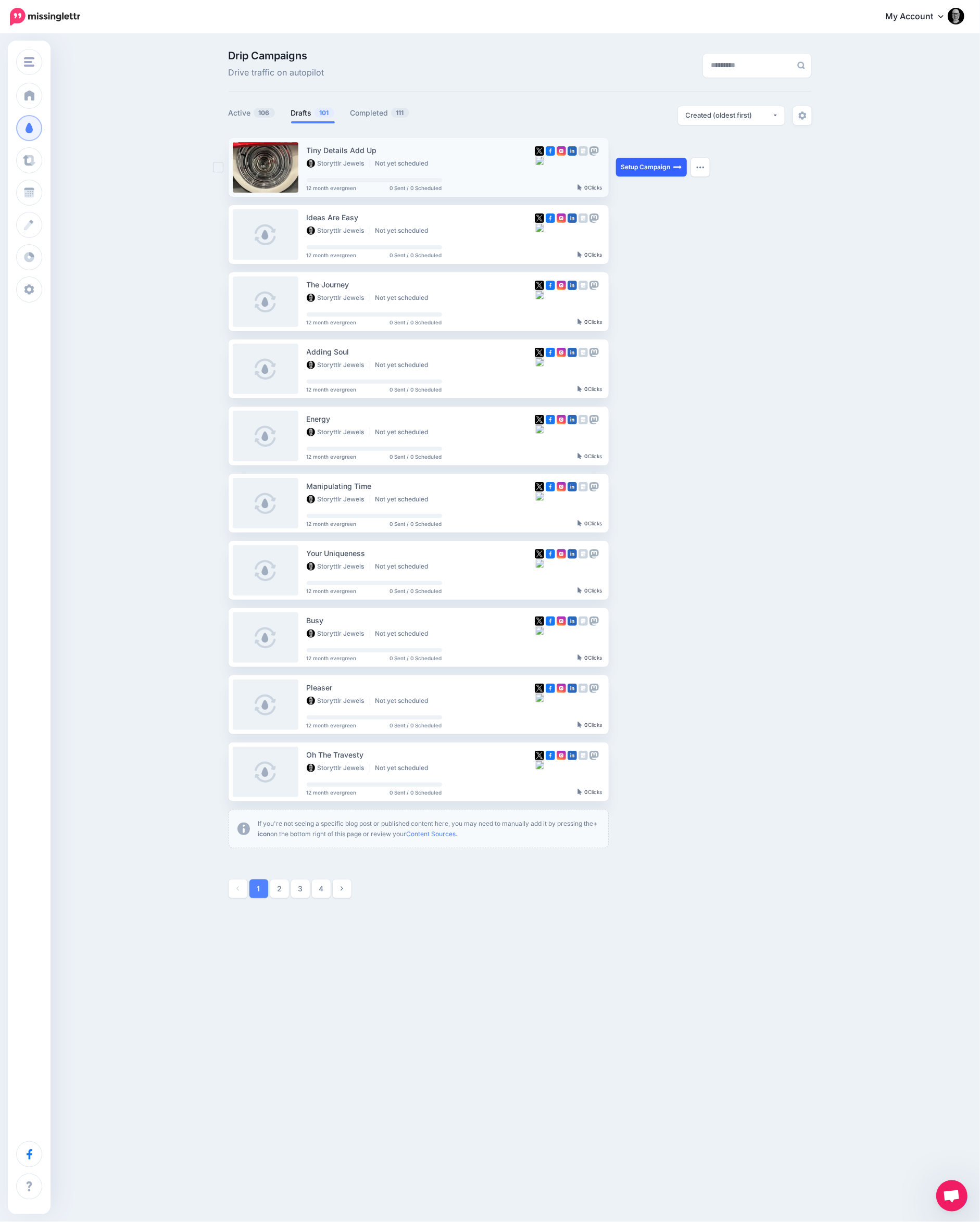
click at [637, 171] on link "Setup Campaign" at bounding box center [652, 167] width 71 height 19
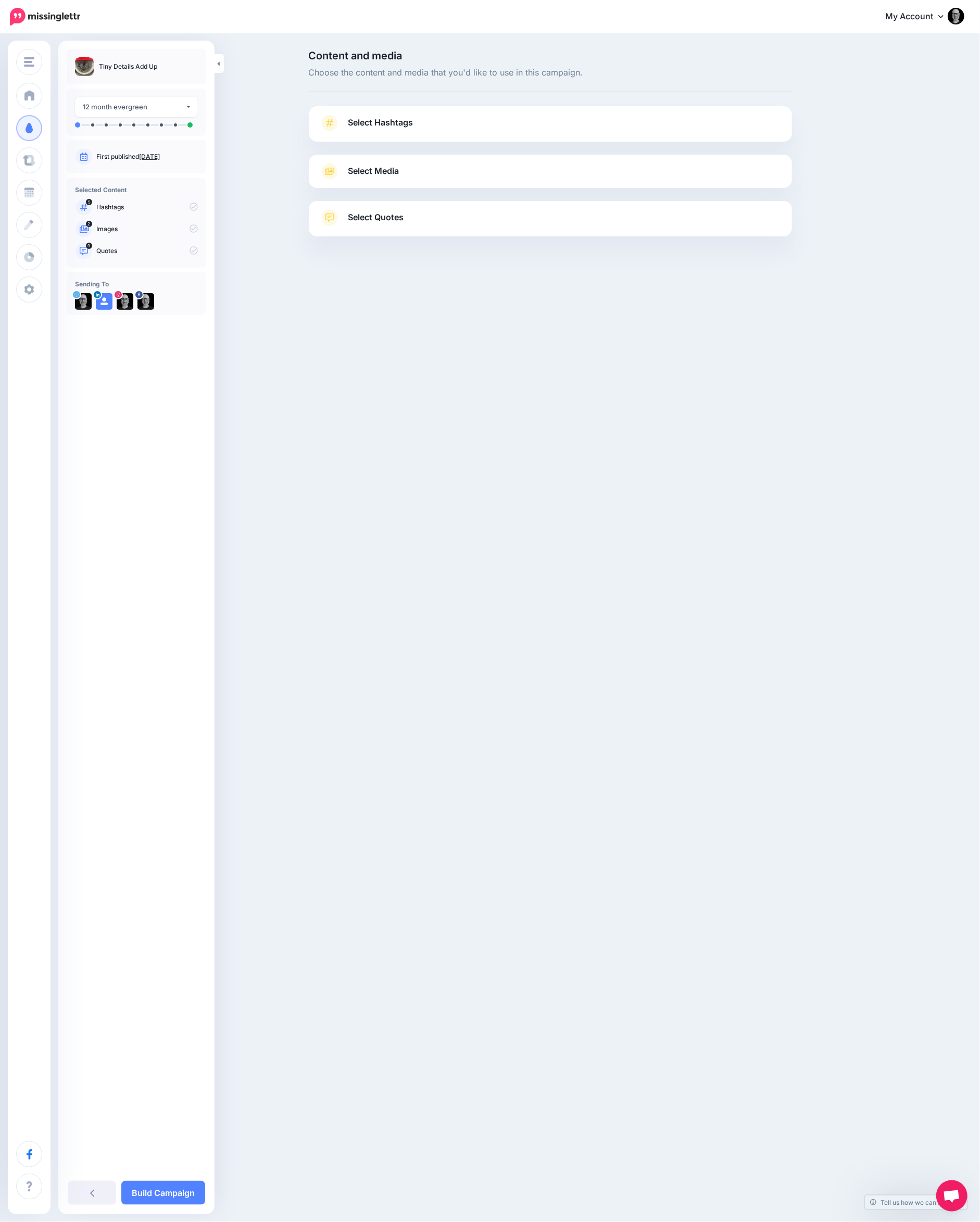
click at [616, 139] on link "Select Hashtags" at bounding box center [550, 128] width 462 height 27
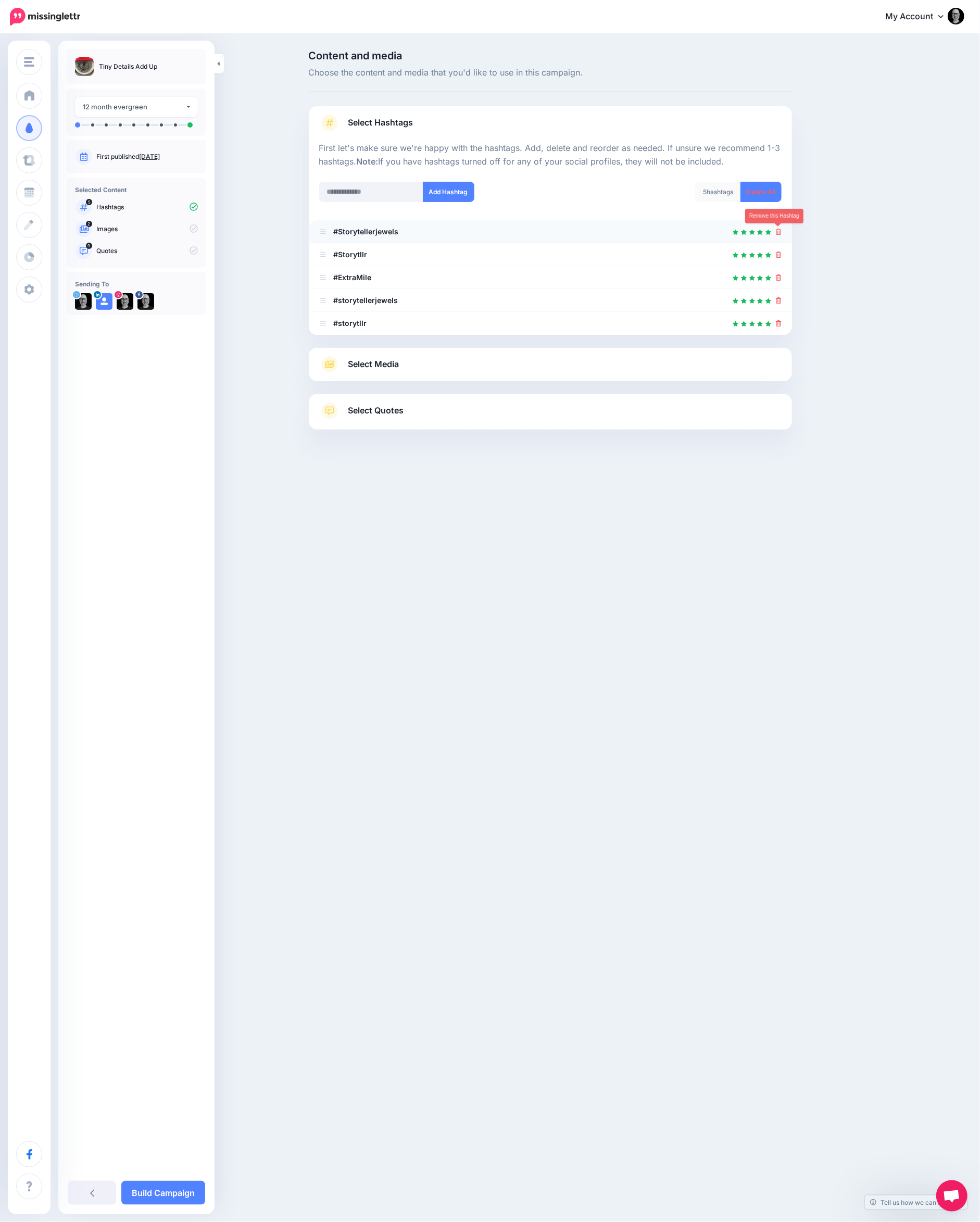
click at [776, 231] on icon at bounding box center [778, 232] width 6 height 6
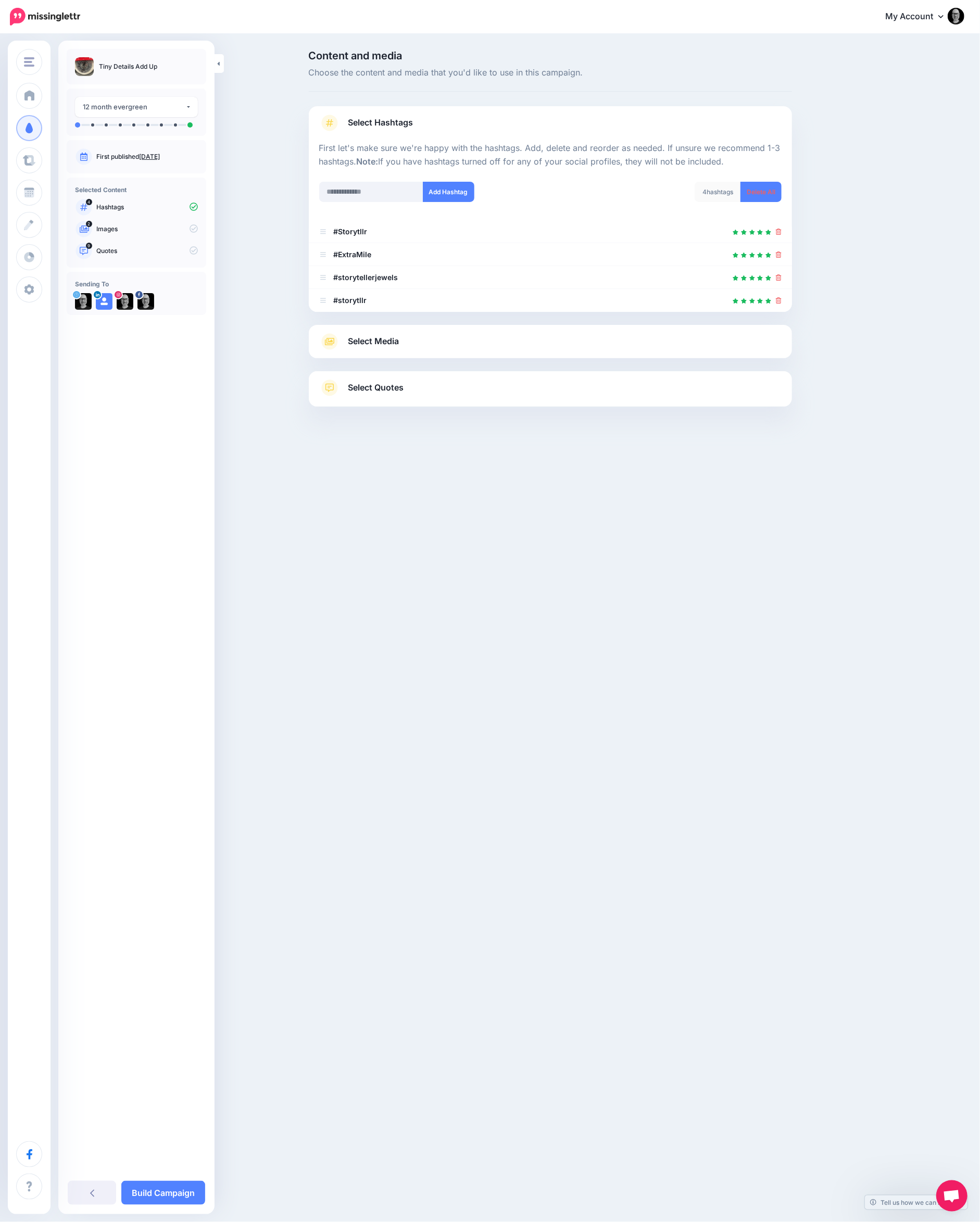
click at [776, 231] on icon at bounding box center [778, 232] width 6 height 6
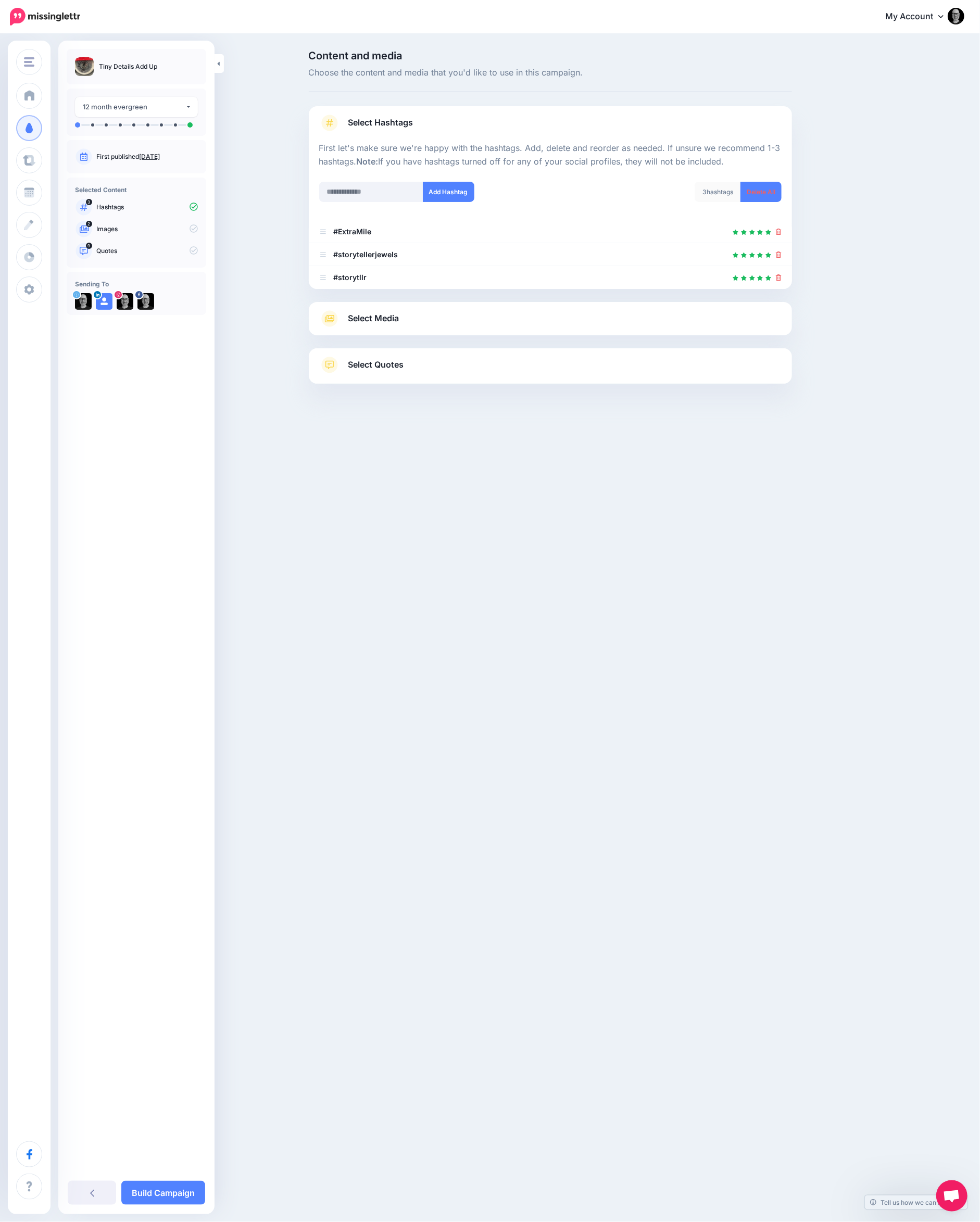
click at [725, 316] on link "Select Media" at bounding box center [550, 319] width 462 height 17
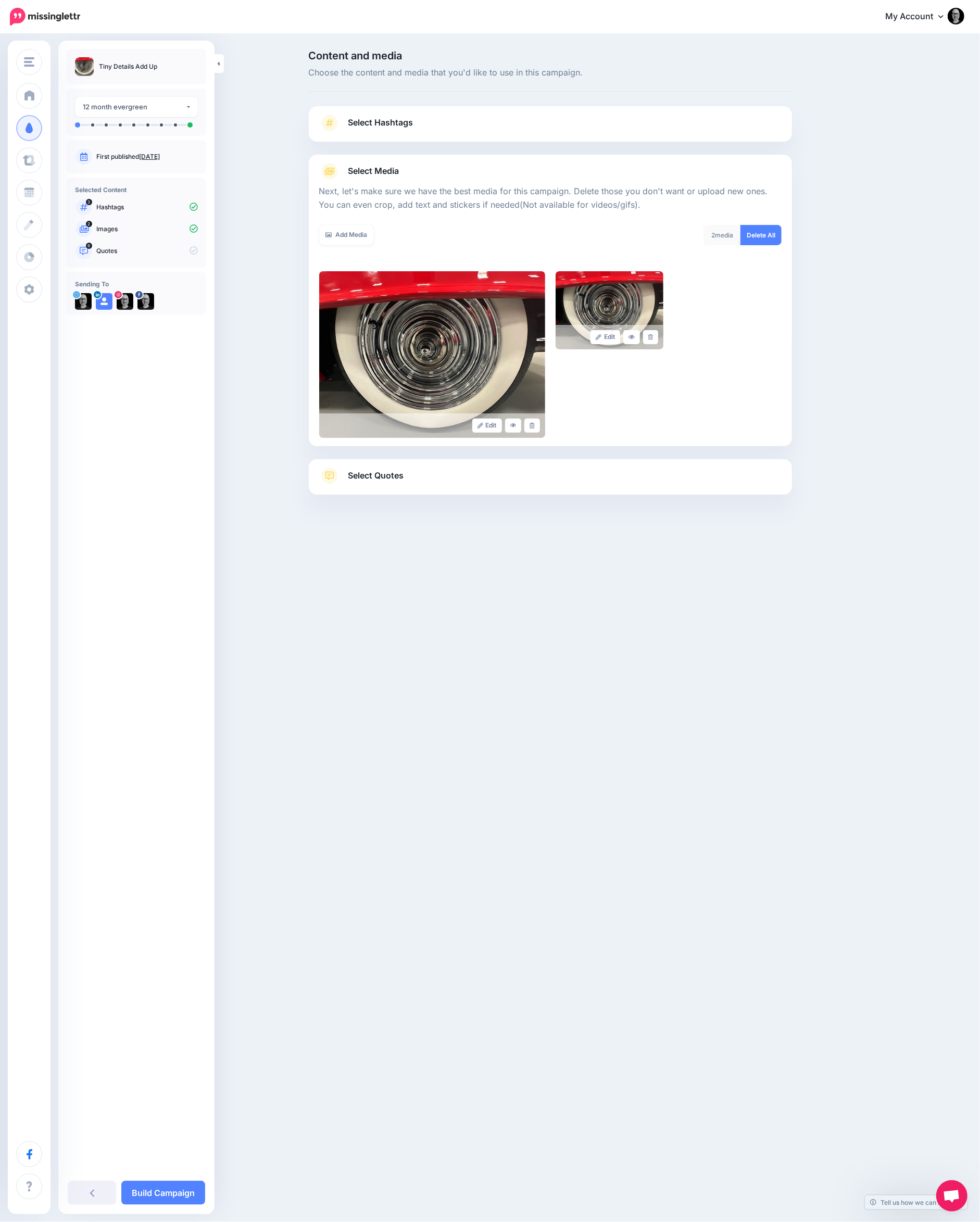
click at [560, 477] on link "Select Quotes" at bounding box center [550, 481] width 462 height 27
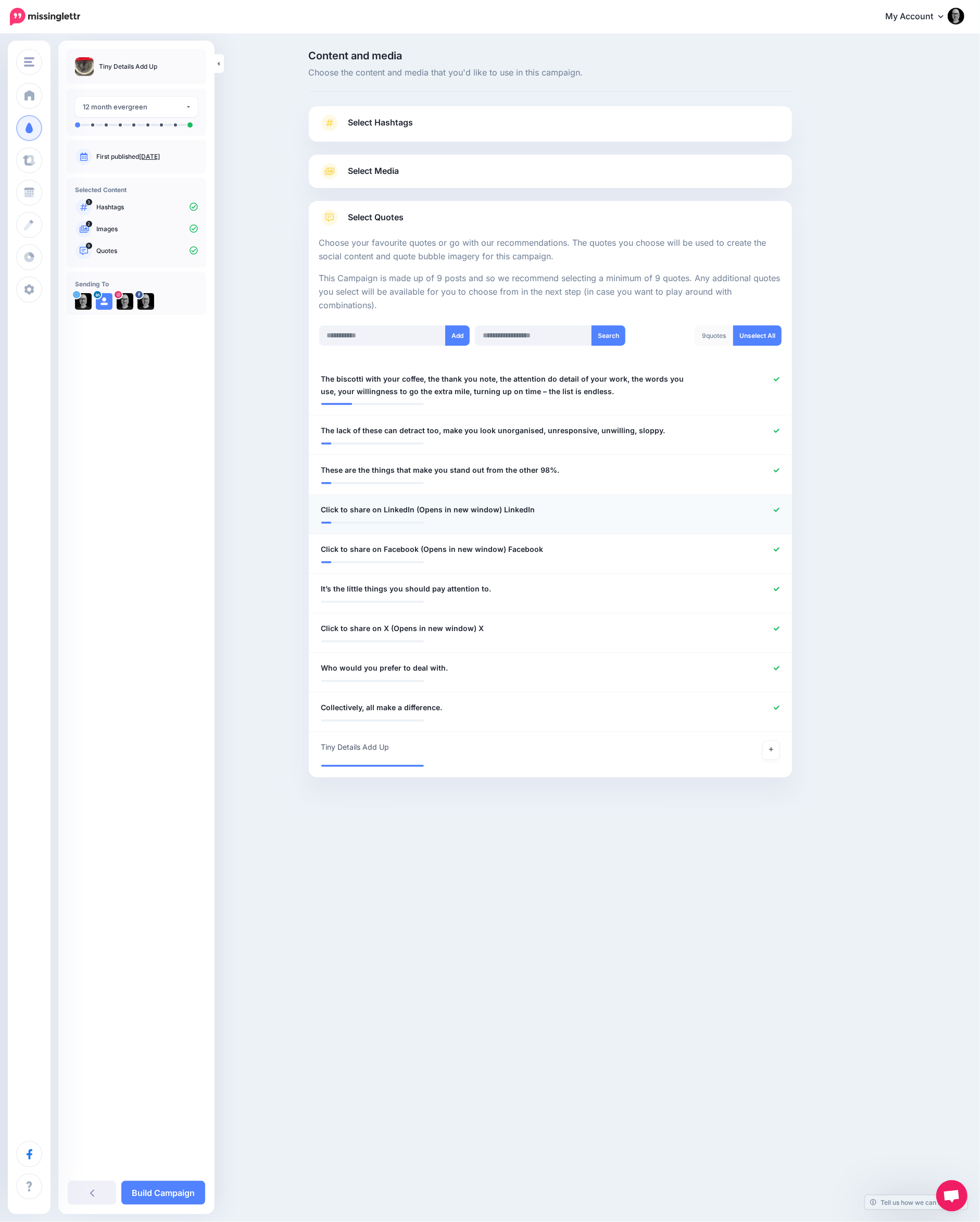
click at [775, 509] on icon at bounding box center [776, 510] width 6 height 4
click at [775, 547] on icon at bounding box center [776, 549] width 6 height 6
click at [774, 626] on icon at bounding box center [776, 629] width 6 height 6
click at [769, 749] on icon at bounding box center [771, 749] width 4 height 6
click at [157, 1193] on link "Build Campaign" at bounding box center [163, 1193] width 84 height 24
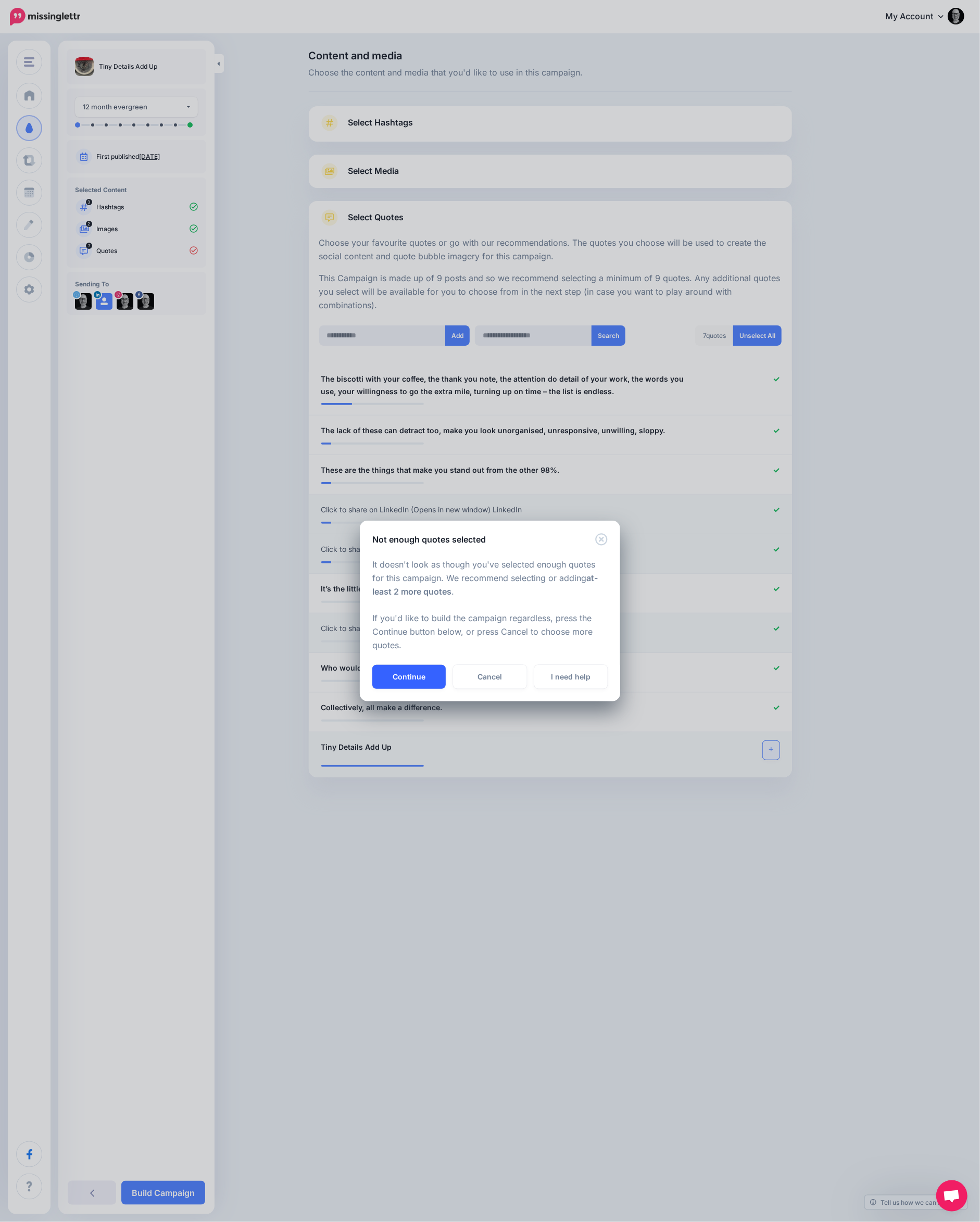
click at [412, 678] on button "Continue" at bounding box center [409, 677] width 74 height 24
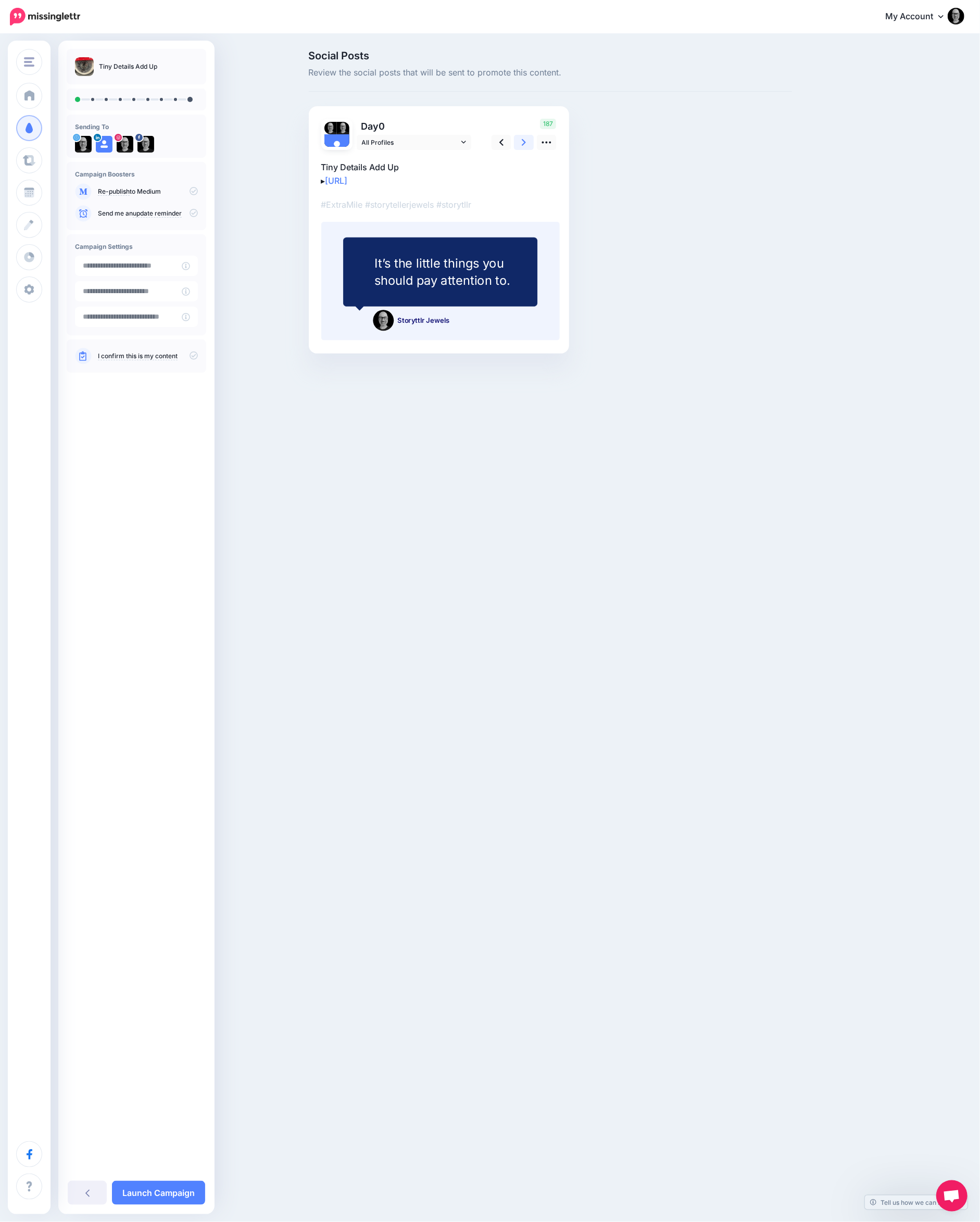
click at [523, 140] on icon at bounding box center [524, 142] width 4 height 7
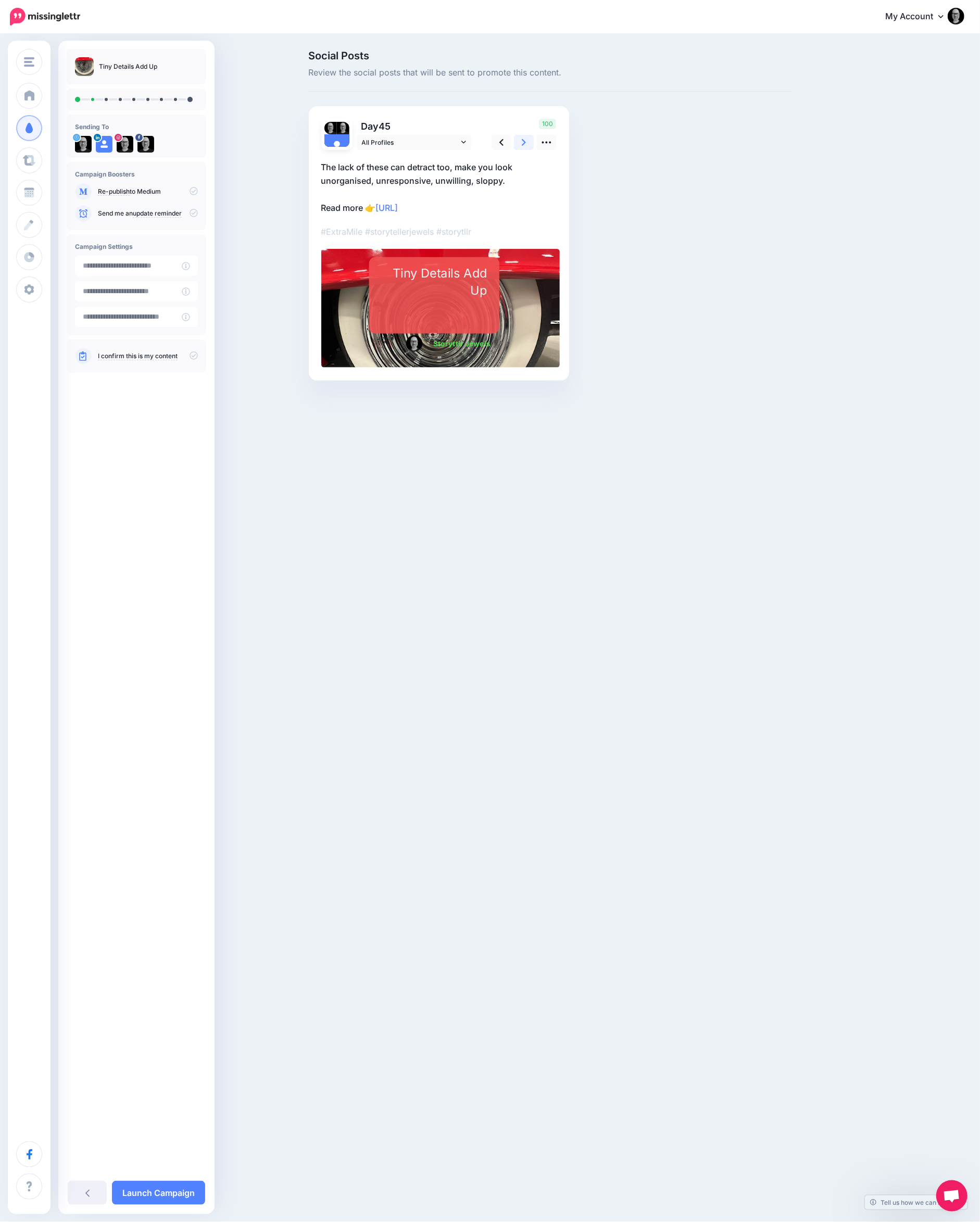
click at [523, 140] on icon at bounding box center [524, 142] width 4 height 7
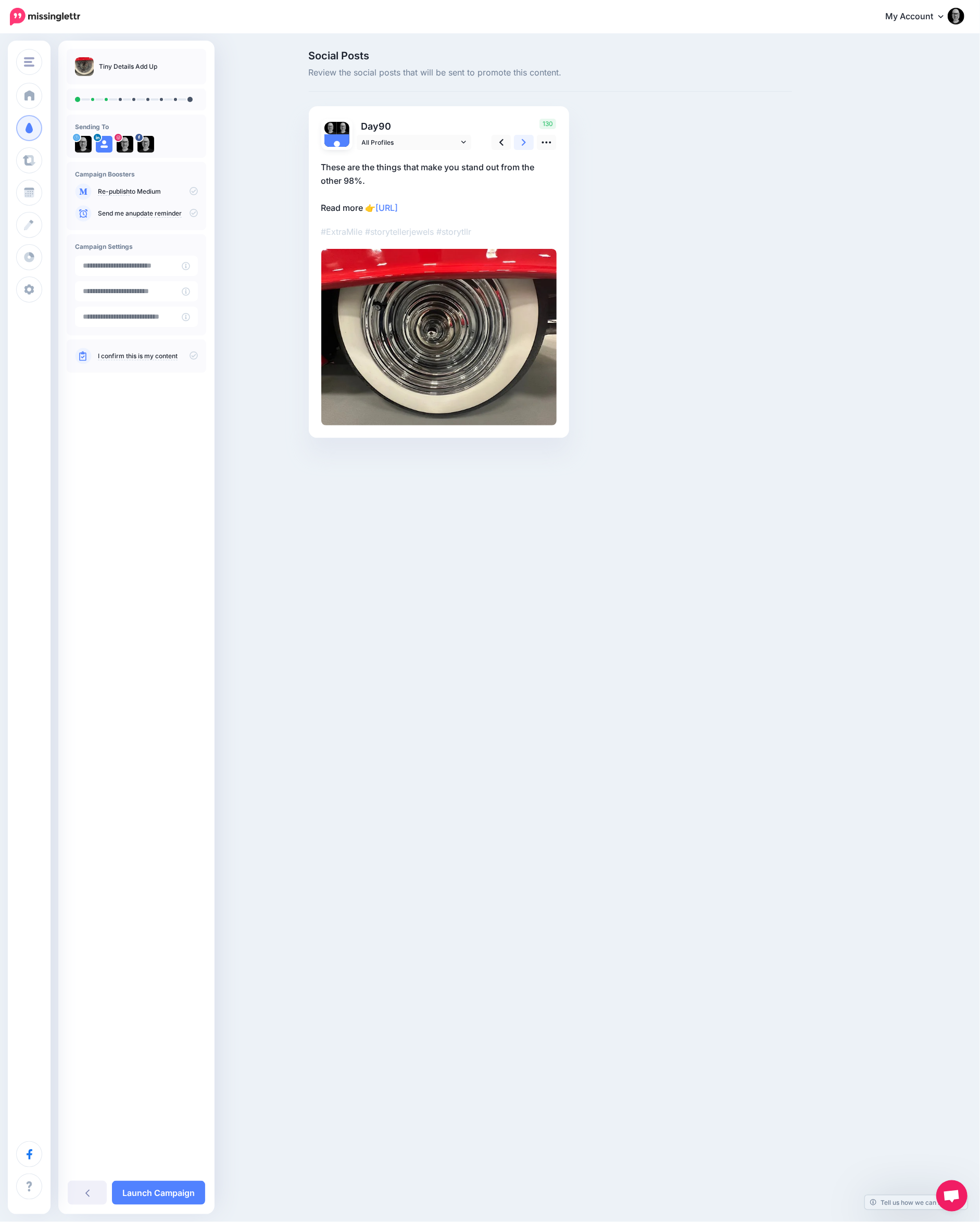
click at [523, 140] on icon at bounding box center [524, 142] width 4 height 7
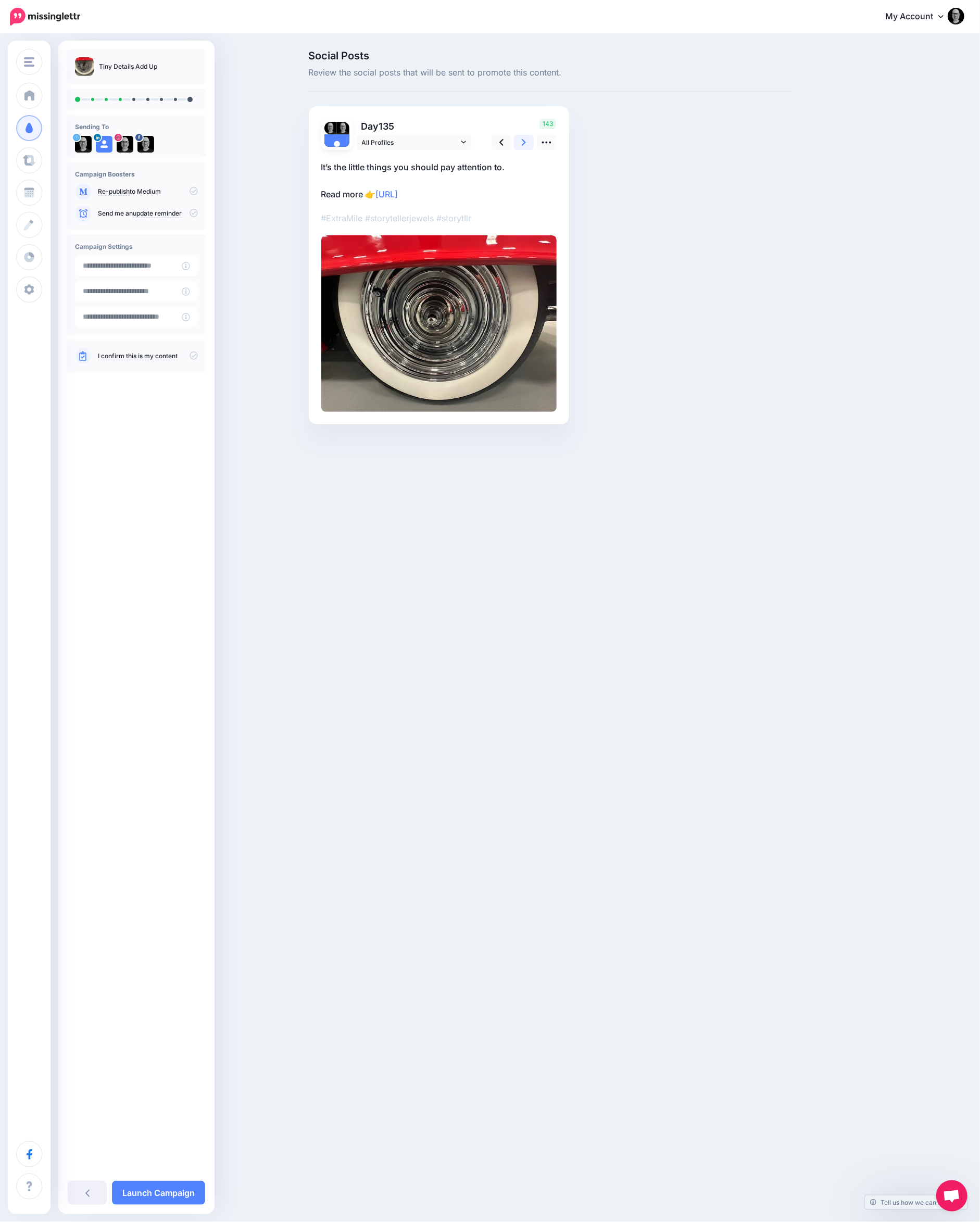
click at [523, 140] on icon at bounding box center [524, 142] width 4 height 7
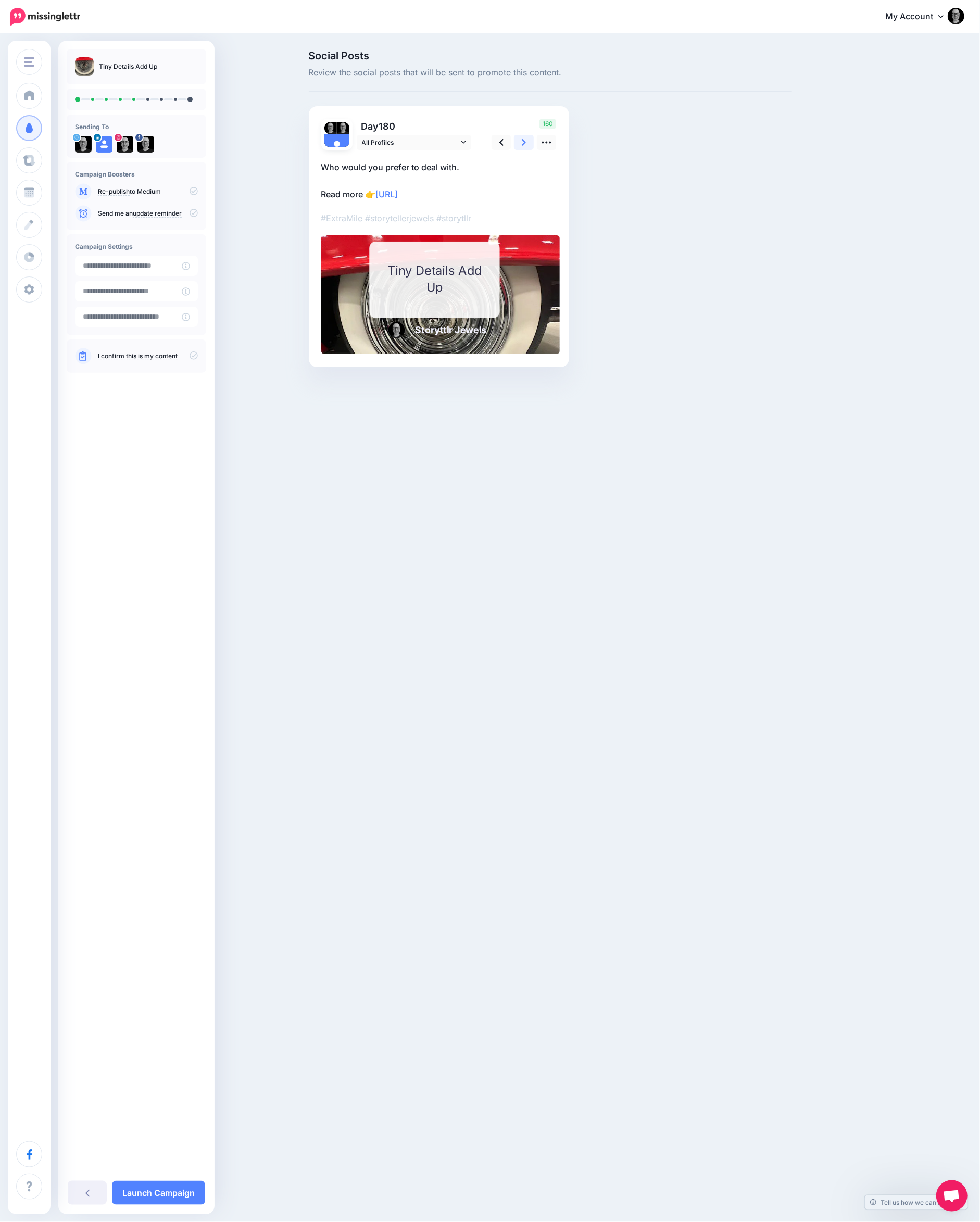
click at [523, 140] on icon at bounding box center [524, 142] width 4 height 7
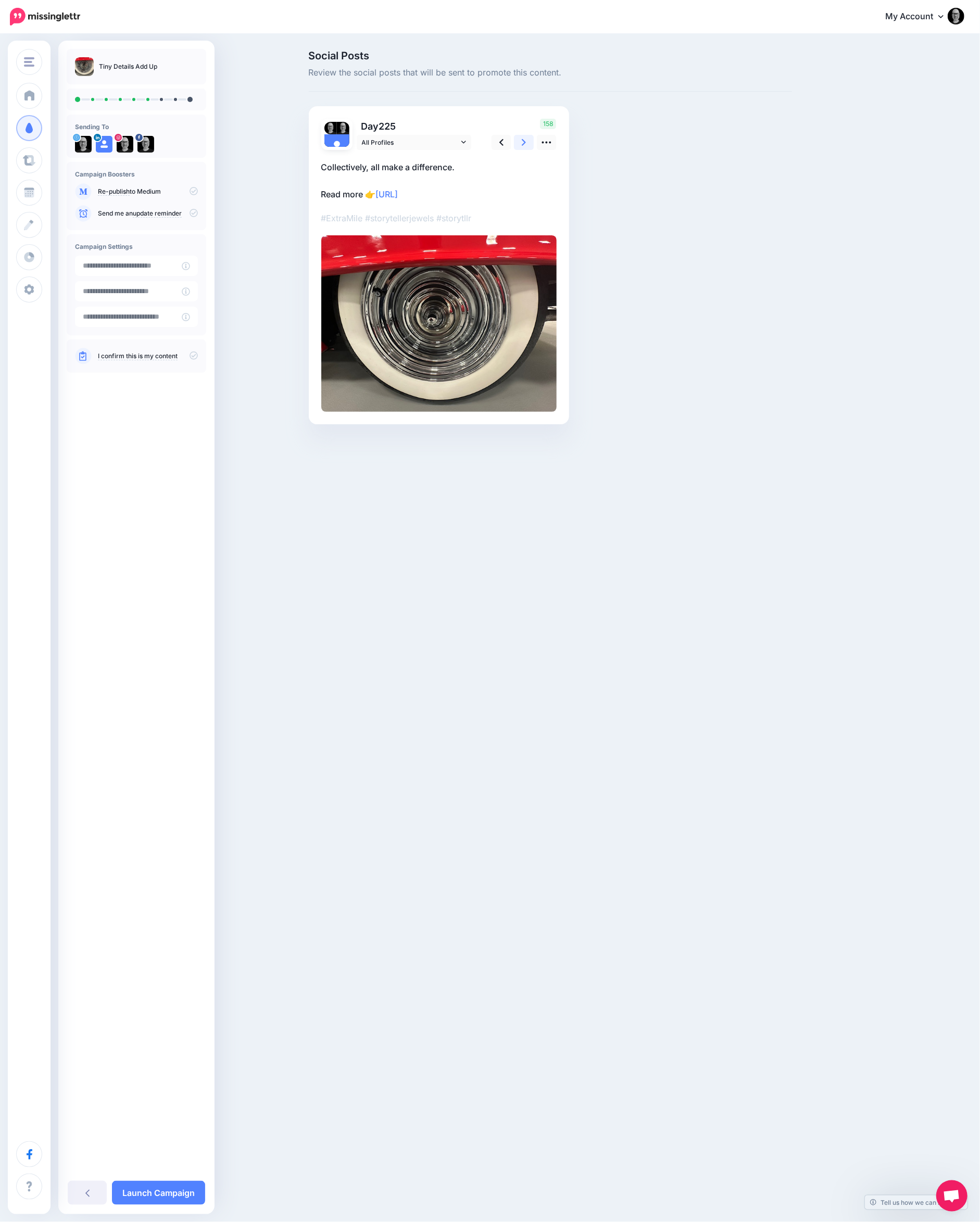
click at [523, 140] on icon at bounding box center [524, 142] width 4 height 7
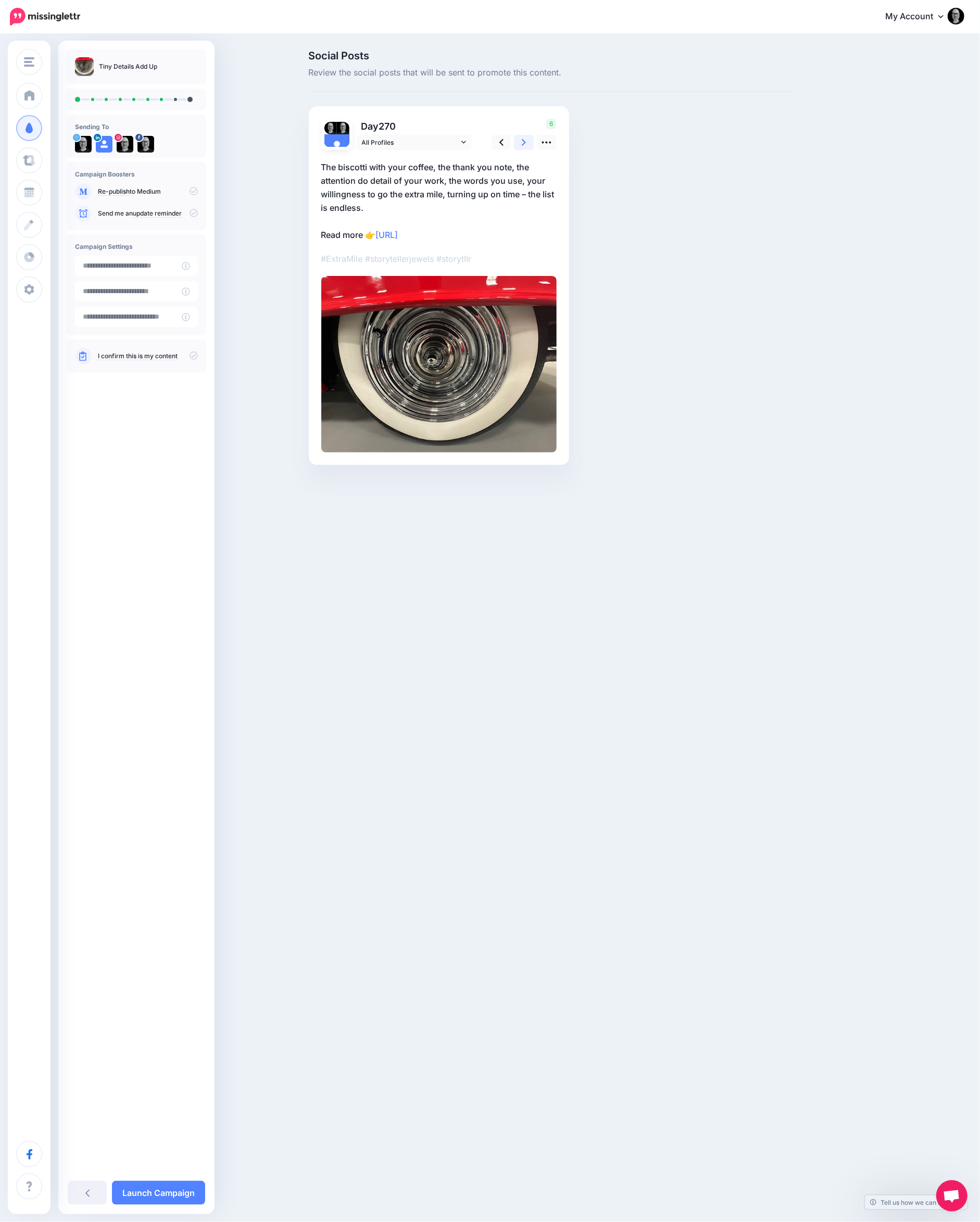
click at [523, 140] on icon at bounding box center [524, 142] width 4 height 7
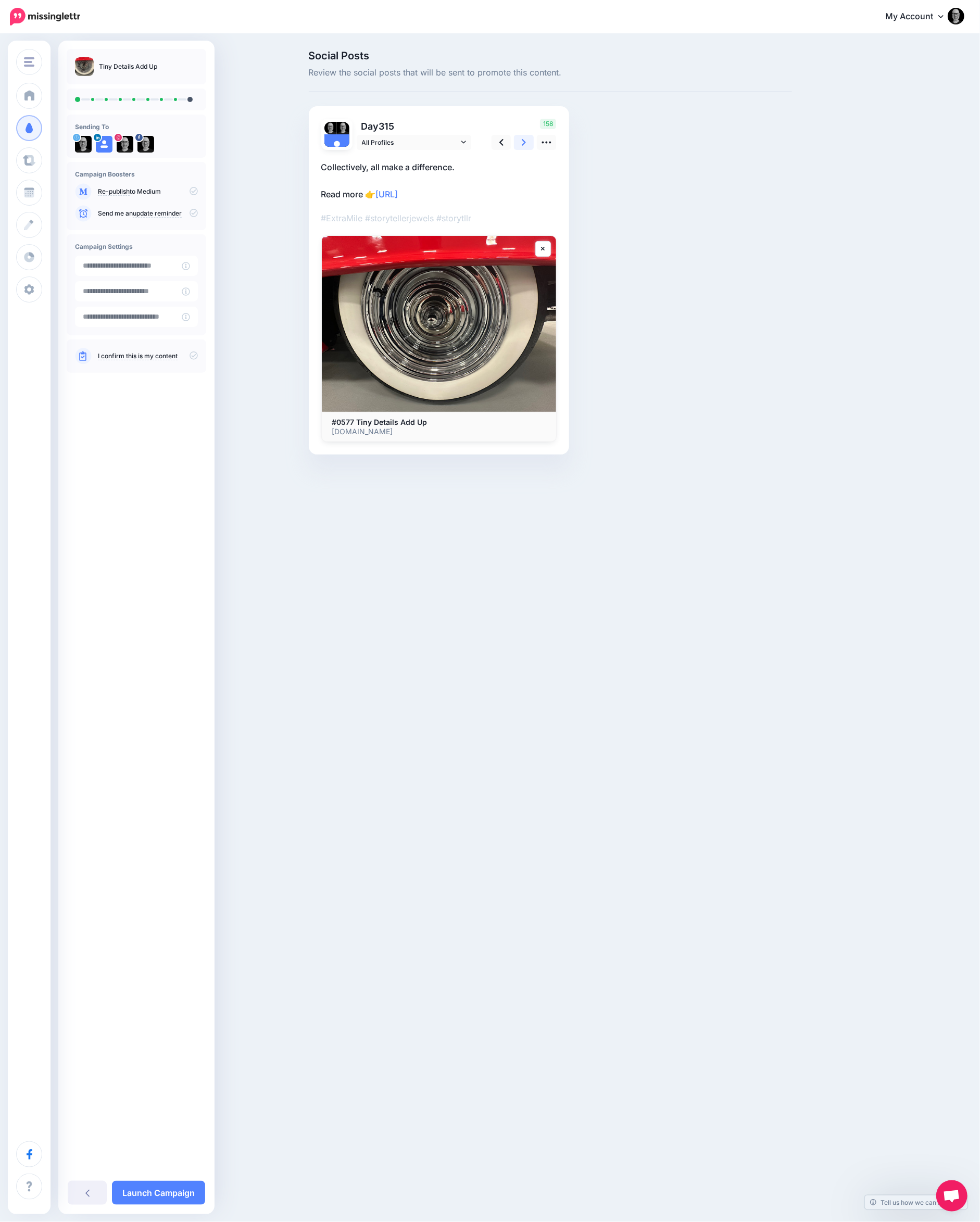
click at [523, 140] on icon at bounding box center [524, 142] width 4 height 7
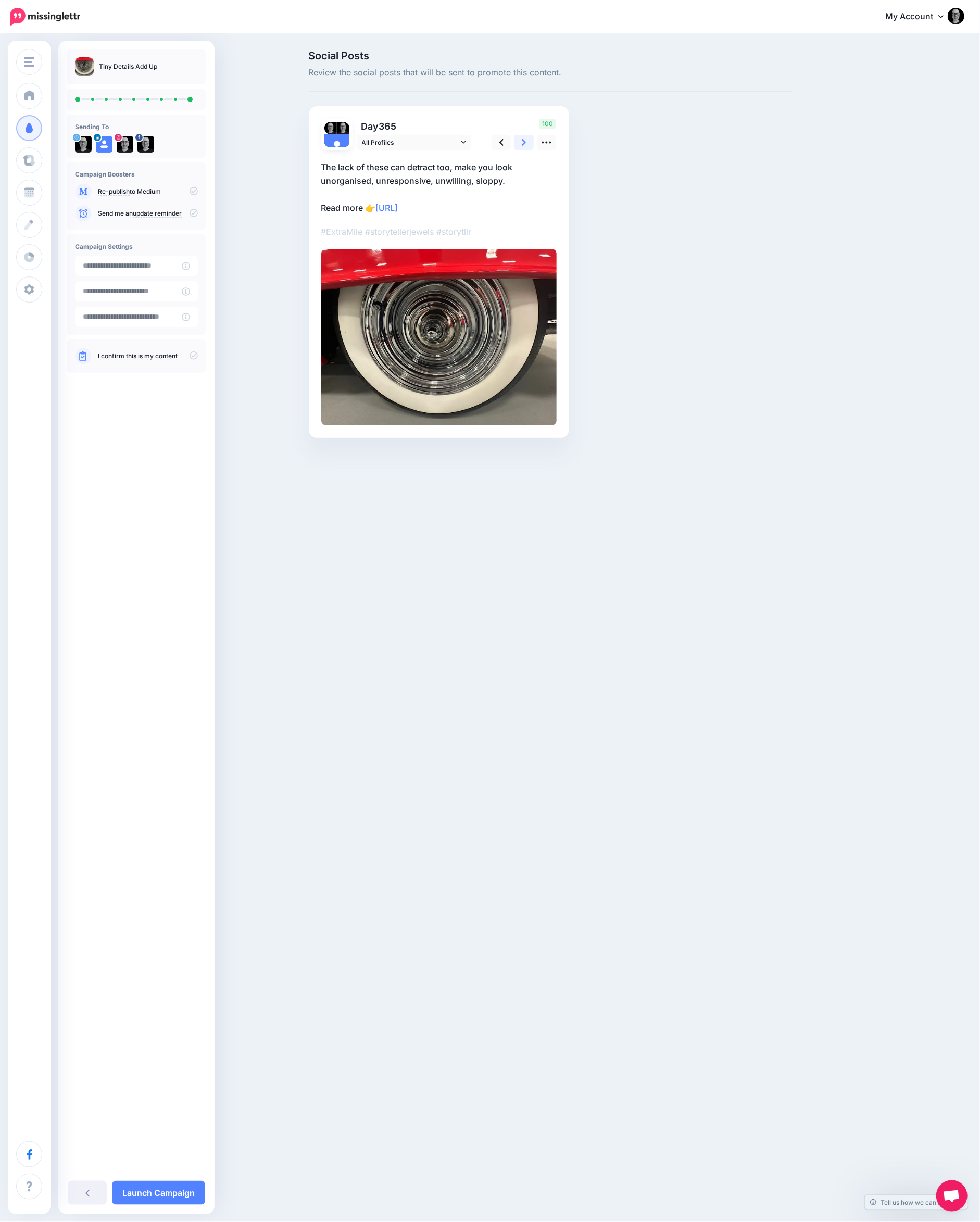
click at [523, 140] on icon at bounding box center [524, 142] width 4 height 7
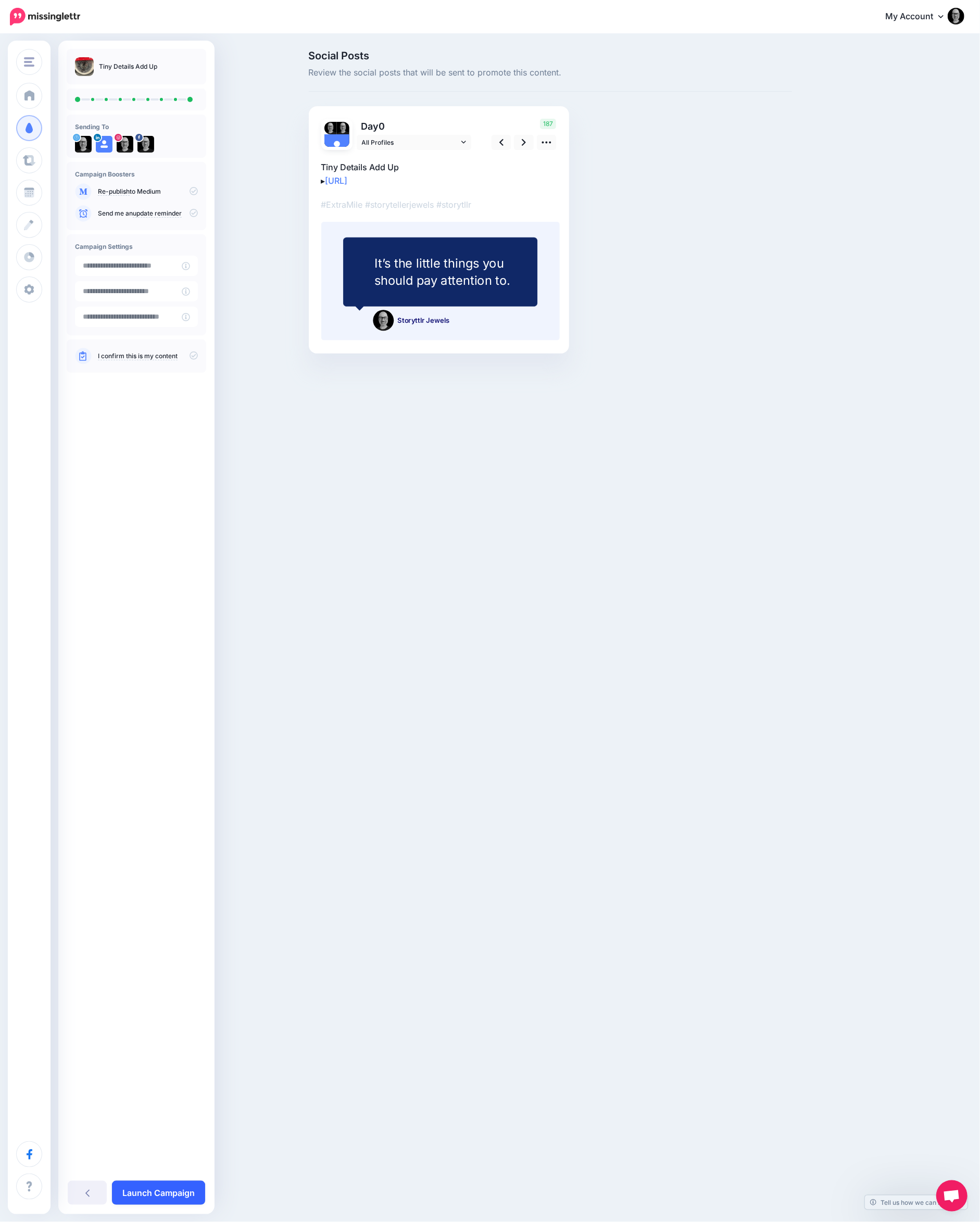
click at [164, 1192] on link "Launch Campaign" at bounding box center [158, 1193] width 93 height 24
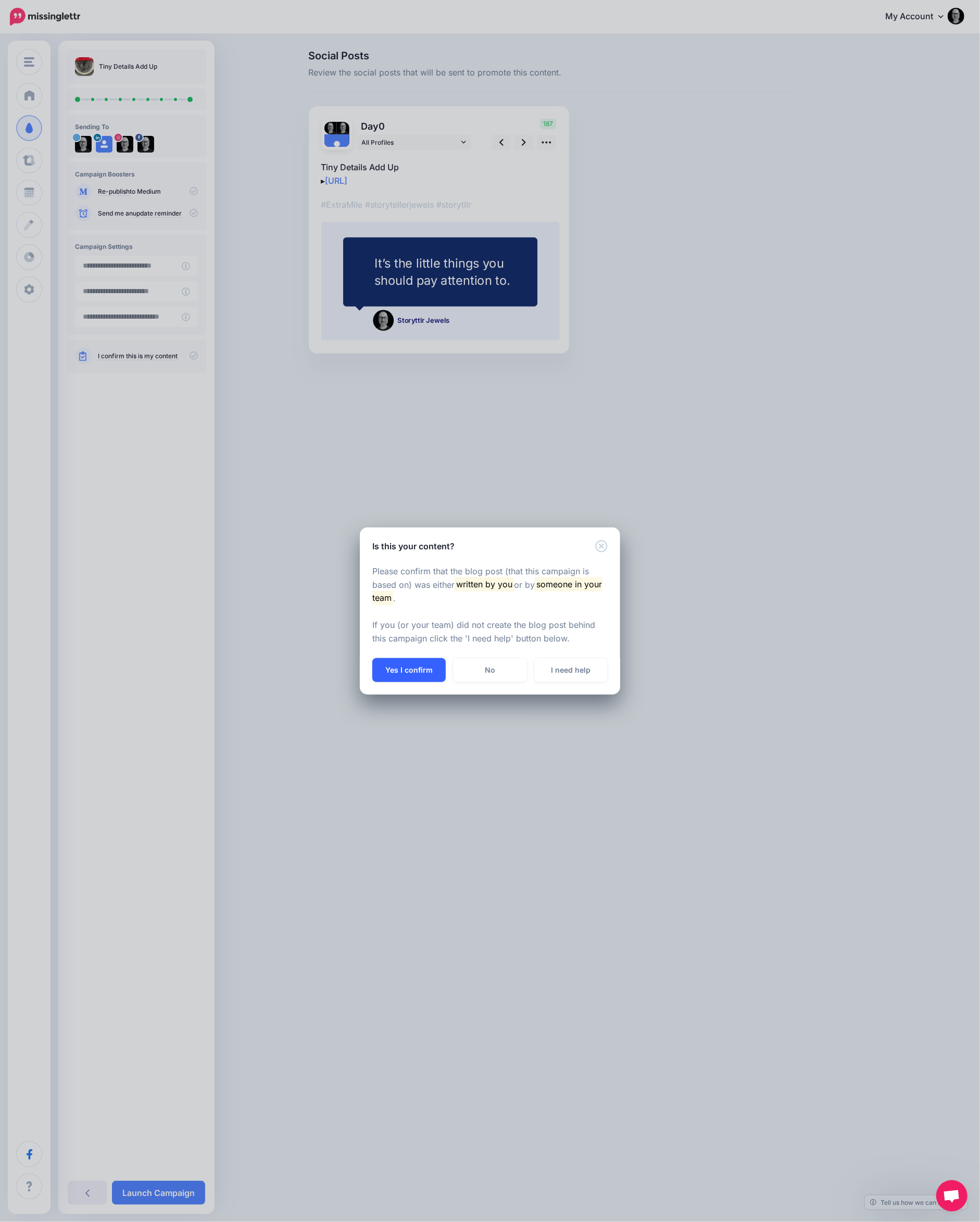
click at [419, 668] on button "Yes I confirm" at bounding box center [409, 670] width 74 height 24
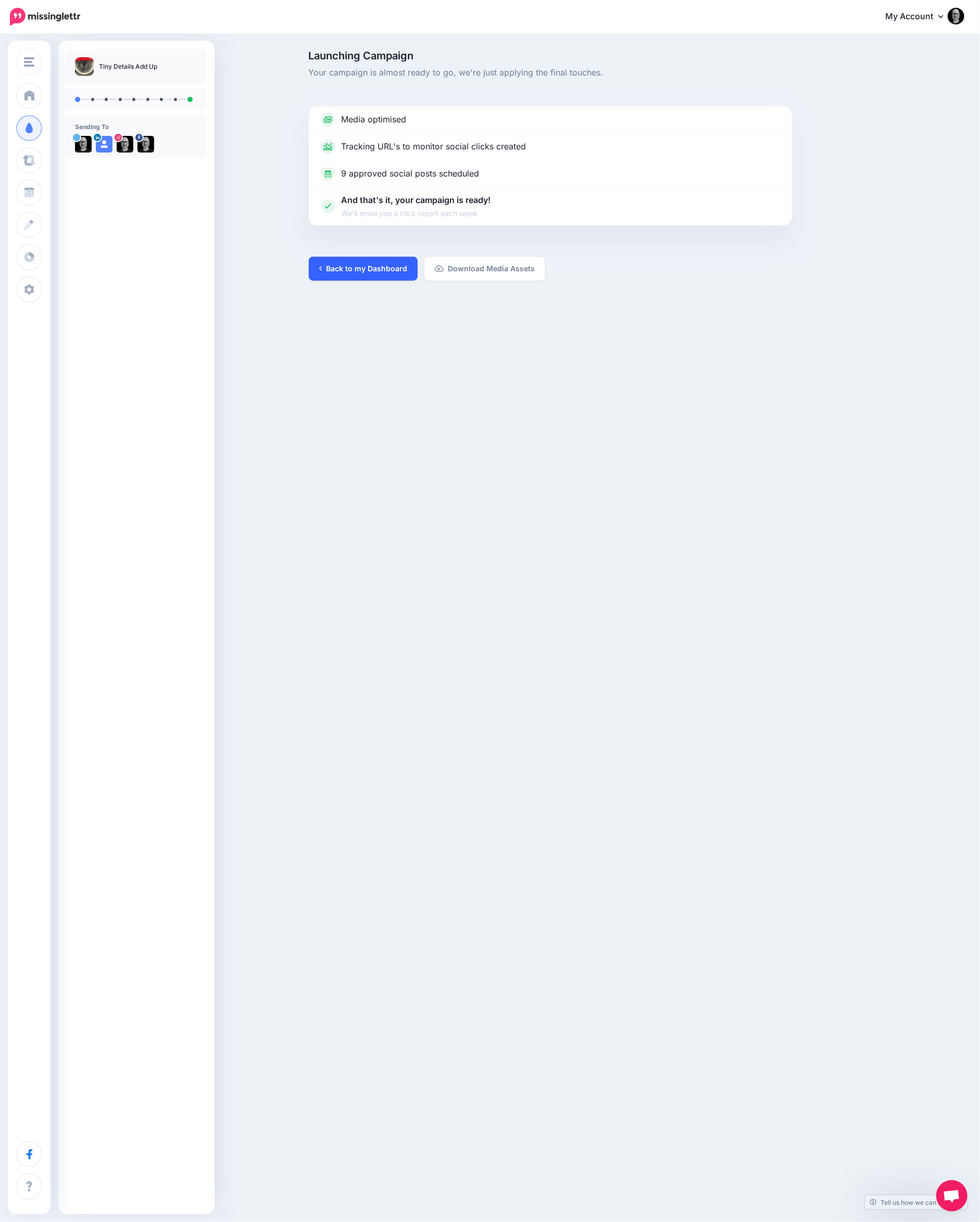
click at [384, 270] on link "Back to my Dashboard" at bounding box center [363, 269] width 109 height 24
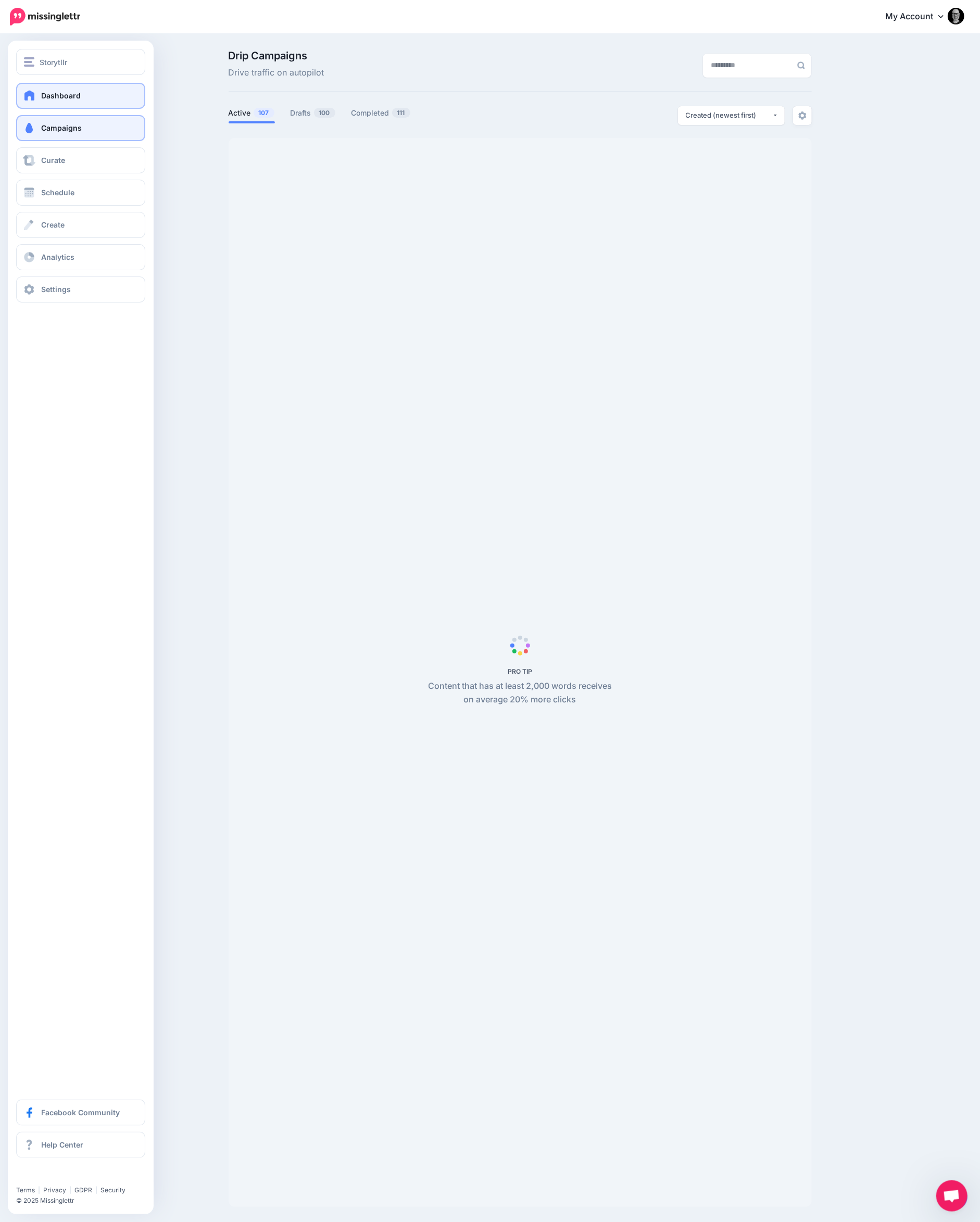
click at [68, 96] on span "Dashboard" at bounding box center [61, 96] width 40 height 9
